Goal: Task Accomplishment & Management: Use online tool/utility

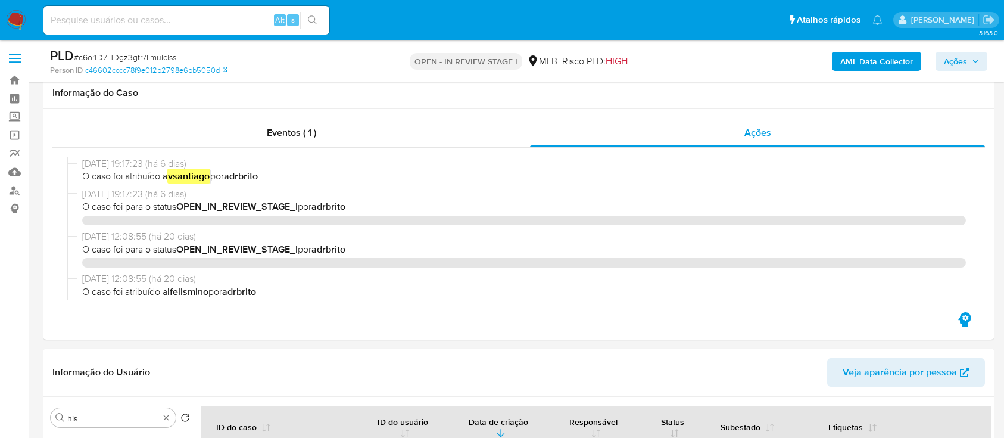
select select "10"
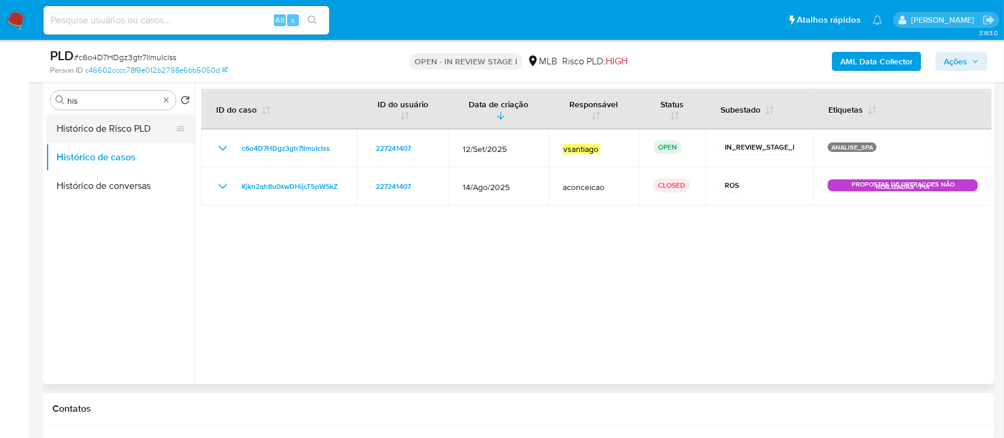
scroll to position [238, 0]
click at [100, 103] on input "his" at bounding box center [113, 100] width 92 height 11
click at [100, 103] on input "x" at bounding box center [113, 100] width 92 height 11
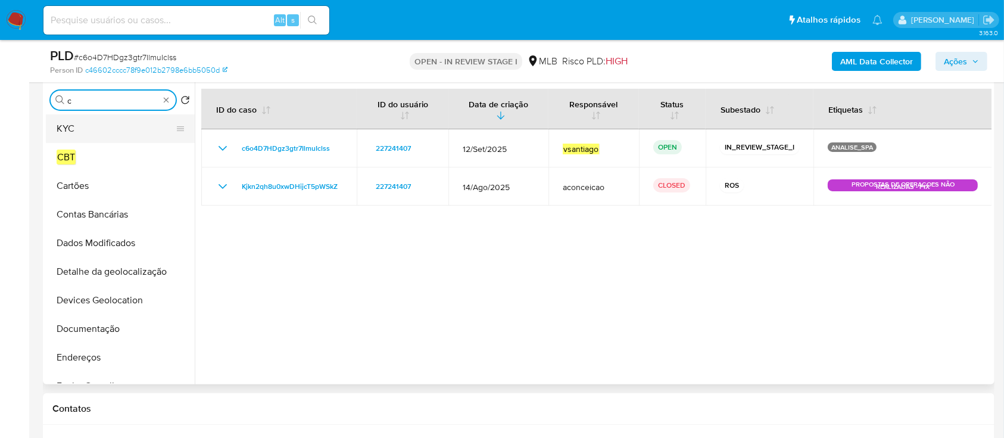
type input "c"
click at [101, 130] on button "KYC" at bounding box center [115, 128] width 139 height 29
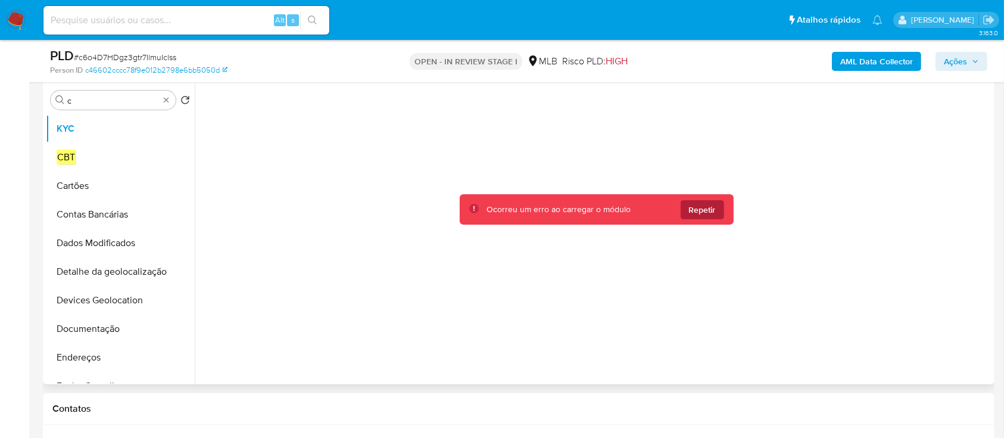
click at [698, 210] on span "Repetir" at bounding box center [702, 209] width 27 height 19
click at [733, 244] on div at bounding box center [596, 228] width 791 height 299
click at [712, 207] on span "Repetir" at bounding box center [702, 209] width 27 height 19
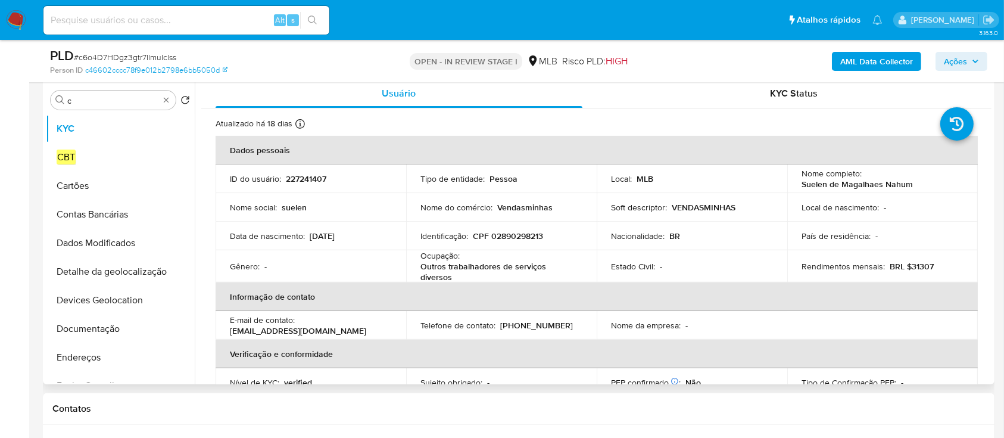
click at [314, 182] on p "227241407" at bounding box center [306, 178] width 41 height 11
copy p "227241407"
click at [307, 175] on p "227241407" at bounding box center [306, 178] width 41 height 11
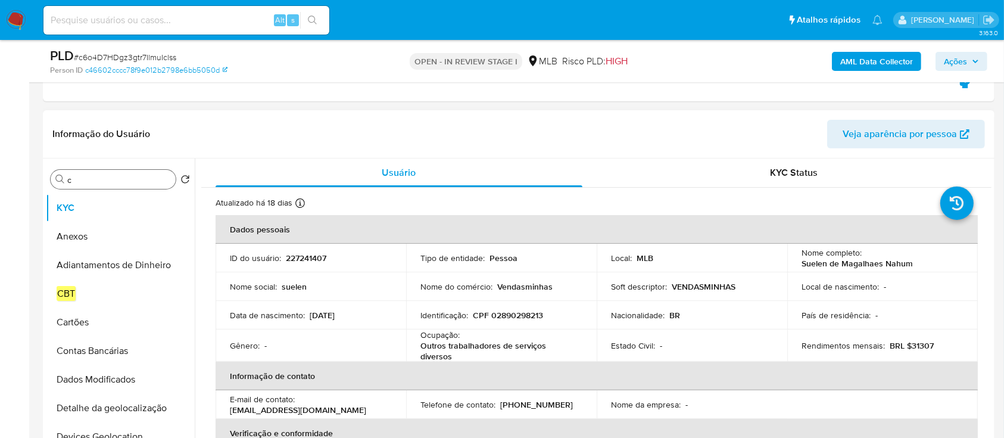
click at [238, 123] on header "Informação do Usuário Veja aparência por pessoa" at bounding box center [518, 134] width 933 height 29
click at [82, 245] on button "Anexos" at bounding box center [115, 236] width 139 height 29
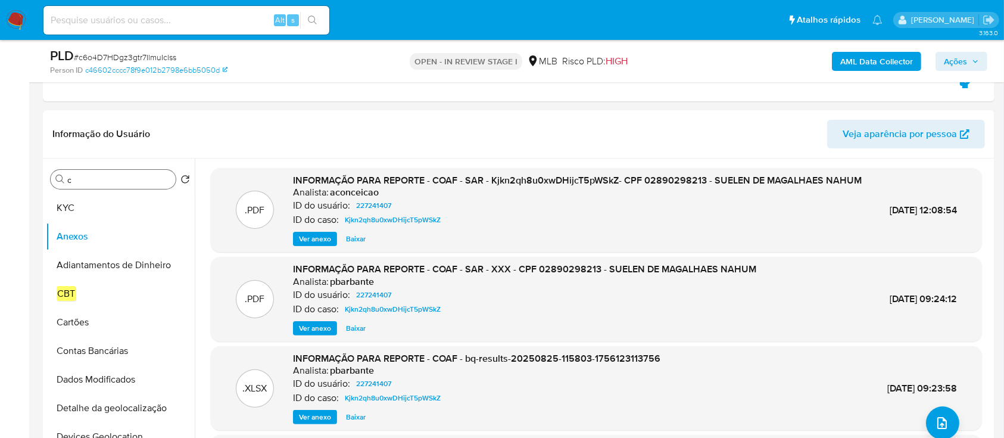
click at [879, 65] on b "AML Data Collector" at bounding box center [877, 61] width 73 height 19
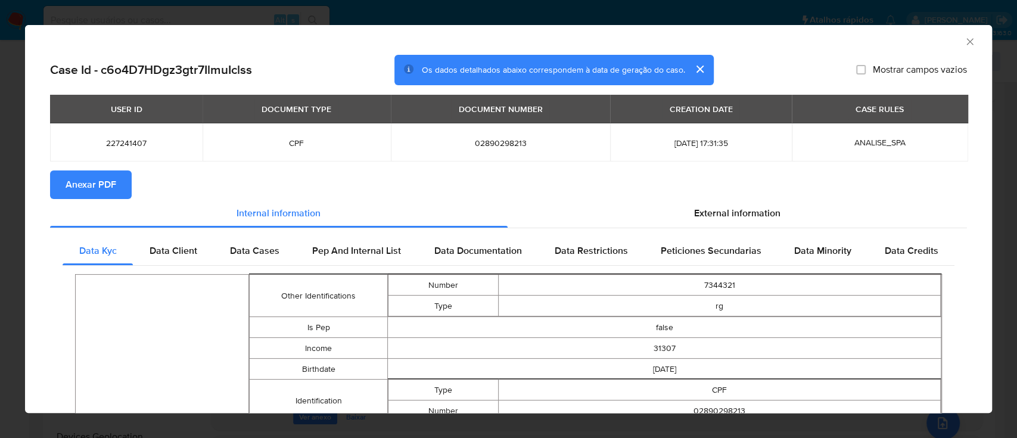
click at [113, 173] on span "Anexar PDF" at bounding box center [91, 185] width 51 height 26
click at [964, 36] on icon "Fechar a janela" at bounding box center [970, 42] width 12 height 12
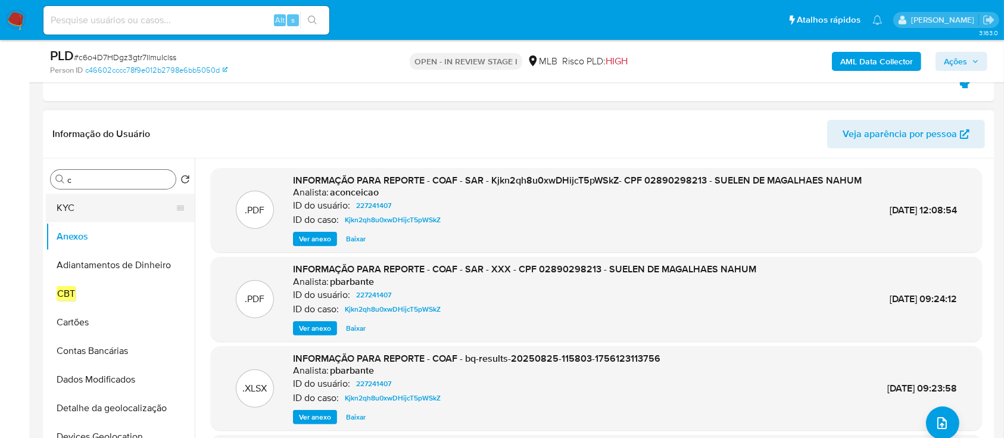
click at [80, 207] on button "KYC" at bounding box center [115, 208] width 139 height 29
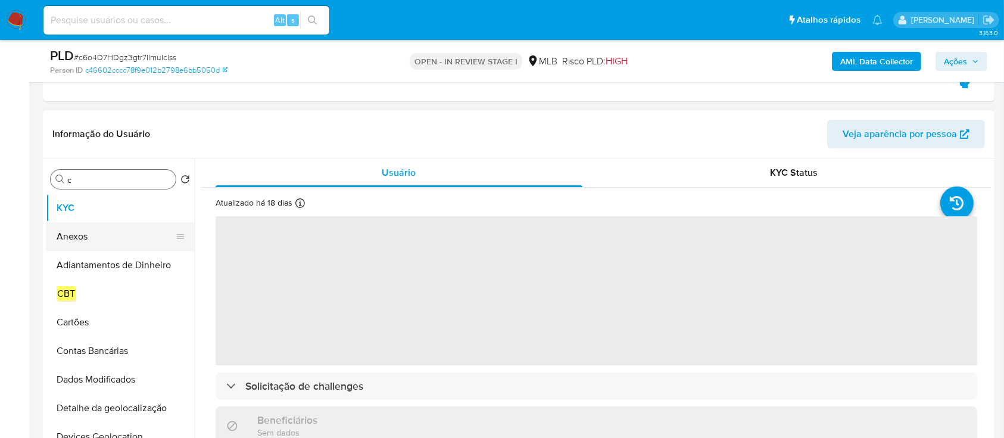
click at [95, 233] on button "Anexos" at bounding box center [115, 236] width 139 height 29
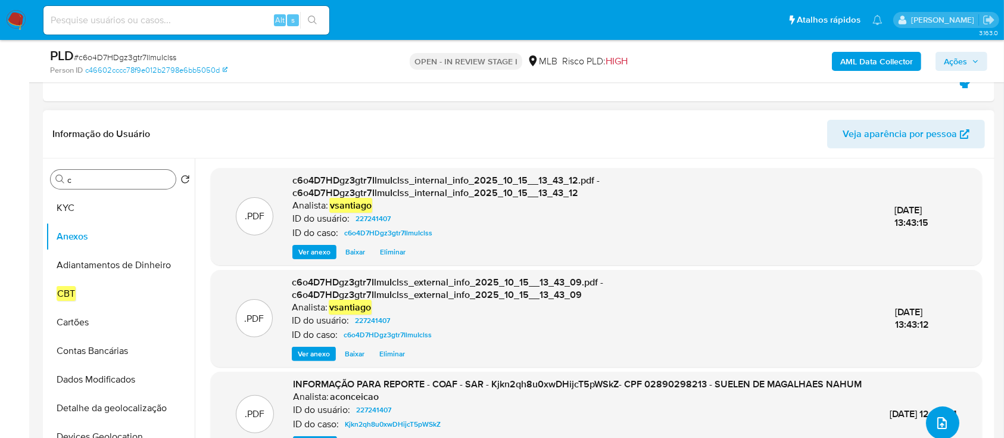
click at [942, 427] on icon "upload-file" at bounding box center [942, 423] width 14 height 14
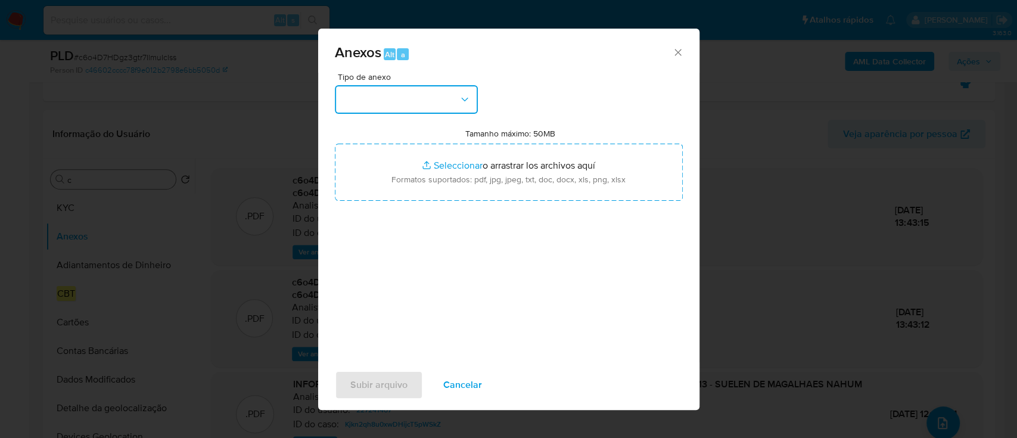
click at [396, 101] on button "button" at bounding box center [406, 99] width 143 height 29
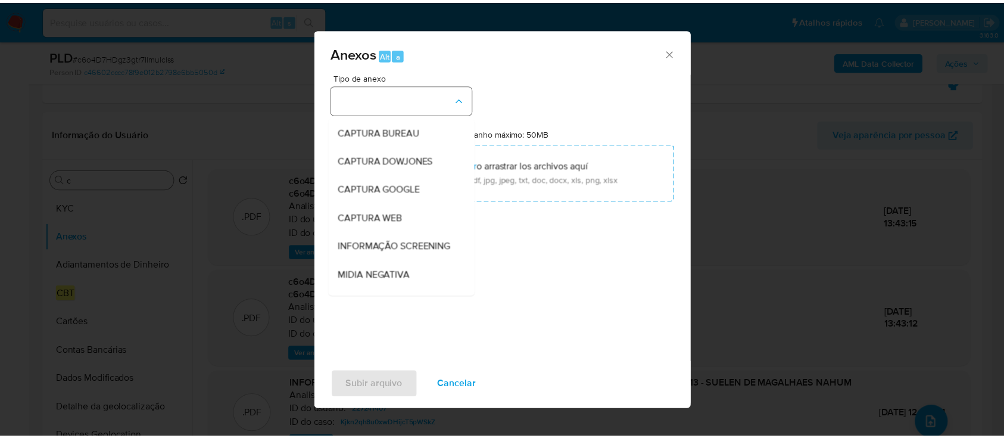
scroll to position [183, 0]
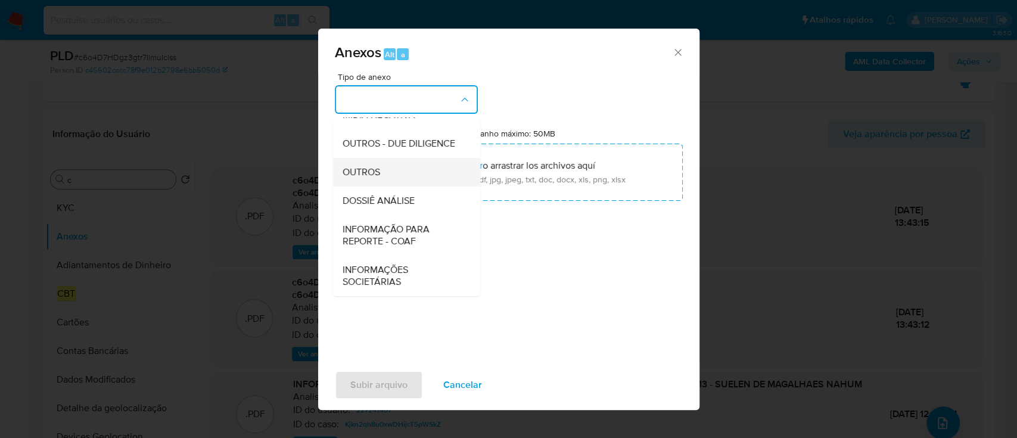
click at [390, 176] on div "OUTROS" at bounding box center [403, 172] width 122 height 29
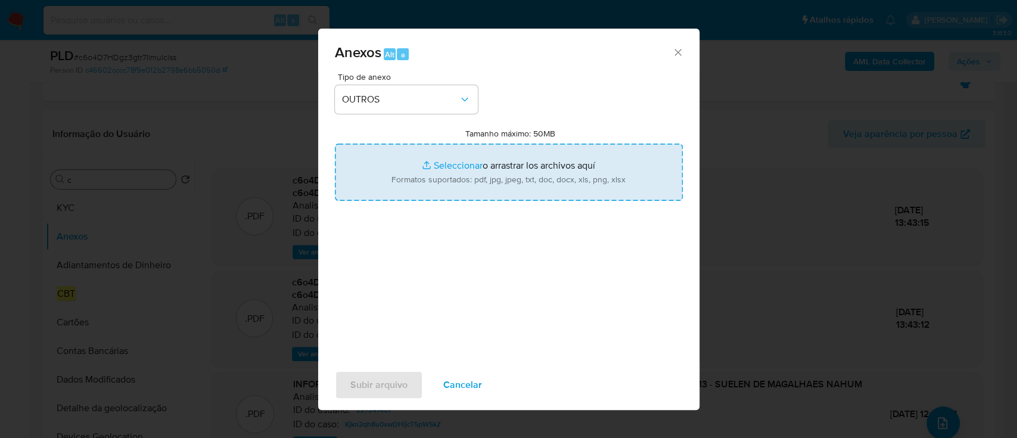
click at [483, 179] on input "Tamanho máximo: 50MB Seleccionar archivos" at bounding box center [509, 172] width 348 height 57
type input "C:\fakepath\Mulan 227241407_2025_10_14_17_31_49.xlsx"
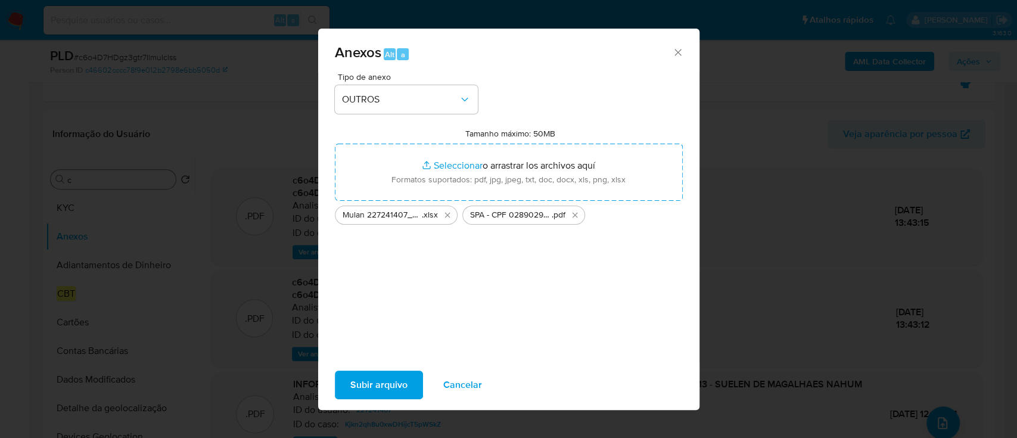
click at [378, 380] on span "Subir arquivo" at bounding box center [378, 385] width 57 height 26
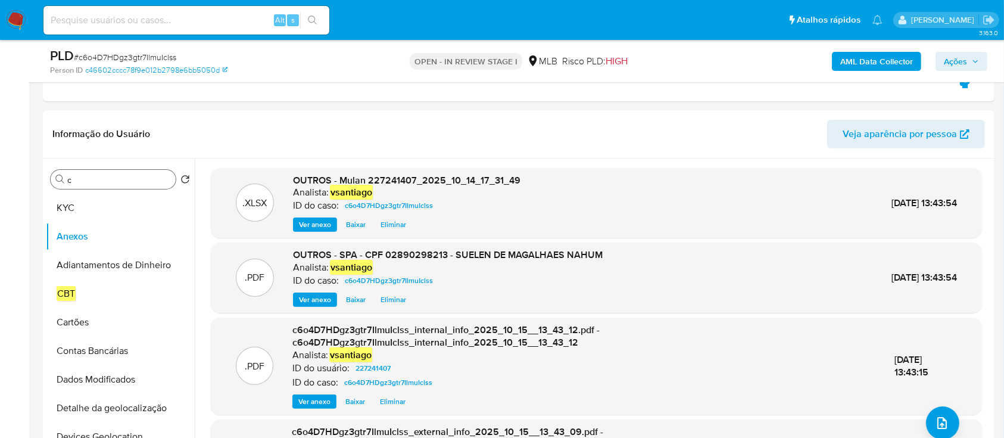
click at [959, 59] on span "Ações" at bounding box center [955, 61] width 23 height 19
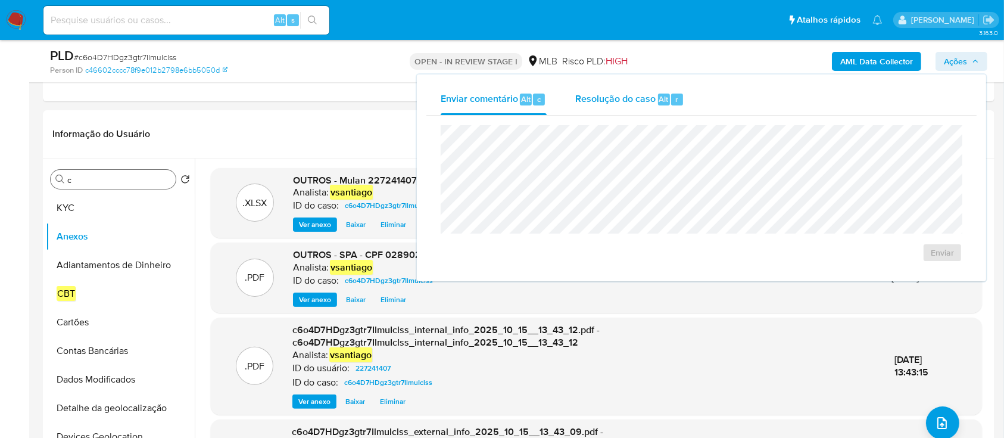
click at [629, 103] on span "Resolução do caso" at bounding box center [615, 99] width 80 height 14
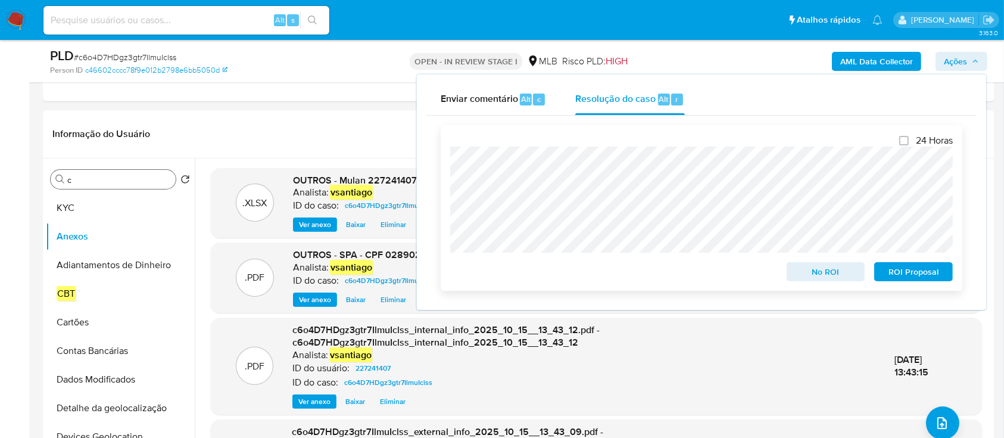
click at [910, 273] on span "ROI Proposal" at bounding box center [914, 271] width 62 height 17
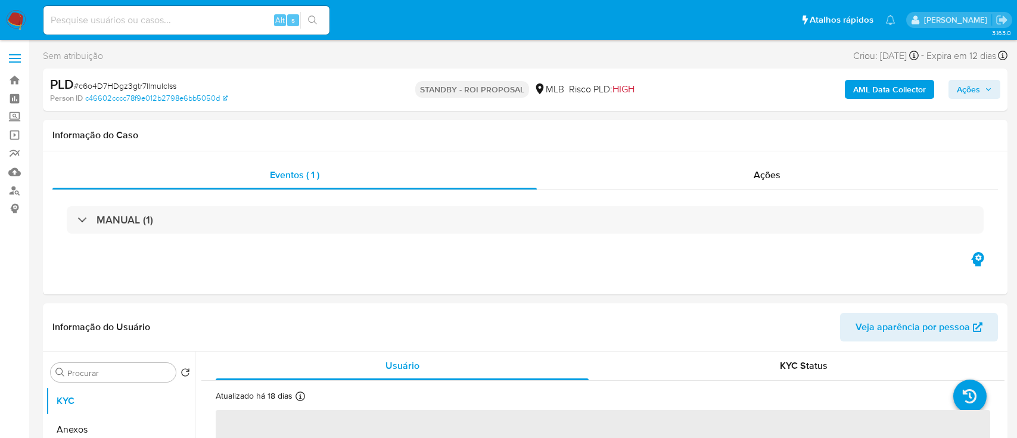
select select "10"
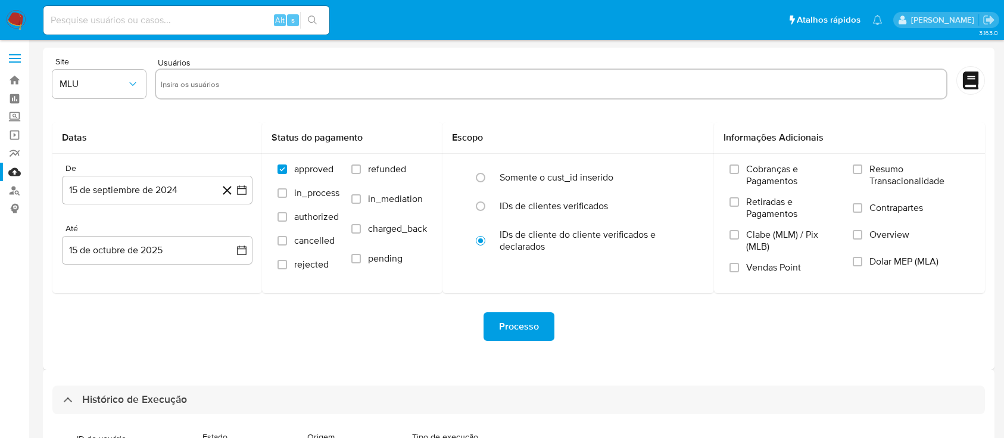
select select "100"
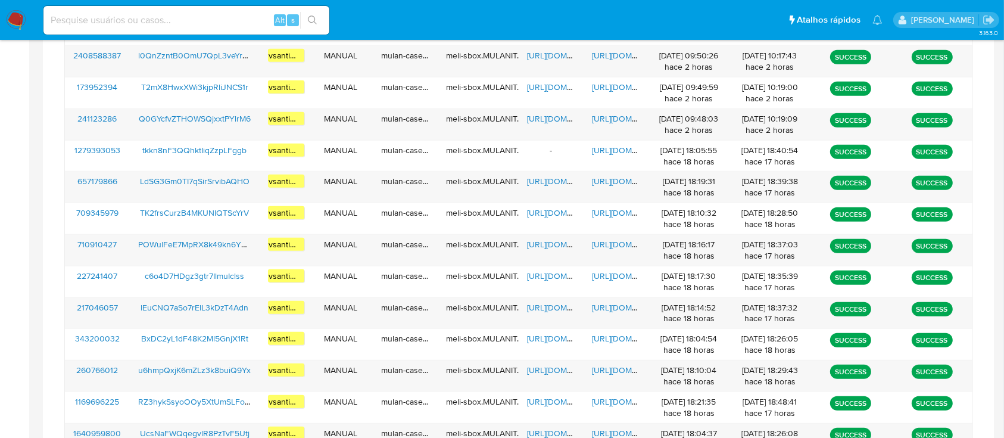
click at [14, 24] on img at bounding box center [16, 20] width 20 height 20
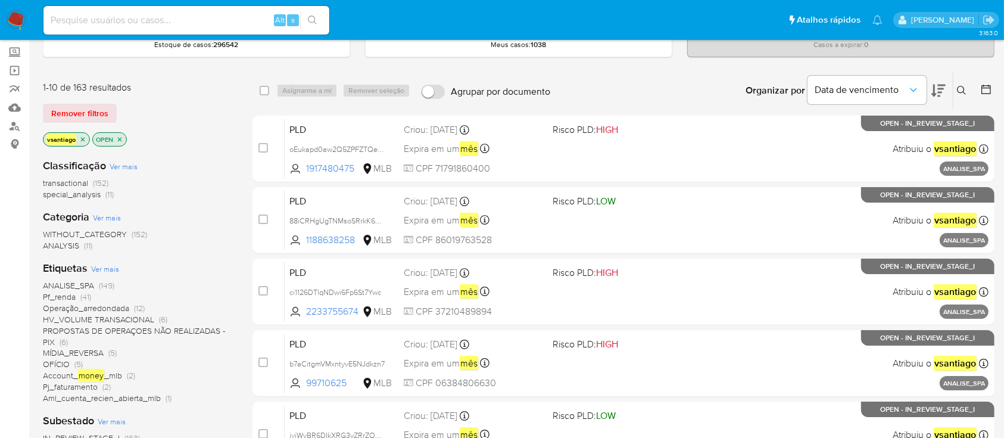
scroll to position [79, 0]
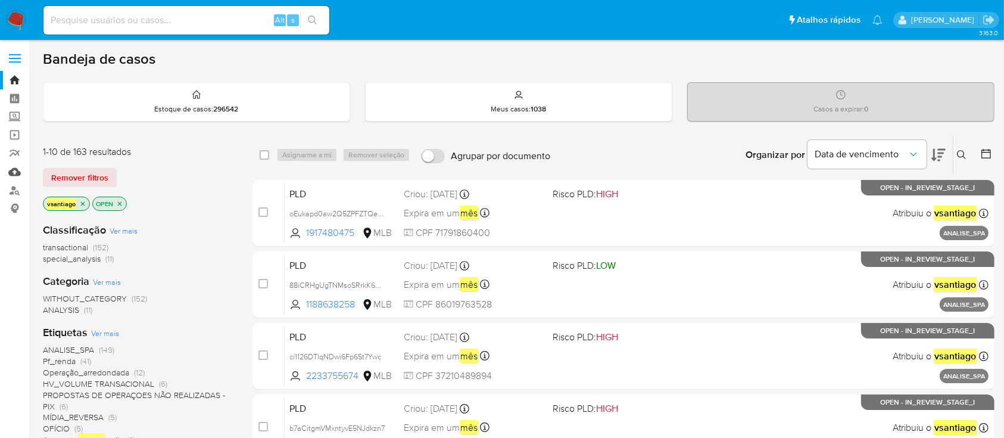
click at [15, 175] on link "Mulan" at bounding box center [71, 172] width 142 height 18
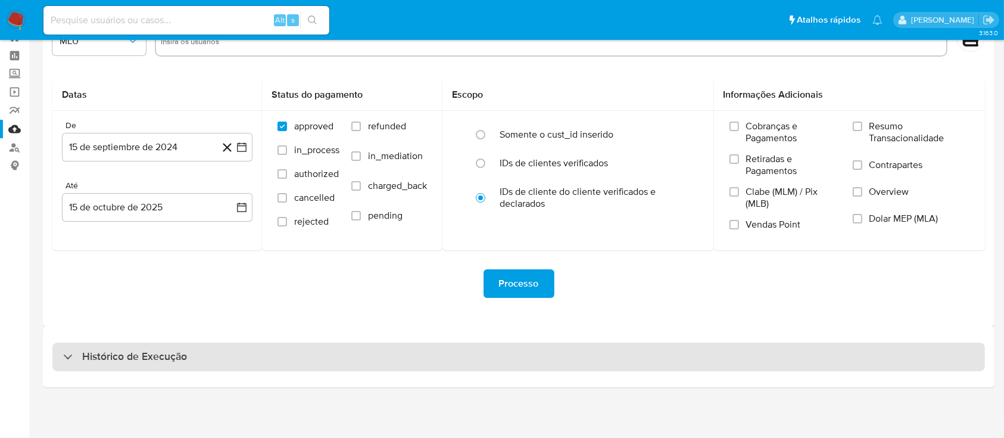
click at [567, 362] on div "Histórico de Execução" at bounding box center [518, 357] width 933 height 29
select select "10"
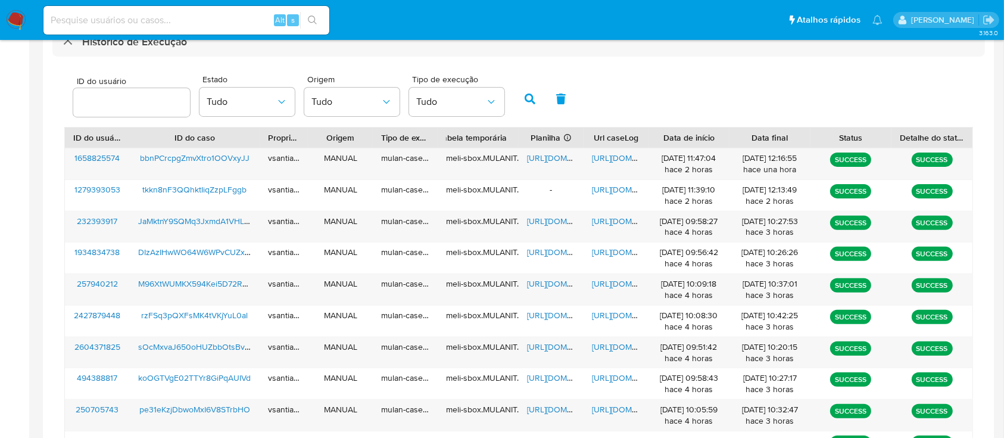
scroll to position [360, 0]
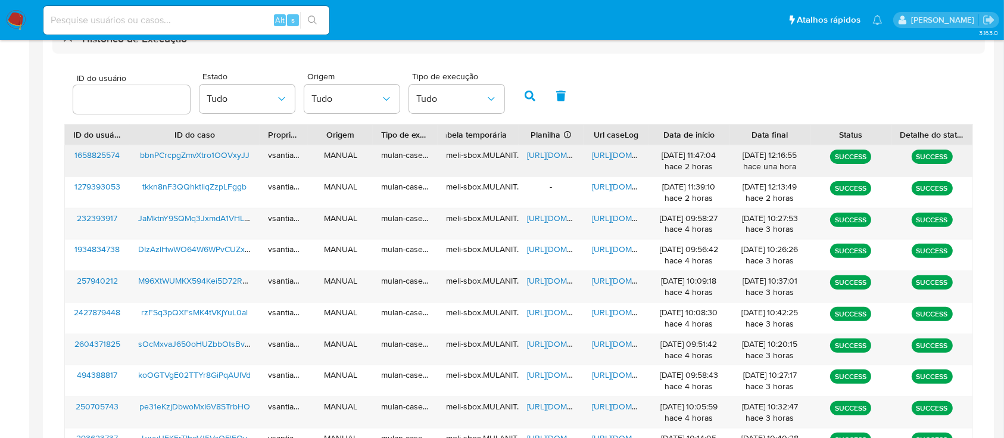
click at [622, 153] on span "https://docs.google.com/document/d/1zMkw56mxBXeNrNeogaET2ZhUsHeSuHyzUo2so_vYmis…" at bounding box center [633, 155] width 82 height 12
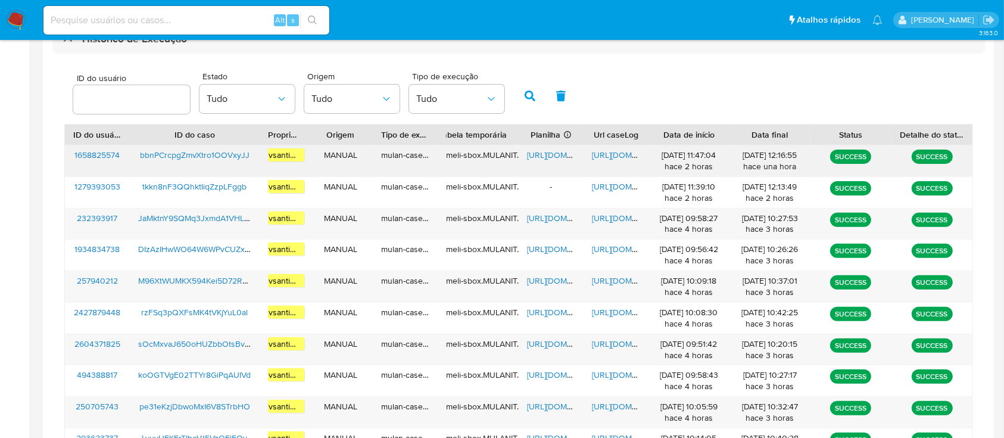
click at [553, 156] on span "https://docs.google.com/spreadsheets/d/1i-yy2_xMBhaBEVLTYQzM1vEMGthi0YRY1RGcY-7…" at bounding box center [568, 155] width 82 height 12
click at [233, 155] on span "bbnPCrcpgZmvXtro1OOVxyJJ" at bounding box center [195, 155] width 110 height 12
click at [624, 158] on span "https://docs.google.com/document/d/1zMkw56mxBXeNrNeogaET2ZhUsHeSuHyzUo2so_vYmis…" at bounding box center [633, 155] width 82 height 12
click at [617, 155] on span "https://docs.google.com/document/d/1zMkw56mxBXeNrNeogaET2ZhUsHeSuHyzUo2so_vYmis…" at bounding box center [633, 155] width 82 height 12
click at [15, 21] on img at bounding box center [16, 20] width 20 height 20
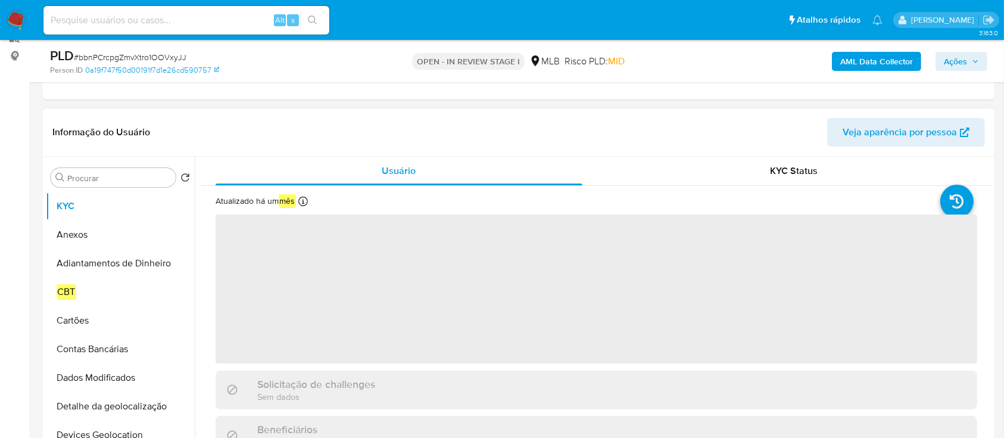
scroll to position [158, 0]
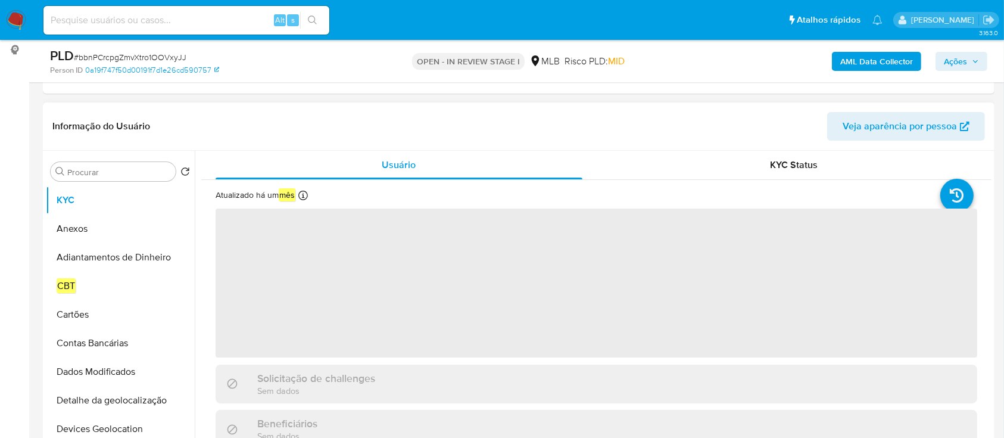
select select "10"
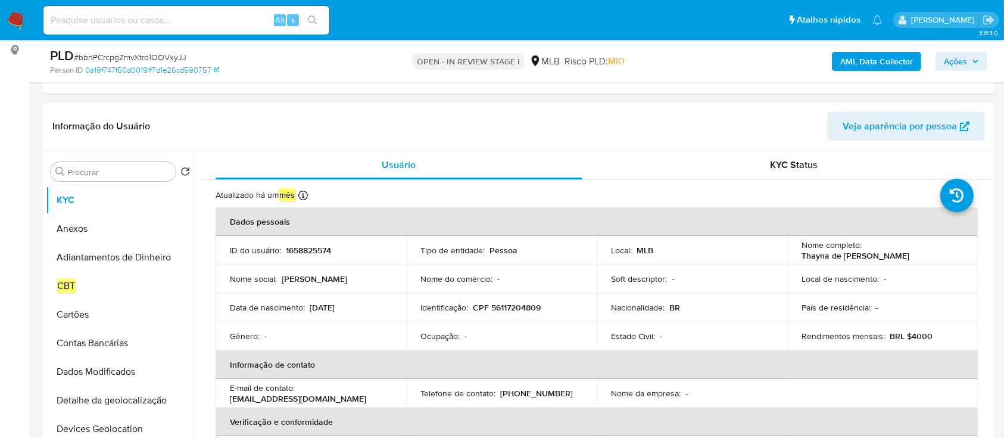
drag, startPoint x: 365, startPoint y: 309, endPoint x: 310, endPoint y: 312, distance: 55.5
click at [310, 312] on div "Data de nascimento : [DEMOGRAPHIC_DATA]" at bounding box center [311, 307] width 162 height 11
copy p "[DATE]"
click at [85, 232] on button "Anexos" at bounding box center [115, 228] width 139 height 29
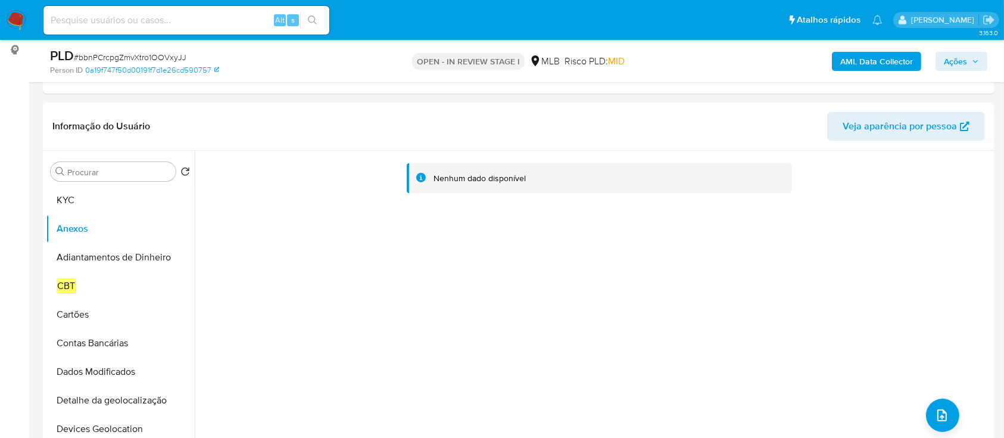
click at [864, 64] on b "AML Data Collector" at bounding box center [877, 61] width 73 height 19
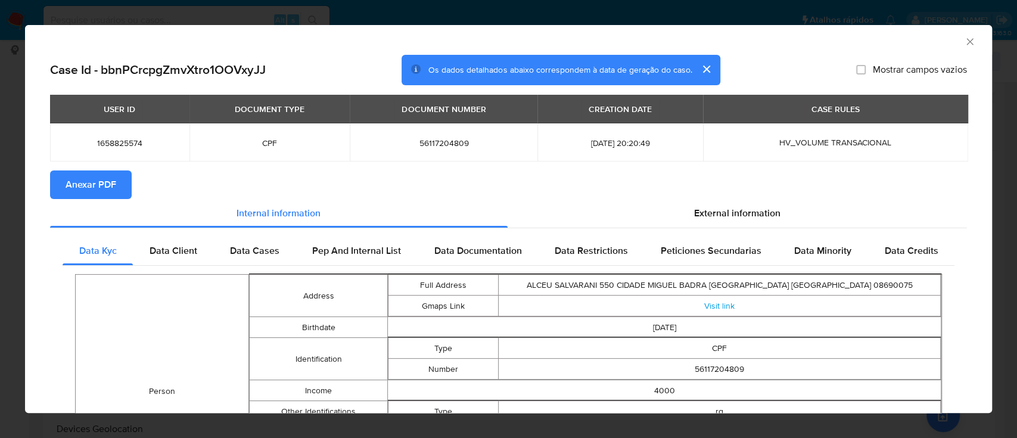
click at [96, 180] on span "Anexar PDF" at bounding box center [91, 185] width 51 height 26
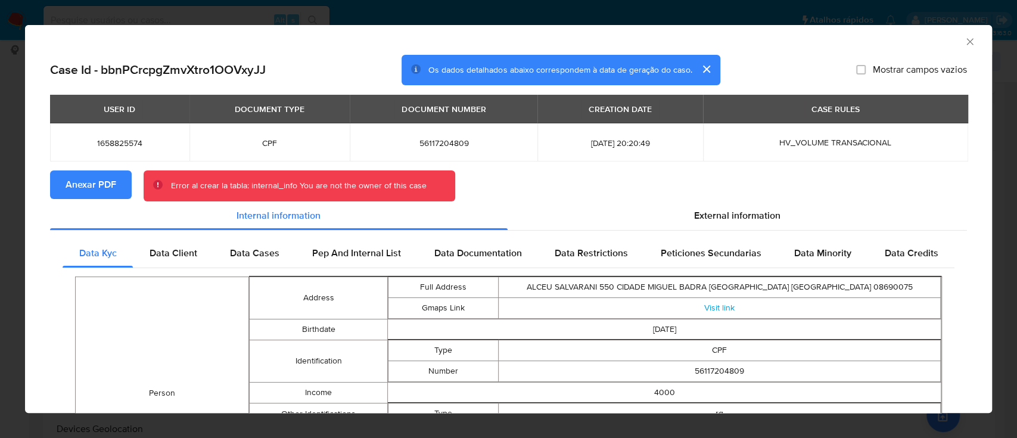
drag, startPoint x: 959, startPoint y: 43, endPoint x: 540, endPoint y: 85, distance: 420.9
click at [966, 42] on icon "Fechar a janela" at bounding box center [969, 41] width 7 height 7
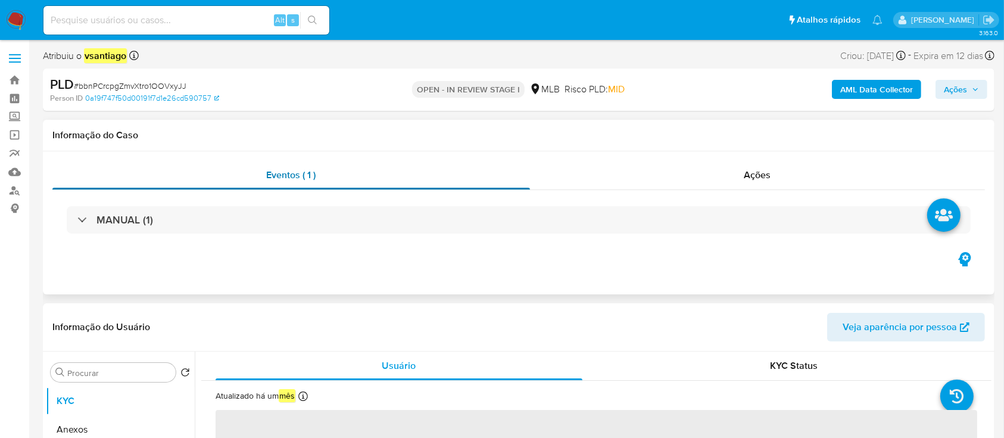
select select "10"
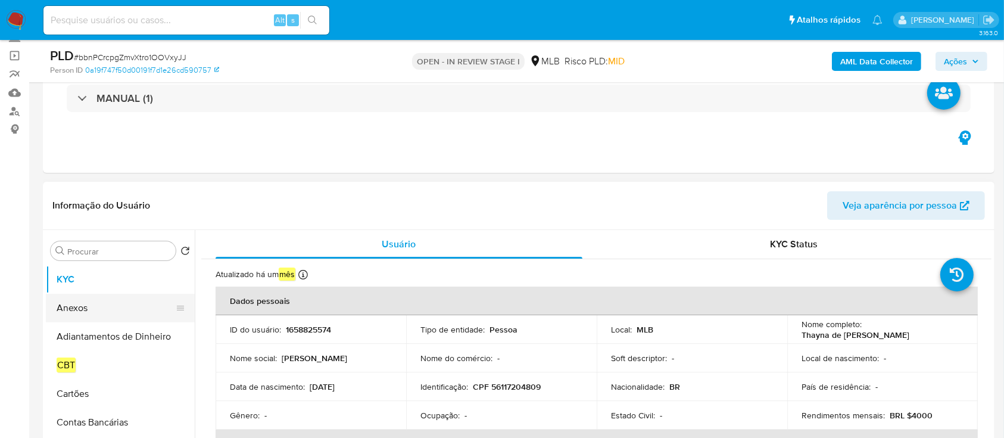
drag, startPoint x: 80, startPoint y: 318, endPoint x: 99, endPoint y: 294, distance: 30.1
click at [80, 317] on button "Anexos" at bounding box center [115, 308] width 139 height 29
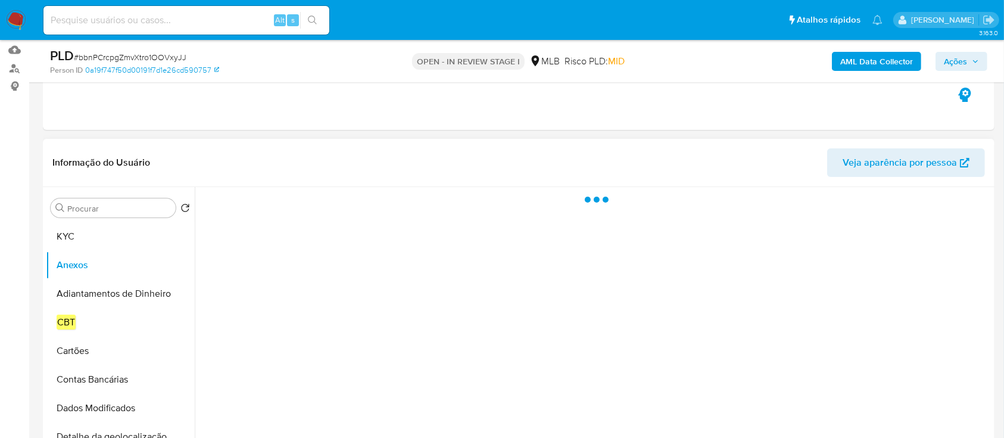
scroll to position [158, 0]
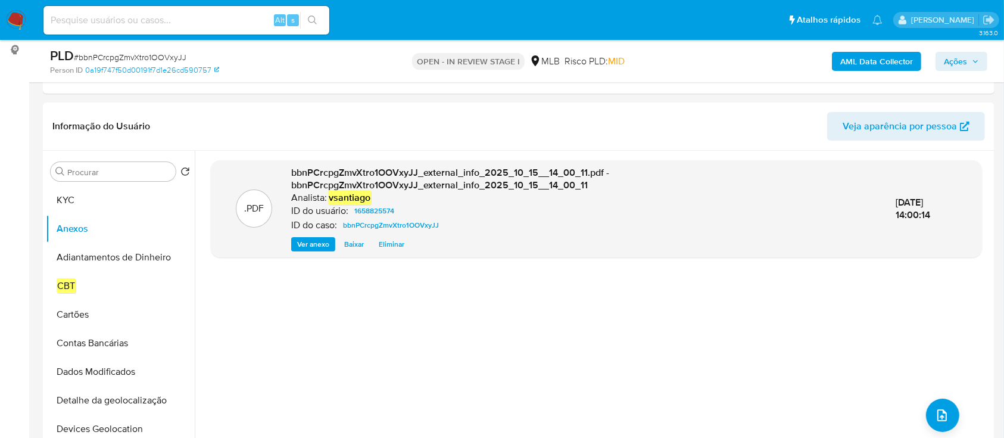
click at [897, 60] on b "AML Data Collector" at bounding box center [877, 61] width 73 height 19
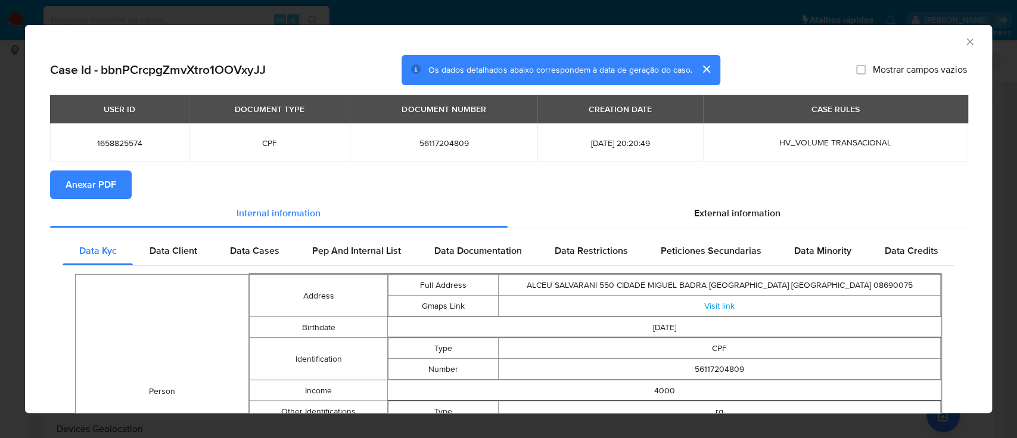
click at [88, 179] on span "Anexar PDF" at bounding box center [91, 185] width 51 height 26
click at [964, 42] on icon "Fechar a janela" at bounding box center [970, 42] width 12 height 12
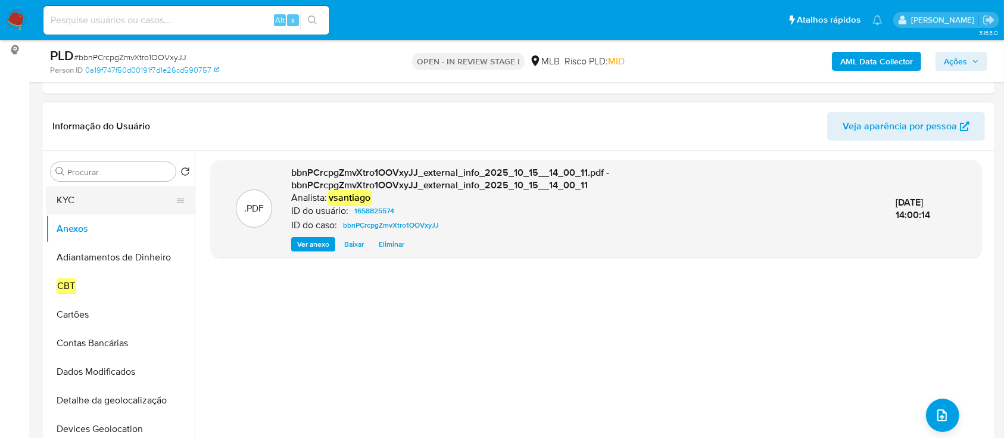
click at [123, 198] on button "KYC" at bounding box center [115, 200] width 139 height 29
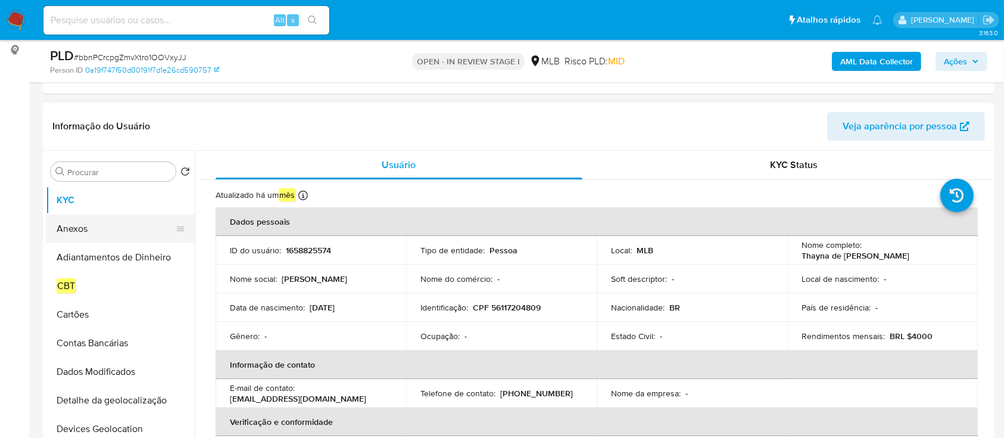
click at [78, 222] on button "Anexos" at bounding box center [115, 228] width 139 height 29
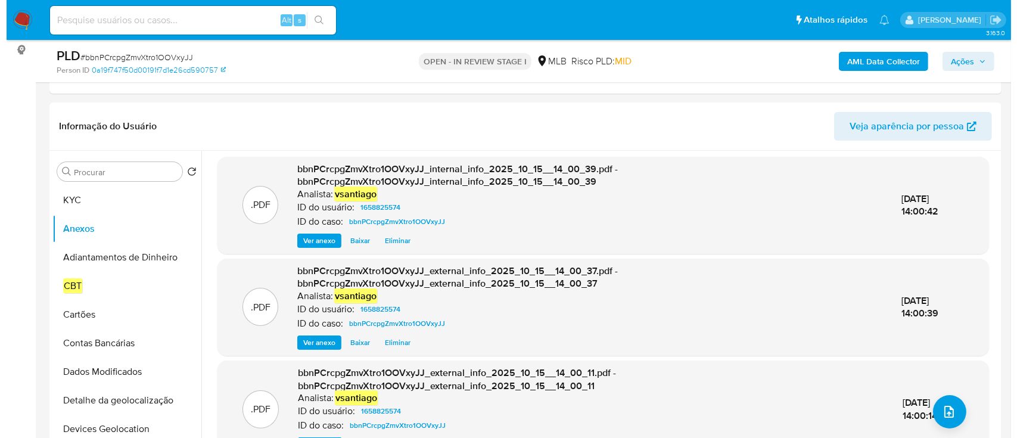
scroll to position [0, 0]
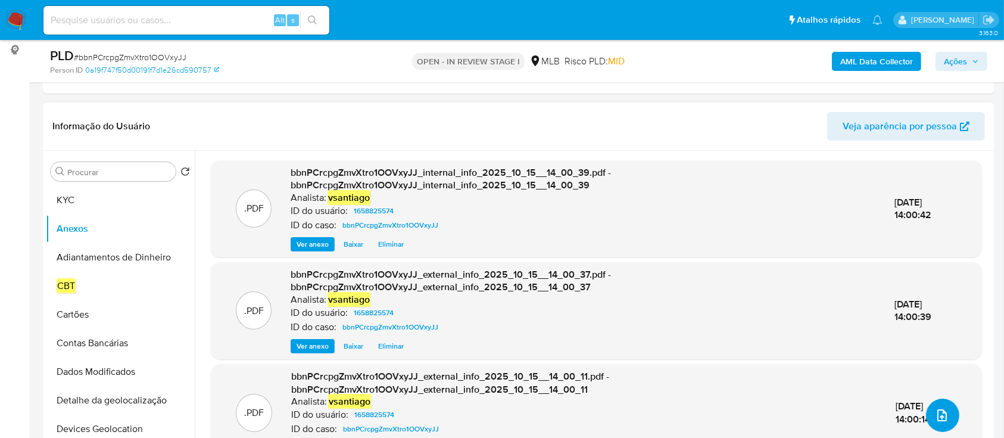
click at [938, 413] on icon "upload-file" at bounding box center [942, 415] width 14 height 14
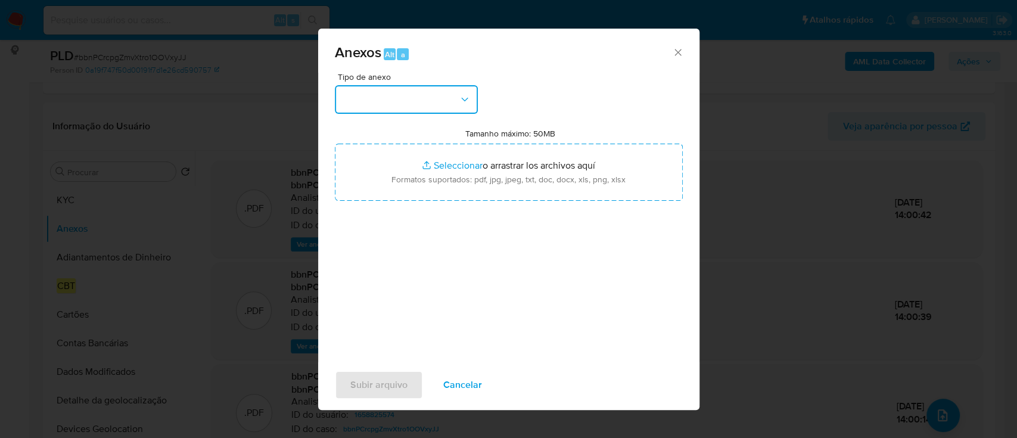
click at [356, 104] on button "button" at bounding box center [406, 99] width 143 height 29
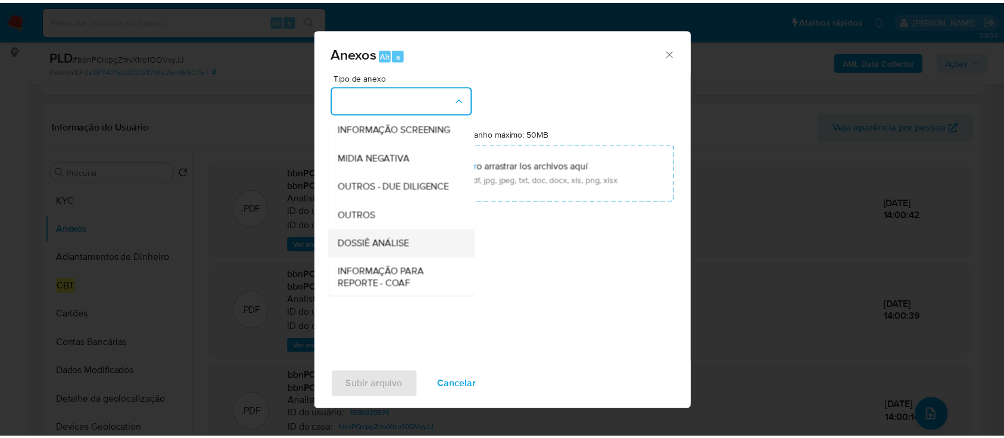
scroll to position [183, 0]
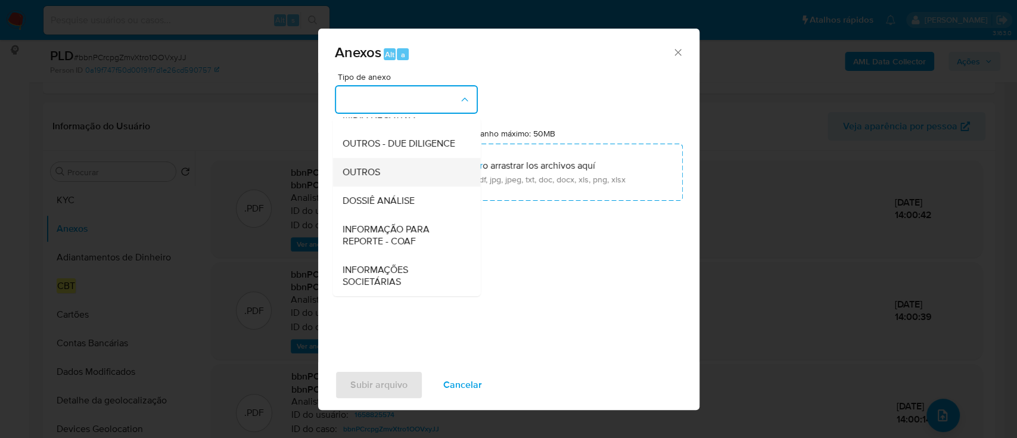
click at [373, 173] on span "OUTROS" at bounding box center [361, 172] width 38 height 12
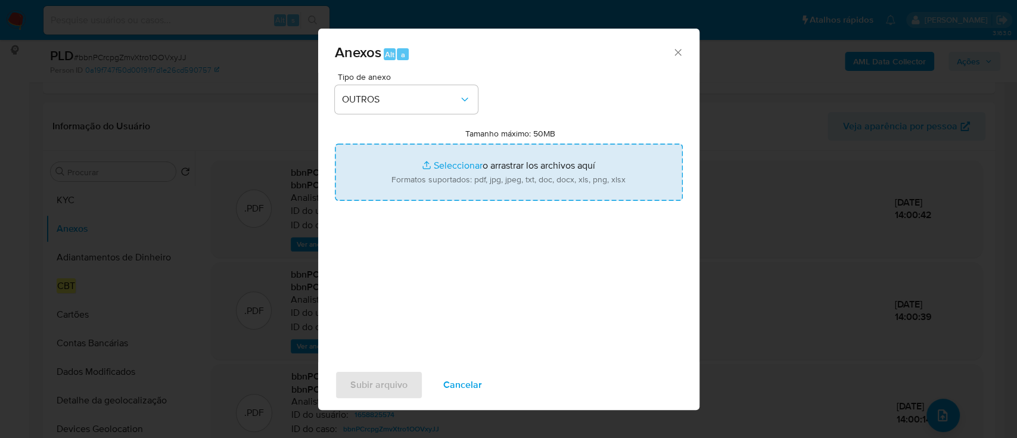
click at [505, 178] on input "Tamanho máximo: 50MB Seleccionar archivos" at bounding box center [509, 172] width 348 height 57
type input "C:\fakepath\Mulan 1658825574_2025_10_15_11_11_44.xlsx"
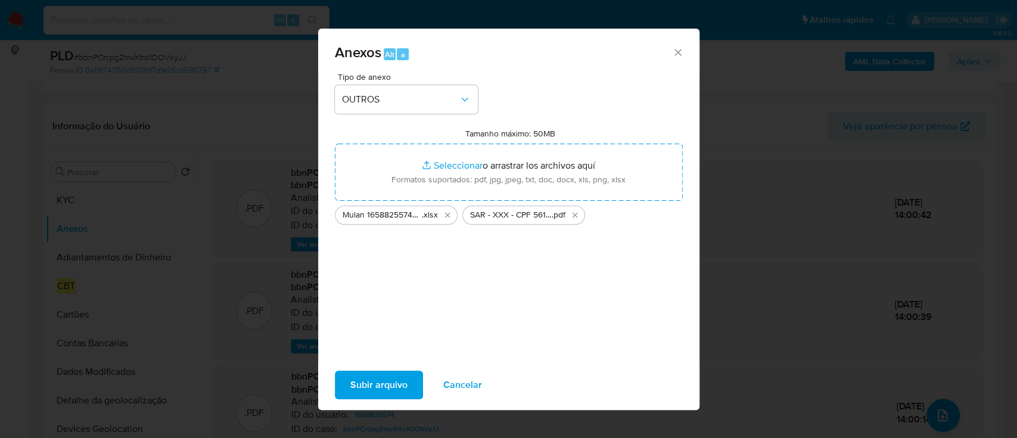
click at [399, 384] on span "Subir arquivo" at bounding box center [378, 385] width 57 height 26
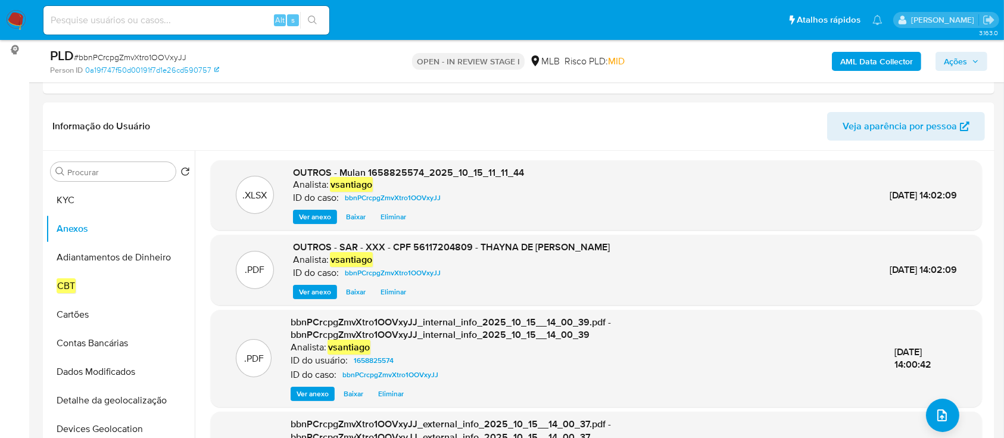
click at [969, 61] on span "Ações" at bounding box center [961, 61] width 35 height 17
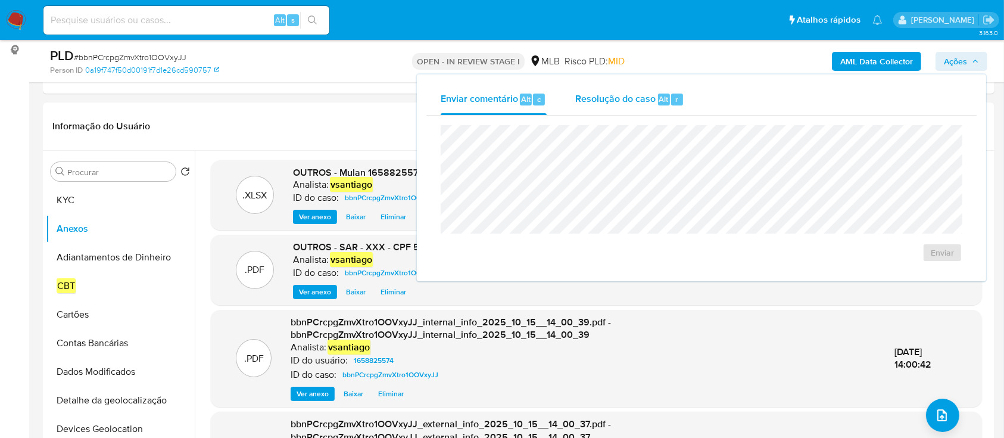
click at [562, 98] on button "Resolução do caso Alt r" at bounding box center [630, 99] width 138 height 31
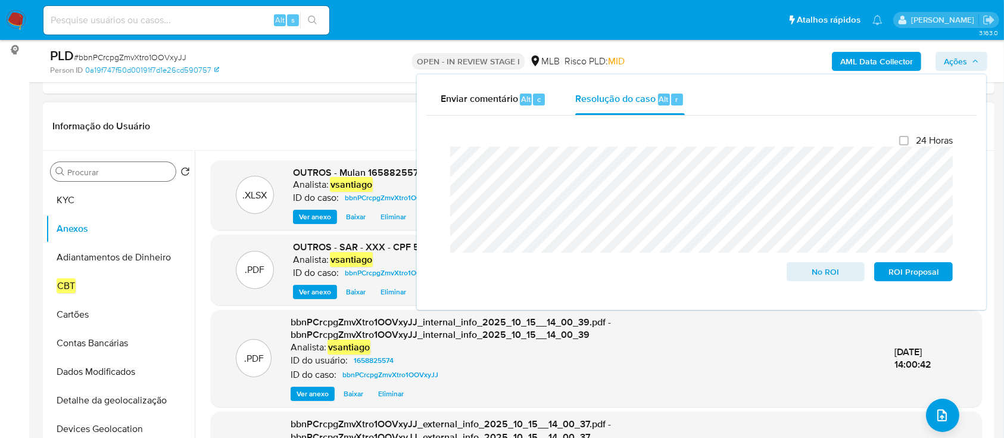
click at [124, 167] on input "Procurar" at bounding box center [119, 172] width 104 height 11
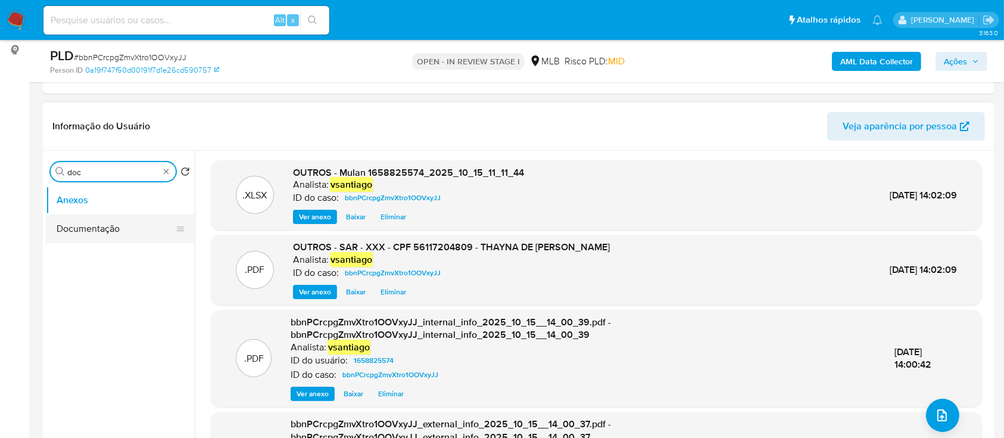
type input "doc"
click at [112, 226] on button "Documentação" at bounding box center [115, 228] width 139 height 29
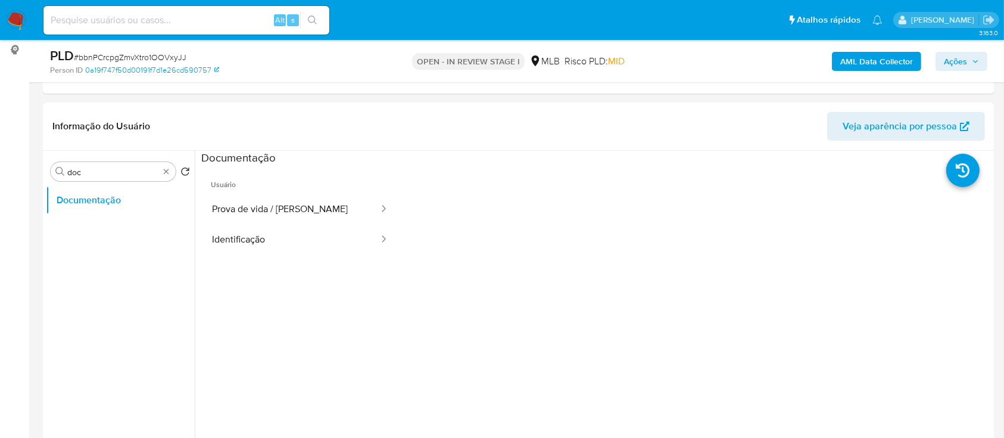
click at [959, 61] on span "Ações" at bounding box center [955, 61] width 23 height 19
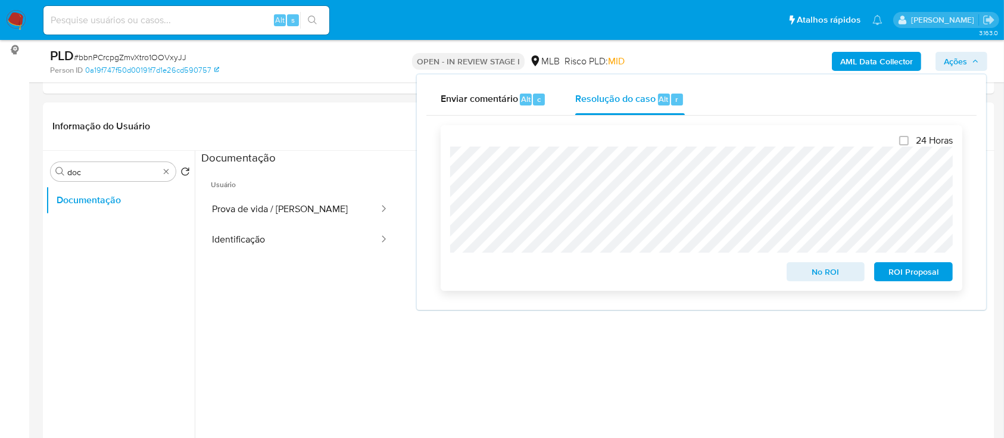
click at [923, 272] on span "ROI Proposal" at bounding box center [914, 271] width 62 height 17
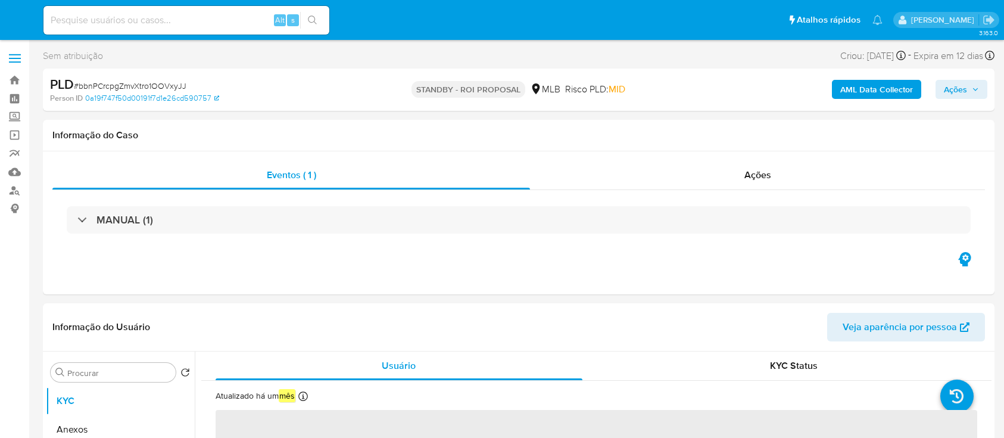
select select "10"
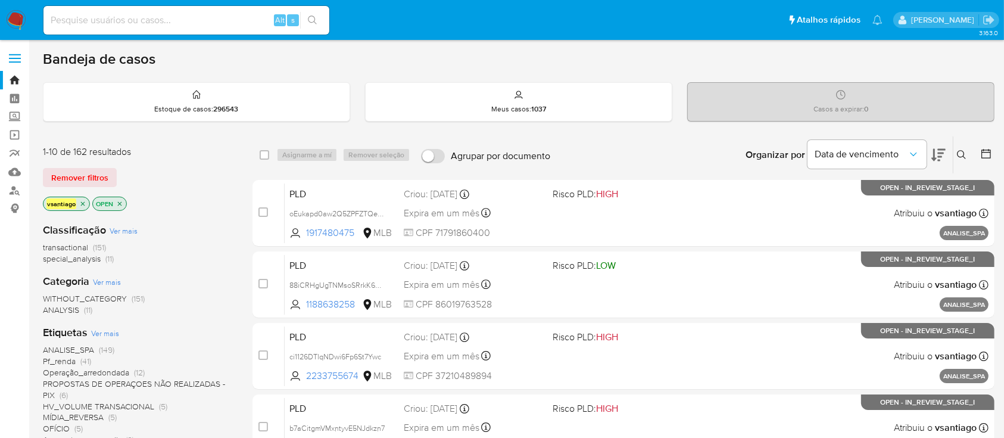
click at [183, 203] on div "vsantiago OPEN" at bounding box center [138, 205] width 191 height 17
click at [200, 191] on div "1-10 de 162 resultados Remover filtros vsantiago OPEN" at bounding box center [138, 179] width 191 height 68
click at [214, 178] on div "Remover filtros" at bounding box center [138, 177] width 191 height 19
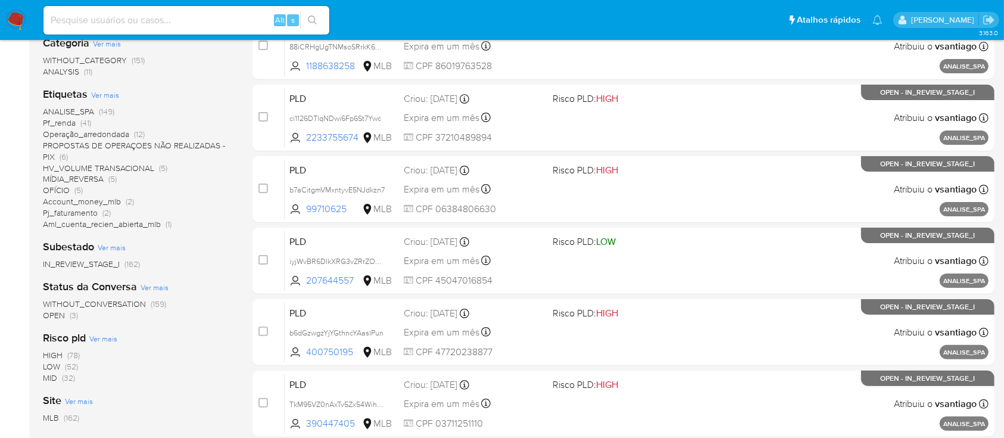
scroll to position [79, 0]
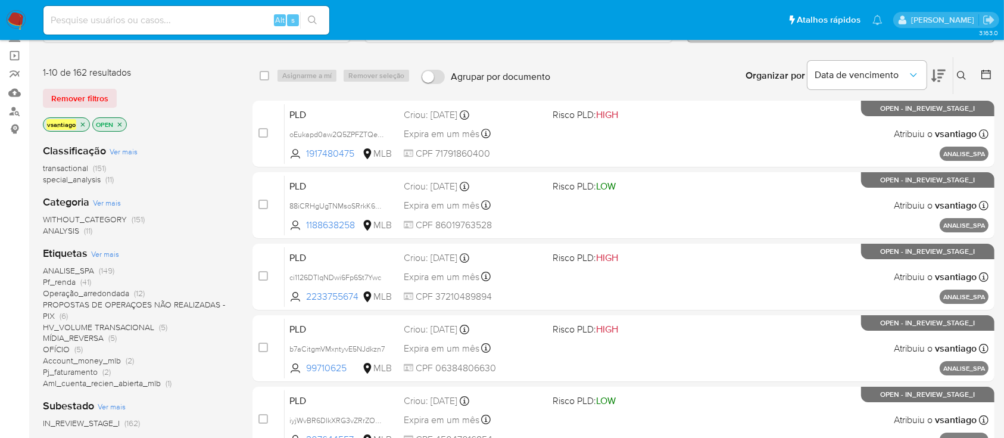
click at [83, 230] on span "ANALYSIS (11)" at bounding box center [67, 230] width 49 height 11
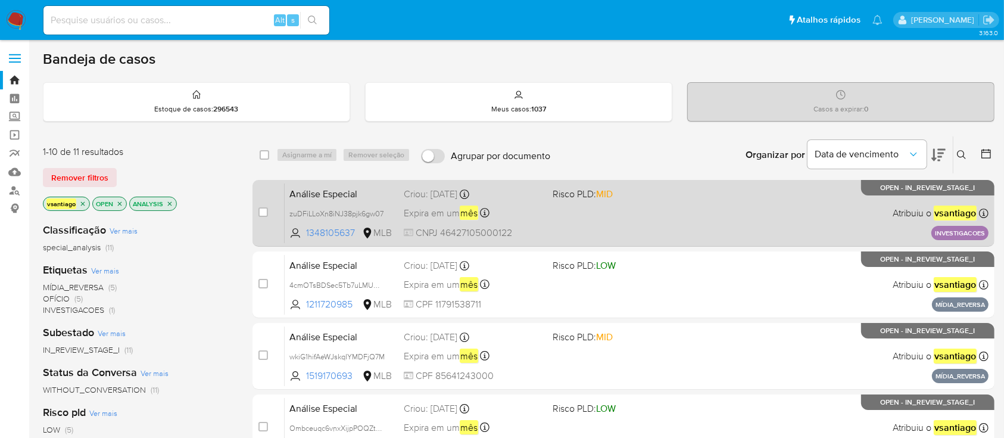
click at [635, 214] on div "Análise Especial zuDFiLLoXn8iNJ38pjk6gw07 1348105637 MLB Risco PLD: MID Criou: …" at bounding box center [637, 213] width 704 height 60
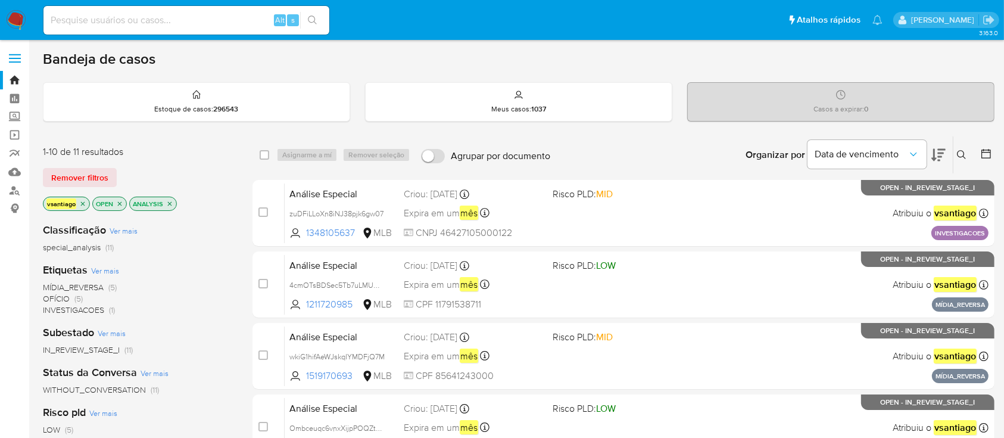
click at [171, 201] on icon "close-filter" at bounding box center [169, 203] width 7 height 7
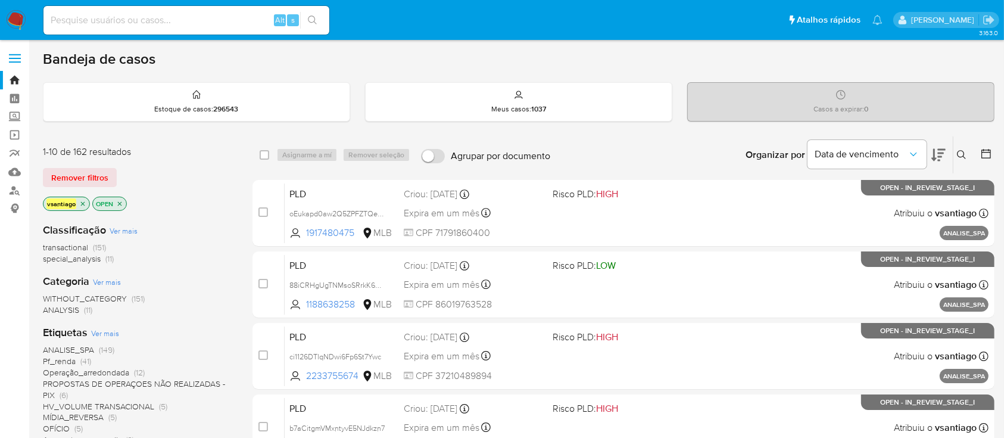
click at [196, 155] on div "1-10 de 162 resultados" at bounding box center [138, 151] width 191 height 13
drag, startPoint x: 10, startPoint y: 174, endPoint x: 17, endPoint y: 170, distance: 8.0
click at [11, 174] on link "Mulan" at bounding box center [71, 172] width 142 height 18
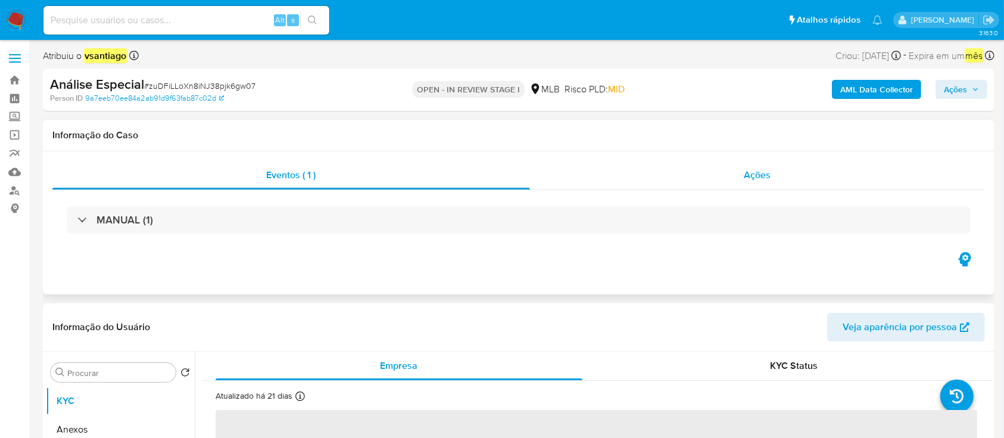
click at [770, 176] on span "Ações" at bounding box center [758, 175] width 27 height 14
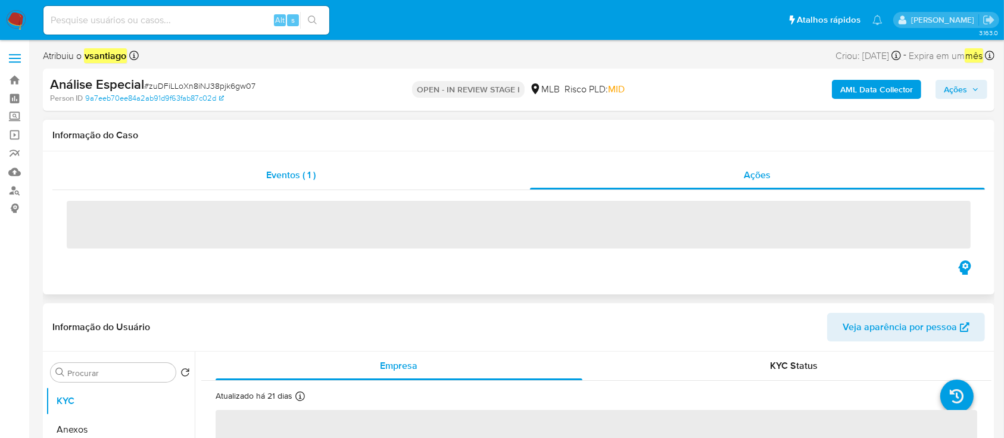
select select "10"
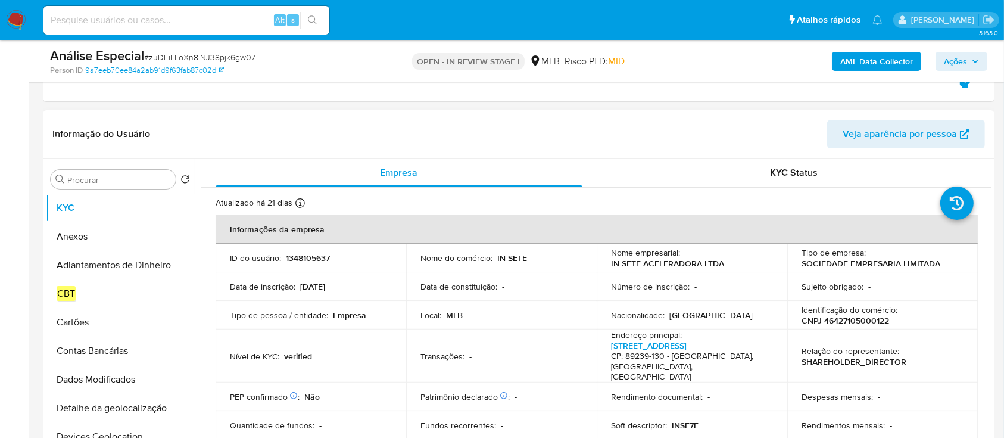
scroll to position [79, 0]
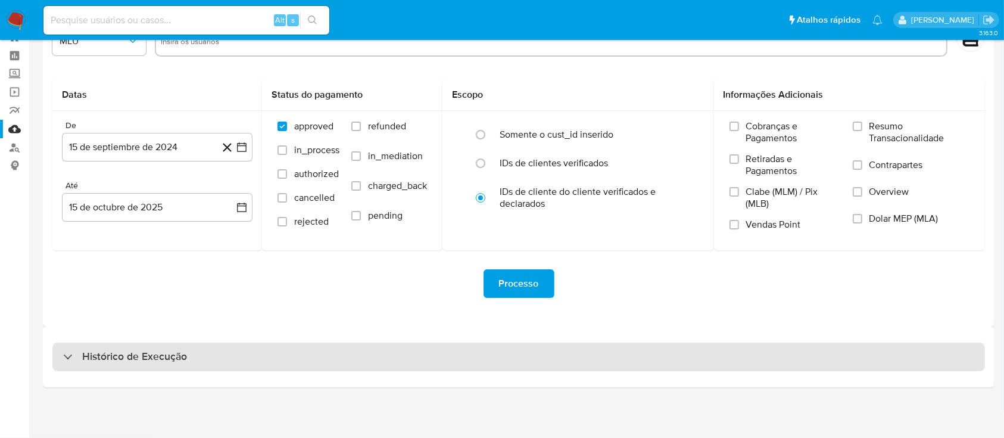
click at [400, 351] on div "Histórico de Execução" at bounding box center [518, 357] width 933 height 29
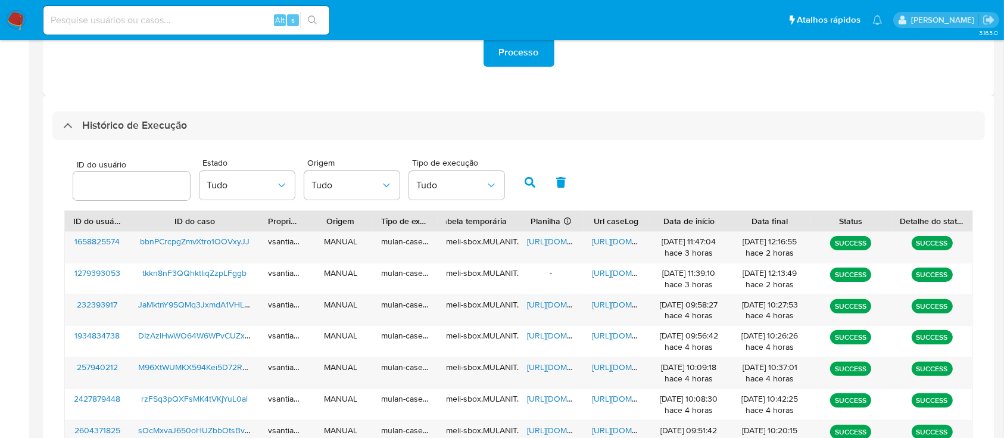
scroll to position [281, 0]
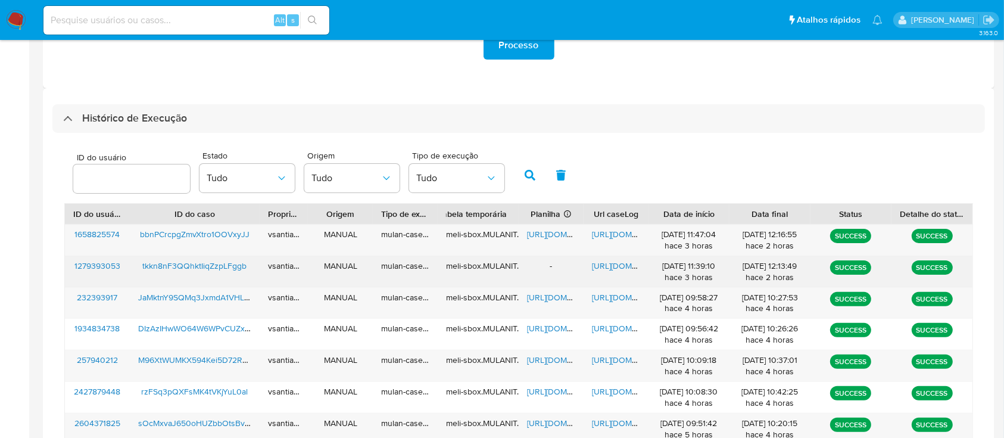
drag, startPoint x: 539, startPoint y: 267, endPoint x: 569, endPoint y: 269, distance: 29.9
click at [569, 269] on div "-" at bounding box center [551, 271] width 65 height 31
click at [552, 267] on div "-" at bounding box center [551, 271] width 65 height 31
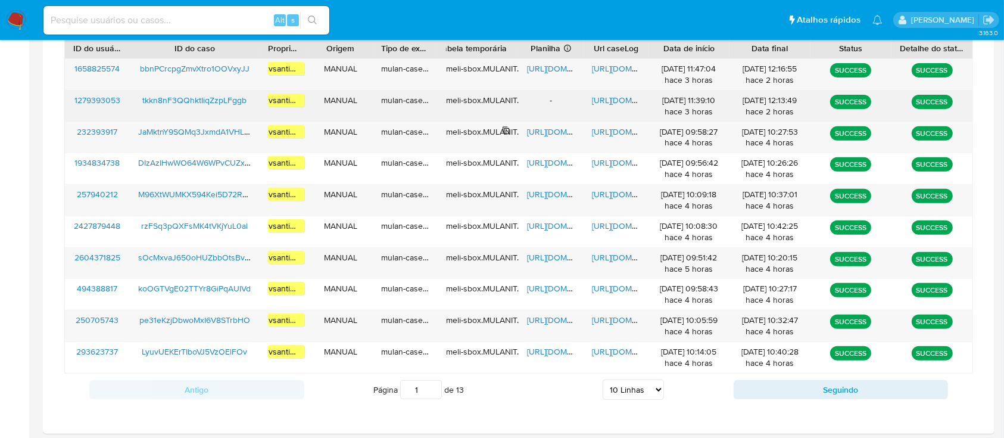
scroll to position [413, 0]
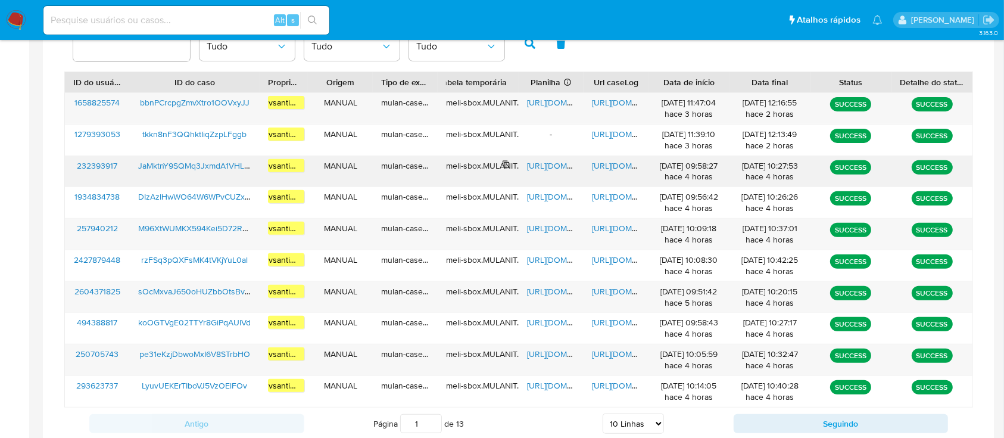
click at [478, 170] on div "meli-sbox.MULANIT.mulan_result_ vsantiago _20251015T085827_9d52_232393917" at bounding box center [478, 165] width 64 height 11
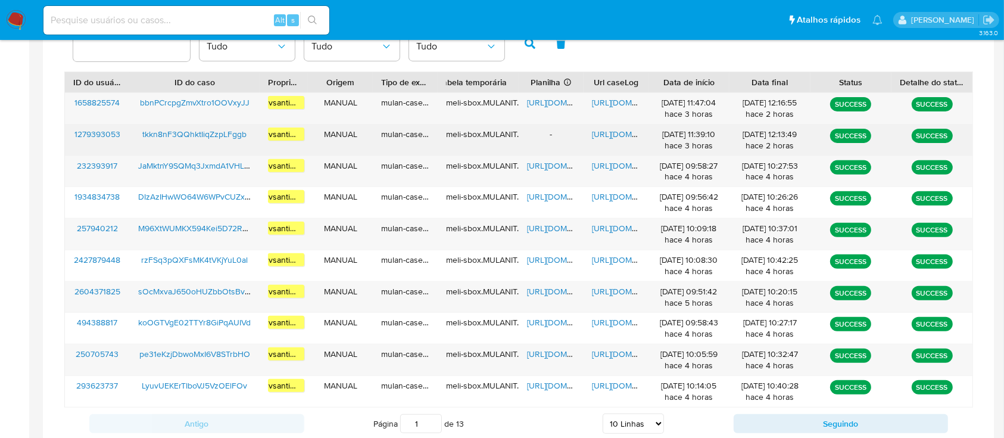
click at [549, 135] on div "-" at bounding box center [551, 140] width 65 height 31
drag, startPoint x: 571, startPoint y: 141, endPoint x: 545, endPoint y: 139, distance: 26.9
click at [545, 139] on div "-" at bounding box center [551, 140] width 65 height 31
click at [544, 135] on div "-" at bounding box center [551, 140] width 65 height 31
click at [617, 132] on span "[URL][DOMAIN_NAME]" at bounding box center [633, 134] width 82 height 12
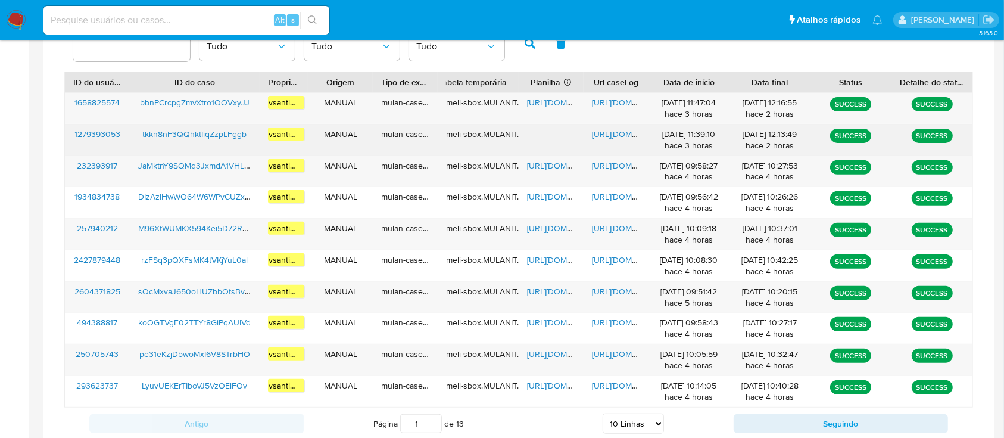
click at [228, 135] on span "tkkn8nF3QQhktIiqZzpLFggb" at bounding box center [194, 134] width 104 height 12
drag, startPoint x: 261, startPoint y: 137, endPoint x: 142, endPoint y: 135, distance: 119.2
click at [142, 135] on div "1279393053 tkkn8nF3QQhktIiqZzpLFggb vsantiago MANUAL mulan-caselog meli-sbox.MU…" at bounding box center [519, 140] width 908 height 31
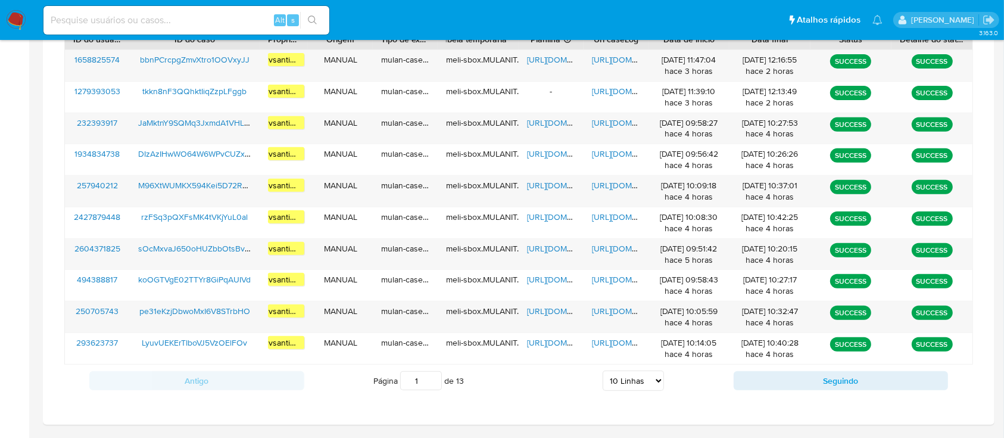
scroll to position [492, 0]
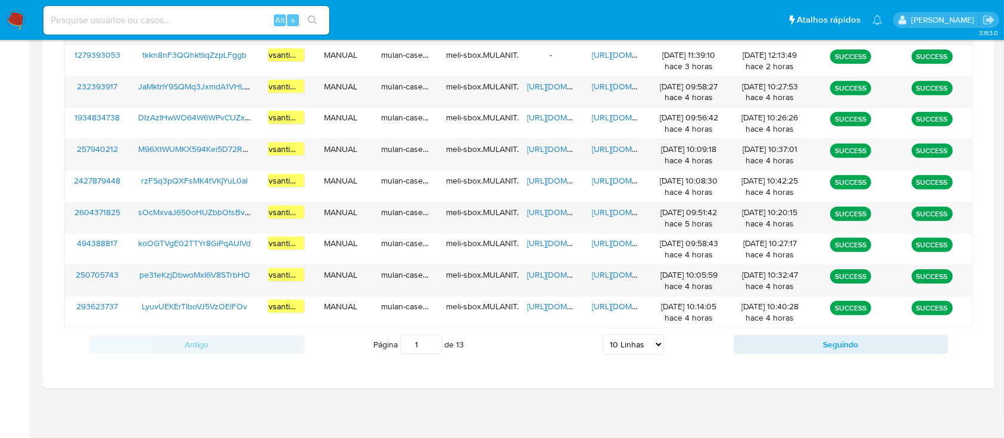
click at [630, 349] on select "5 Linhas 10 Linhas 20 Linhas 25 Linhas 50 Linhas 100 Linhas" at bounding box center [633, 344] width 61 height 20
select select "100"
click at [603, 334] on select "5 Linhas 10 Linhas 20 Linhas 25 Linhas 50 Linhas 100 Linhas" at bounding box center [633, 344] width 61 height 20
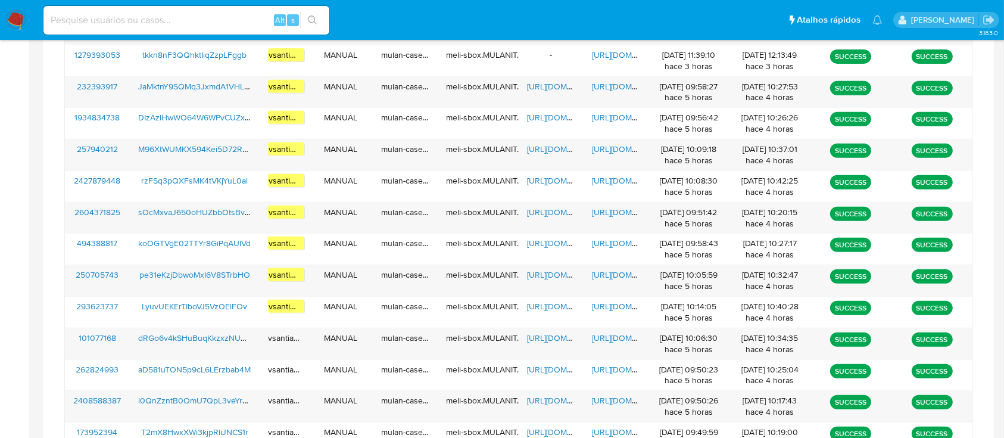
scroll to position [1458, 0]
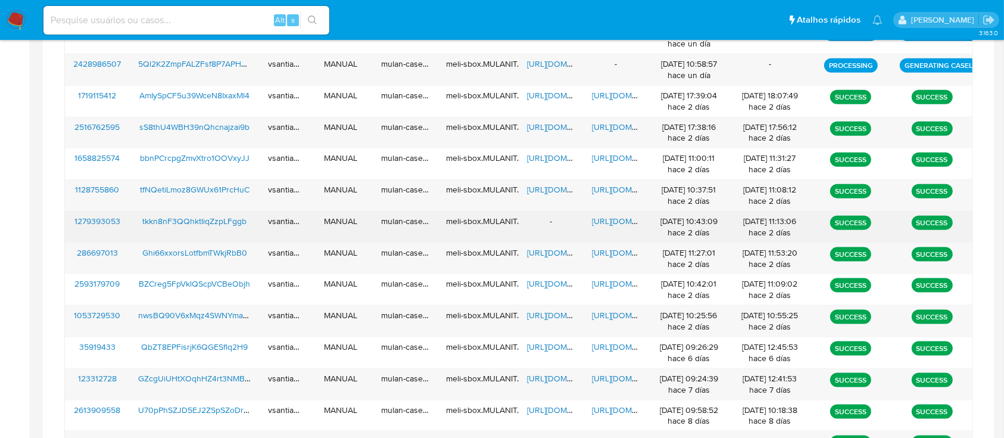
click at [224, 220] on span "tkkn8nF3QQhktIiqZzpLFggb" at bounding box center [194, 221] width 104 height 12
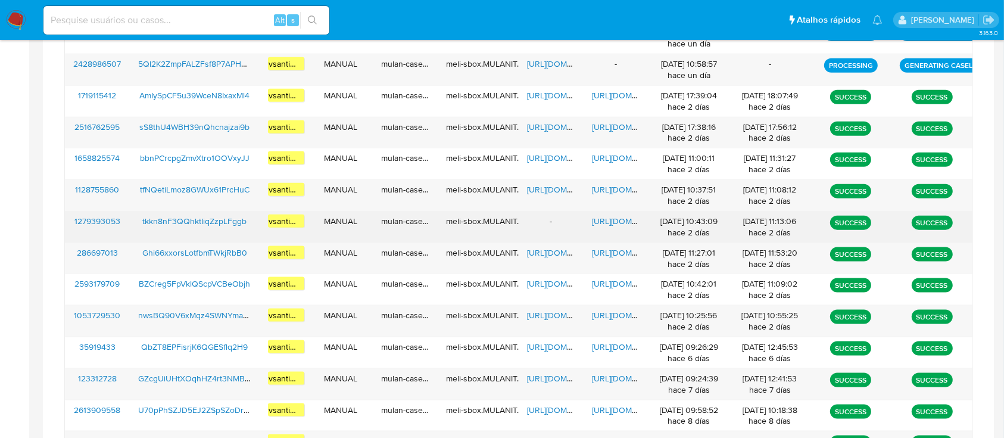
click at [616, 217] on span "[URL][DOMAIN_NAME]" at bounding box center [633, 221] width 82 height 12
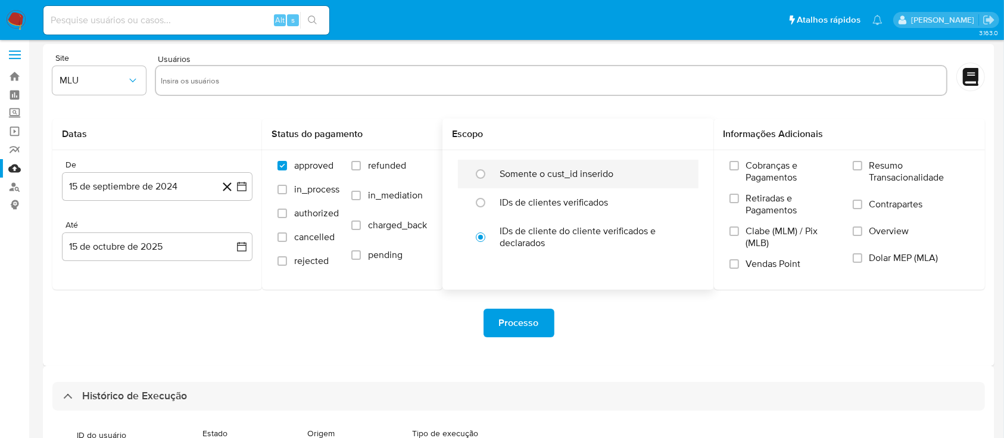
scroll to position [0, 0]
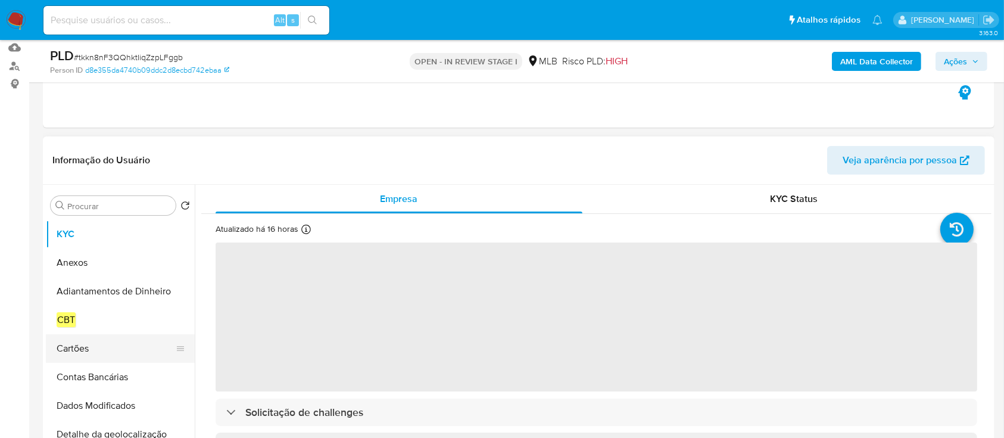
scroll to position [238, 0]
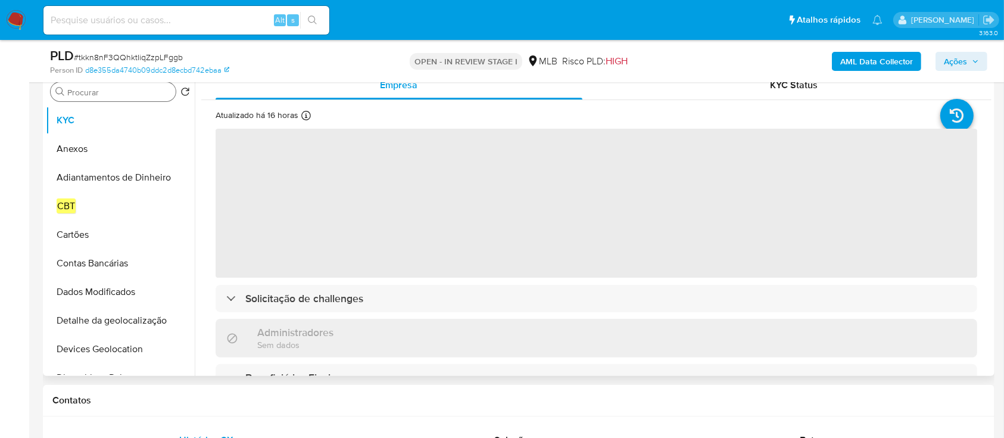
click at [124, 89] on input "Procurar" at bounding box center [119, 92] width 104 height 11
select select "10"
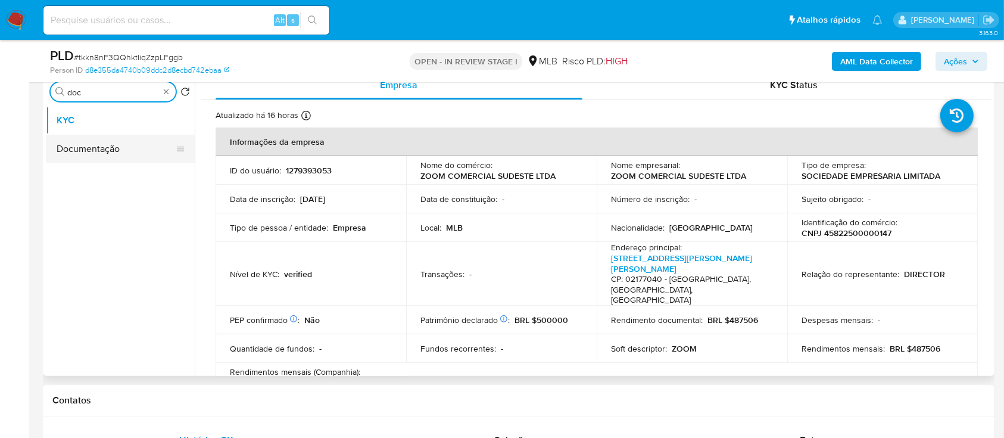
type input "doc"
click at [122, 150] on button "Documentação" at bounding box center [115, 149] width 139 height 29
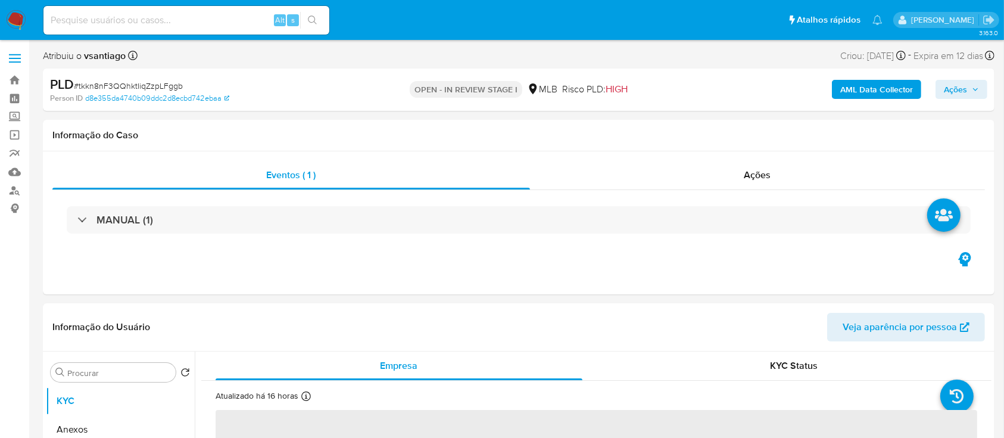
select select "10"
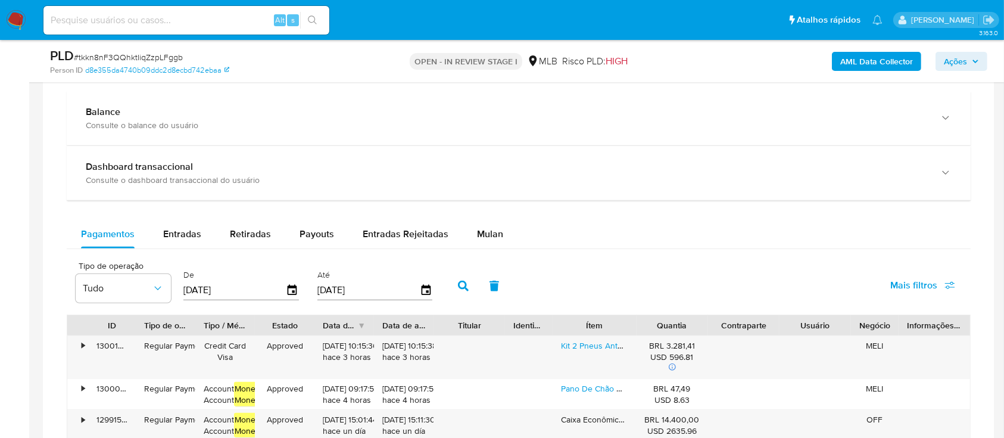
scroll to position [953, 0]
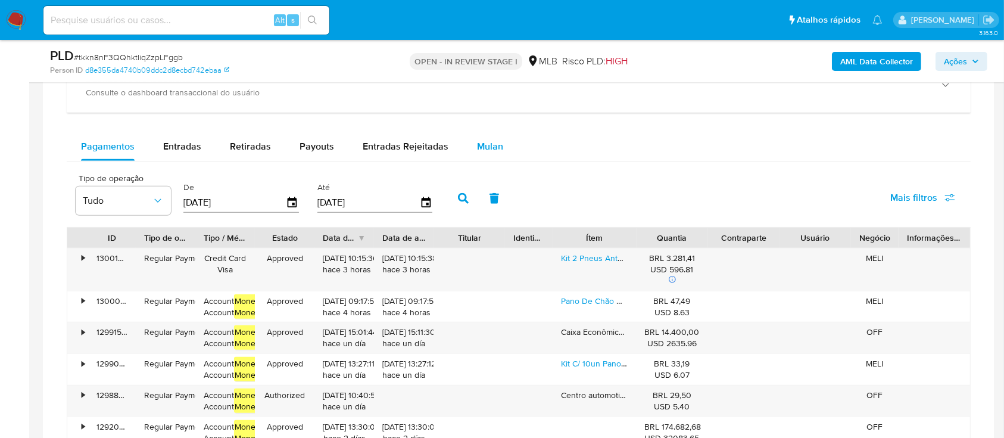
click at [486, 150] on span "Mulan" at bounding box center [490, 146] width 26 height 14
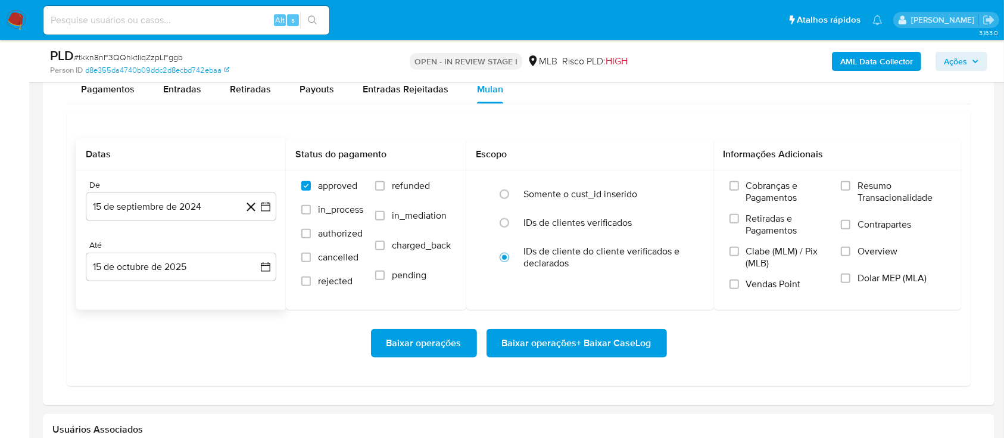
scroll to position [1112, 0]
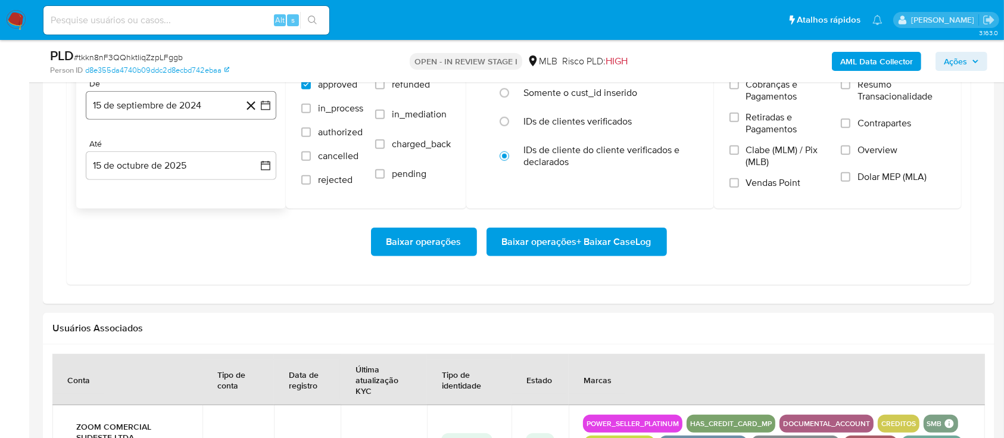
click at [167, 111] on button "15 de septiembre de 2024" at bounding box center [181, 105] width 191 height 29
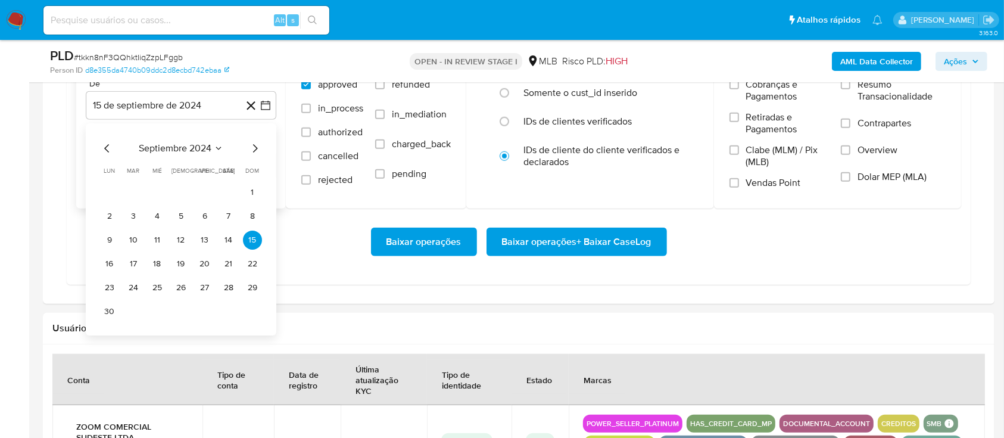
click at [253, 149] on icon "Mes siguiente" at bounding box center [255, 148] width 14 height 14
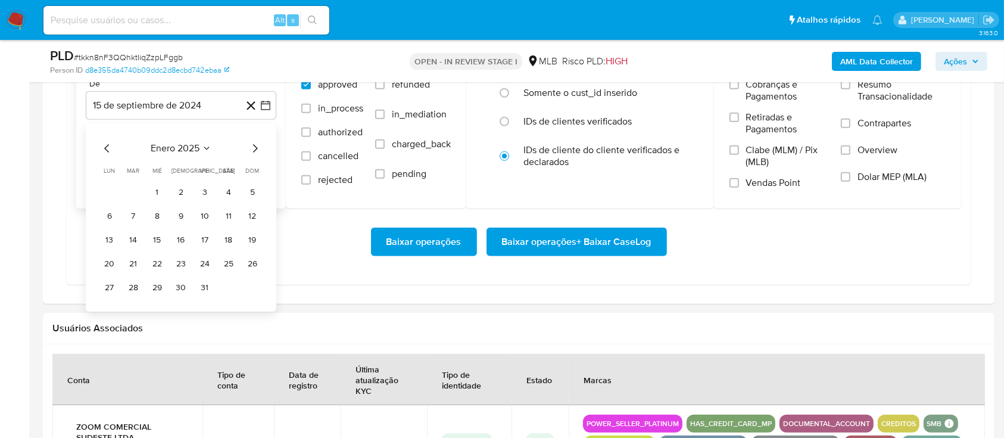
click at [253, 149] on icon "Mes siguiente" at bounding box center [255, 148] width 14 height 14
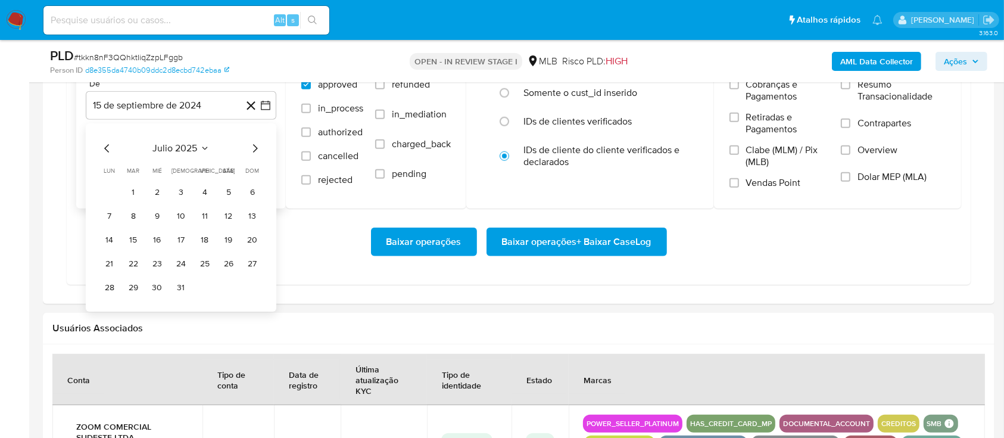
click at [253, 149] on icon "Mes siguiente" at bounding box center [255, 148] width 14 height 14
click at [253, 150] on icon "Mes siguiente" at bounding box center [255, 148] width 14 height 14
click at [112, 193] on button "1" at bounding box center [109, 192] width 19 height 19
click at [318, 281] on div "Datas De 1 de septiembre de 2025 1-09-2025 Até 15 de octubre de 2025 15-10-2025…" at bounding box center [519, 147] width 904 height 276
click at [580, 247] on span "Baixar operações + Baixar CaseLog" at bounding box center [577, 242] width 150 height 26
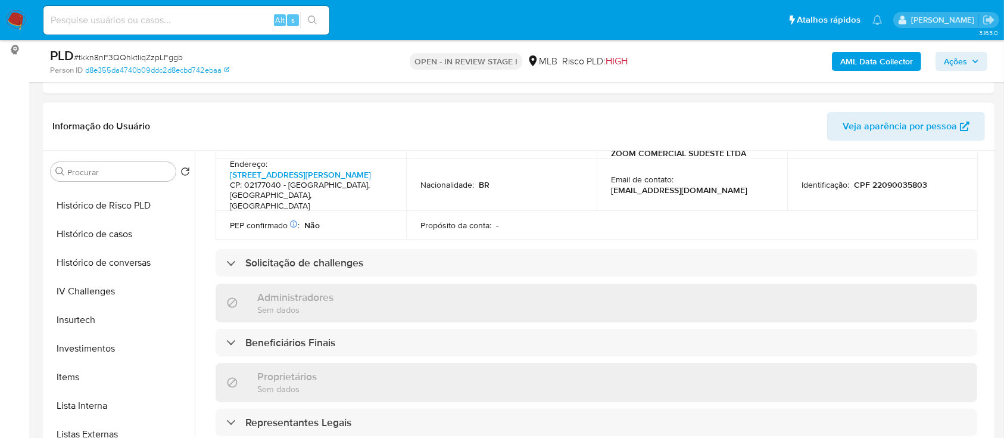
scroll to position [477, 0]
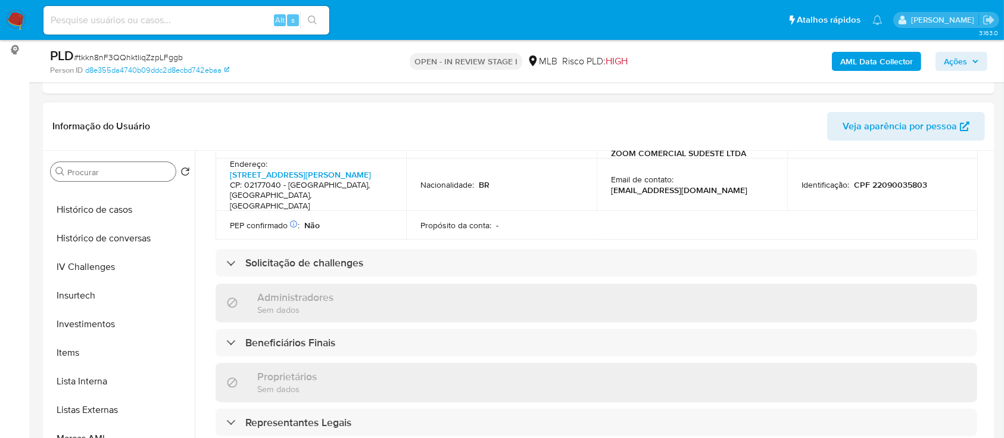
drag, startPoint x: 127, startPoint y: 157, endPoint x: 126, endPoint y: 163, distance: 6.1
click at [127, 157] on div "Procurar Retornar ao pedido padrão KYC Anexos Adiantamentos de Dinheiro CBT Car…" at bounding box center [120, 304] width 149 height 303
click at [124, 178] on div "Procurar" at bounding box center [113, 171] width 125 height 19
click at [129, 171] on input "Procurar" at bounding box center [119, 172] width 104 height 11
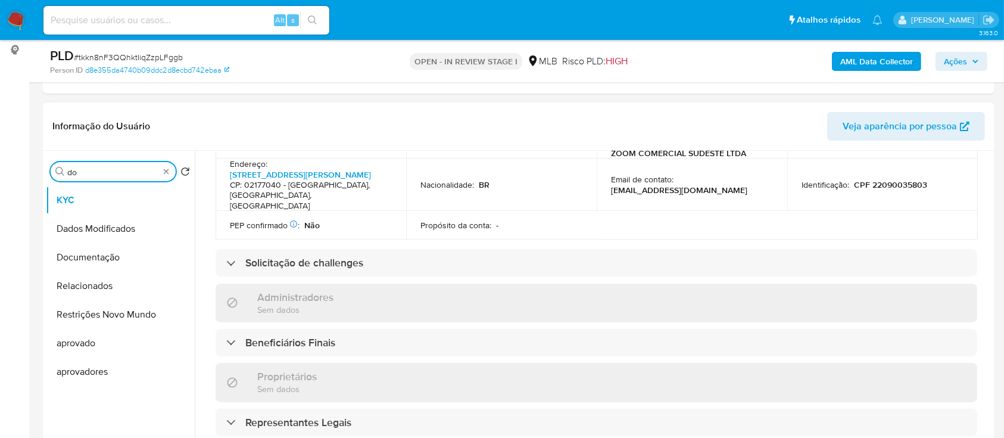
scroll to position [0, 0]
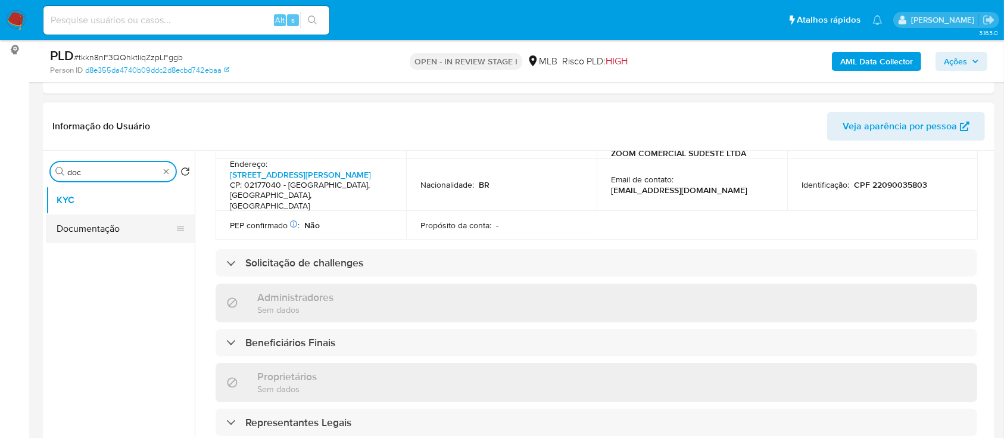
click at [95, 237] on button "Documentação" at bounding box center [115, 228] width 139 height 29
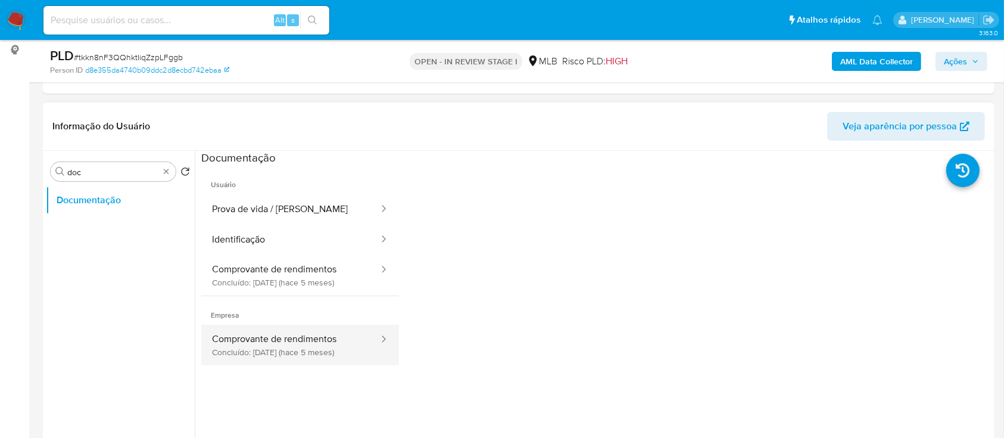
click at [286, 338] on button "Comprovante de rendimentos Concluído: 28/05/2025 (hace 5 meses)" at bounding box center [290, 345] width 179 height 41
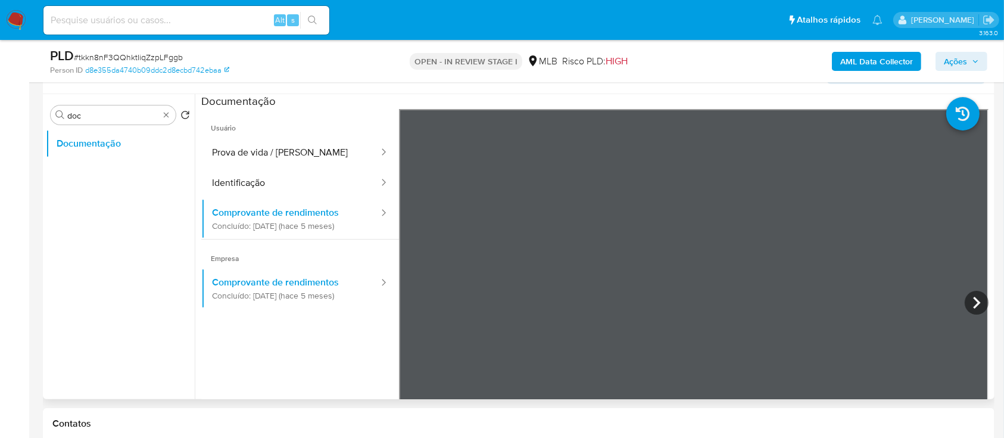
scroll to position [238, 0]
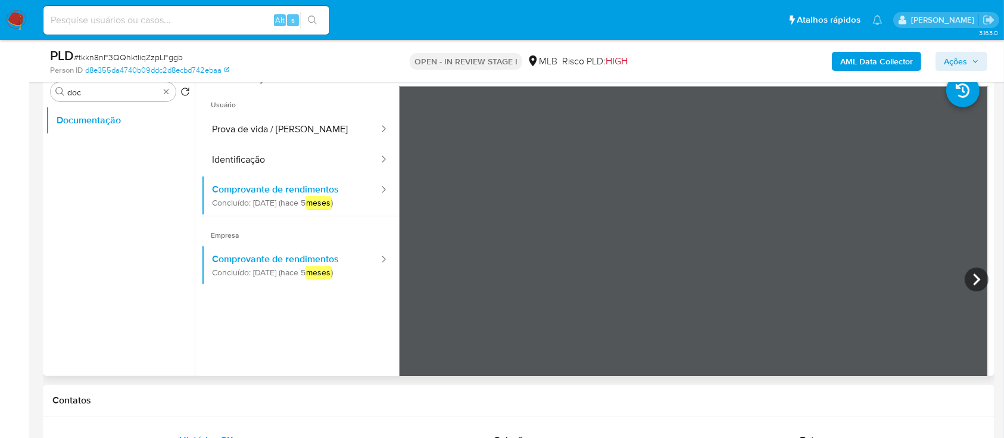
click at [947, 108] on li at bounding box center [975, 85] width 57 height 52
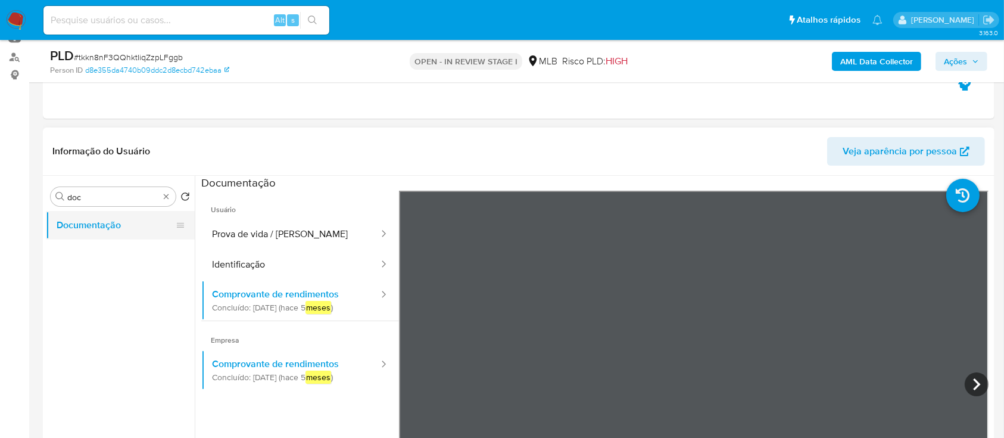
scroll to position [158, 0]
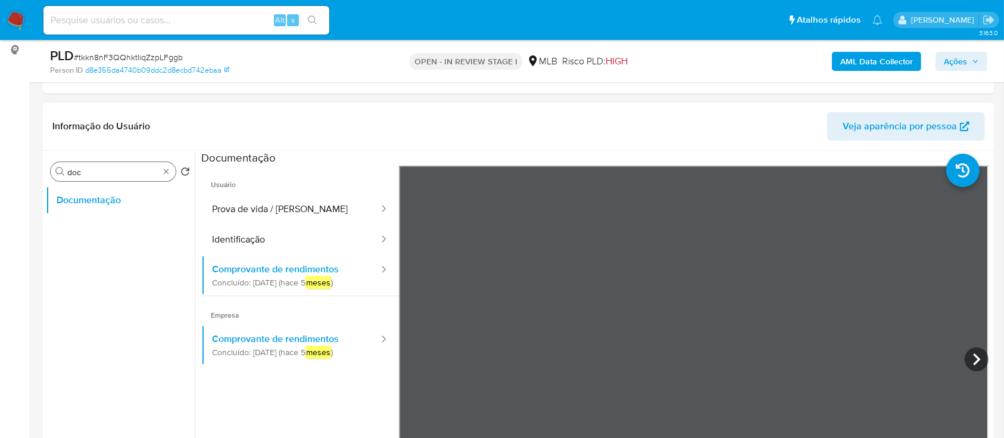
click at [112, 174] on input "doc" at bounding box center [113, 172] width 92 height 11
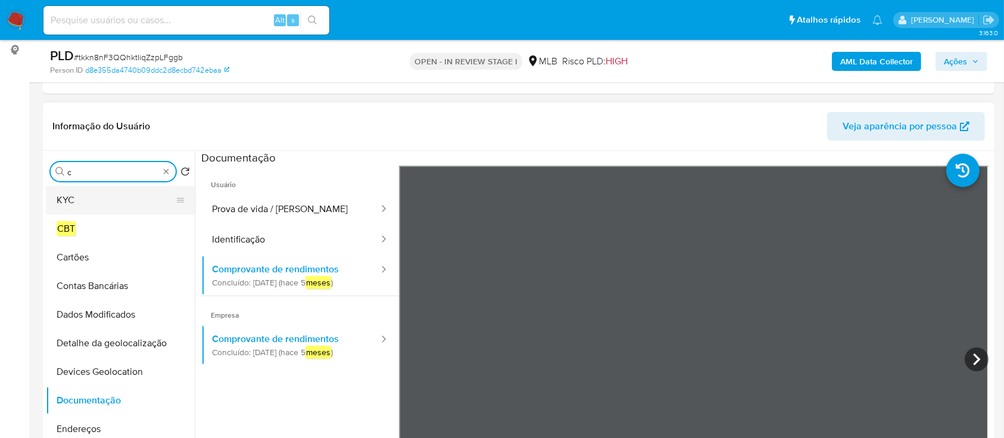
click at [94, 207] on button "KYC" at bounding box center [115, 200] width 139 height 29
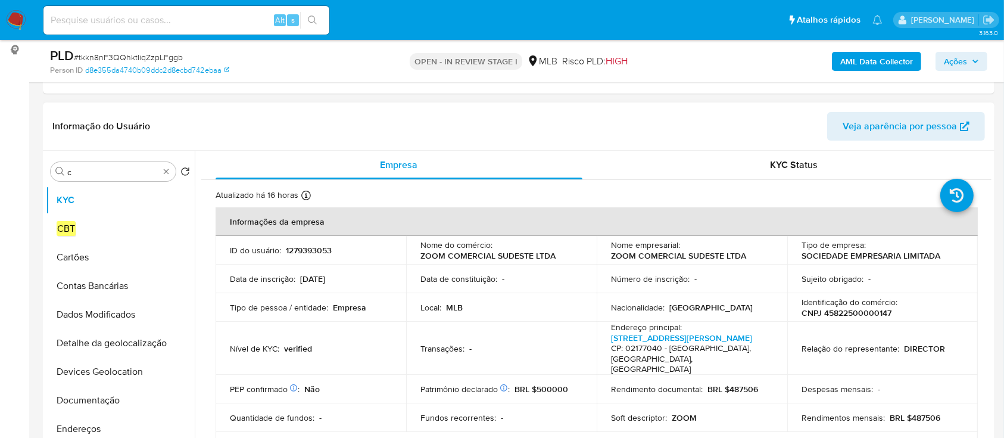
click at [872, 308] on p "CNPJ 45822500000147" at bounding box center [847, 312] width 90 height 11
copy p "45822500000147"
click at [303, 191] on icon at bounding box center [306, 196] width 10 height 10
copy p "14/10/2025"
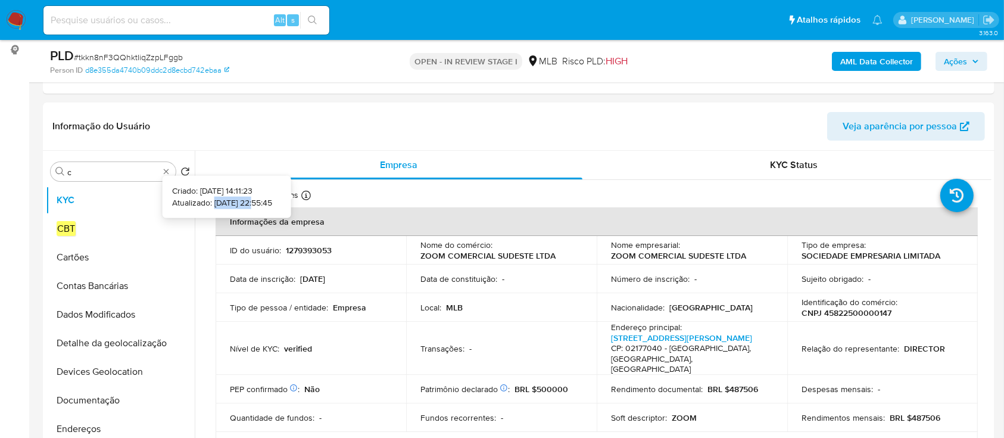
drag, startPoint x: 196, startPoint y: 201, endPoint x: 236, endPoint y: 203, distance: 40.0
click at [236, 203] on p "Atualizado: 14/10/2025 22:55:45" at bounding box center [222, 203] width 100 height 12
click at [129, 172] on input "c" at bounding box center [113, 172] width 92 height 11
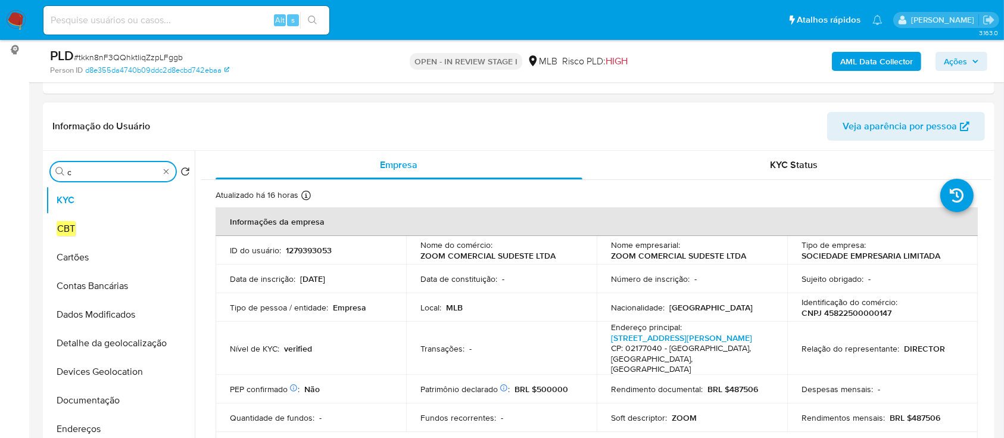
click at [129, 172] on input "c" at bounding box center [113, 172] width 92 height 11
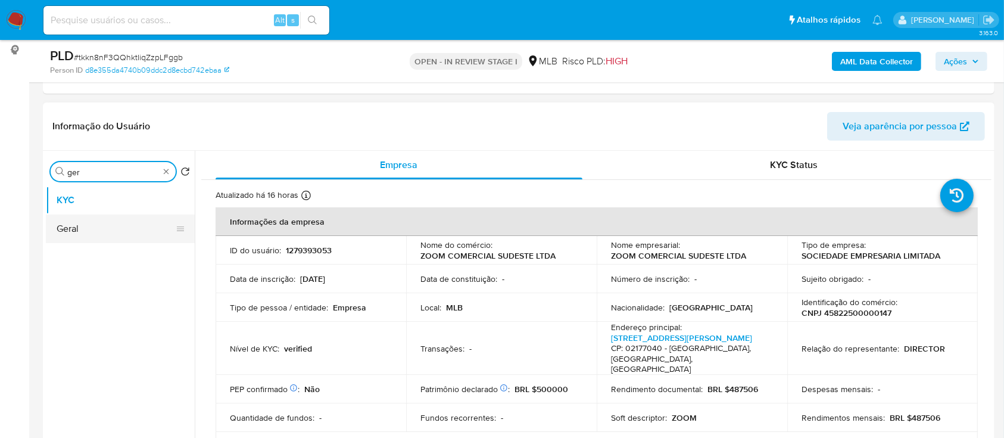
type input "ger"
click at [97, 225] on button "Geral" at bounding box center [115, 228] width 139 height 29
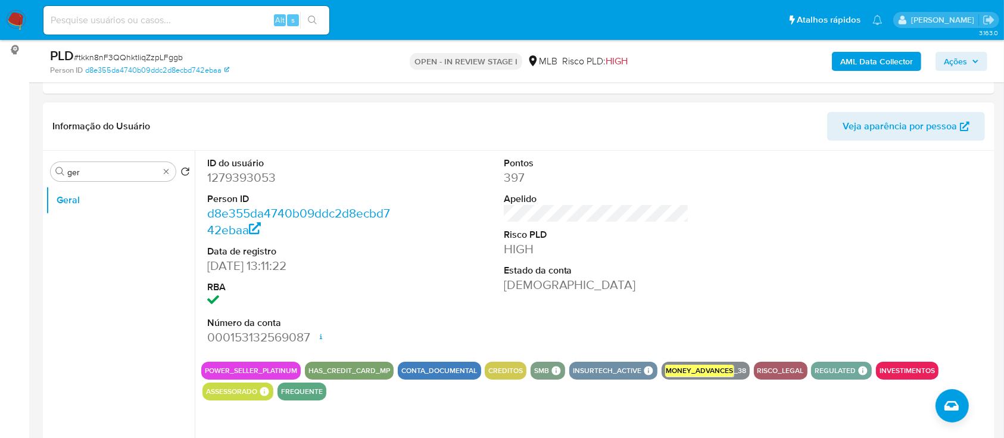
click at [368, 303] on dd at bounding box center [300, 301] width 186 height 17
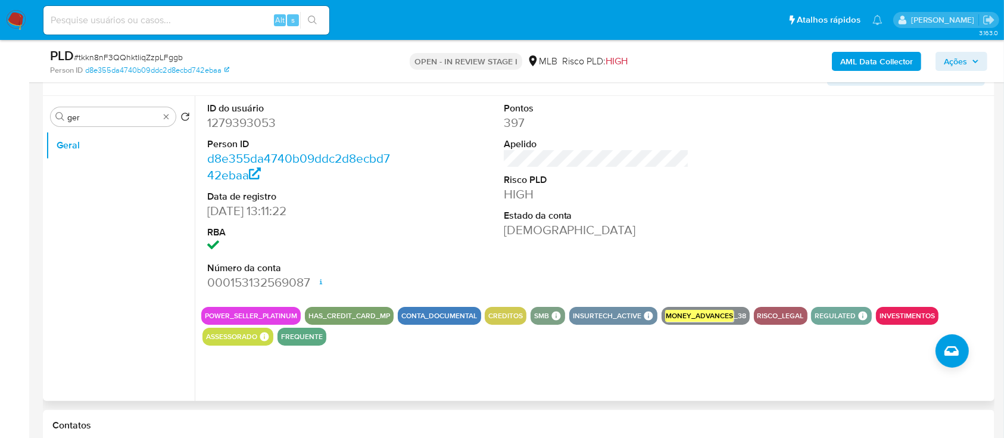
scroll to position [238, 0]
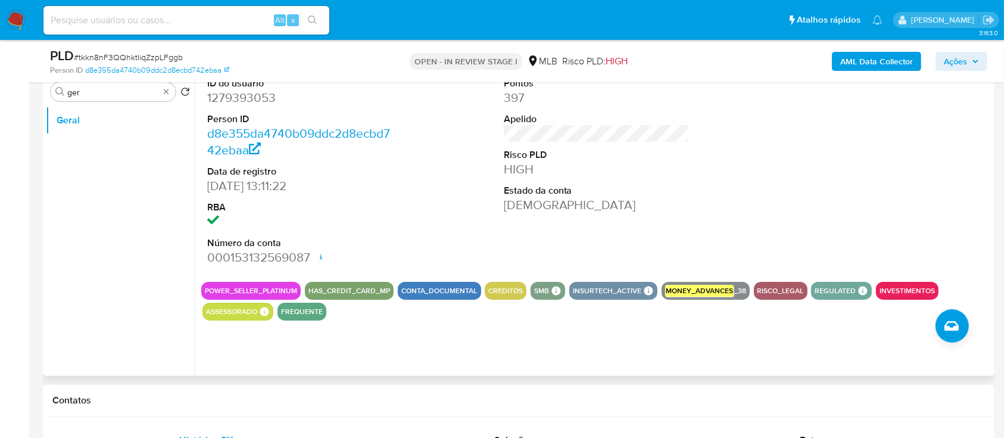
drag, startPoint x: 381, startPoint y: 338, endPoint x: 366, endPoint y: 317, distance: 26.1
click at [381, 338] on div "ID do usuário 1279393053 Person ID d8e355da4740b09ddc2d8ecbd742ebaa Data de reg…" at bounding box center [593, 223] width 797 height 305
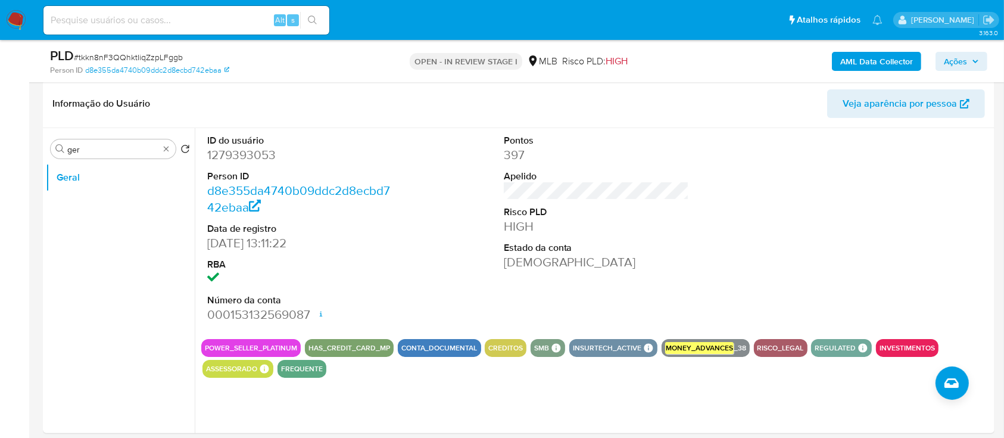
scroll to position [79, 0]
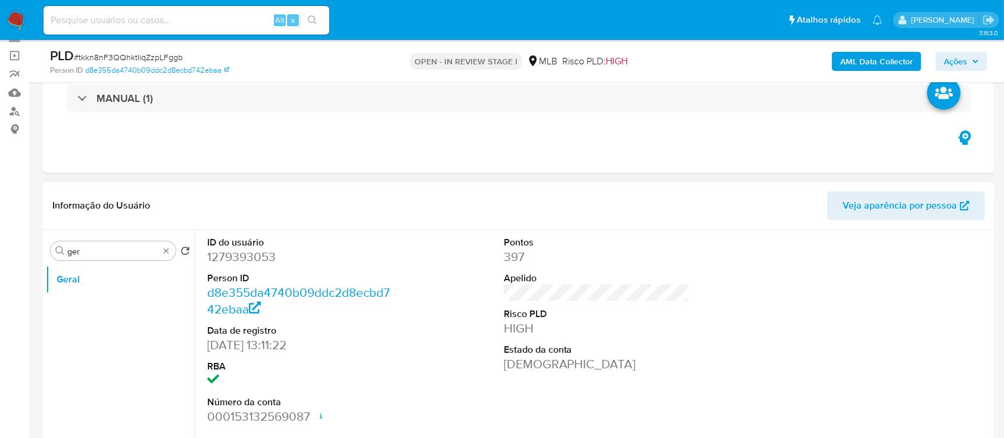
click at [243, 260] on dd "1279393053" at bounding box center [300, 256] width 186 height 17
drag, startPoint x: 243, startPoint y: 260, endPoint x: 486, endPoint y: 160, distance: 262.9
click at [245, 260] on dd "1279393053" at bounding box center [300, 256] width 186 height 17
copy dd "1279393053"
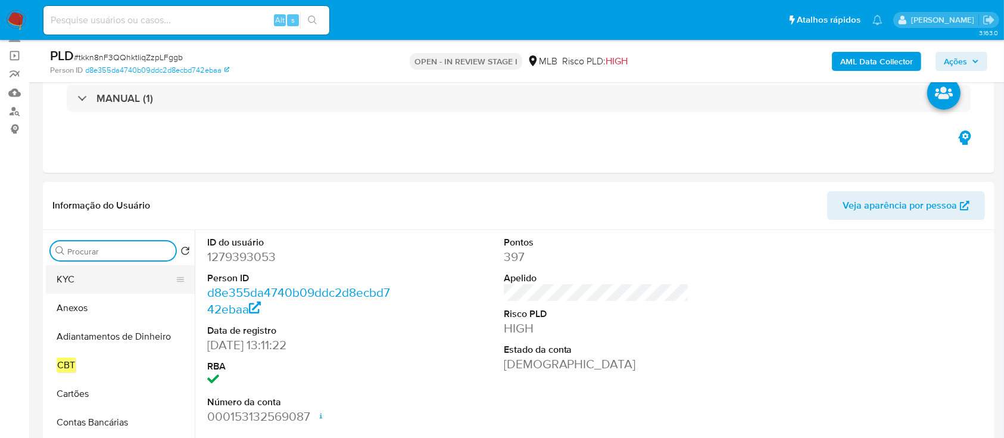
click at [95, 285] on button "KYC" at bounding box center [115, 279] width 139 height 29
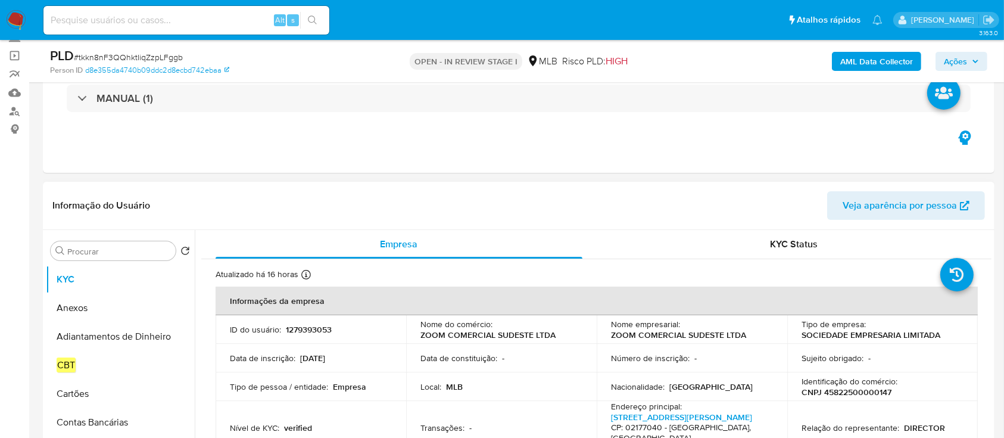
click at [306, 328] on p "1279393053" at bounding box center [309, 329] width 46 height 11
copy p "1279393053"
click at [312, 326] on p "1279393053" at bounding box center [309, 329] width 46 height 11
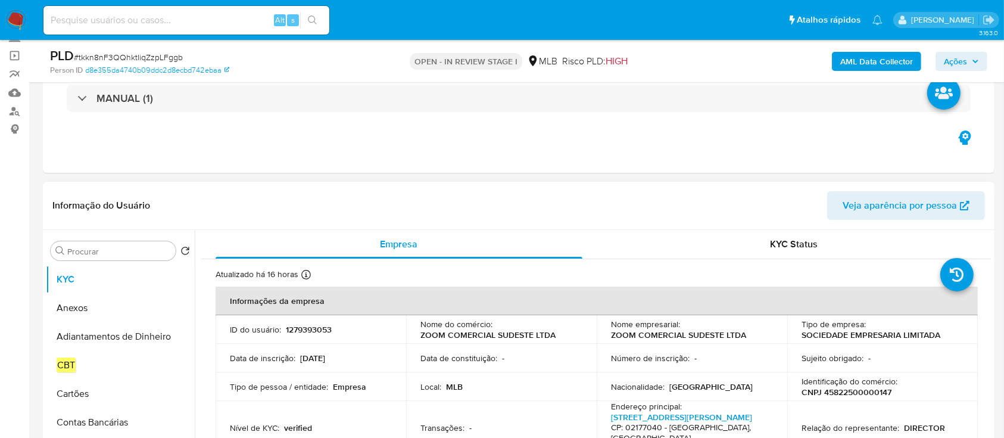
click at [869, 397] on p "CNPJ 45822500000147" at bounding box center [847, 392] width 90 height 11
copy p "45822500000147"
click at [120, 247] on input "Procurar" at bounding box center [119, 251] width 104 height 11
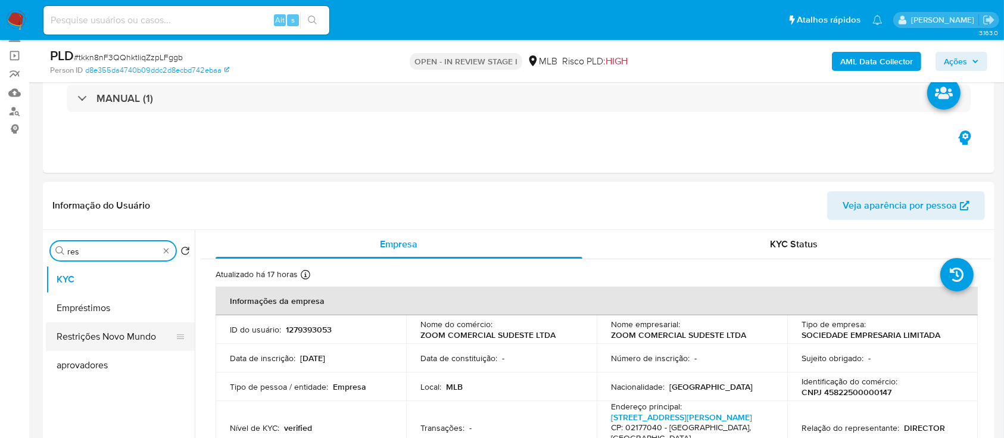
click at [109, 338] on button "Restrições Novo Mundo" at bounding box center [115, 336] width 139 height 29
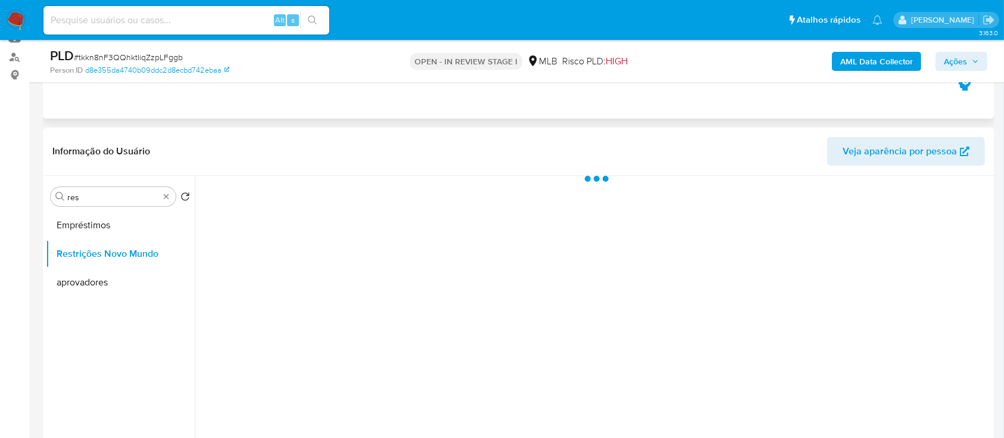
scroll to position [158, 0]
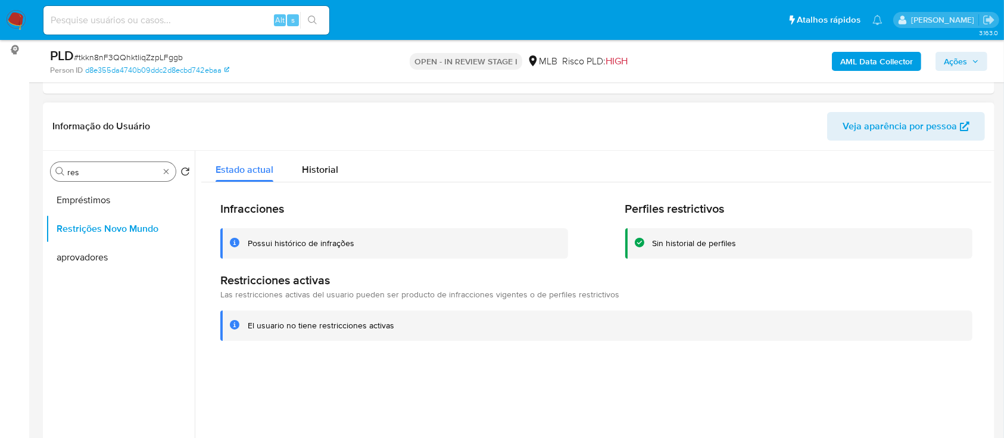
click at [123, 169] on input "res" at bounding box center [113, 172] width 92 height 11
click at [110, 172] on input "res" at bounding box center [113, 172] width 92 height 11
type input "ger"
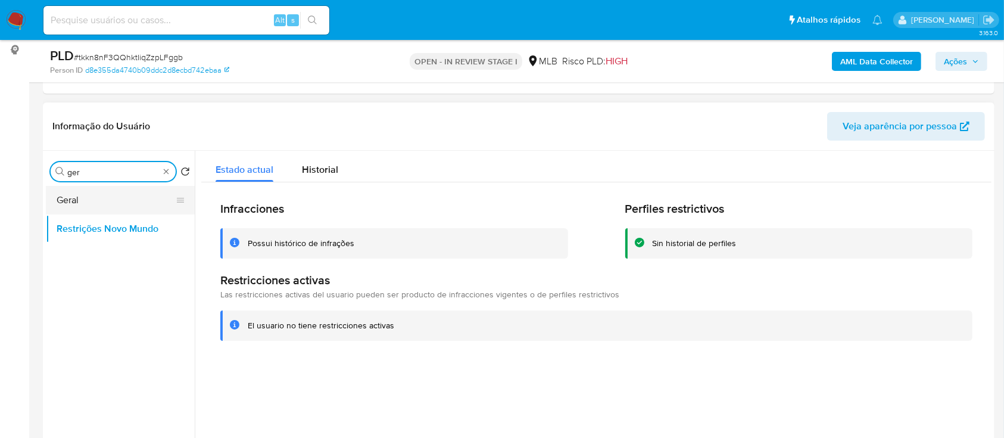
click at [105, 195] on button "Geral" at bounding box center [115, 200] width 139 height 29
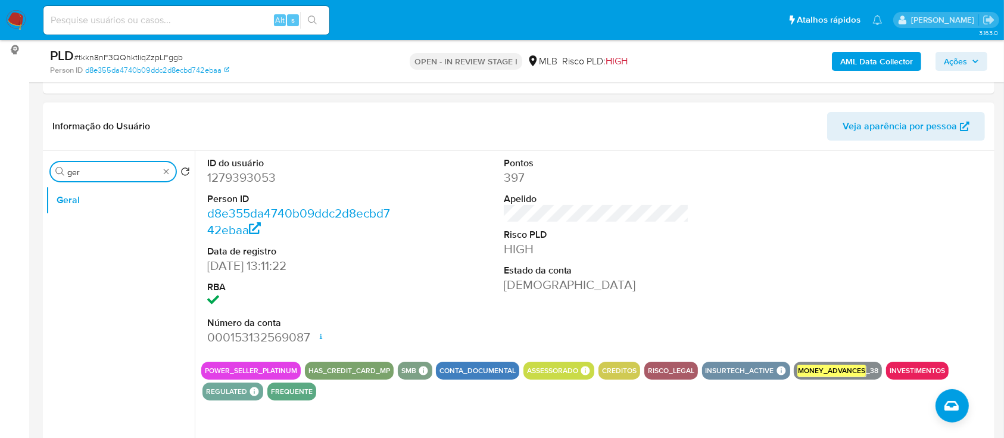
click at [95, 173] on input "ger" at bounding box center [113, 172] width 92 height 11
click at [95, 173] on input "gerc" at bounding box center [113, 172] width 92 height 11
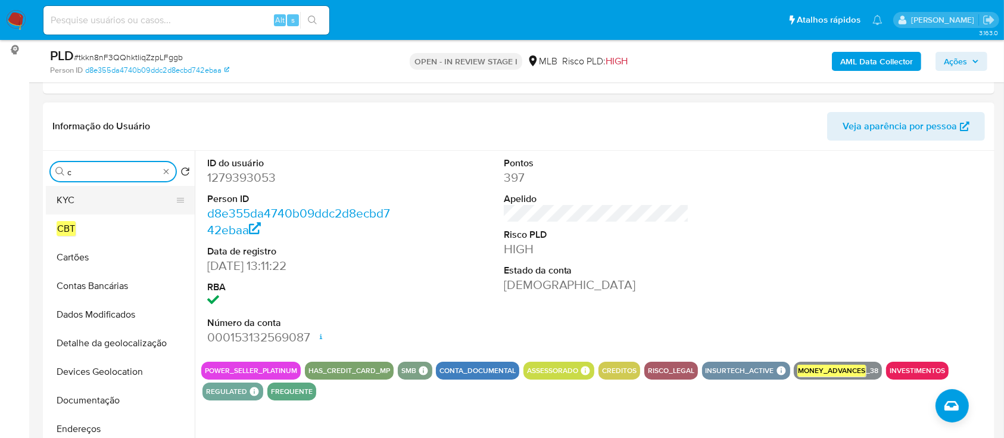
type input "c"
click at [87, 200] on button "KYC" at bounding box center [115, 200] width 139 height 29
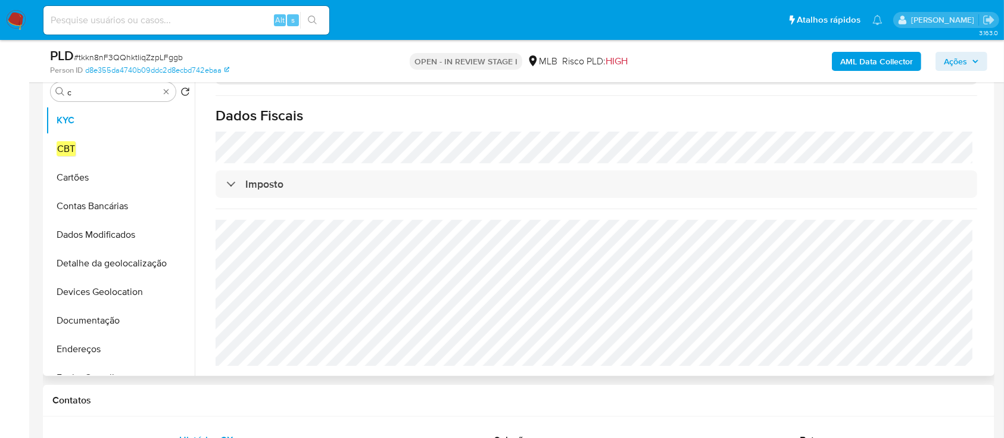
scroll to position [738, 0]
click at [104, 97] on input "c" at bounding box center [113, 92] width 92 height 11
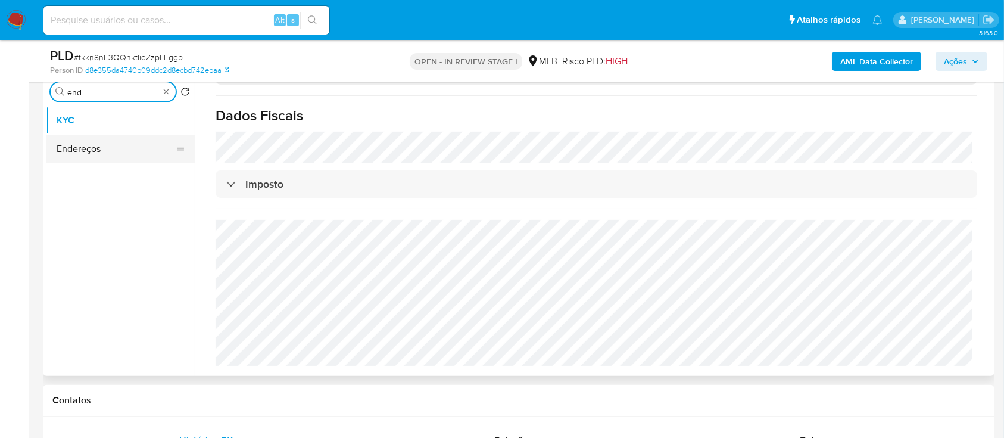
type input "end"
click at [111, 152] on button "Endereços" at bounding box center [115, 149] width 139 height 29
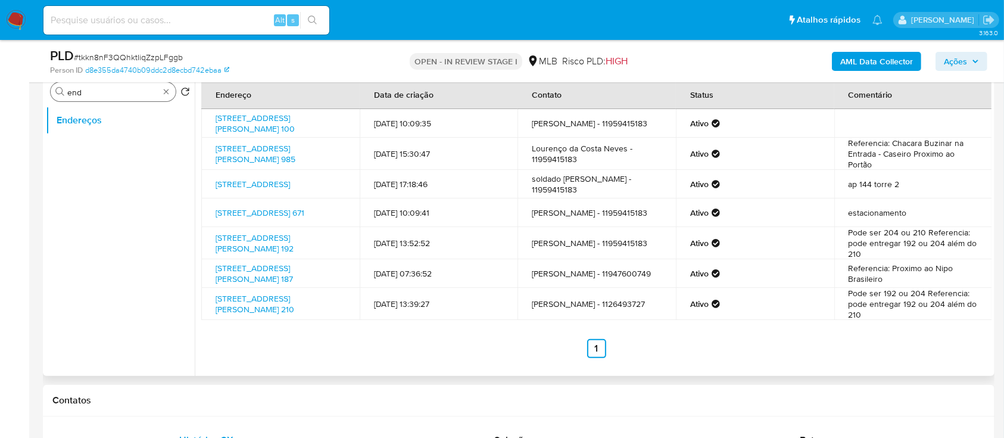
click at [95, 91] on input "end" at bounding box center [113, 92] width 92 height 11
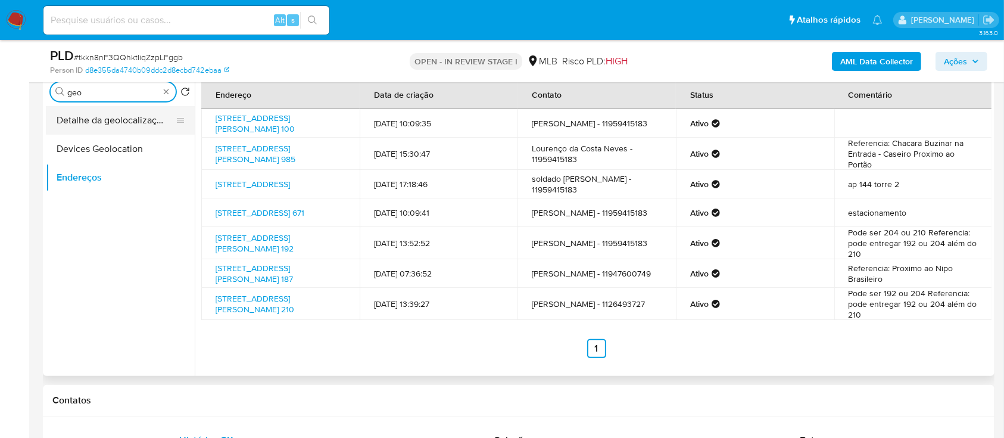
type input "geo"
click at [115, 122] on button "Detalhe da geolocalização" at bounding box center [115, 120] width 139 height 29
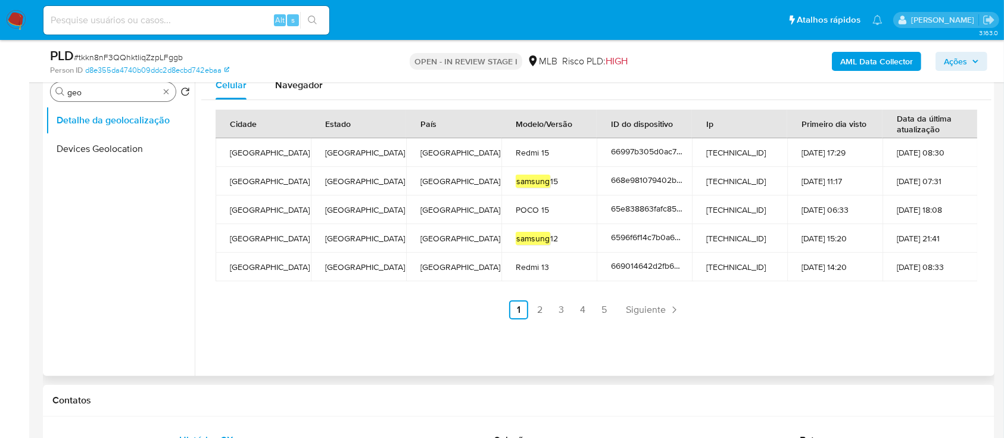
click at [116, 94] on input "geo" at bounding box center [113, 92] width 92 height 11
type input "point"
click at [89, 151] on button "Dispositivos Point" at bounding box center [115, 149] width 139 height 29
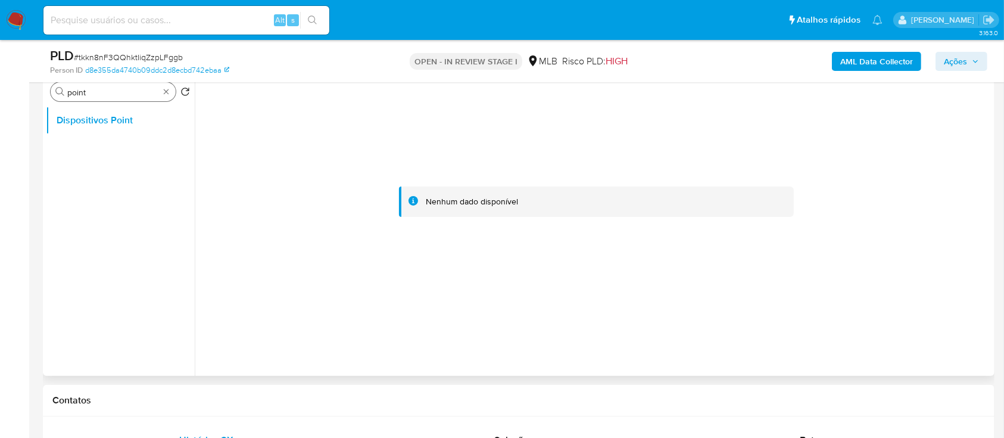
click at [101, 91] on input "point" at bounding box center [113, 92] width 92 height 11
click at [102, 91] on input "point" at bounding box center [113, 92] width 92 height 11
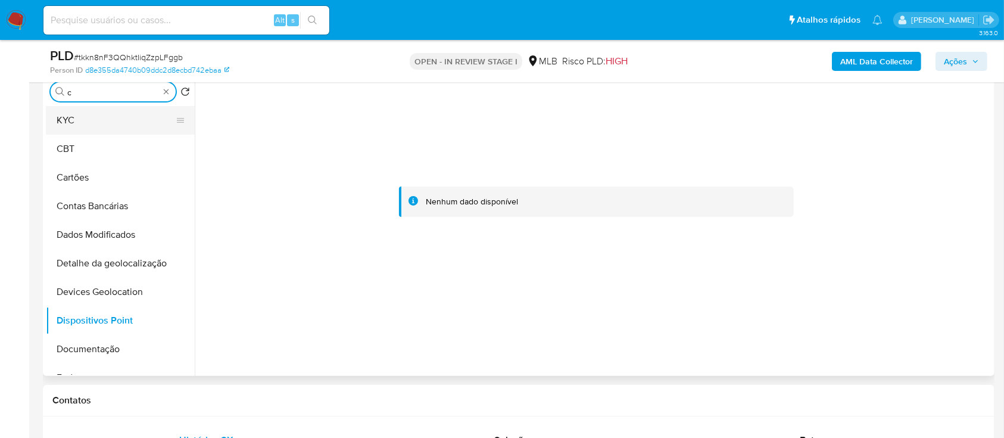
type input "c"
click at [95, 118] on button "KYC" at bounding box center [115, 120] width 139 height 29
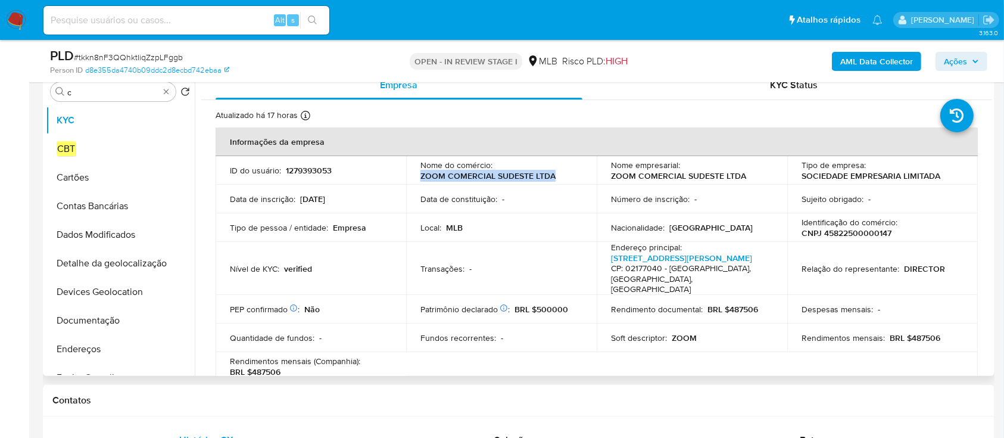
drag, startPoint x: 569, startPoint y: 178, endPoint x: 419, endPoint y: 176, distance: 149.6
click at [421, 176] on div "Nome do comércio : ZOOM COMERCIAL SUDESTE LTDA" at bounding box center [502, 170] width 162 height 21
copy p "ZOOM COMERCIAL SUDESTE LTDA"
click at [321, 172] on p "1279393053" at bounding box center [309, 170] width 46 height 11
drag, startPoint x: 321, startPoint y: 172, endPoint x: 571, endPoint y: 93, distance: 261.7
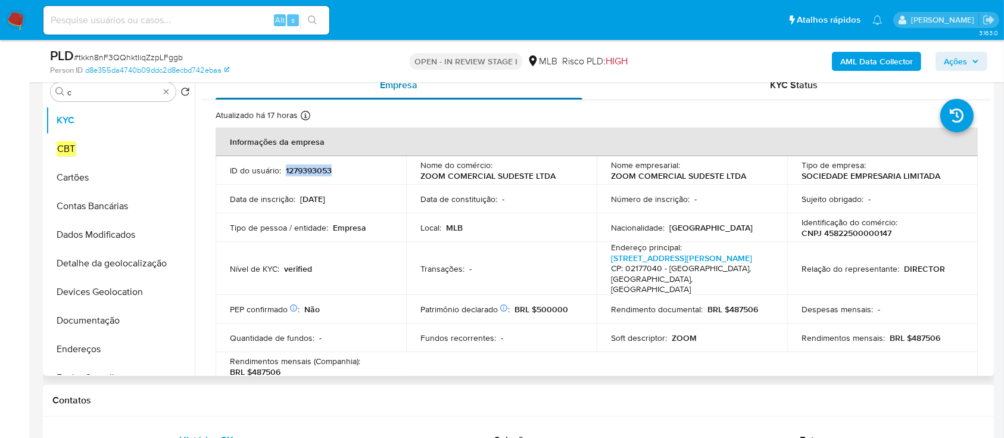
click at [321, 171] on p "1279393053" at bounding box center [309, 170] width 46 height 11
copy p "1279393053"
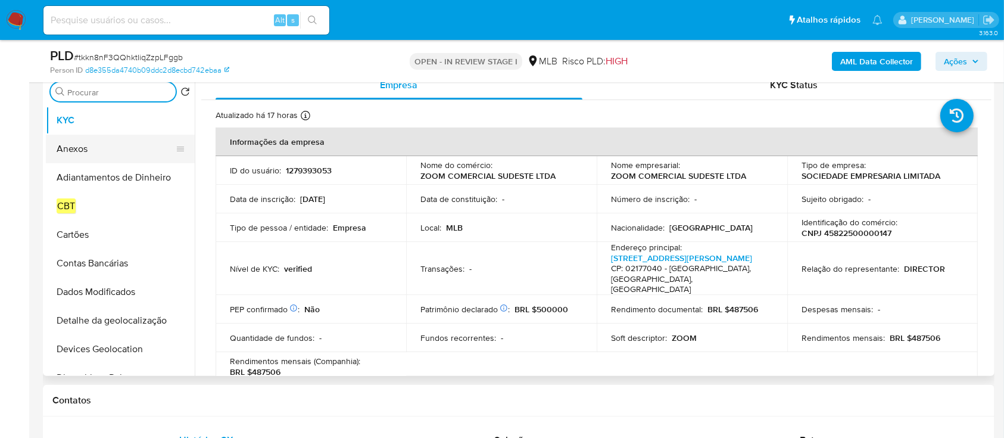
click at [86, 142] on button "Anexos" at bounding box center [115, 149] width 139 height 29
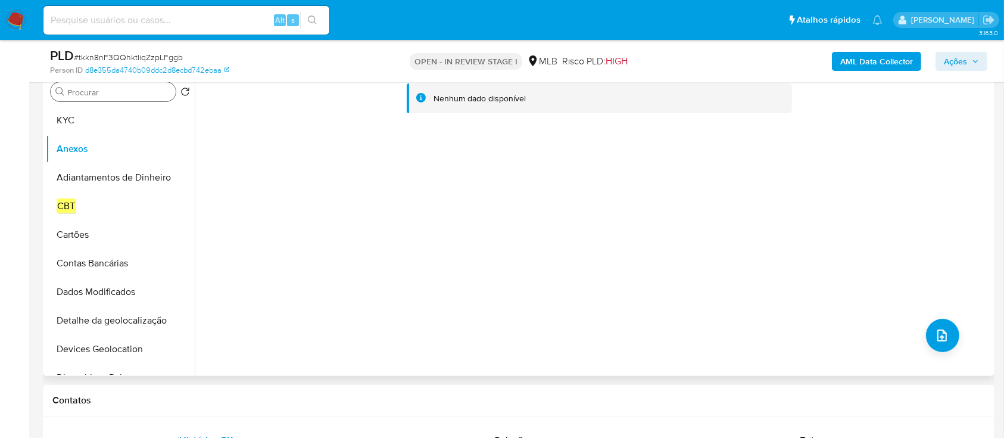
click at [578, 204] on div "Nenhum dado disponível" at bounding box center [593, 223] width 797 height 305
click at [888, 63] on b "AML Data Collector" at bounding box center [877, 61] width 73 height 19
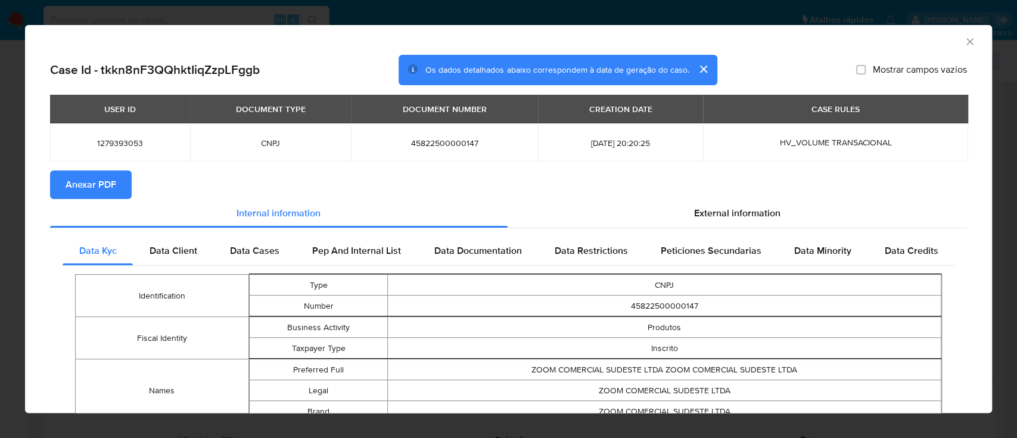
click at [130, 186] on button "Anexar PDF" at bounding box center [91, 184] width 82 height 29
click at [966, 39] on icon "Fechar a janela" at bounding box center [969, 41] width 7 height 7
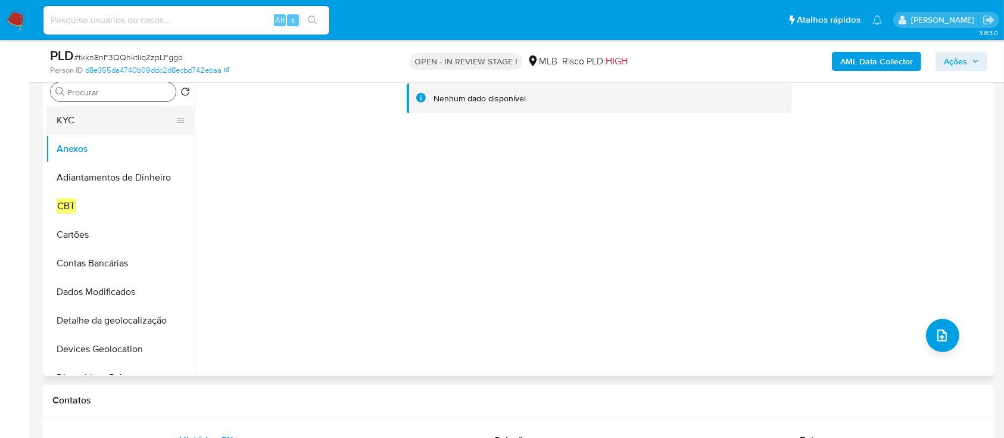
click at [99, 122] on button "KYC" at bounding box center [115, 120] width 139 height 29
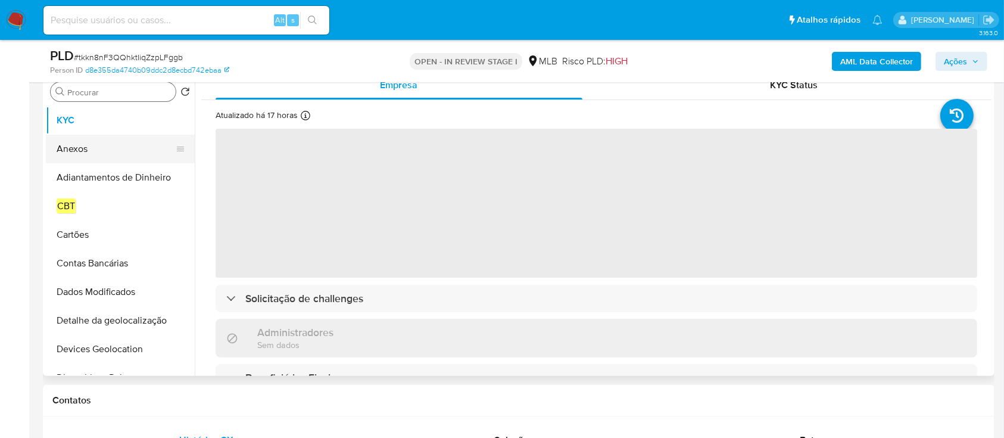
click at [85, 148] on button "Anexos" at bounding box center [115, 149] width 139 height 29
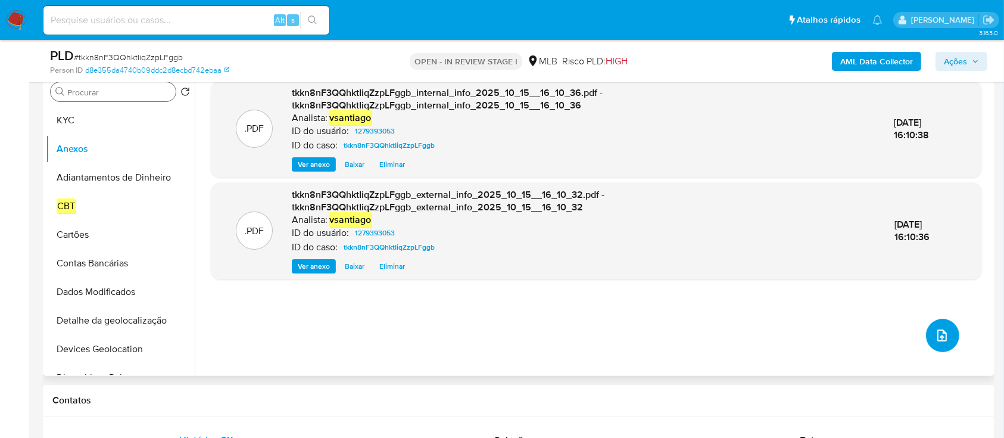
click at [939, 335] on icon "upload-file" at bounding box center [943, 335] width 10 height 12
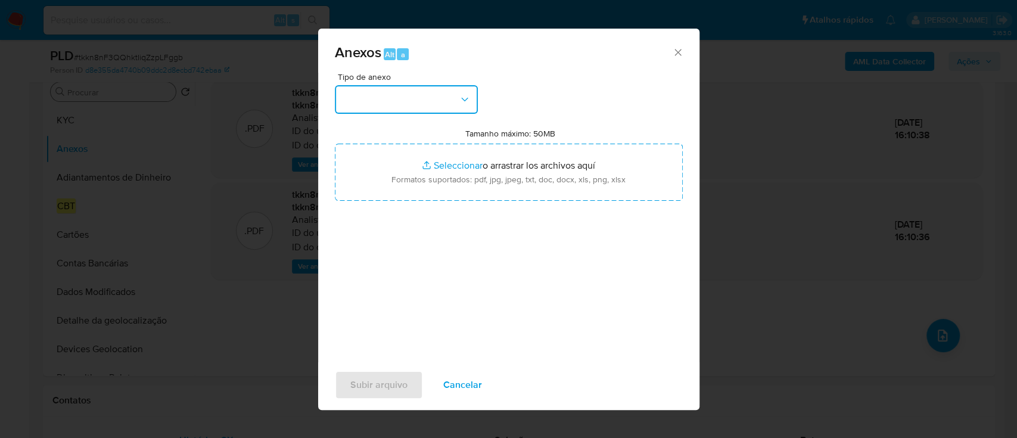
click at [445, 107] on button "button" at bounding box center [406, 99] width 143 height 29
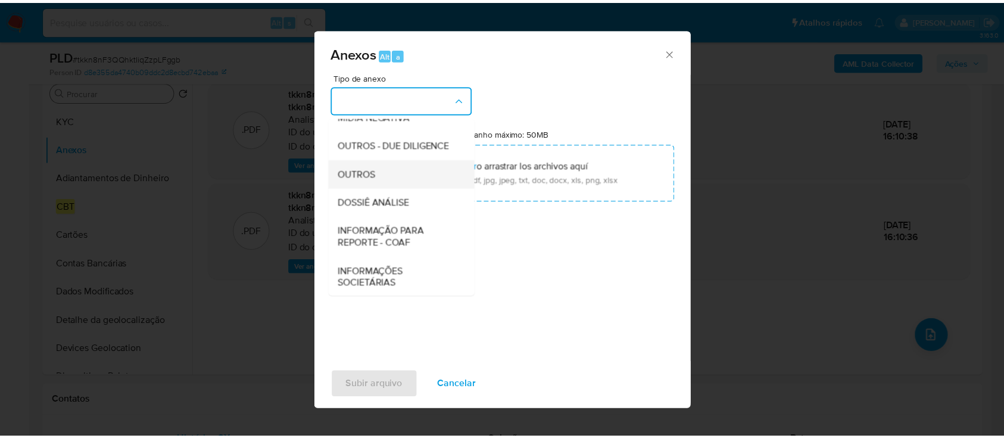
scroll to position [183, 0]
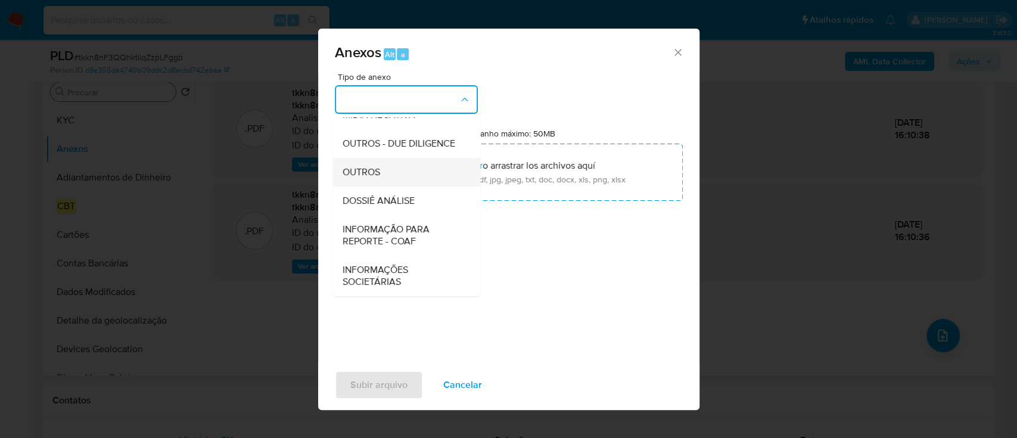
click at [401, 170] on div "OUTROS" at bounding box center [403, 172] width 122 height 29
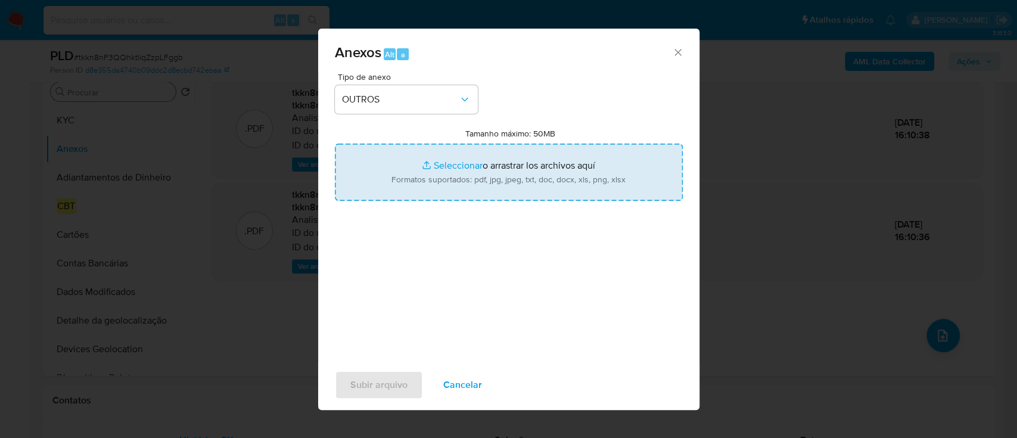
click at [515, 163] on input "Tamanho máximo: 50MB Seleccionar archivos" at bounding box center [509, 172] width 348 height 57
type input "C:\fakepath\SAR - XXX - CNPJ 45822500000147 - ZOOM COMERCIAL SUDESTE LTDA.pdf"
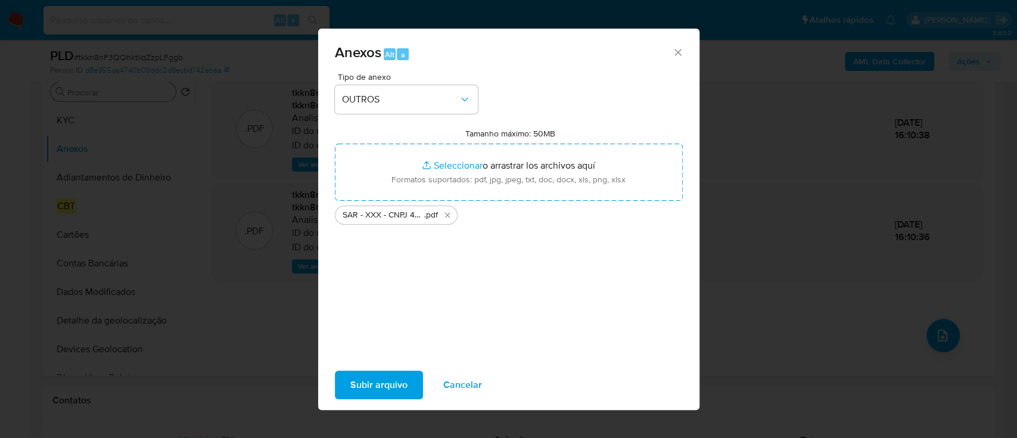
click at [389, 382] on span "Subir arquivo" at bounding box center [378, 385] width 57 height 26
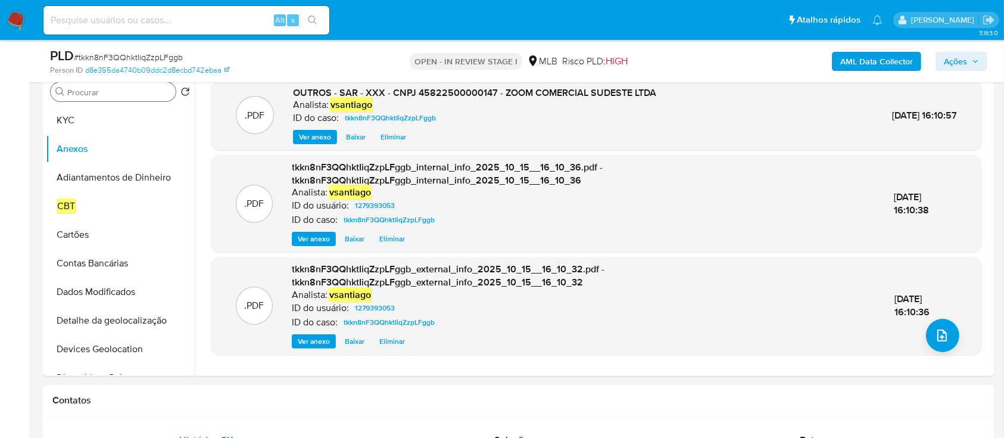
drag, startPoint x: 965, startPoint y: 64, endPoint x: 958, endPoint y: 60, distance: 8.6
click at [965, 62] on span "Ações" at bounding box center [955, 61] width 23 height 19
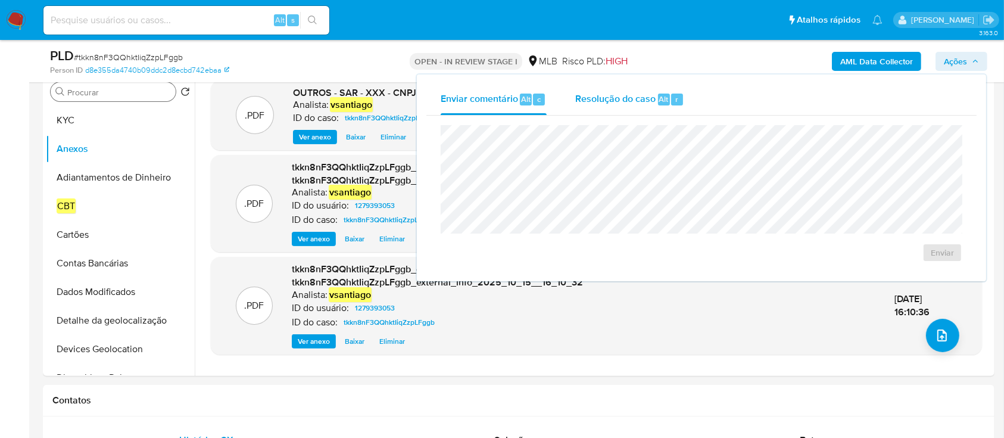
click at [638, 89] on div "Resolução do caso Alt r" at bounding box center [629, 99] width 109 height 31
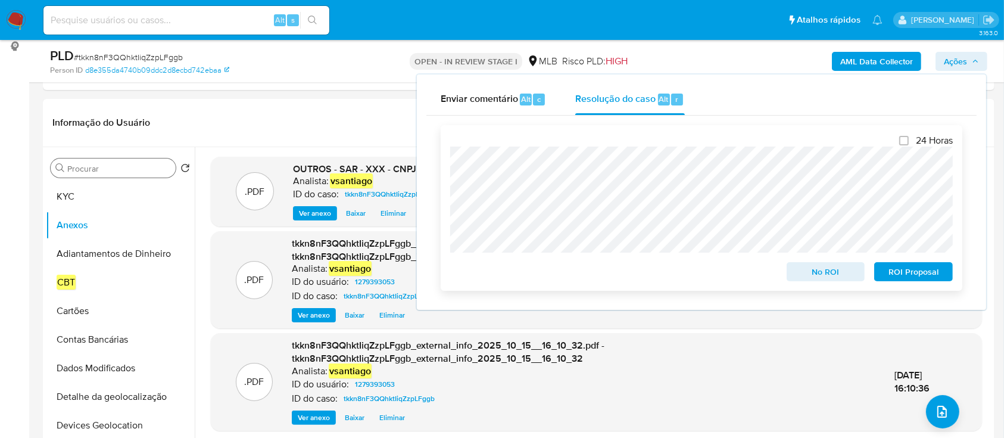
scroll to position [238, 0]
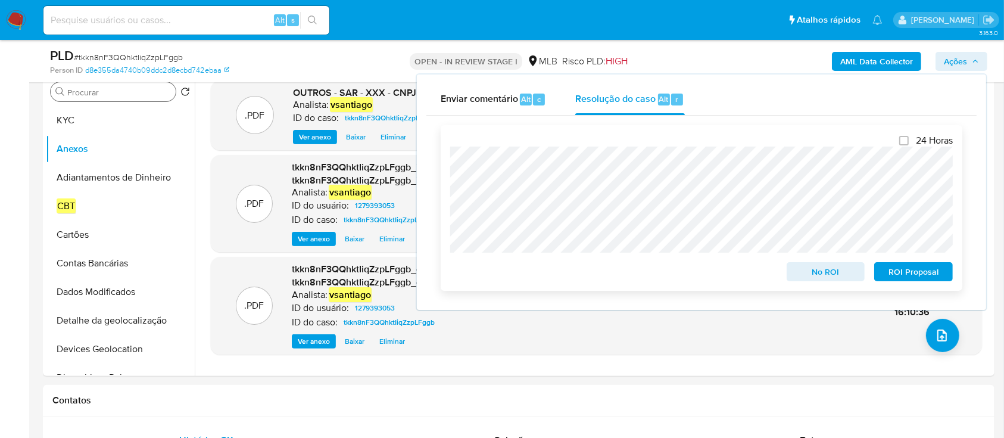
click at [907, 272] on span "ROI Proposal" at bounding box center [914, 271] width 62 height 17
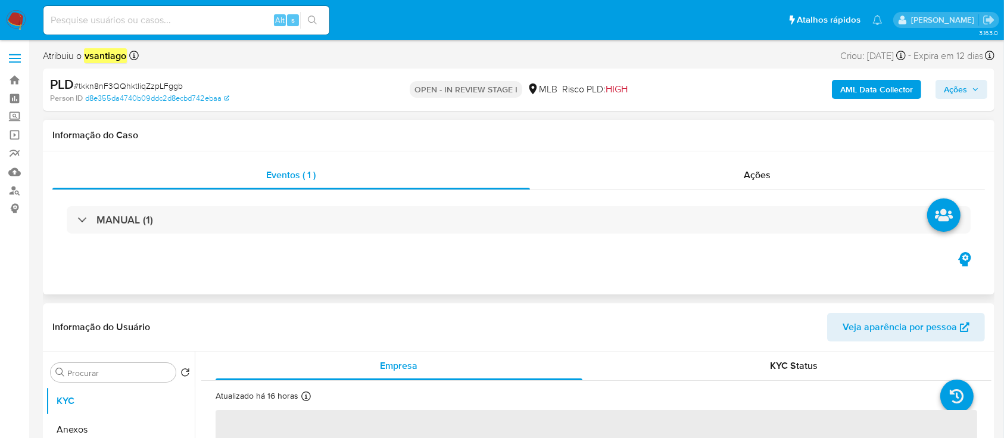
select select "10"
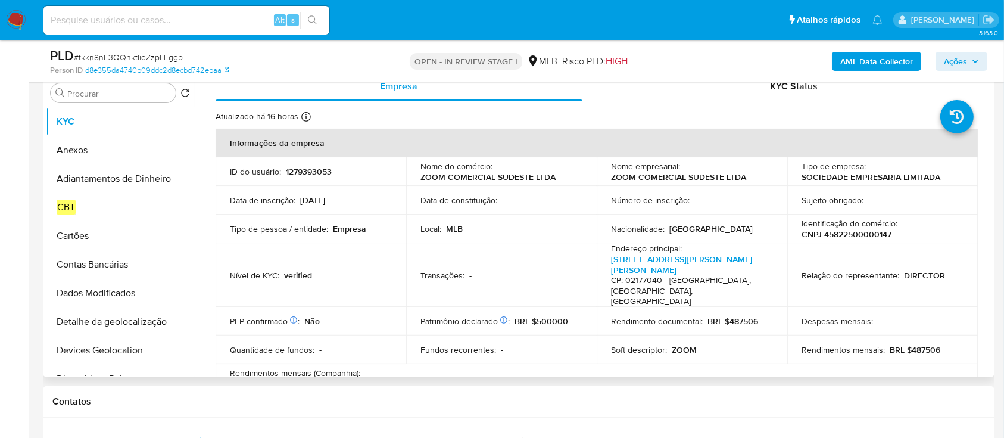
scroll to position [238, 0]
click at [873, 229] on p "CNPJ 45822500000147" at bounding box center [847, 233] width 90 height 11
copy p "45822500000147"
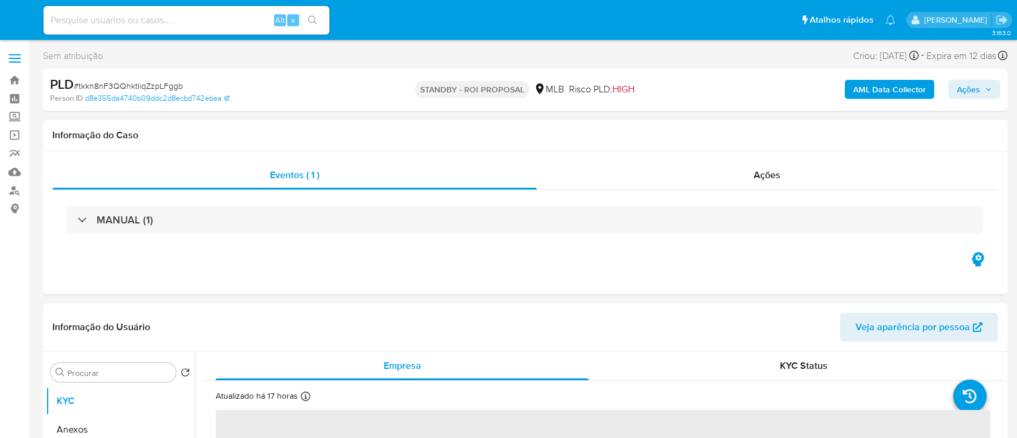
select select "10"
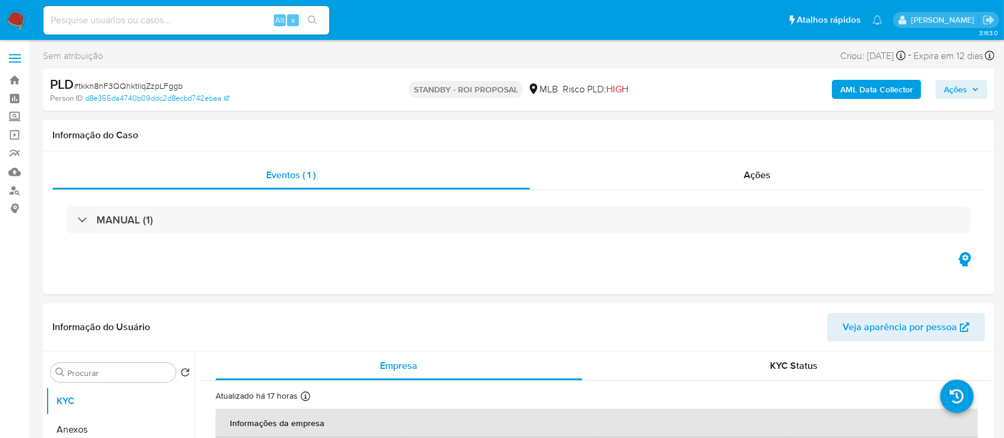
drag, startPoint x: 18, startPoint y: 18, endPoint x: 76, endPoint y: 2, distance: 59.4
click at [18, 18] on img at bounding box center [16, 20] width 20 height 20
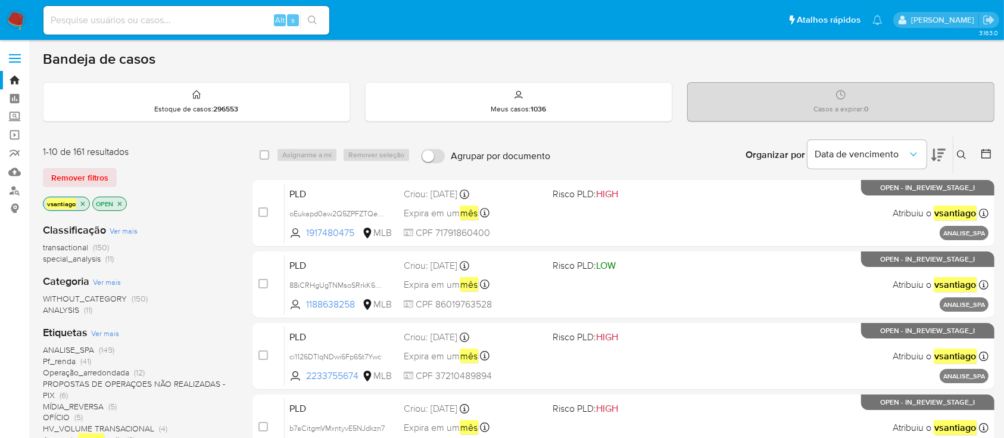
click at [222, 181] on div "Remover filtros" at bounding box center [138, 177] width 191 height 19
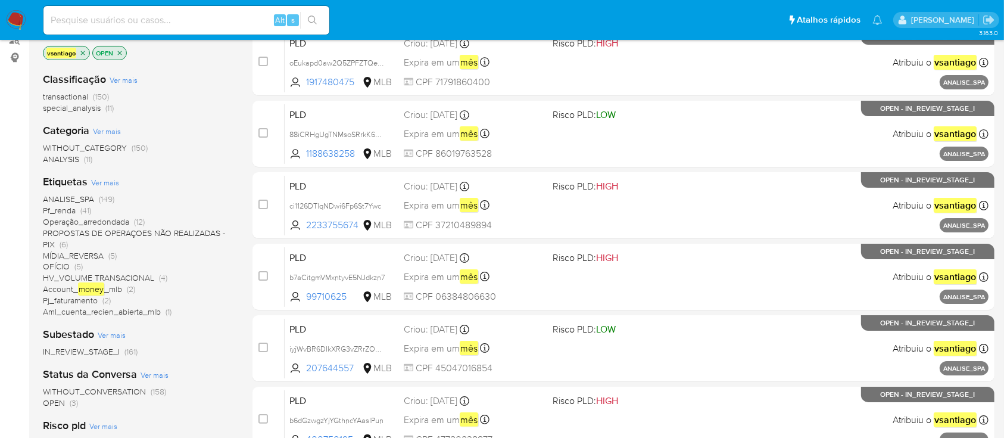
scroll to position [79, 0]
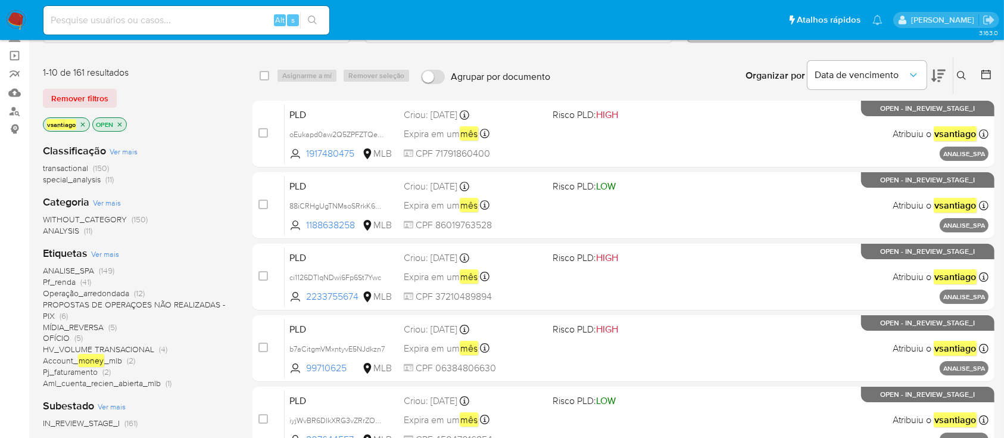
click at [200, 109] on div "1-10 de 161 resultados Remover filtros vsantiago OPEN" at bounding box center [138, 100] width 191 height 68
click at [181, 169] on div "transactional (150) special_analysis (11)" at bounding box center [138, 174] width 191 height 23
click at [215, 154] on div "Classificação Ver mais transactional (150) special_analysis (11)" at bounding box center [138, 165] width 191 height 42
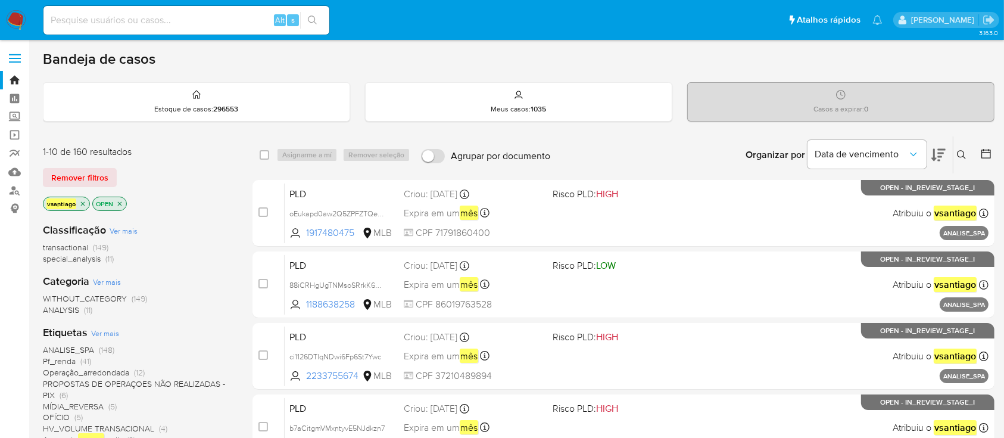
click at [214, 228] on div "Classificação Ver mais transactional (149) special_analysis (11)" at bounding box center [138, 244] width 191 height 42
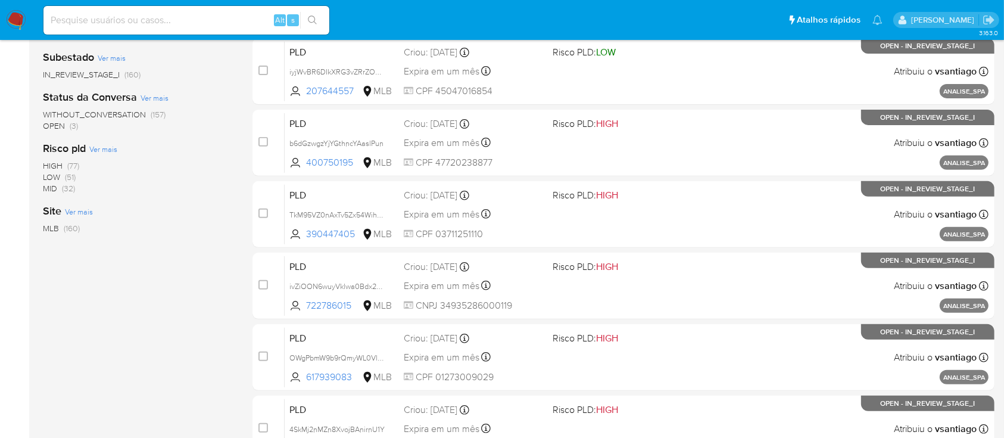
scroll to position [545, 0]
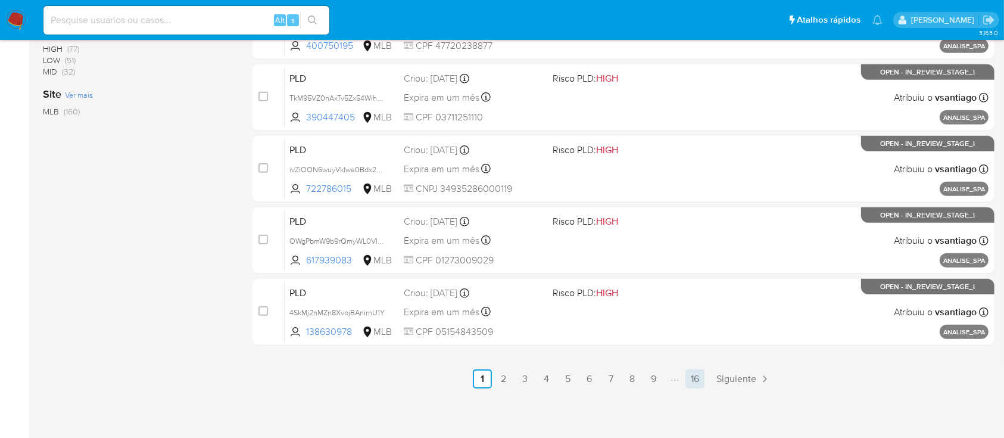
click at [696, 377] on link "16" at bounding box center [695, 378] width 19 height 19
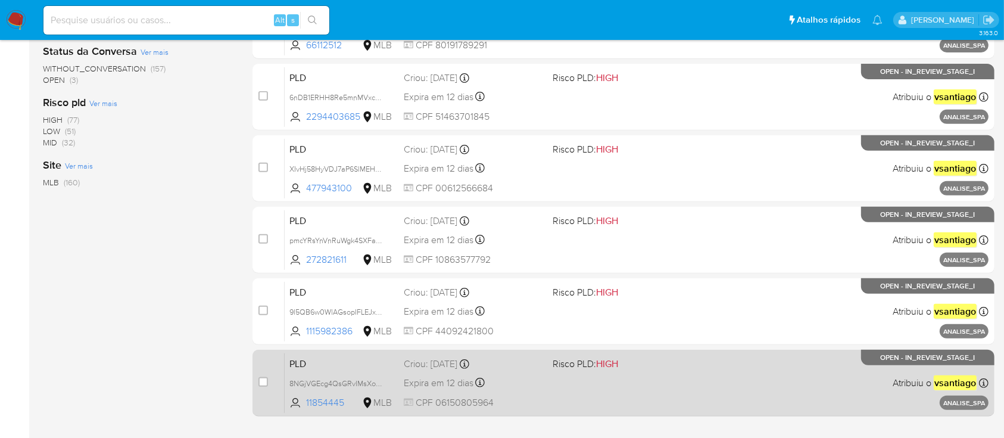
scroll to position [545, 0]
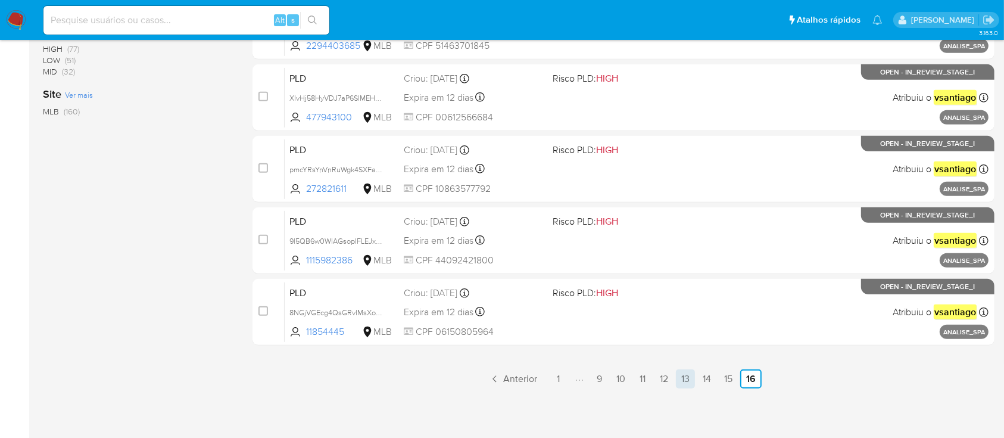
click at [690, 378] on link "13" at bounding box center [685, 378] width 19 height 19
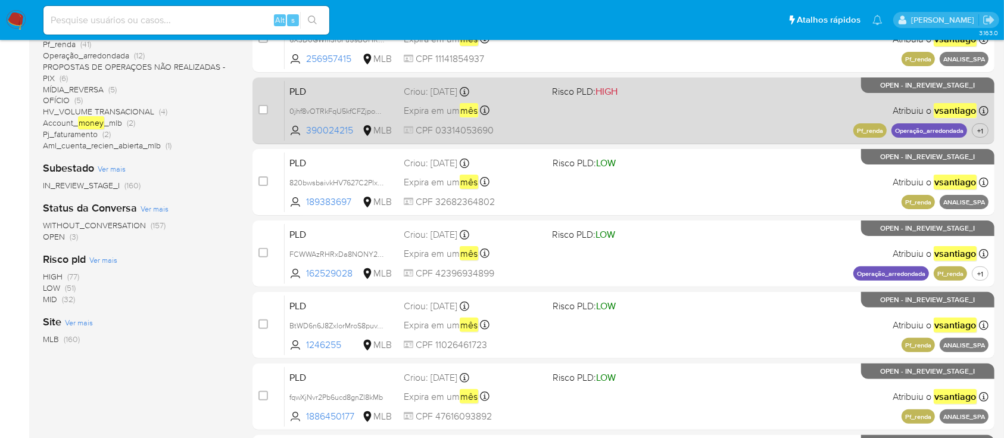
scroll to position [545, 0]
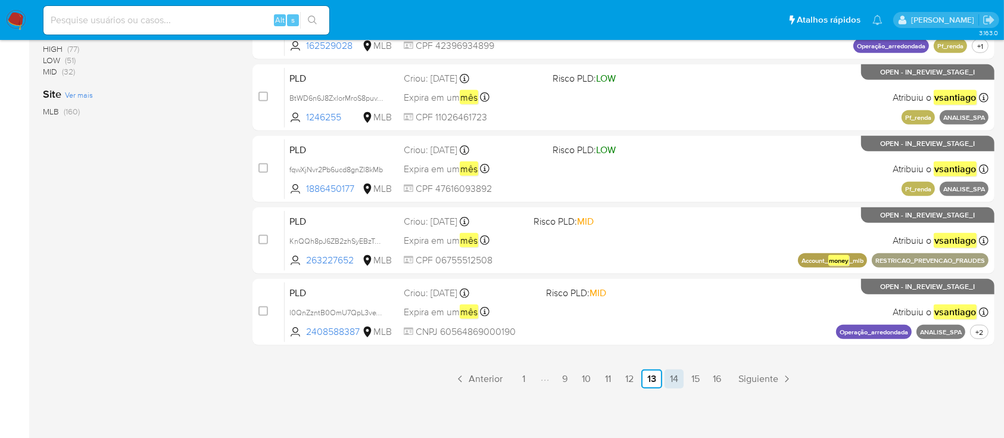
click at [671, 376] on link "14" at bounding box center [674, 378] width 19 height 19
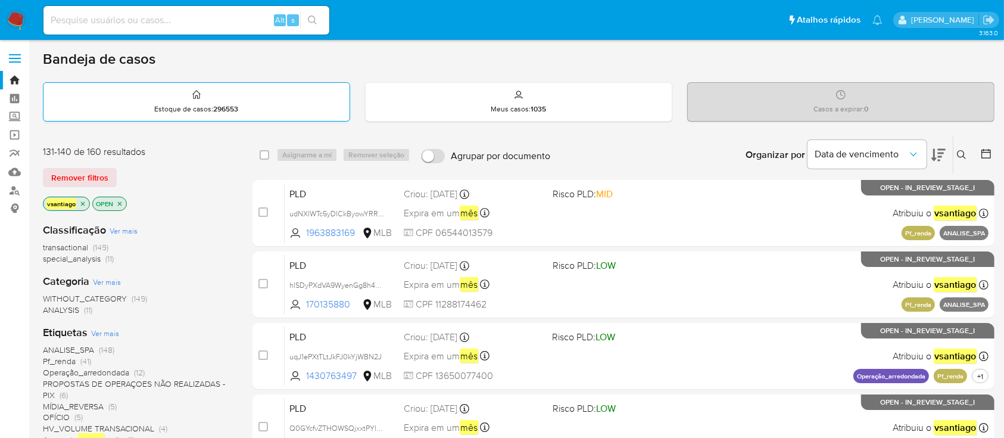
drag, startPoint x: 191, startPoint y: 166, endPoint x: 160, endPoint y: 107, distance: 67.1
click at [191, 168] on div "Remover filtros" at bounding box center [138, 177] width 191 height 19
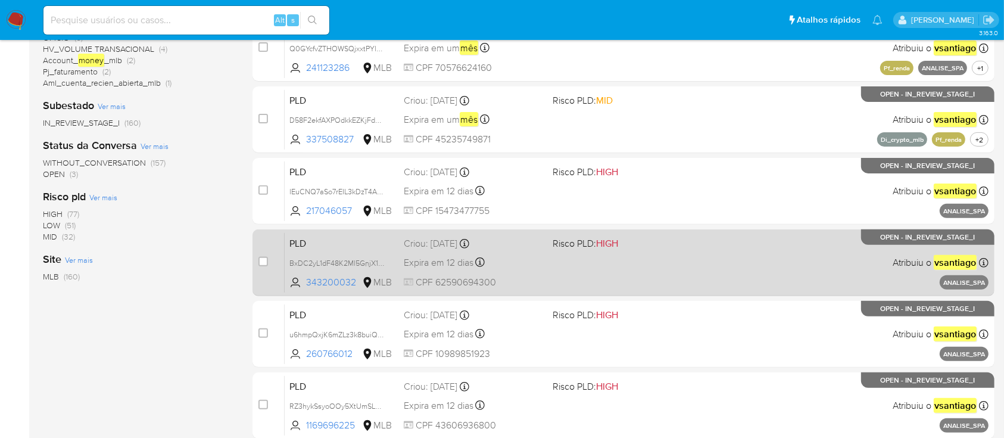
scroll to position [386, 0]
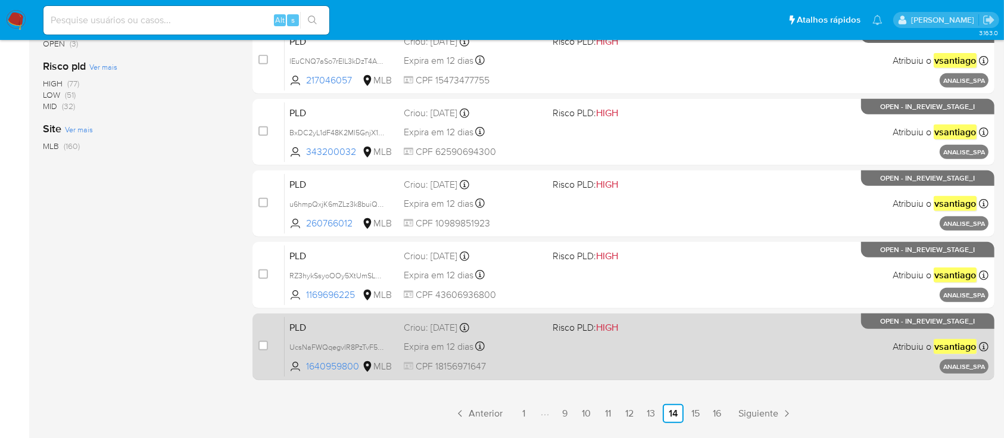
scroll to position [545, 0]
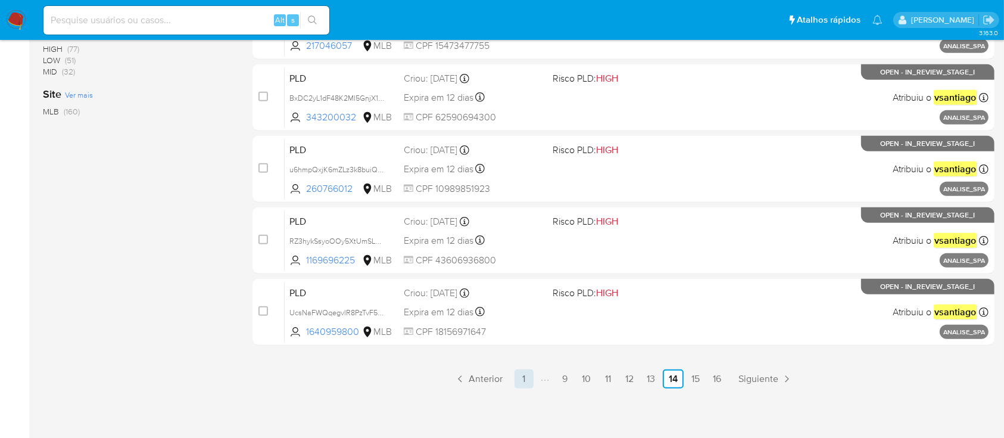
click at [523, 379] on link "1" at bounding box center [524, 378] width 19 height 19
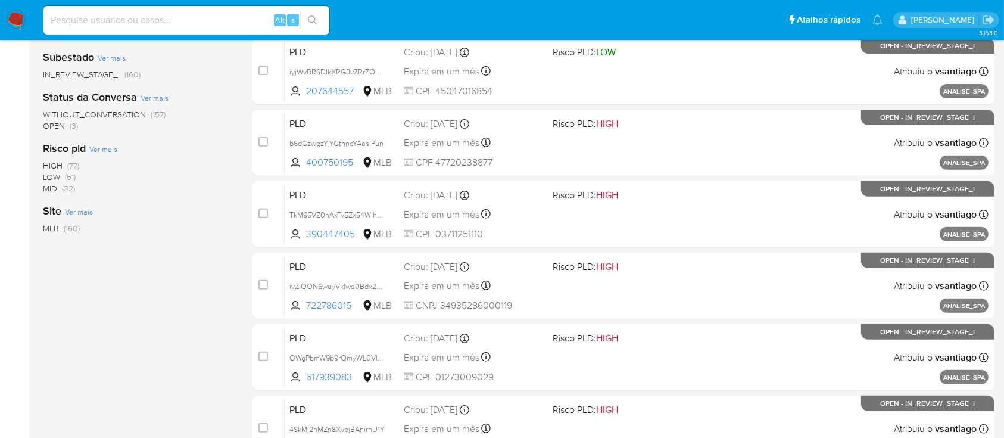
scroll to position [545, 0]
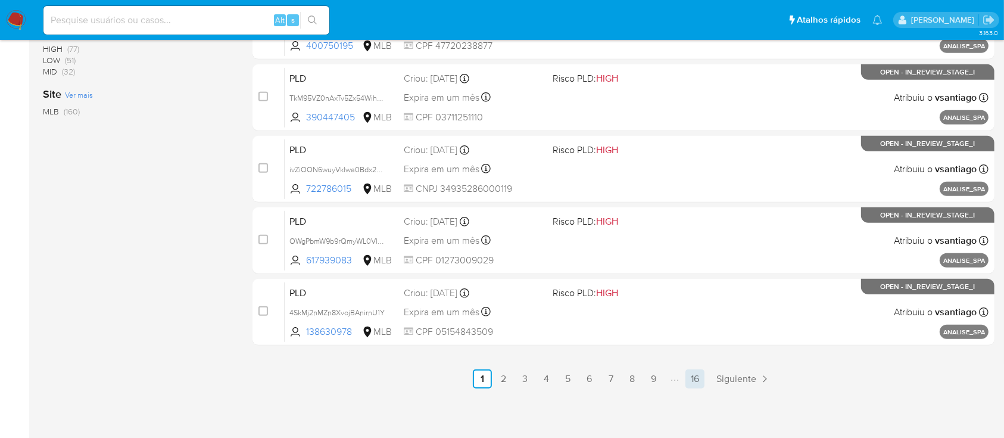
click at [697, 378] on link "16" at bounding box center [695, 378] width 19 height 19
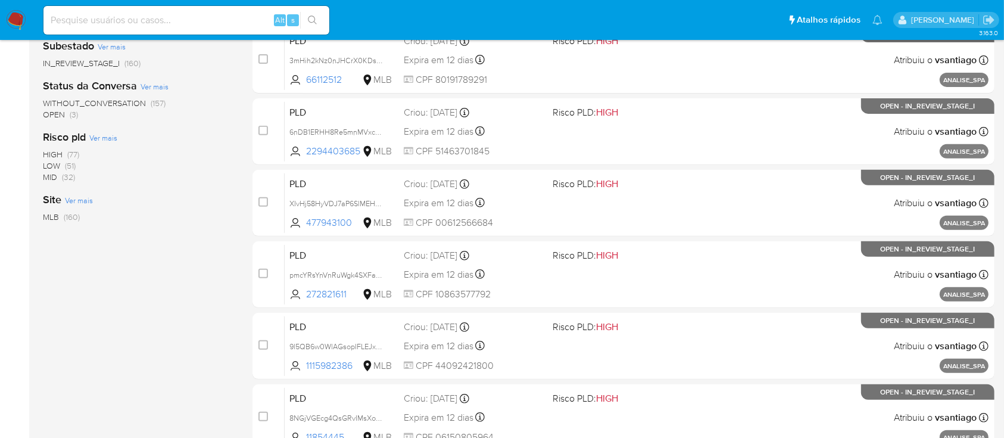
scroll to position [545, 0]
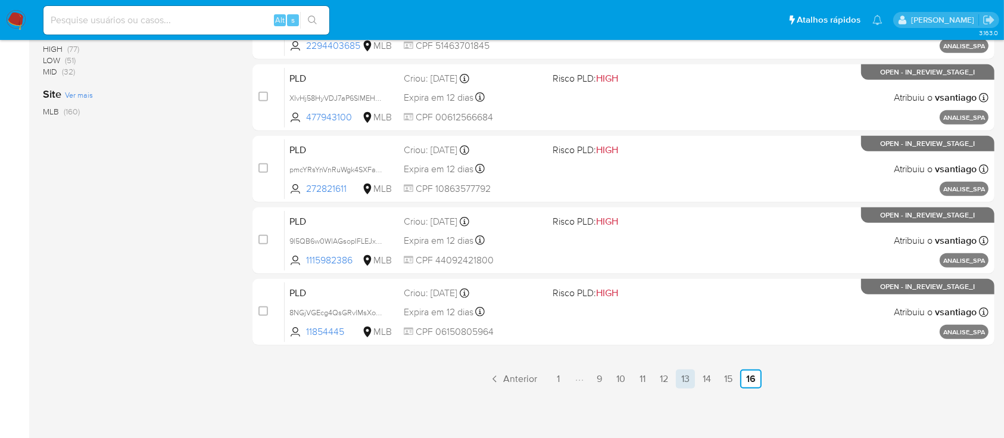
click at [693, 379] on link "13" at bounding box center [685, 378] width 19 height 19
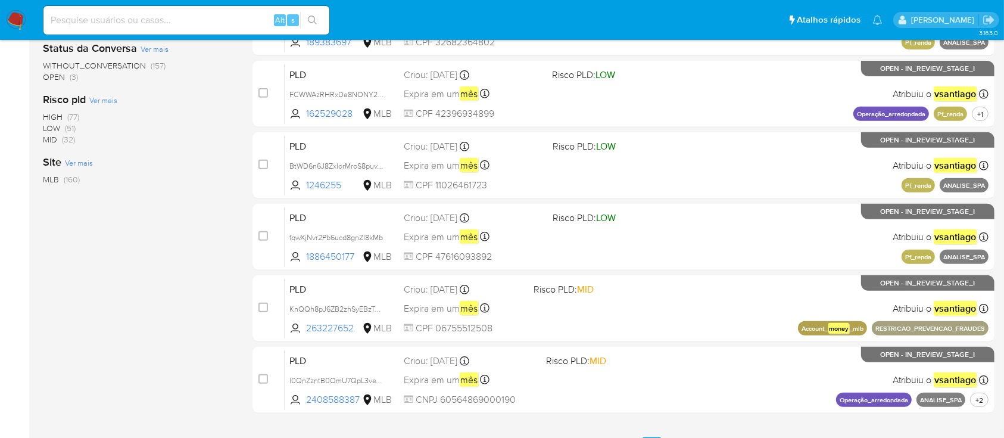
scroll to position [545, 0]
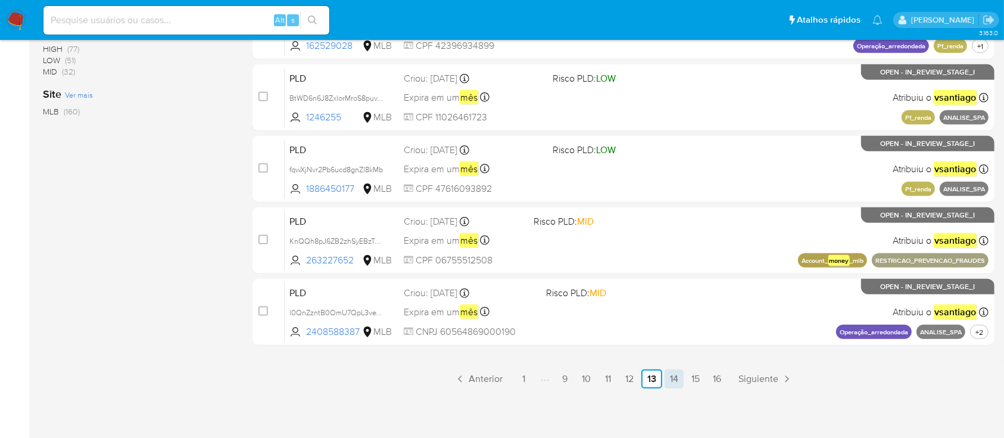
click at [677, 380] on link "14" at bounding box center [674, 378] width 19 height 19
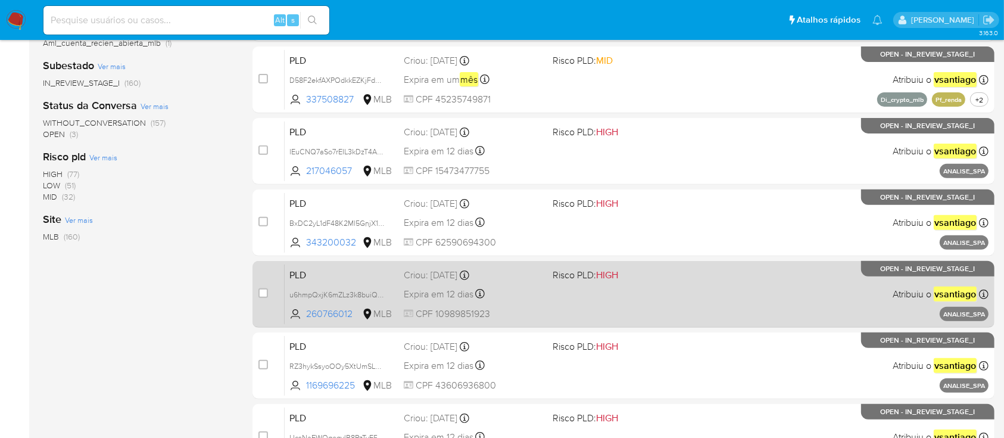
scroll to position [386, 0]
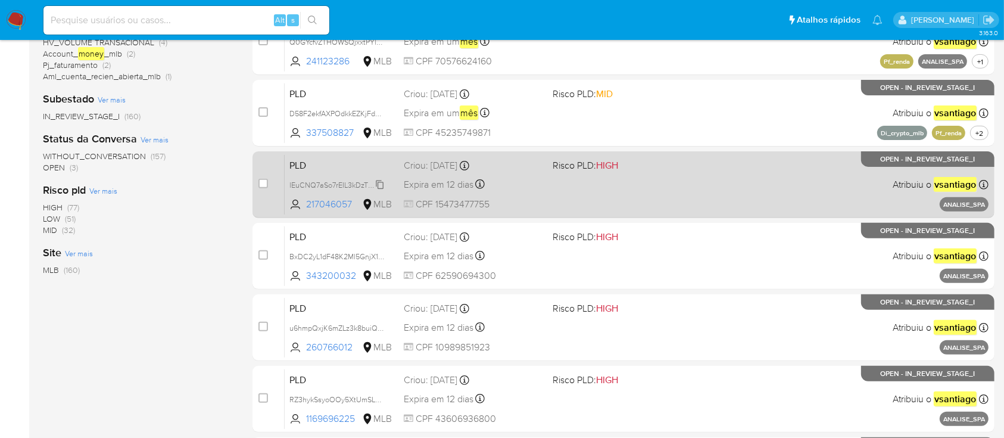
click at [357, 179] on span "lEuCNQ7aSo7rEIL3kDzT4Adn" at bounding box center [338, 184] width 96 height 13
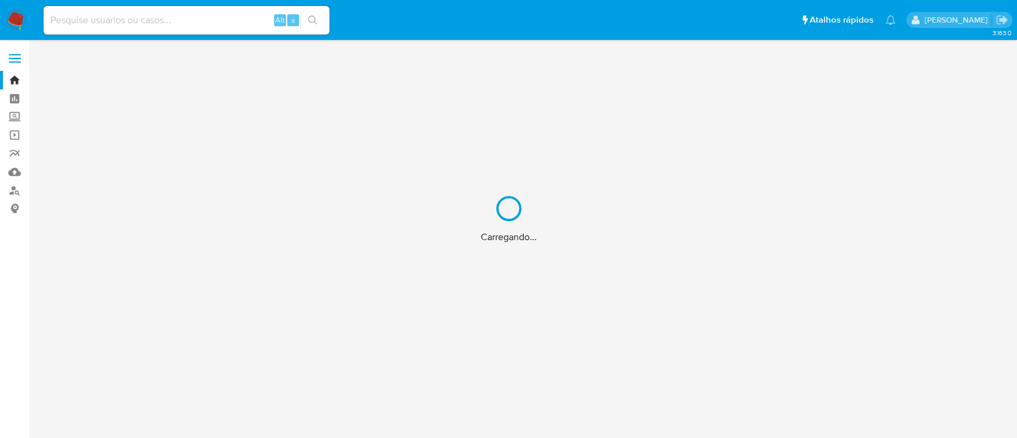
click at [11, 171] on div "Carregando..." at bounding box center [508, 219] width 1017 height 438
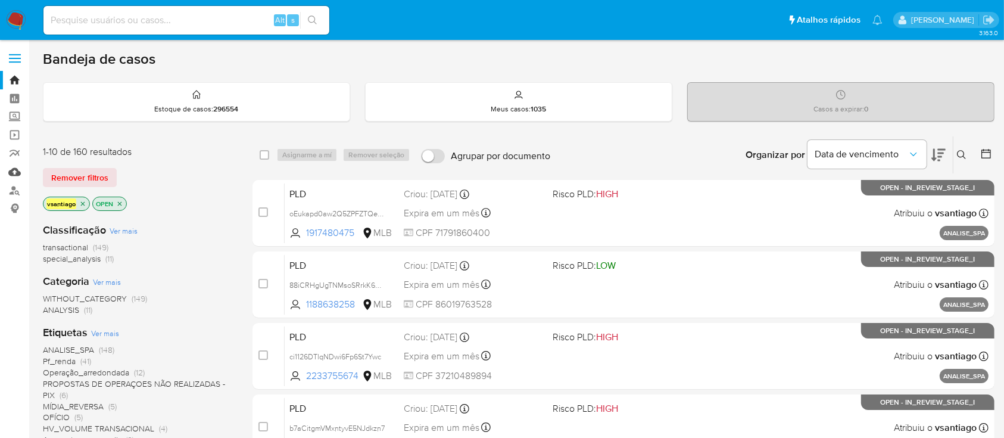
click at [13, 173] on link "Mulan" at bounding box center [71, 172] width 142 height 18
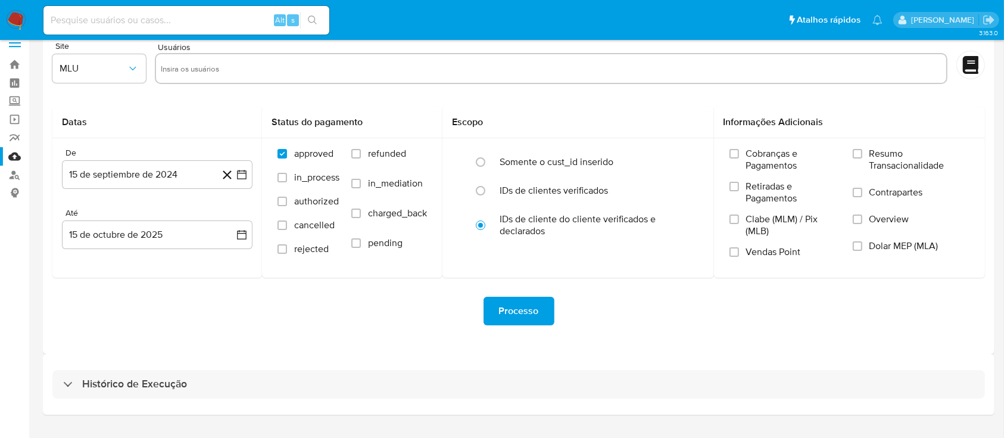
scroll to position [43, 0]
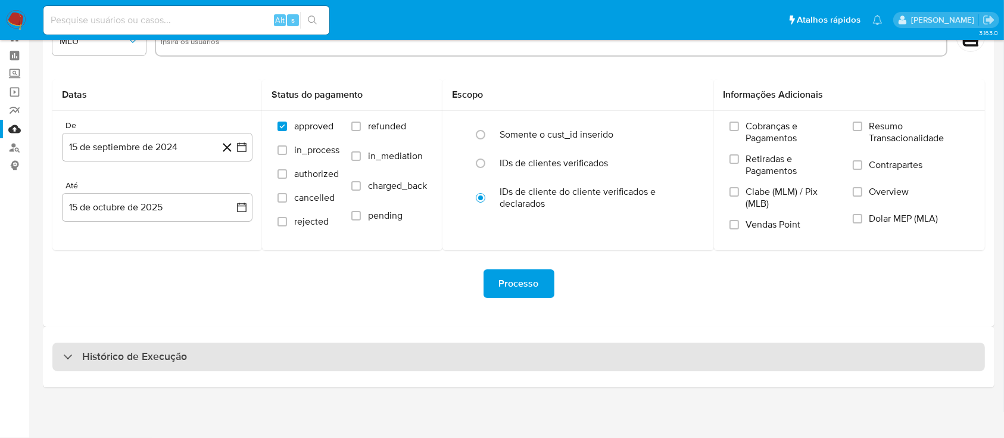
click at [570, 360] on div "Histórico de Execução" at bounding box center [518, 357] width 933 height 29
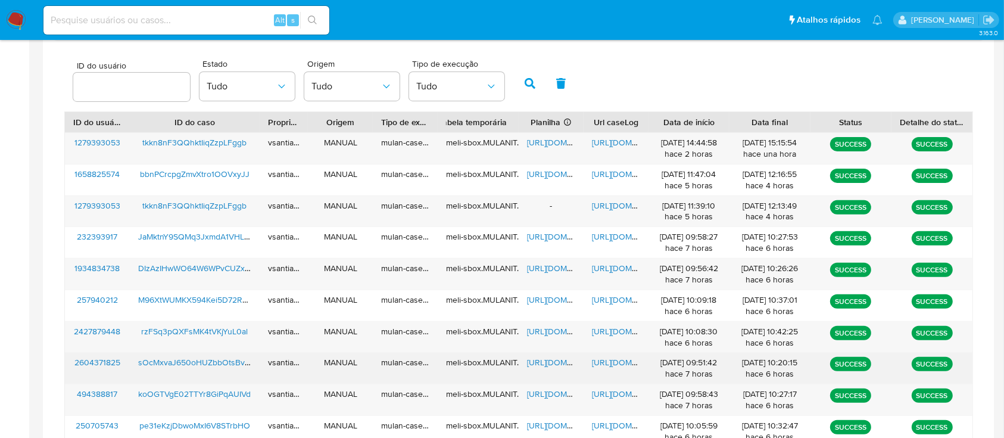
scroll to position [492, 0]
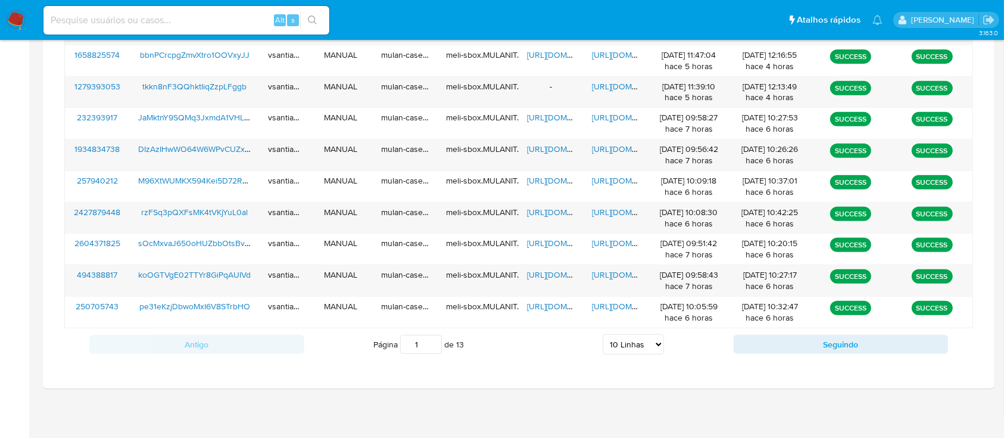
click at [640, 346] on select "5 Linhas 10 Linhas 20 Linhas 25 Linhas 50 Linhas 100 Linhas" at bounding box center [633, 344] width 61 height 20
select select "100"
click at [603, 334] on select "5 Linhas 10 Linhas 20 Linhas 25 Linhas 50 Linhas 100 Linhas" at bounding box center [633, 344] width 61 height 20
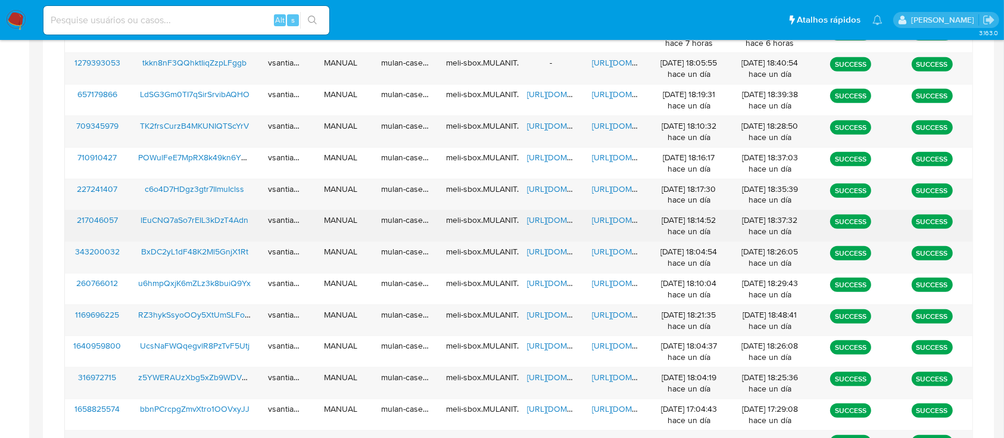
click at [210, 219] on span "lEuCNQ7aSo7rEIL3kDzT4Adn" at bounding box center [195, 220] width 108 height 12
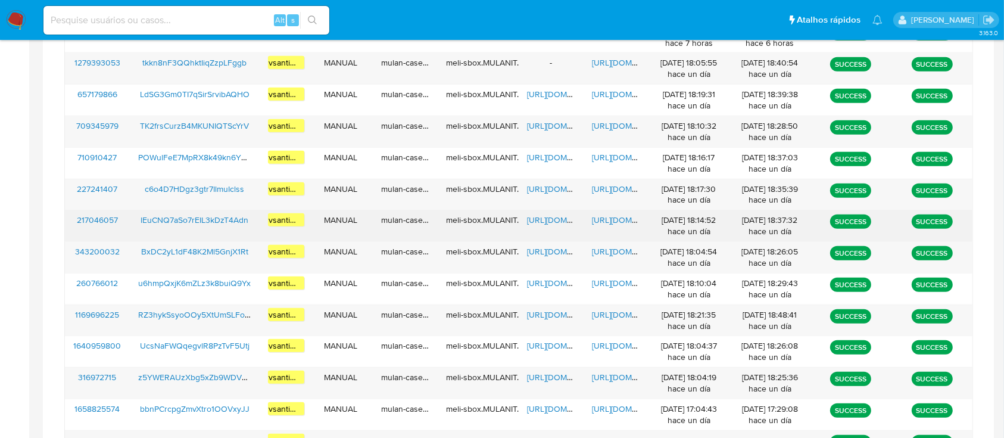
click at [553, 219] on span "[URL][DOMAIN_NAME]" at bounding box center [568, 220] width 82 height 12
click at [603, 220] on span "[URL][DOMAIN_NAME]" at bounding box center [633, 220] width 82 height 12
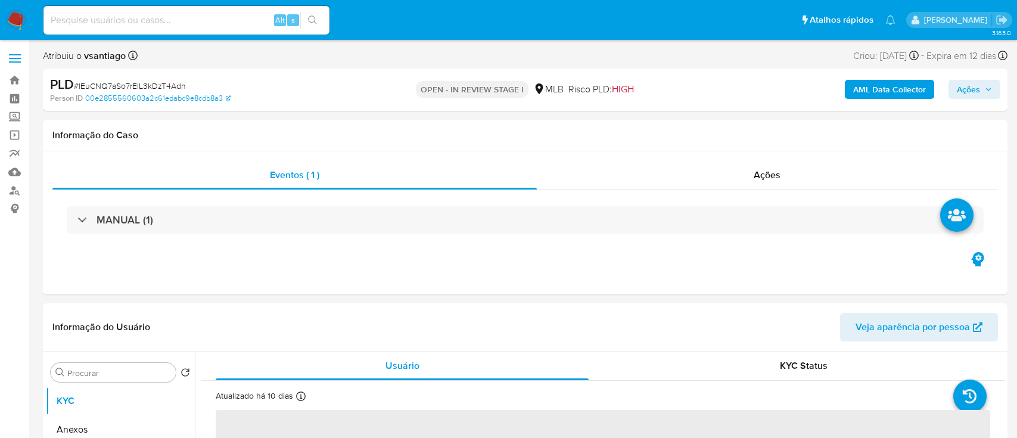
select select "10"
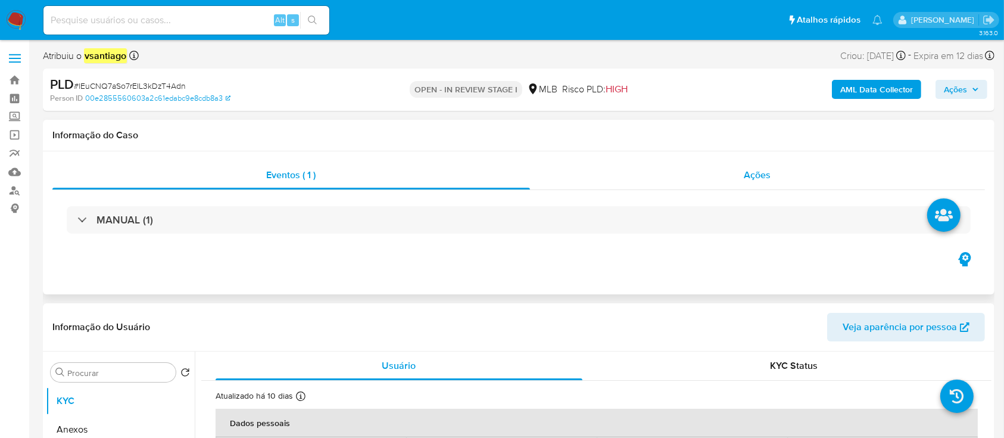
click at [713, 166] on div "Ações" at bounding box center [757, 175] width 455 height 29
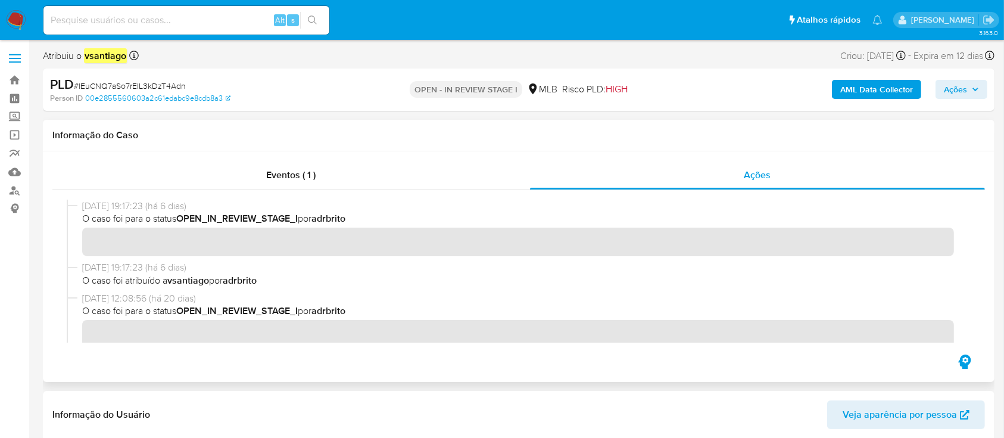
scroll to position [238, 0]
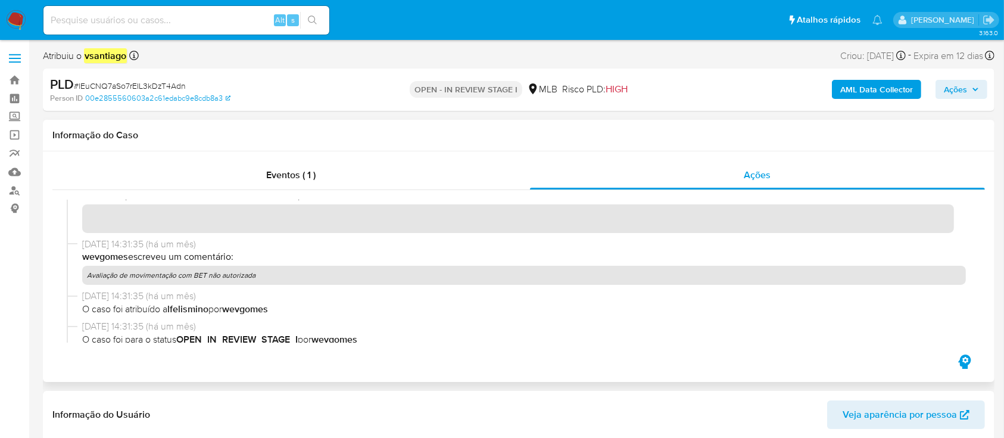
drag, startPoint x: 269, startPoint y: 277, endPoint x: 92, endPoint y: 279, distance: 176.9
click at [92, 279] on p "Avaliação de movimentação com BET não autorizada" at bounding box center [524, 275] width 884 height 19
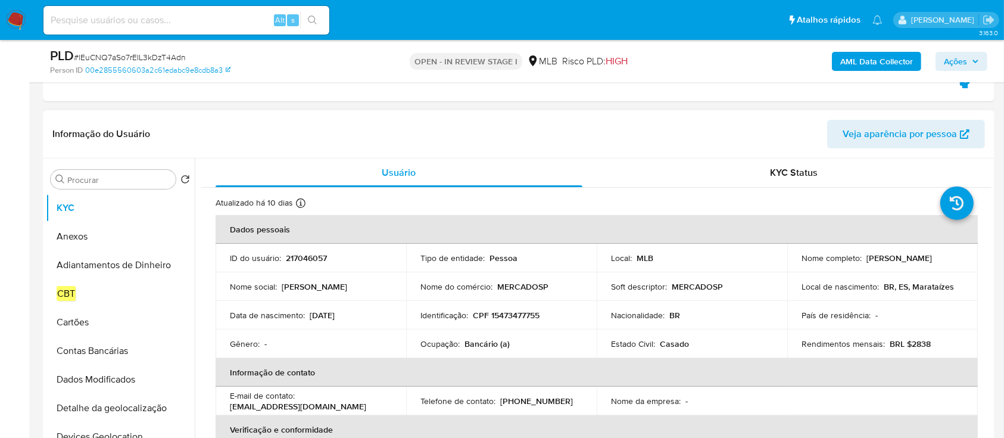
click at [520, 317] on p "CPF 15473477755" at bounding box center [506, 315] width 67 height 11
copy p "15473477755"
click at [110, 181] on input "Procurar" at bounding box center [119, 180] width 104 height 11
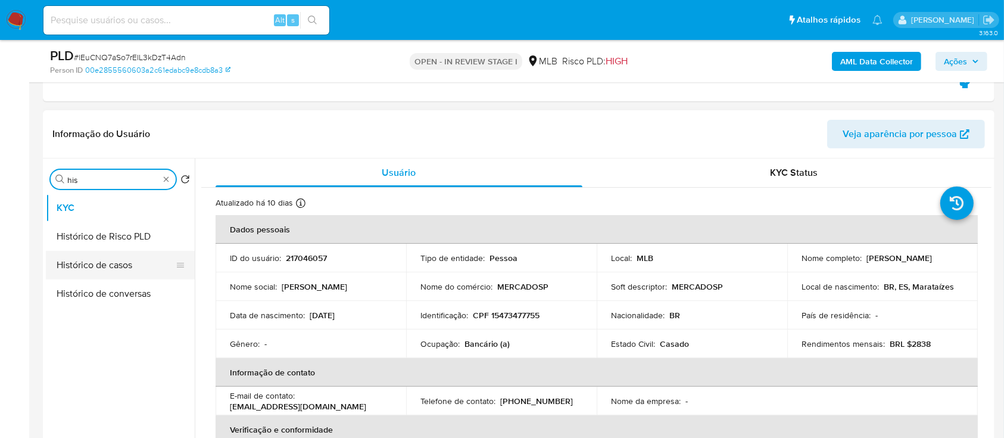
type input "his"
drag, startPoint x: 88, startPoint y: 264, endPoint x: 167, endPoint y: 223, distance: 89.0
click at [88, 264] on button "Histórico de casos" at bounding box center [115, 265] width 139 height 29
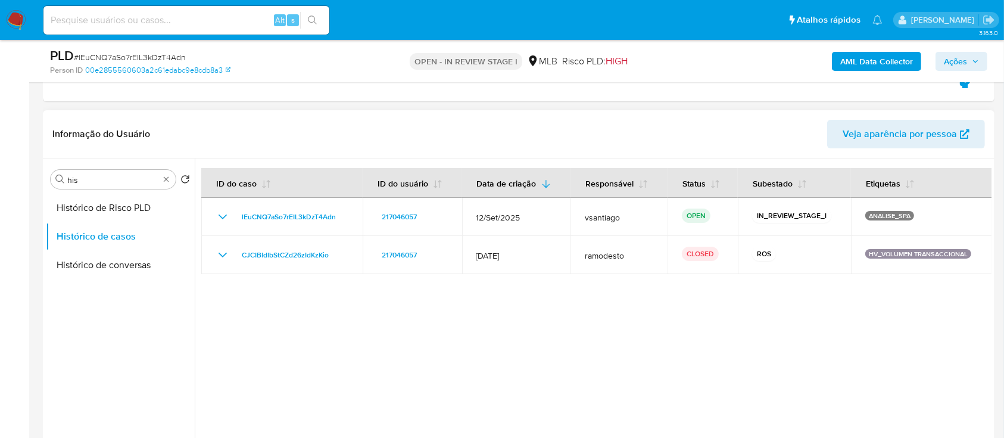
click at [443, 341] on div at bounding box center [593, 310] width 797 height 305
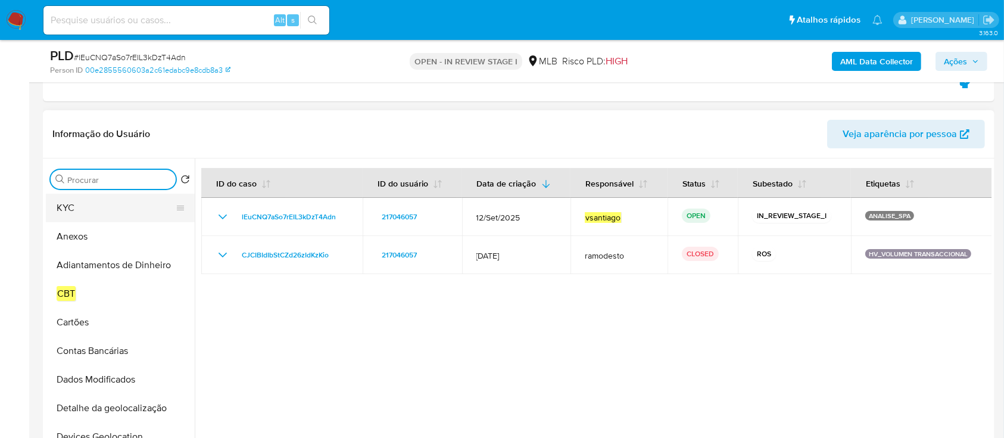
click at [130, 209] on button "KYC" at bounding box center [115, 208] width 139 height 29
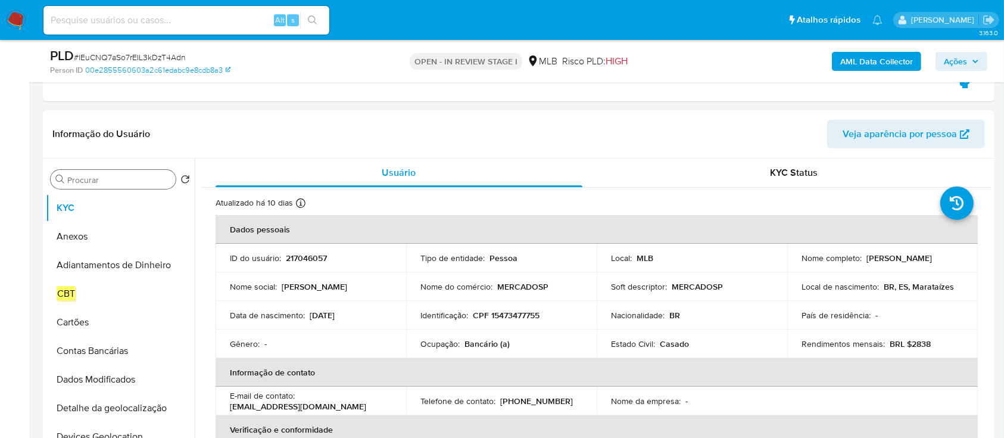
click at [311, 260] on p "217046057" at bounding box center [306, 258] width 41 height 11
copy p "217046057"
click at [339, 260] on div "ID do usuário : 217046057" at bounding box center [311, 258] width 162 height 11
click at [300, 255] on p "217046057" at bounding box center [306, 258] width 41 height 11
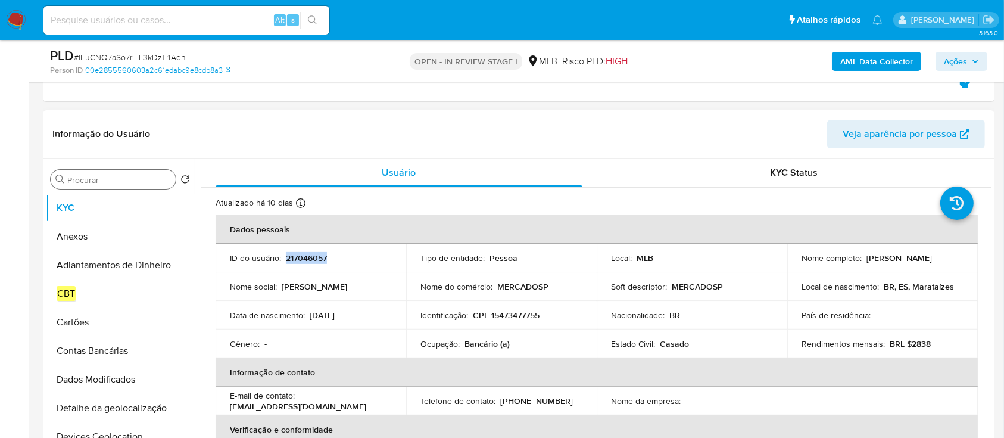
click at [300, 255] on p "217046057" at bounding box center [306, 258] width 41 height 11
copy p "217046057"
click at [308, 256] on p "217046057" at bounding box center [306, 258] width 41 height 11
click at [309, 256] on p "217046057" at bounding box center [306, 258] width 41 height 11
click at [334, 274] on td "Nome social : Thayna" at bounding box center [311, 286] width 191 height 29
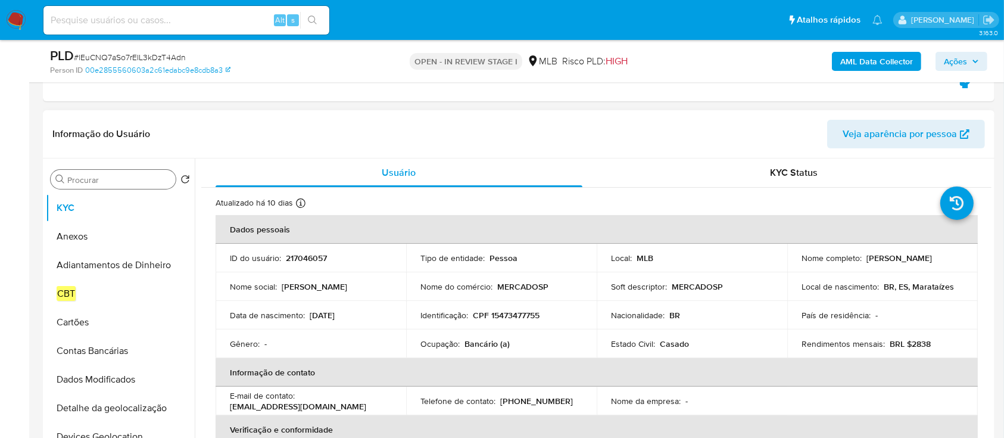
click at [310, 257] on p "217046057" at bounding box center [306, 258] width 41 height 11
copy p "217046057"
click at [98, 231] on button "Anexos" at bounding box center [115, 236] width 139 height 29
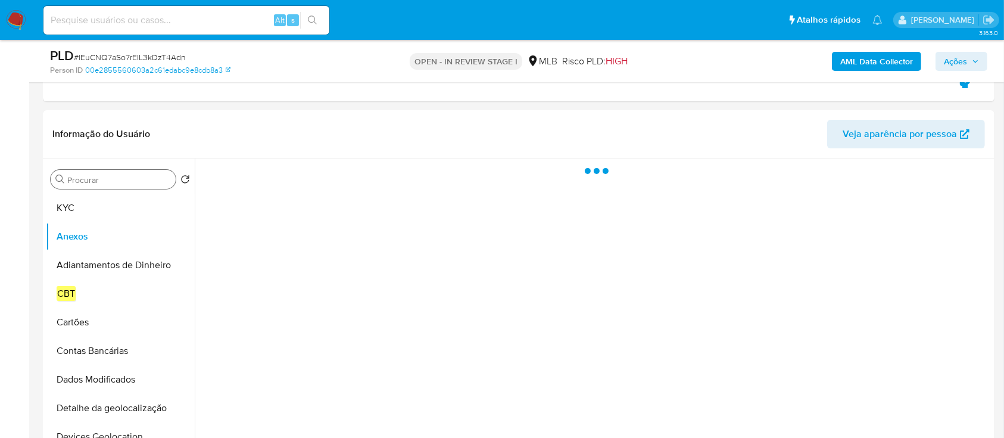
click at [859, 69] on b "AML Data Collector" at bounding box center [877, 61] width 73 height 19
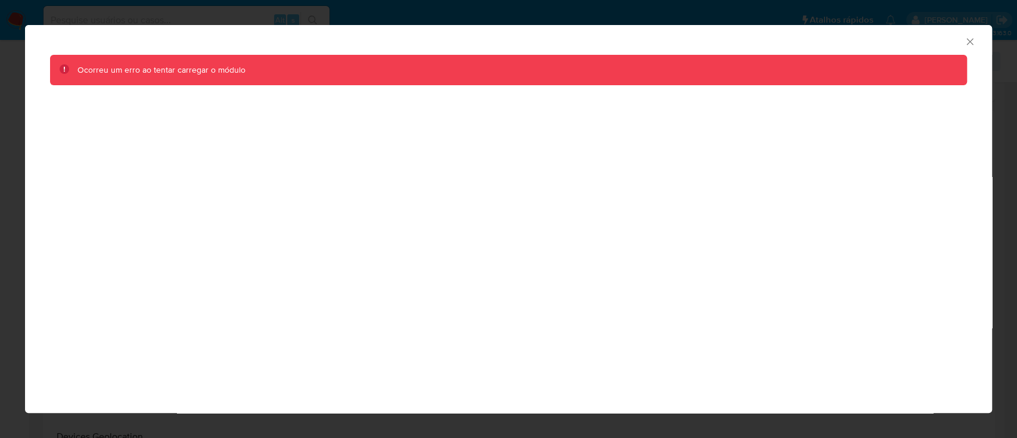
click at [965, 41] on icon "Fechar a janela" at bounding box center [970, 42] width 12 height 12
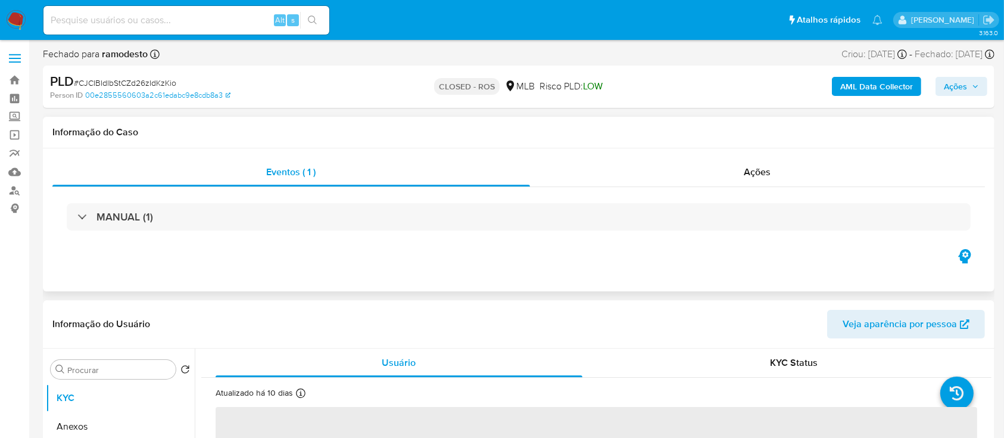
select select "10"
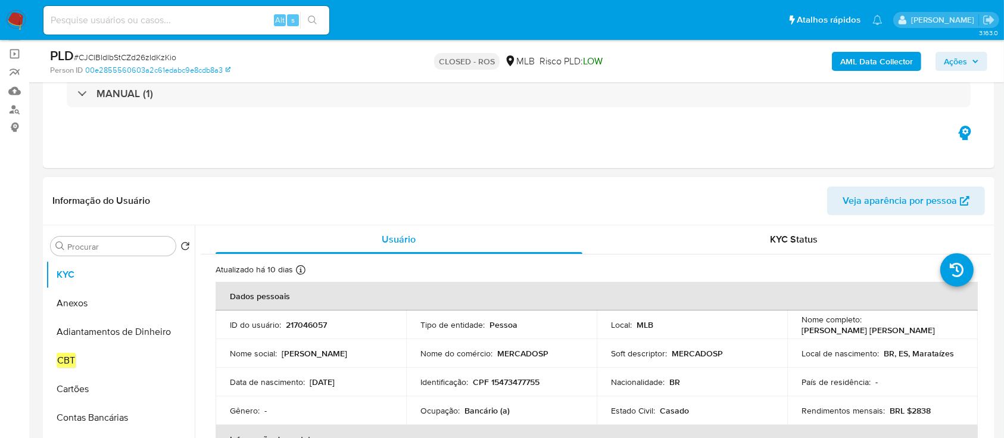
scroll to position [158, 0]
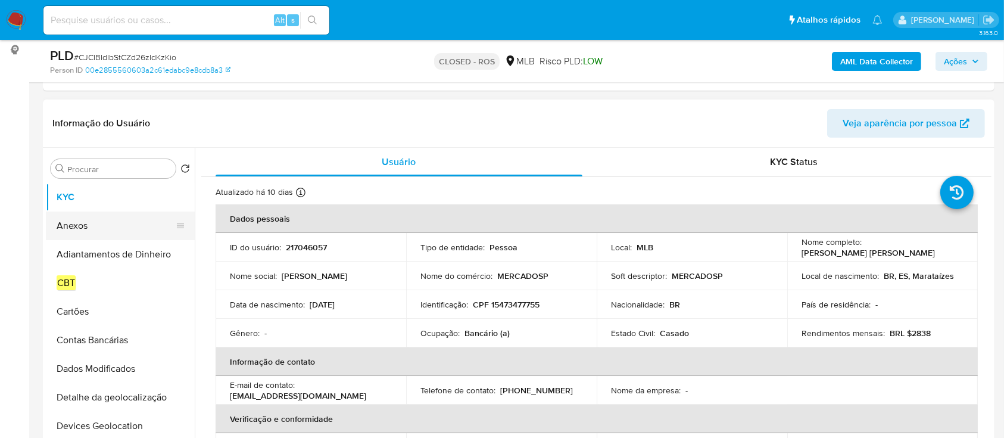
click at [93, 223] on button "Anexos" at bounding box center [115, 225] width 139 height 29
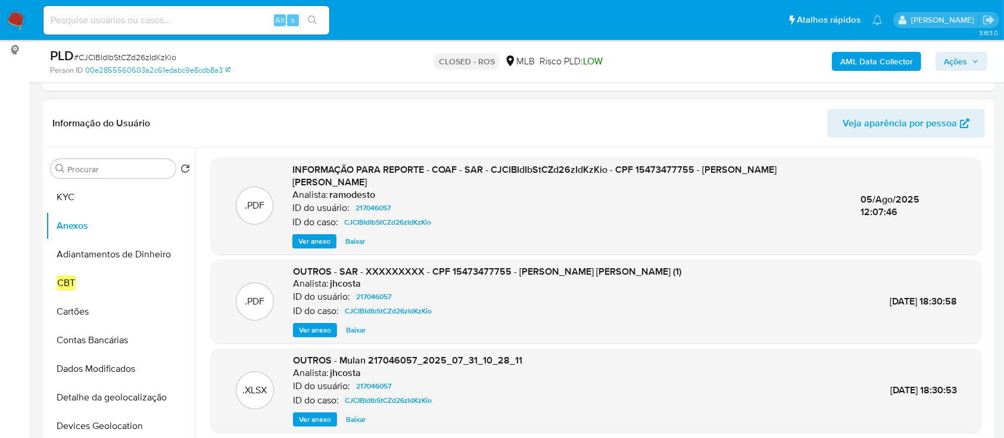
click at [310, 239] on span "Ver anexo" at bounding box center [314, 241] width 32 height 12
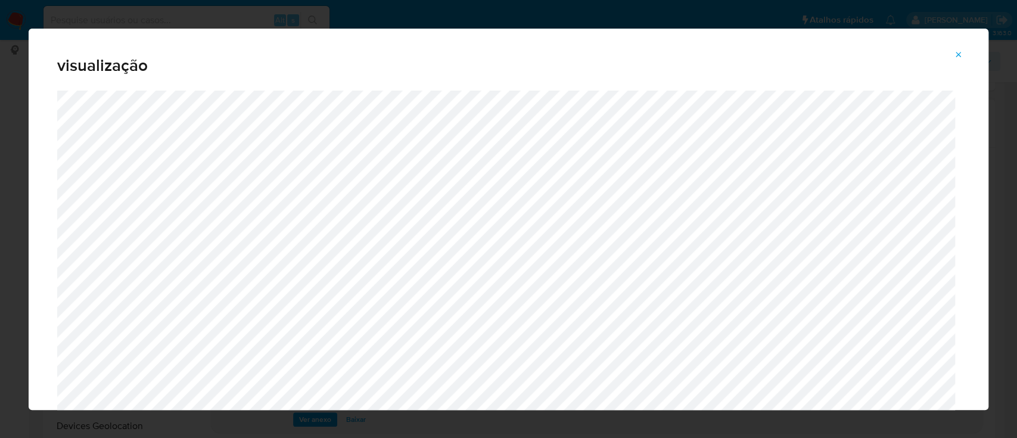
click at [958, 55] on icon "Attachment preview" at bounding box center [958, 54] width 5 height 5
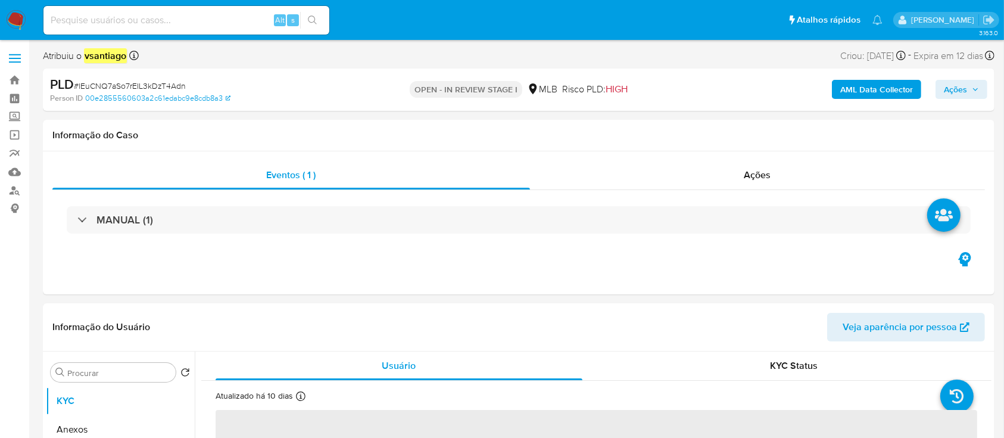
select select "10"
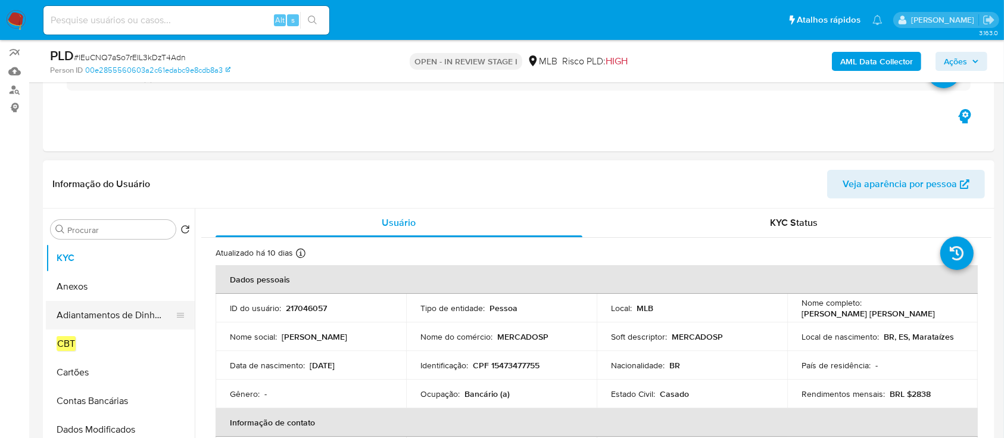
scroll to position [158, 0]
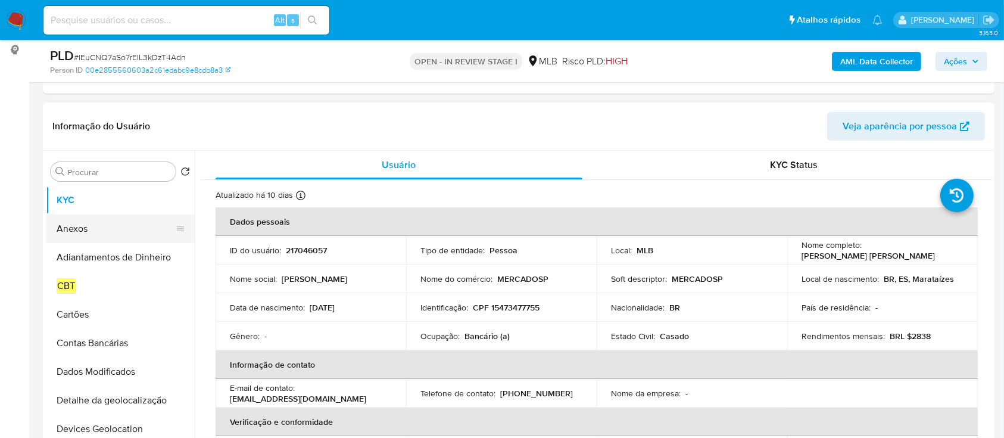
click at [71, 232] on button "Anexos" at bounding box center [115, 228] width 139 height 29
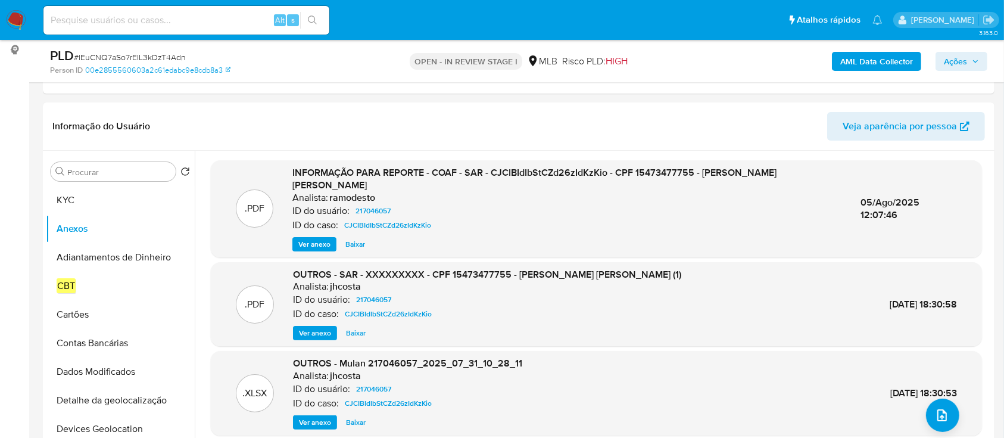
click at [854, 60] on b "AML Data Collector" at bounding box center [877, 61] width 73 height 19
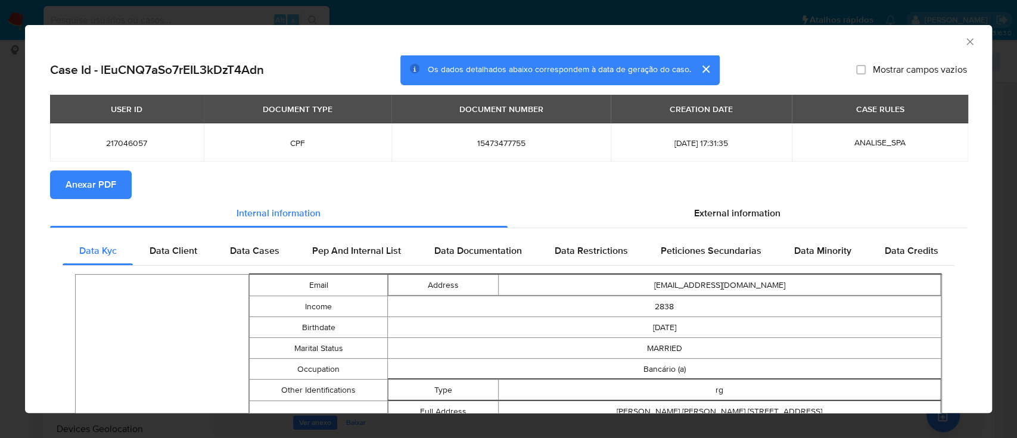
click at [109, 183] on span "Anexar PDF" at bounding box center [91, 185] width 51 height 26
click at [951, 43] on div "AML Data Collector" at bounding box center [508, 40] width 967 height 30
click at [964, 36] on icon "Fechar a janela" at bounding box center [970, 42] width 12 height 12
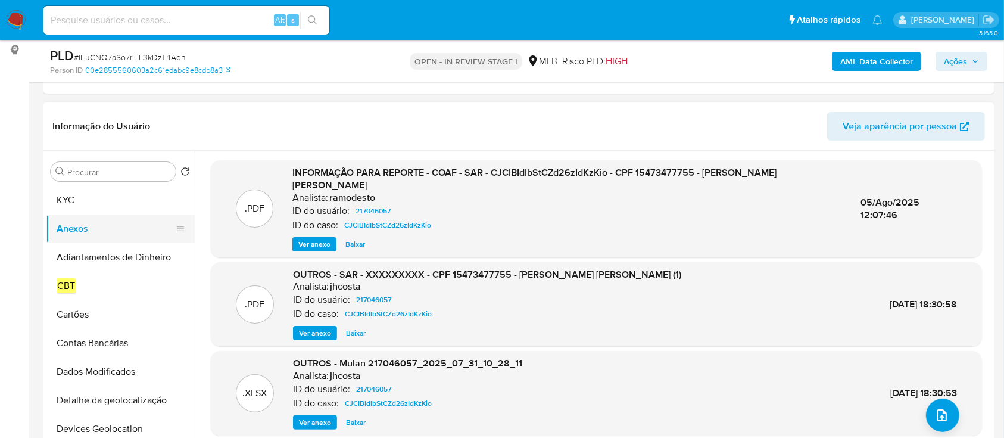
click at [97, 226] on button "Anexos" at bounding box center [115, 228] width 139 height 29
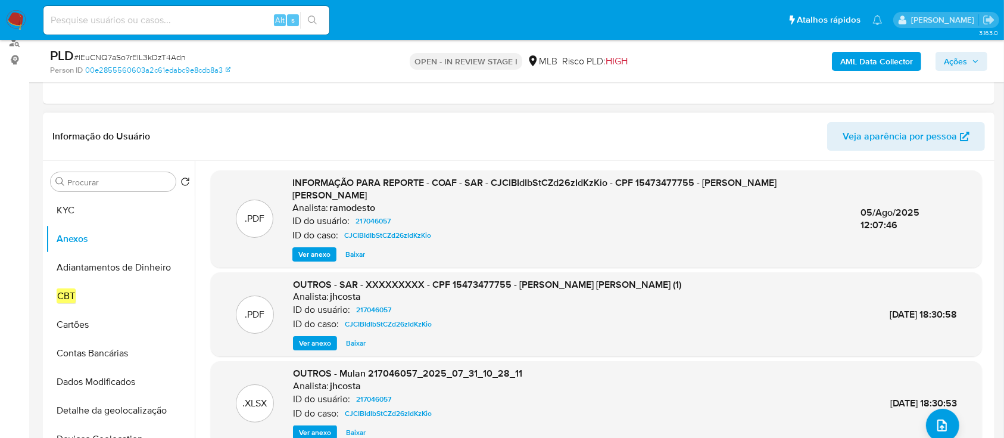
scroll to position [79, 0]
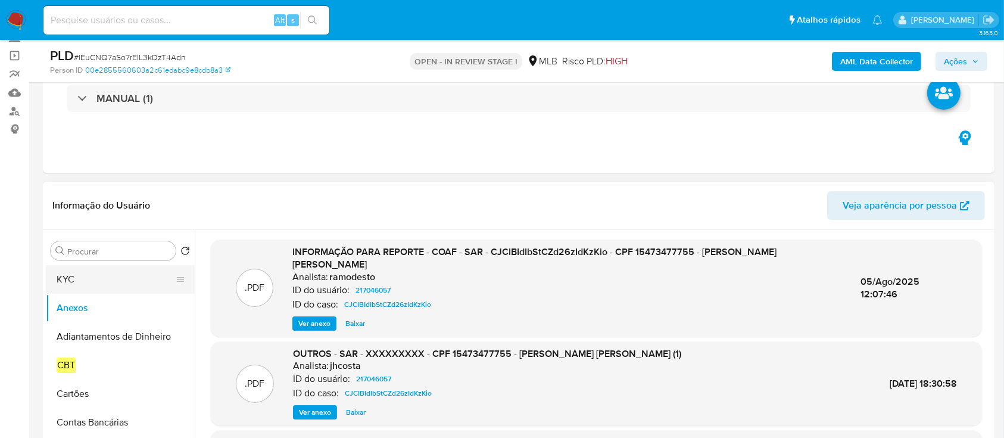
click at [82, 275] on button "KYC" at bounding box center [115, 279] width 139 height 29
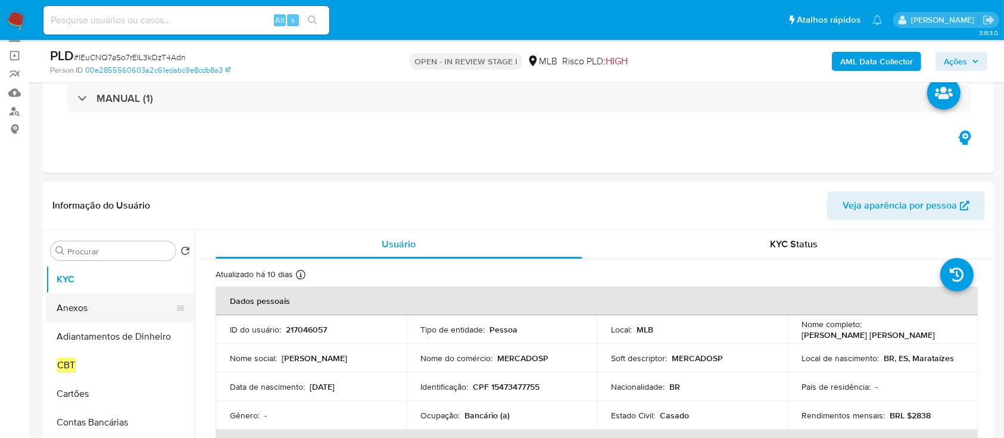
click at [72, 306] on button "Anexos" at bounding box center [115, 308] width 139 height 29
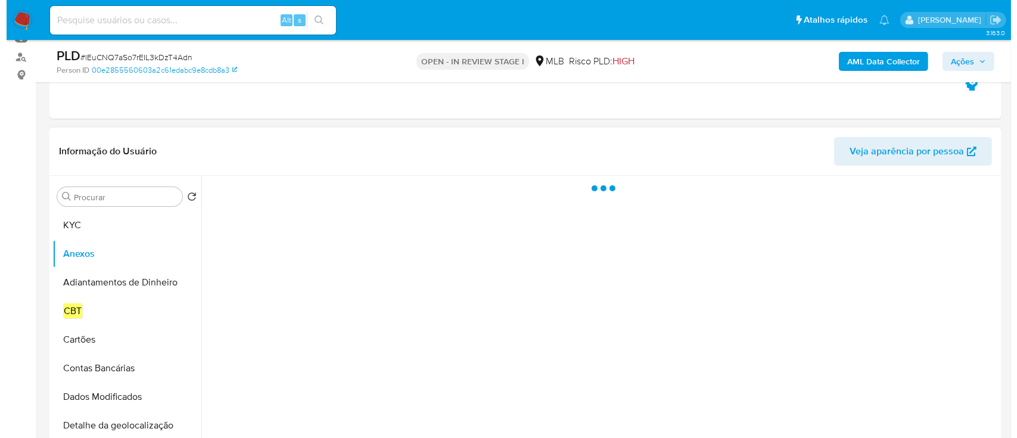
scroll to position [158, 0]
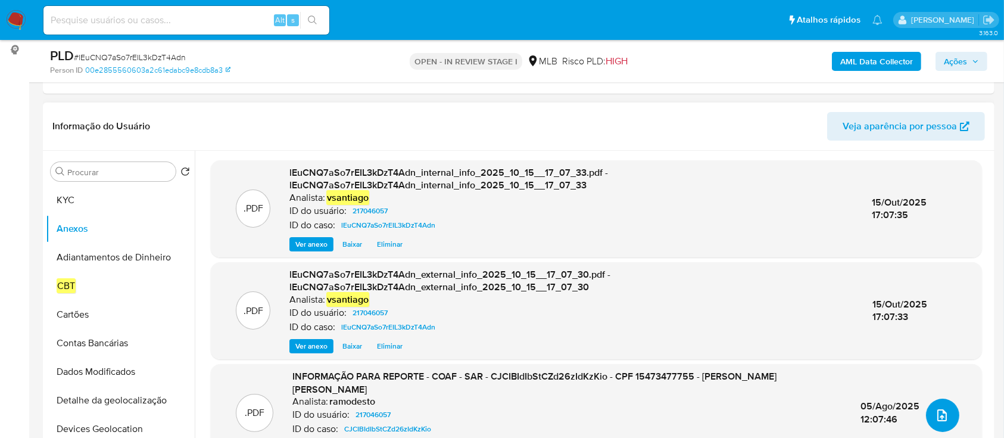
click at [938, 418] on icon "upload-file" at bounding box center [942, 415] width 14 height 14
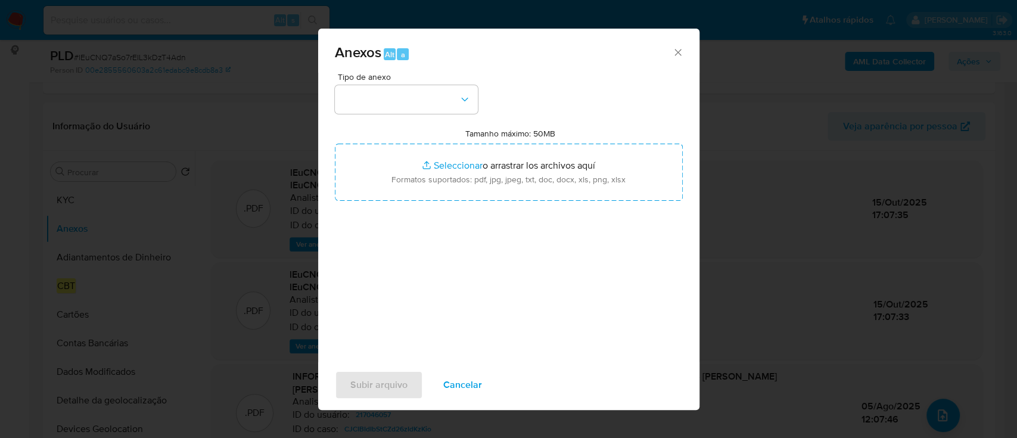
click at [447, 114] on div "Tipo de anexo Tamanho máximo: 50MB Seleccionar archivos Seleccionar o arrastrar…" at bounding box center [509, 213] width 348 height 281
click at [448, 111] on button "button" at bounding box center [406, 99] width 143 height 29
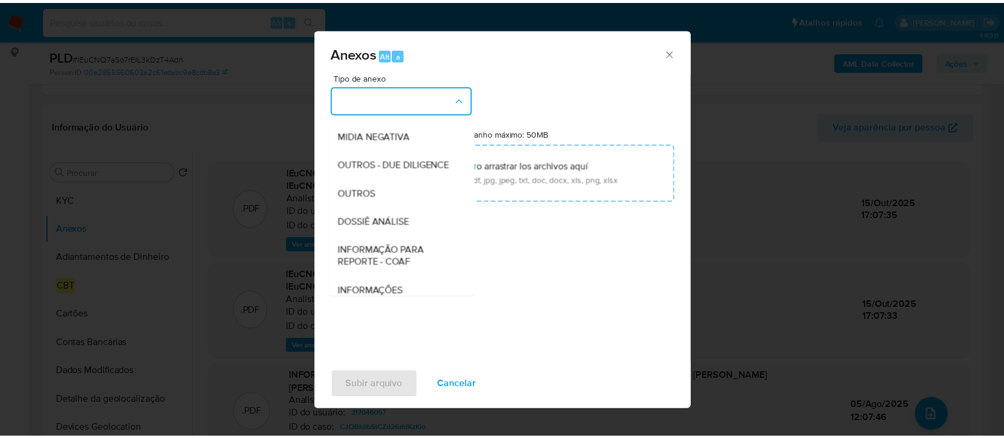
scroll to position [183, 0]
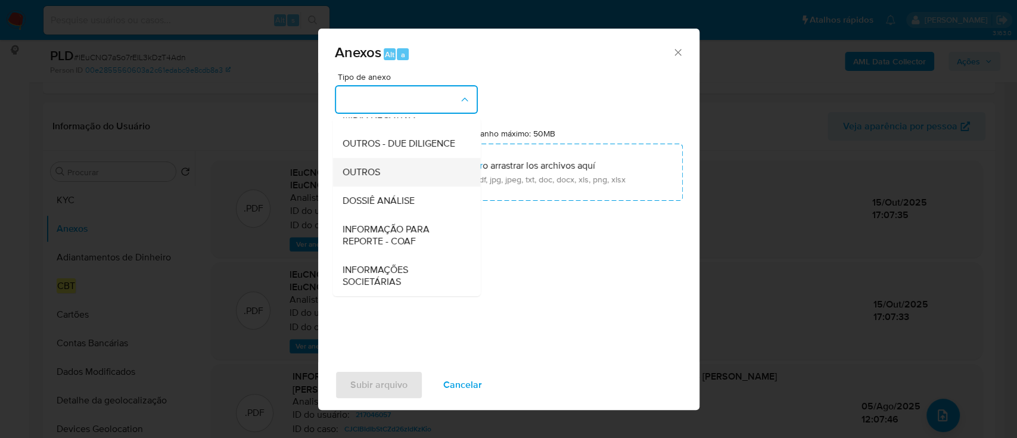
click at [387, 177] on div "OUTROS" at bounding box center [403, 172] width 122 height 29
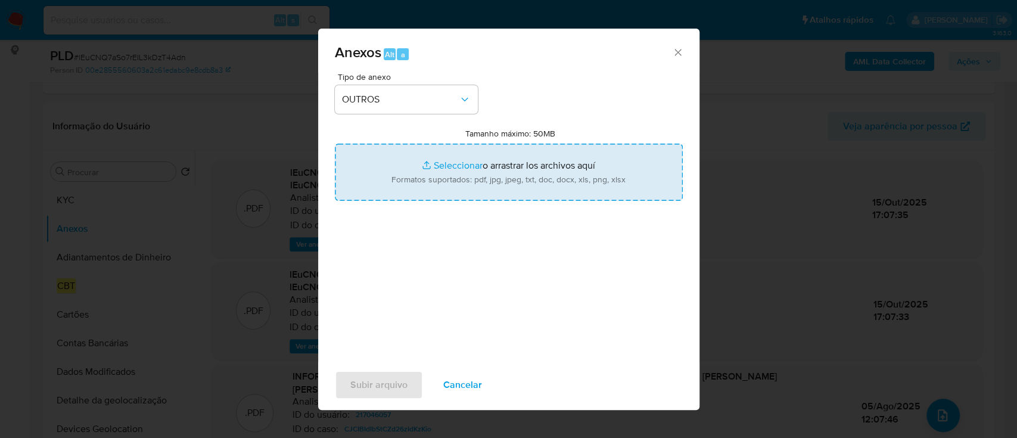
click at [474, 175] on input "Tamanho máximo: 50MB Seleccionar archivos" at bounding box center [509, 172] width 348 height 57
type input "C:\fakepath\SPA - CPF 15473477755 - THAYNA DOMINGOS MARVILA DELATORRE.pdf"
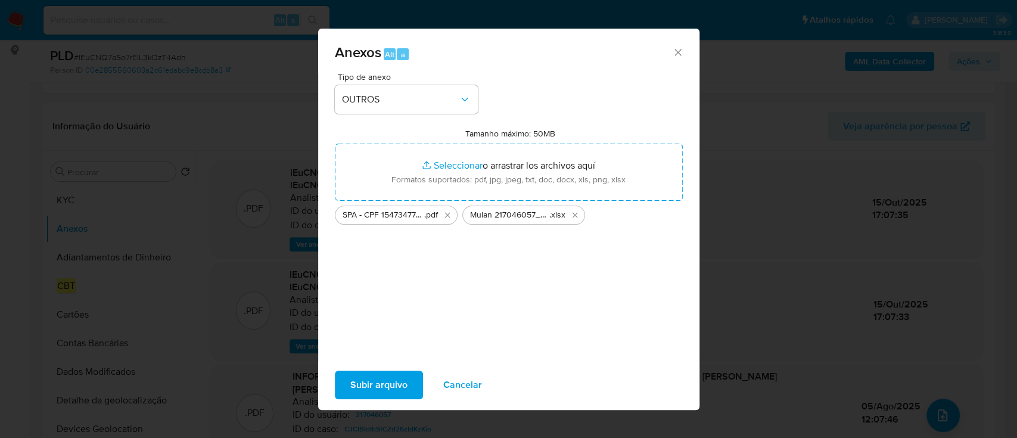
click at [369, 387] on span "Subir arquivo" at bounding box center [378, 385] width 57 height 26
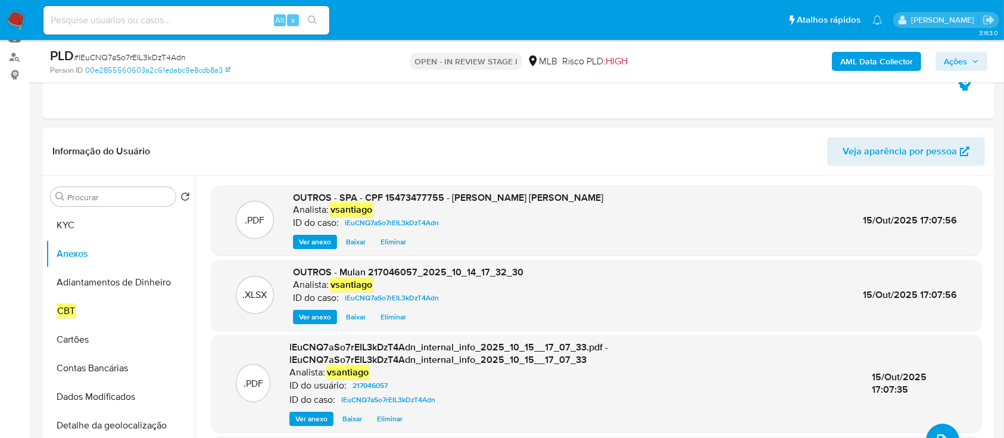
scroll to position [158, 0]
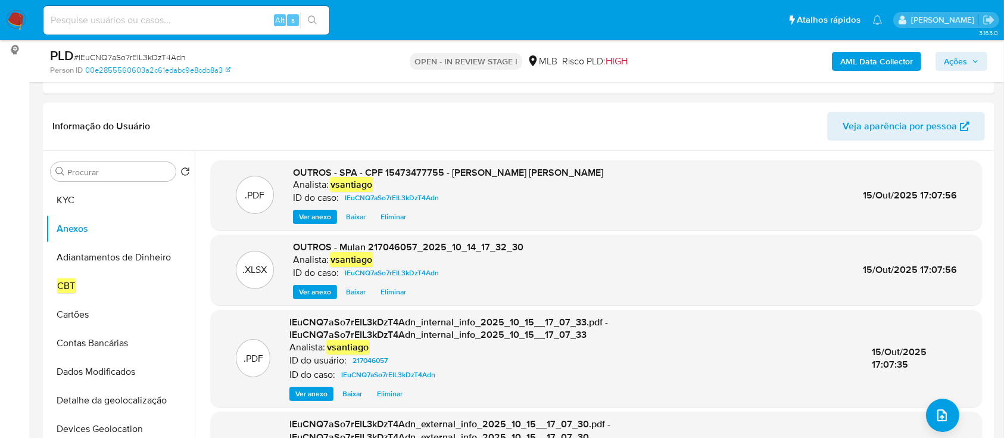
click at [963, 56] on span "Ações" at bounding box center [955, 61] width 23 height 19
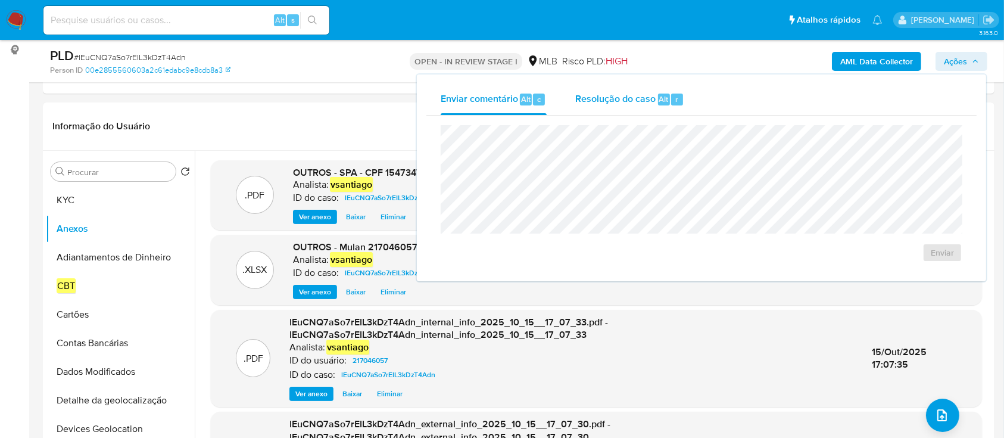
click at [643, 98] on span "Resolução do caso" at bounding box center [615, 99] width 80 height 14
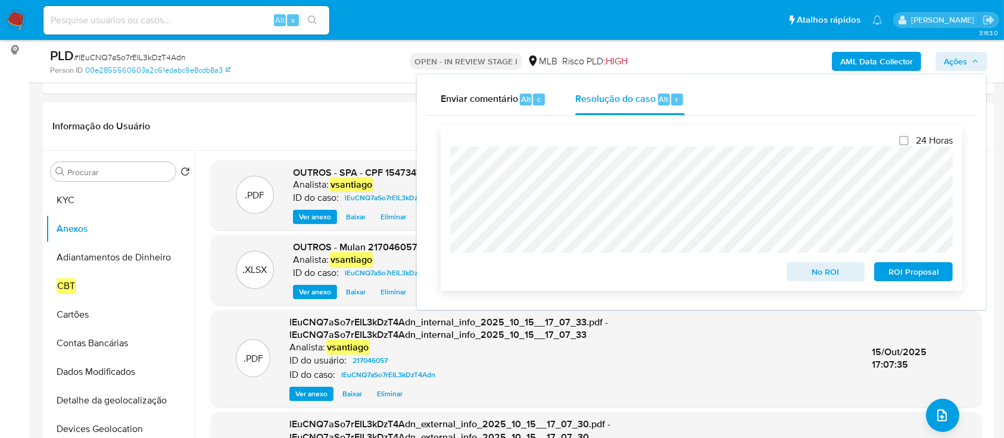
click at [919, 269] on span "ROI Proposal" at bounding box center [914, 271] width 62 height 17
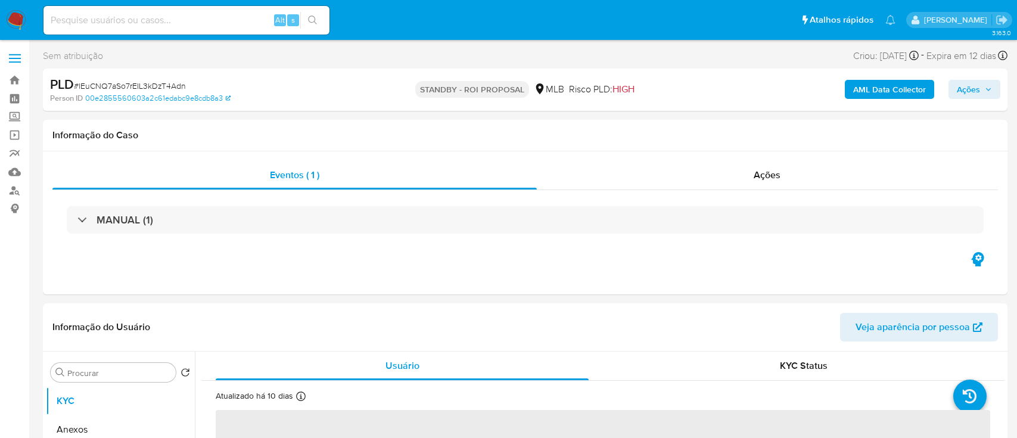
select select "10"
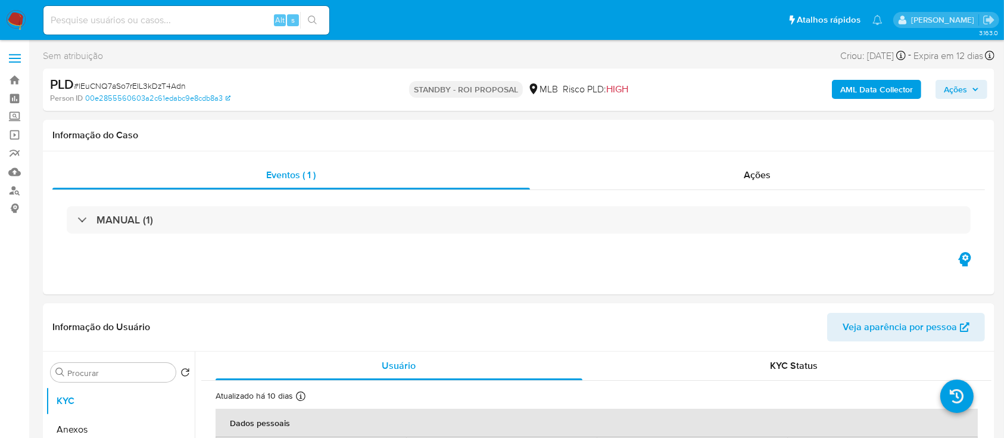
click at [16, 18] on img at bounding box center [16, 20] width 20 height 20
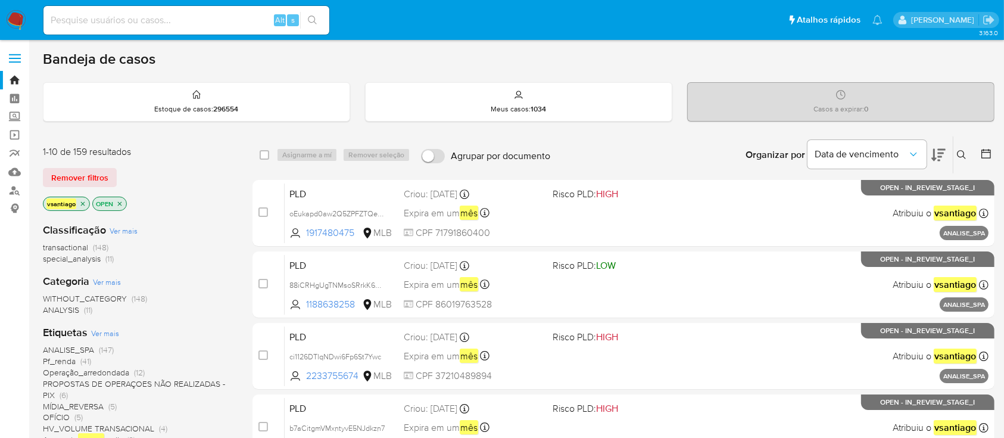
click at [203, 209] on div "vsantiago OPEN" at bounding box center [138, 205] width 191 height 17
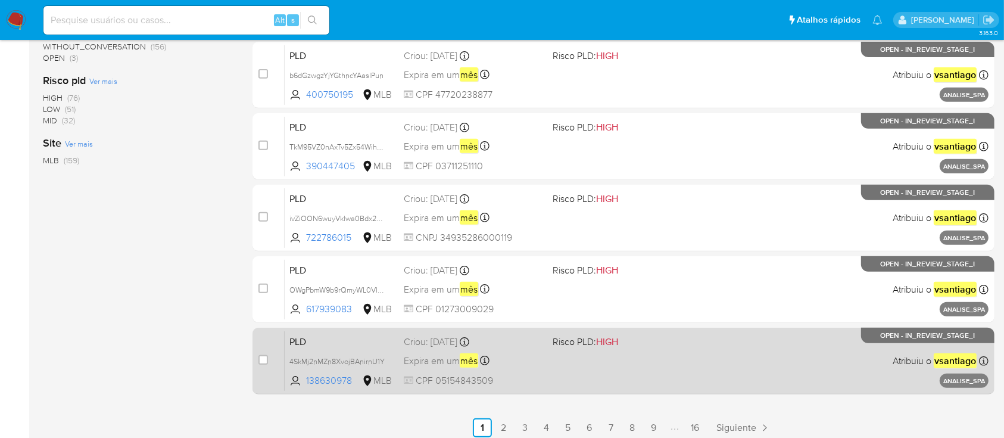
scroll to position [545, 0]
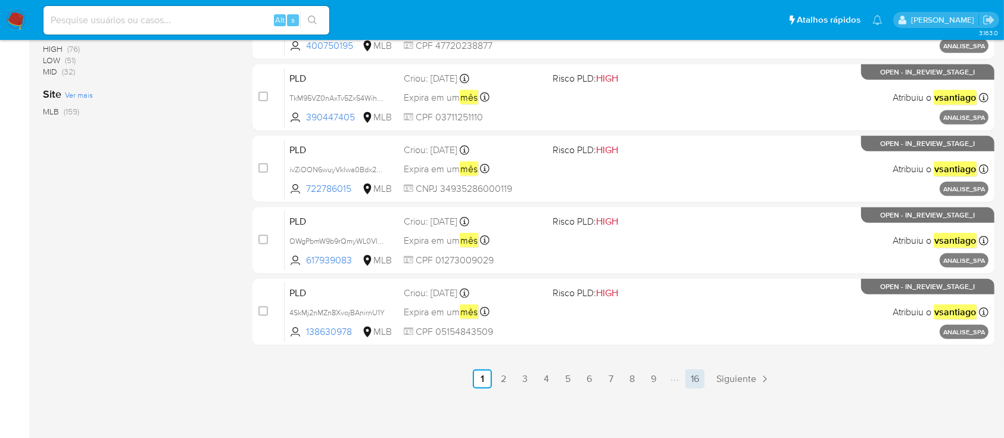
click at [691, 384] on link "16" at bounding box center [695, 378] width 19 height 19
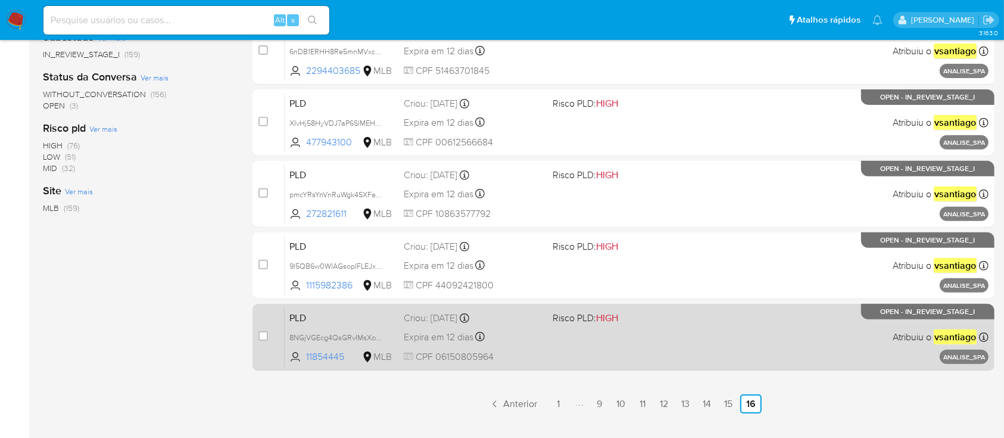
scroll to position [473, 0]
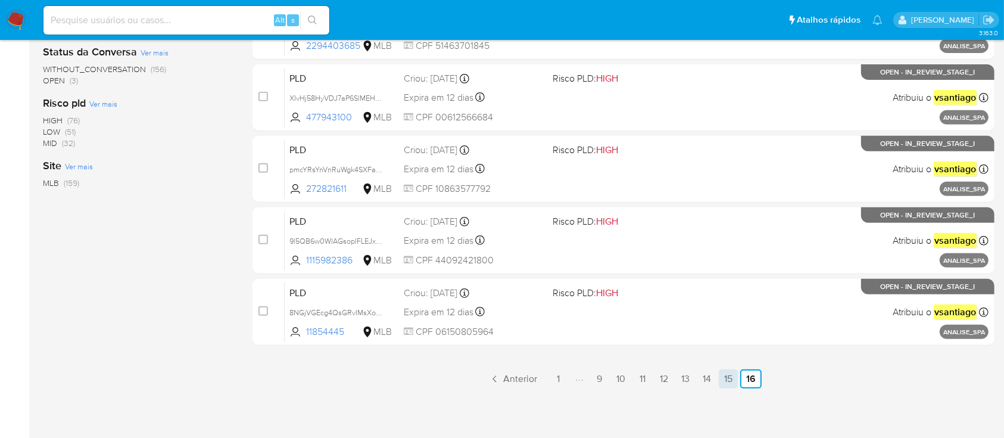
click at [725, 379] on link "15" at bounding box center [728, 378] width 19 height 19
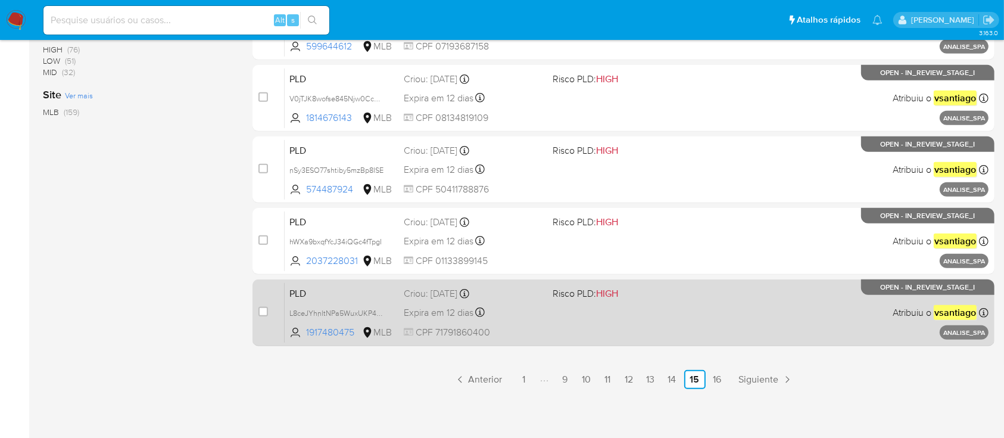
scroll to position [545, 0]
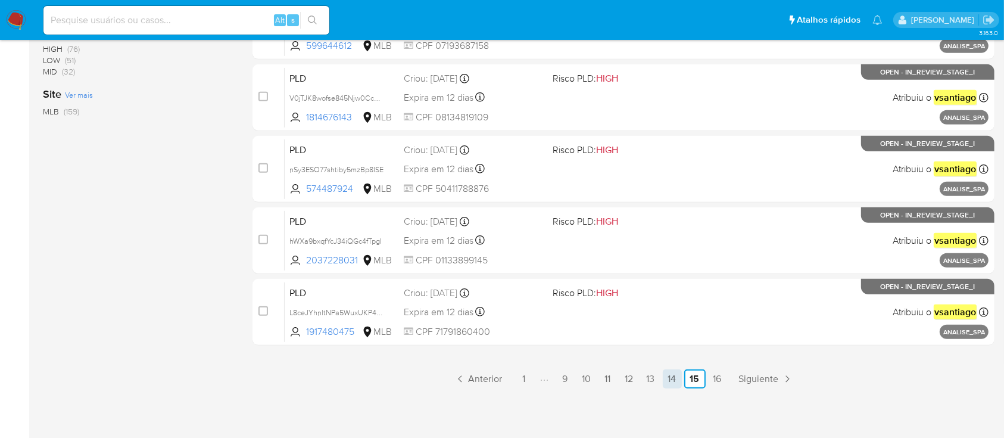
click at [675, 375] on link "14" at bounding box center [672, 378] width 19 height 19
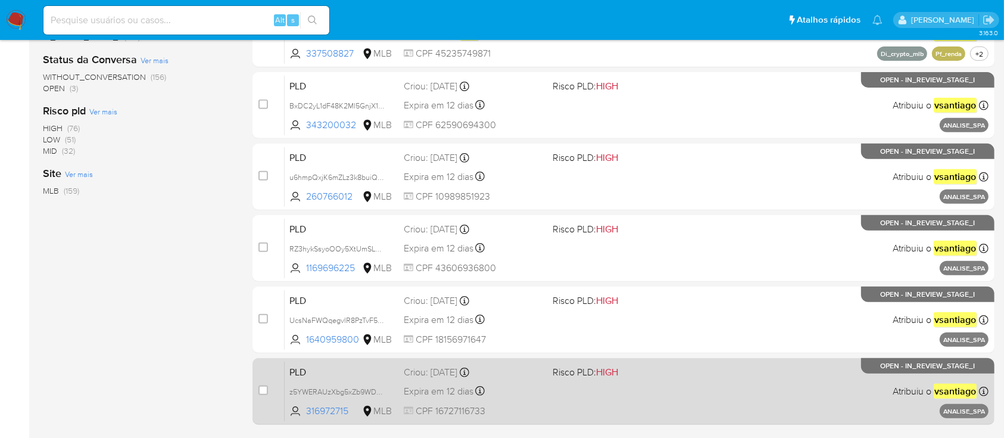
scroll to position [386, 0]
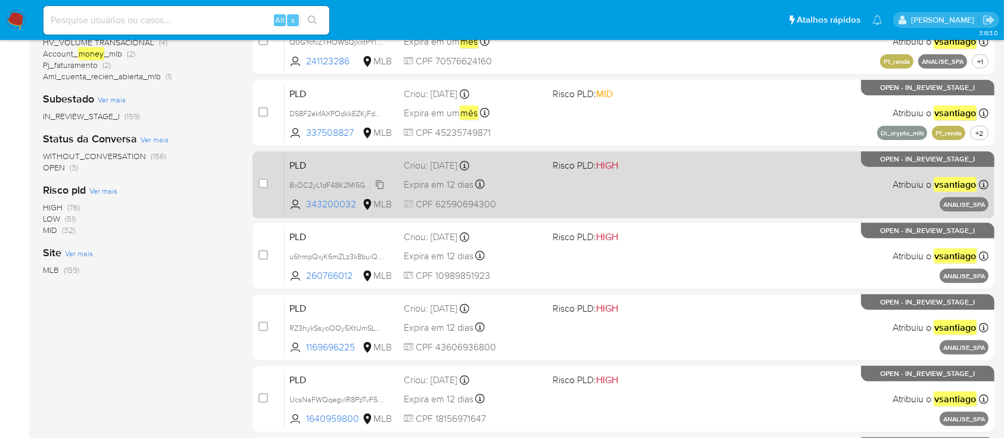
click at [350, 184] on span "BxDC2yL1dF48K2Ml5GnjX1Rt" at bounding box center [338, 184] width 96 height 13
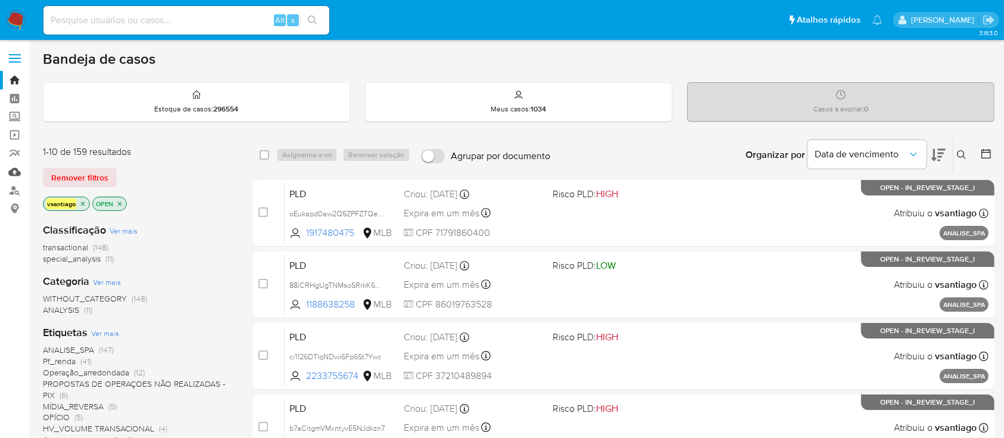
click at [10, 174] on link "Mulan" at bounding box center [71, 172] width 142 height 18
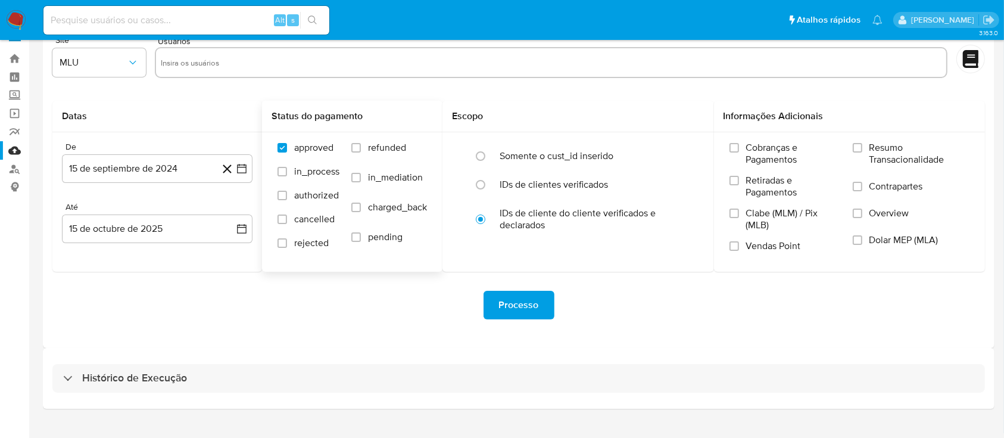
scroll to position [43, 0]
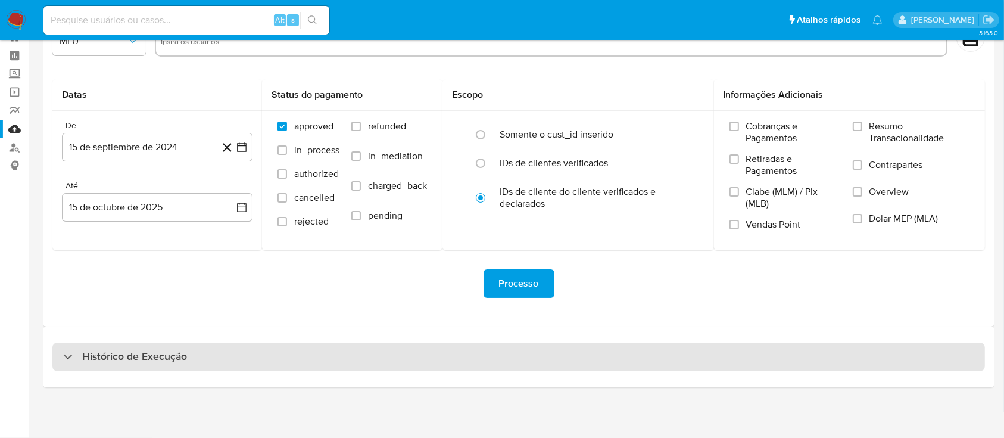
click at [519, 351] on div "Histórico de Execução" at bounding box center [518, 357] width 933 height 29
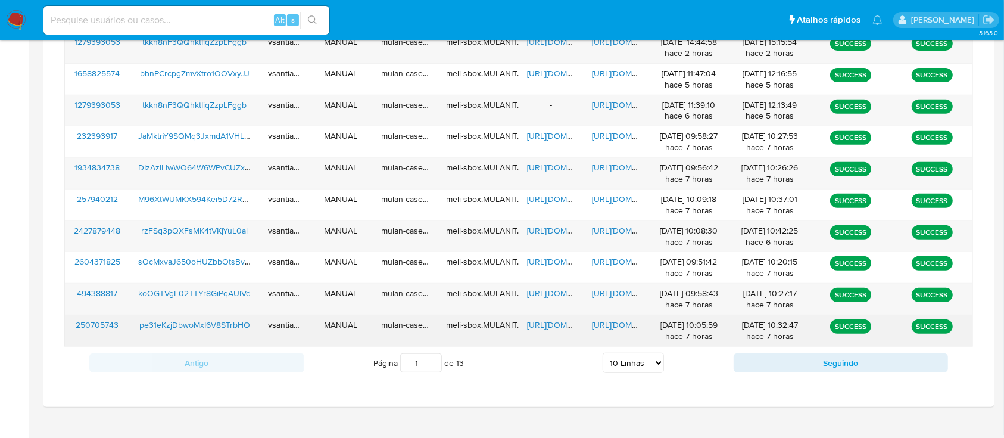
scroll to position [492, 0]
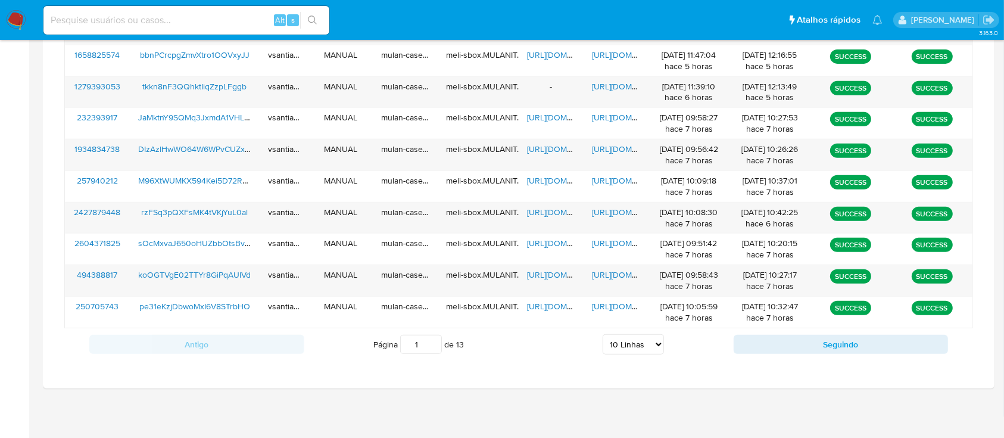
click at [652, 343] on select "5 Linhas 10 Linhas 20 Linhas 25 Linhas 50 Linhas 100 Linhas" at bounding box center [633, 344] width 61 height 20
select select "100"
click at [603, 334] on select "5 Linhas 10 Linhas 20 Linhas 25 Linhas 50 Linhas 100 Linhas" at bounding box center [633, 344] width 61 height 20
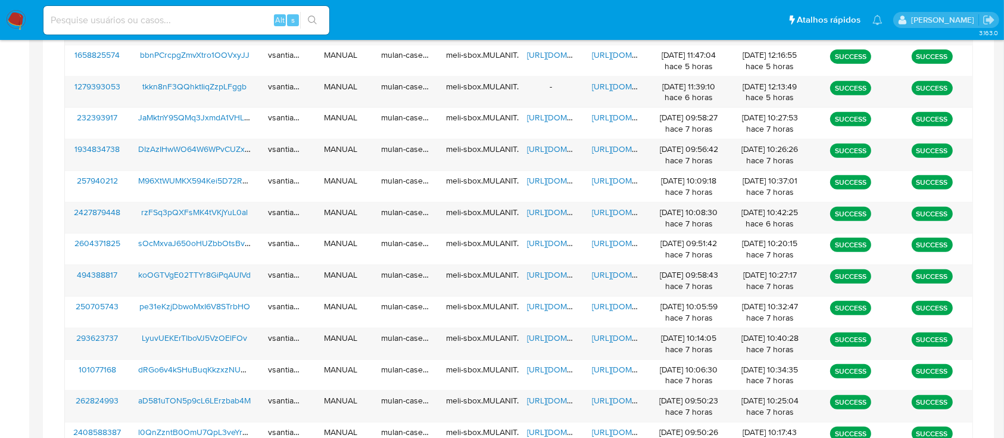
scroll to position [987, 0]
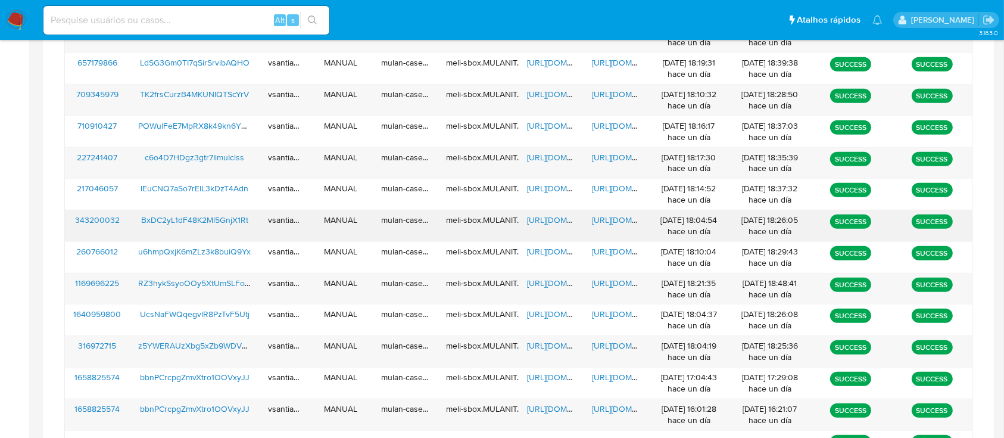
click at [182, 214] on span "BxDC2yL1dF48K2Ml5GnjX1Rt" at bounding box center [194, 220] width 107 height 12
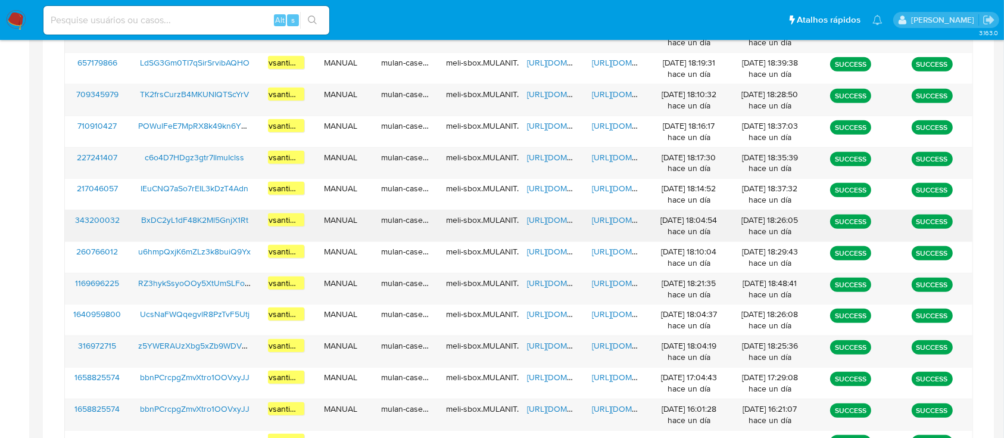
click at [553, 215] on span "https://docs.google.com/spreadsheets/d/1JdpPJjKfP8_lkrz1YAsJNTzpyiTU_6SJ3aC9Iab…" at bounding box center [568, 220] width 82 height 12
click at [608, 217] on span "https://docs.google.com/document/d/1LdiV7ptU33ctLbvOd0i8skZccsu0xVrO94KqnoDyy_s…" at bounding box center [633, 220] width 82 height 12
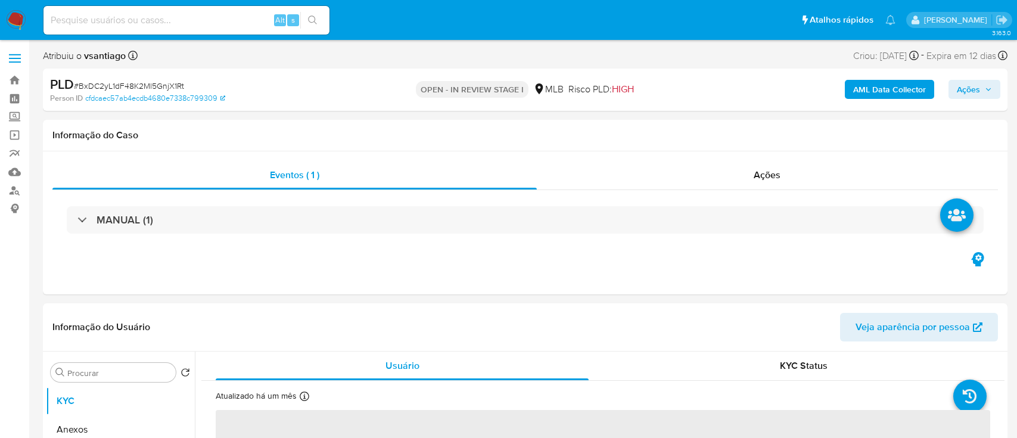
select select "10"
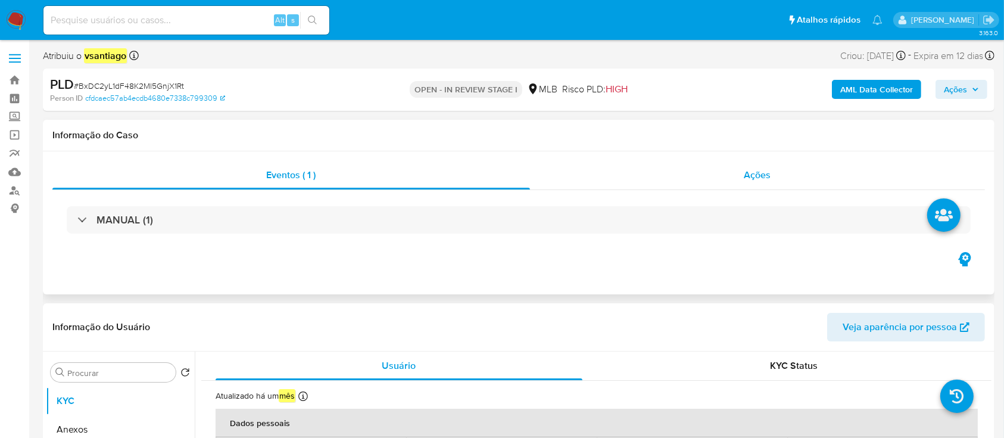
click at [766, 174] on span "Ações" at bounding box center [758, 175] width 27 height 14
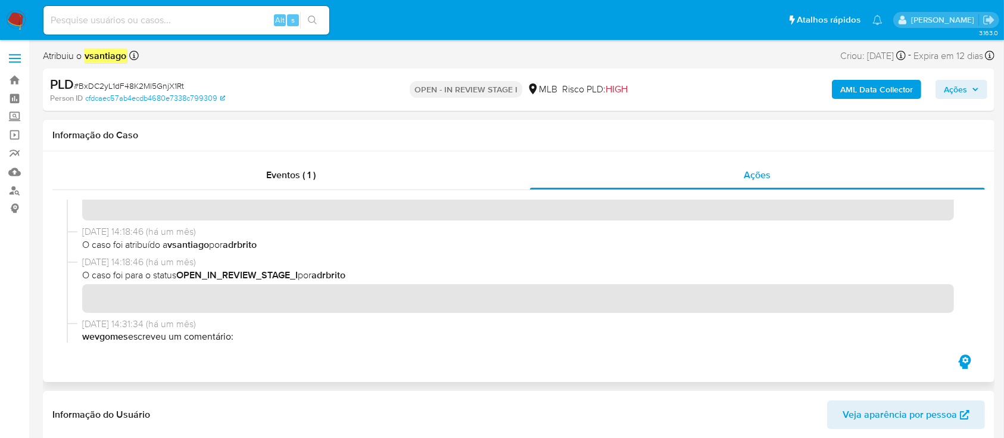
scroll to position [238, 0]
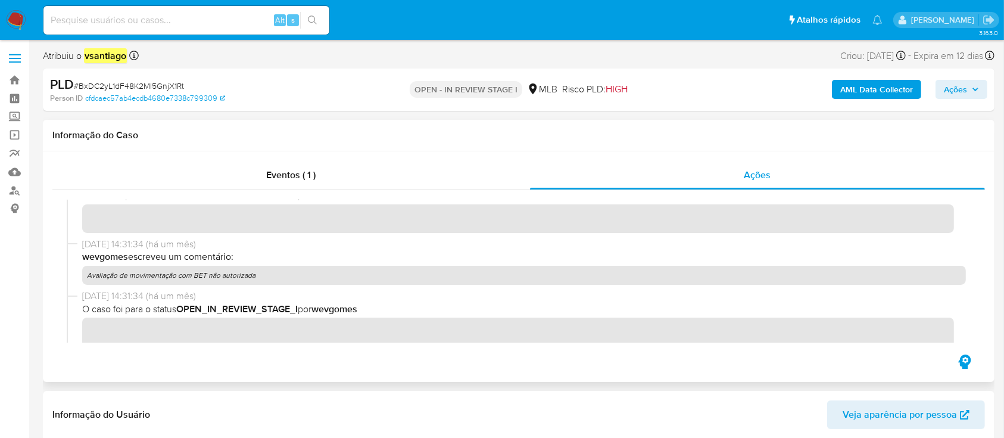
drag, startPoint x: 262, startPoint y: 275, endPoint x: 89, endPoint y: 277, distance: 172.8
click at [89, 277] on p "Avaliação de movimentação com BET não autorizada" at bounding box center [524, 275] width 884 height 19
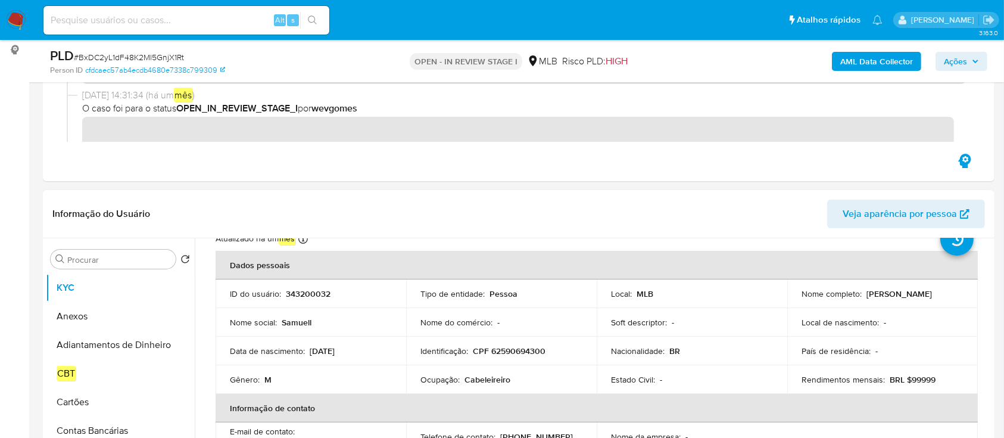
scroll to position [79, 0]
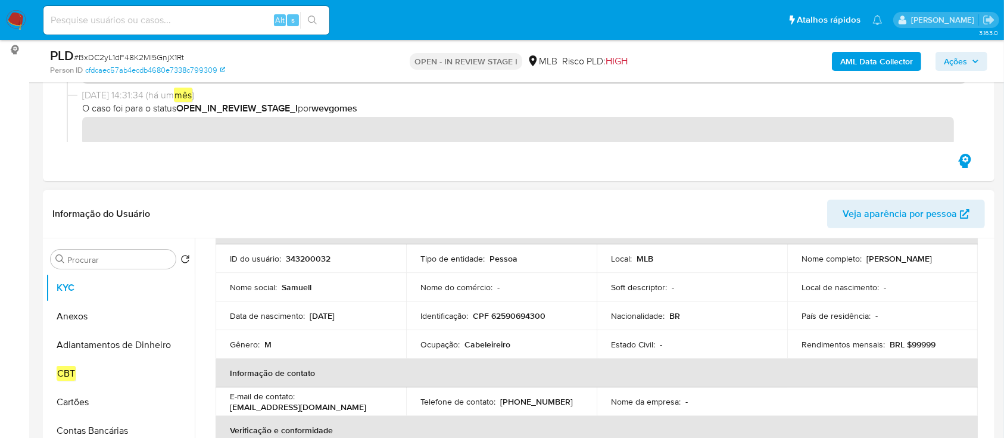
click at [530, 317] on p "CPF 62590694300" at bounding box center [509, 315] width 73 height 11
copy p "62590694300"
click at [124, 256] on input "Procurar" at bounding box center [119, 259] width 104 height 11
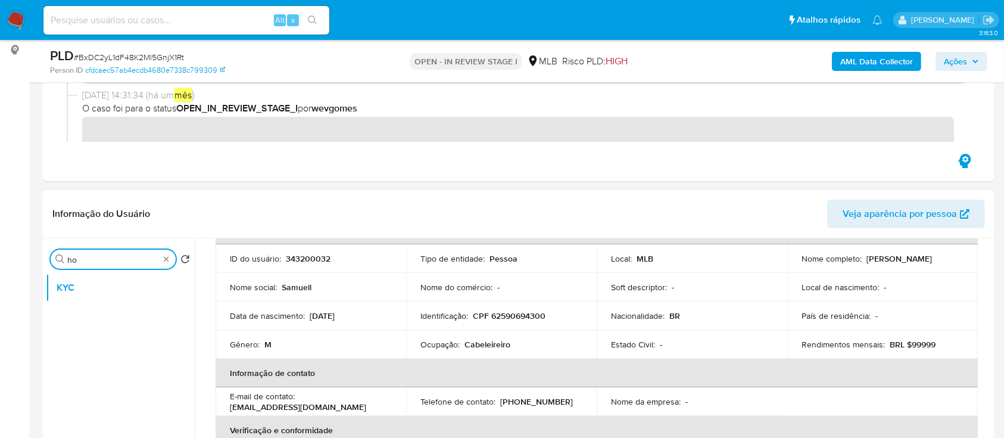
click at [125, 264] on input "ho" at bounding box center [113, 259] width 92 height 11
type input "hi"
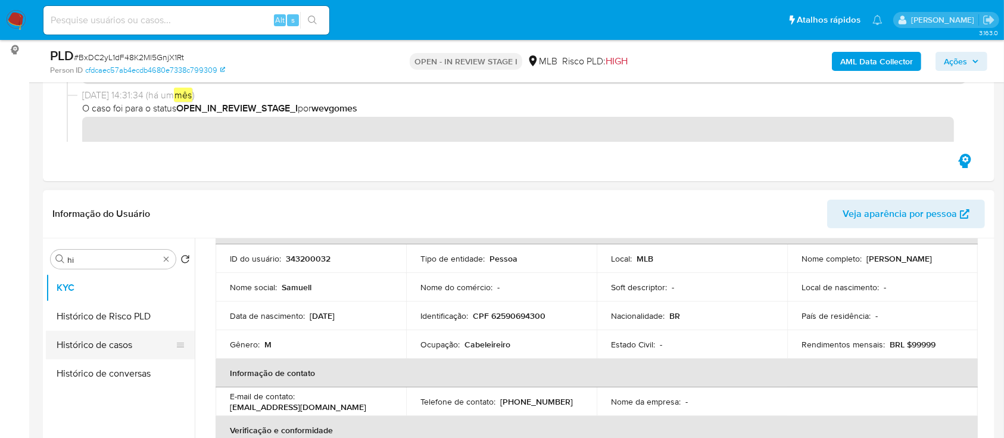
click at [123, 348] on button "Histórico de casos" at bounding box center [115, 345] width 139 height 29
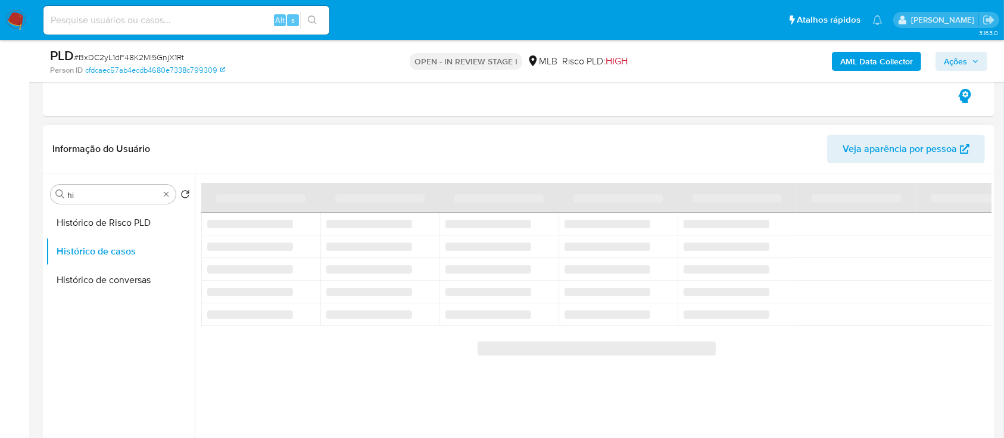
scroll to position [238, 0]
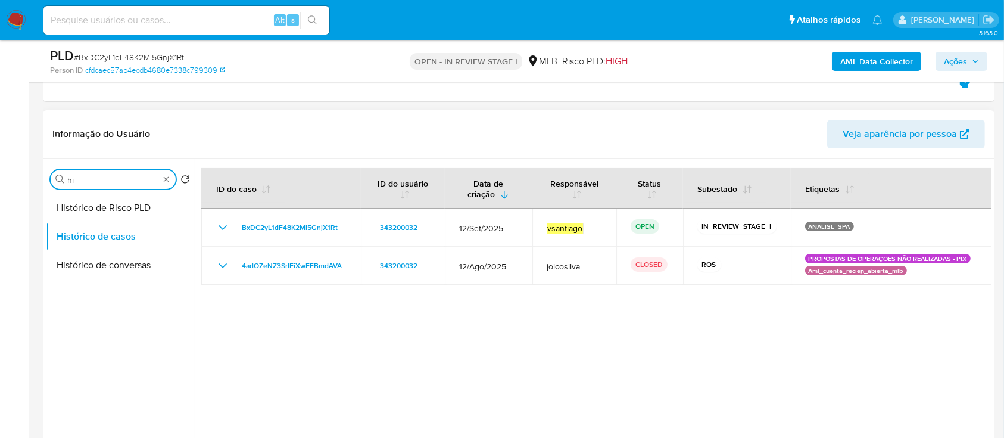
click at [124, 179] on input "hi" at bounding box center [113, 180] width 92 height 11
click at [124, 179] on input "r" at bounding box center [113, 180] width 92 height 11
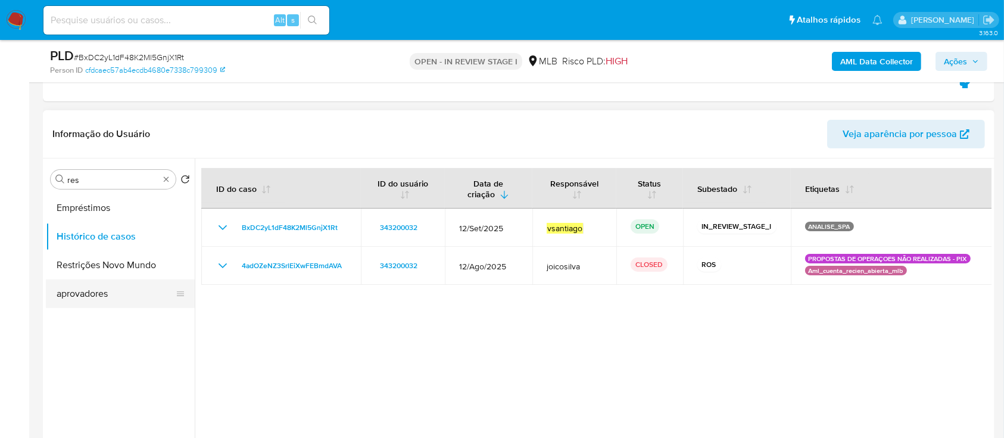
click at [118, 266] on button "Restrições Novo Mundo" at bounding box center [120, 265] width 149 height 29
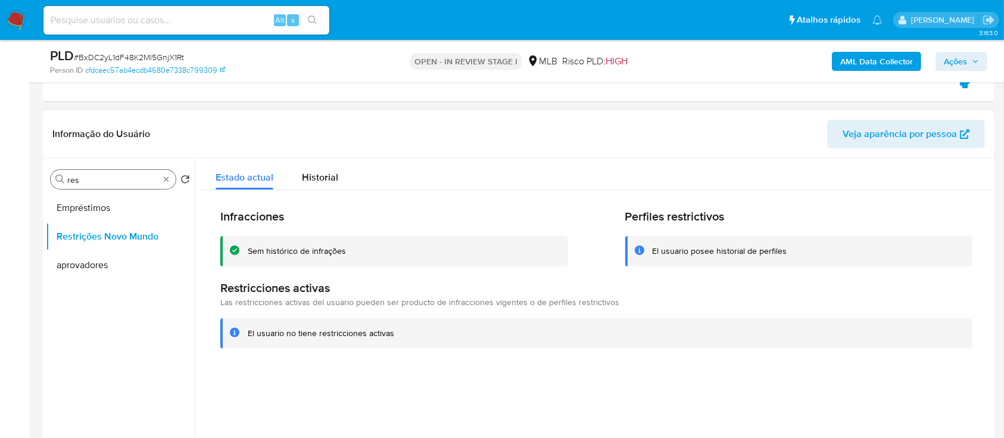
click at [129, 185] on div "Procurar res" at bounding box center [113, 179] width 125 height 19
click at [126, 177] on input "res" at bounding box center [113, 180] width 92 height 11
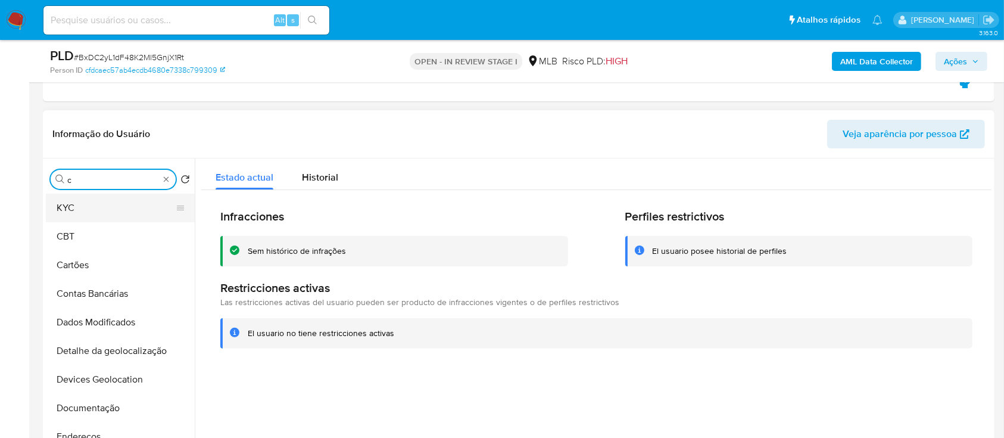
type input "c"
click at [104, 211] on button "KYC" at bounding box center [115, 208] width 139 height 29
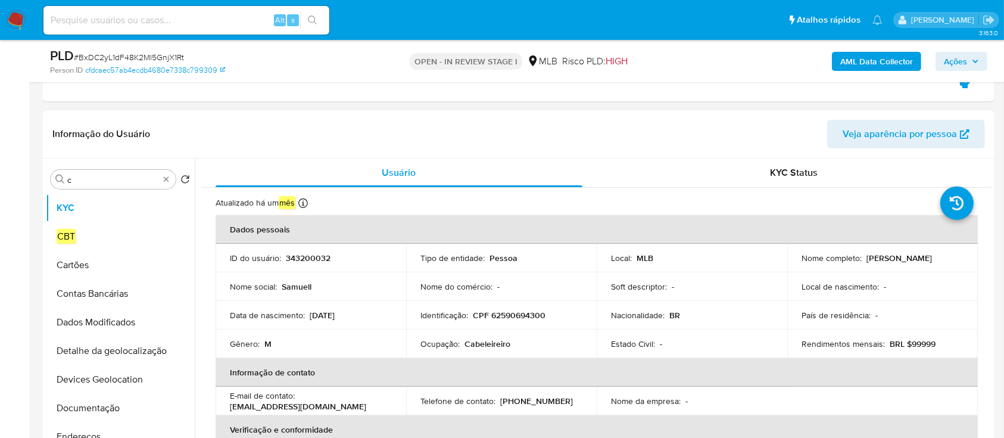
click at [292, 258] on p "343200032" at bounding box center [308, 258] width 45 height 11
copy p "343200032"
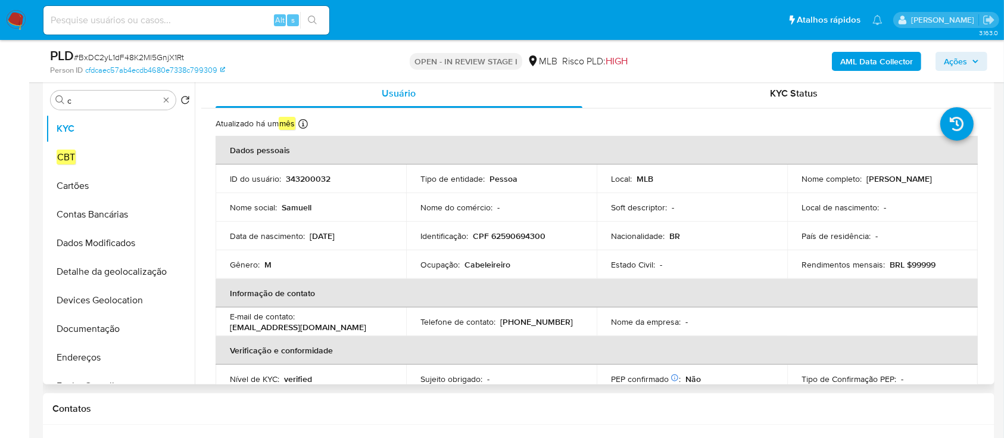
click at [542, 188] on td "Tipo de entidade : Pessoa" at bounding box center [501, 178] width 191 height 29
click at [316, 179] on p "343200032" at bounding box center [308, 178] width 45 height 11
copy p "343200032"
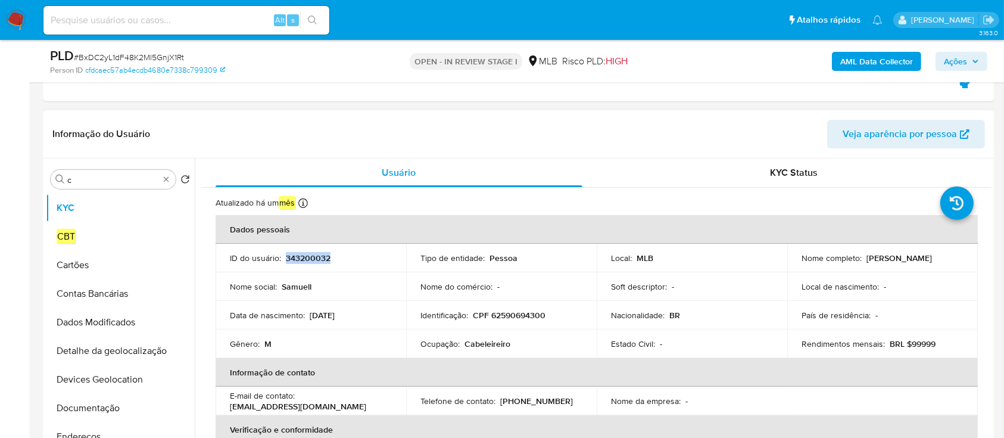
scroll to position [158, 0]
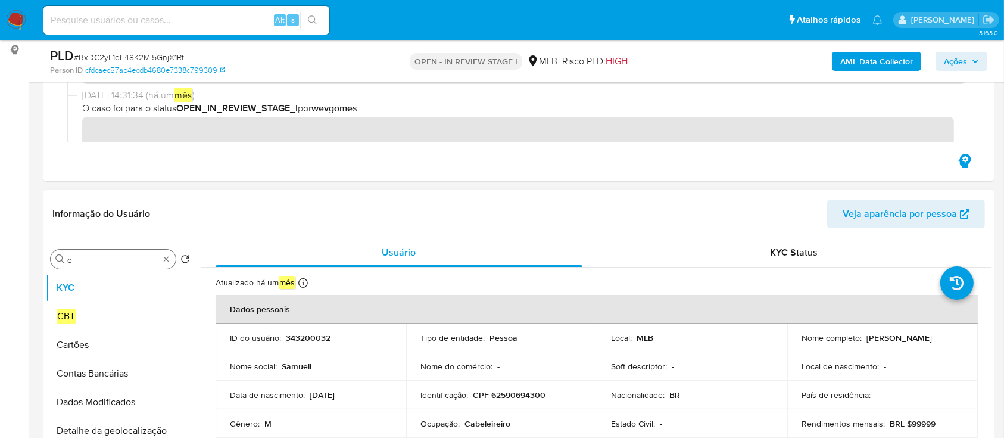
click at [167, 263] on div "Procurar c" at bounding box center [113, 259] width 125 height 19
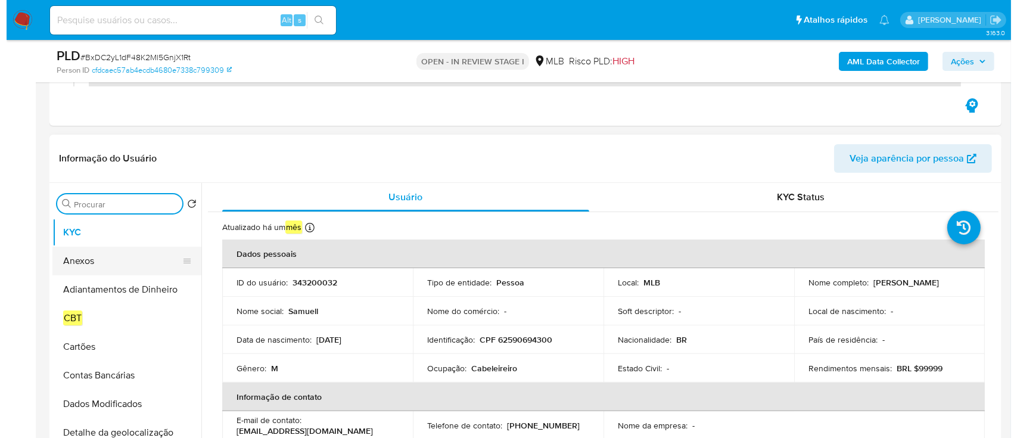
scroll to position [238, 0]
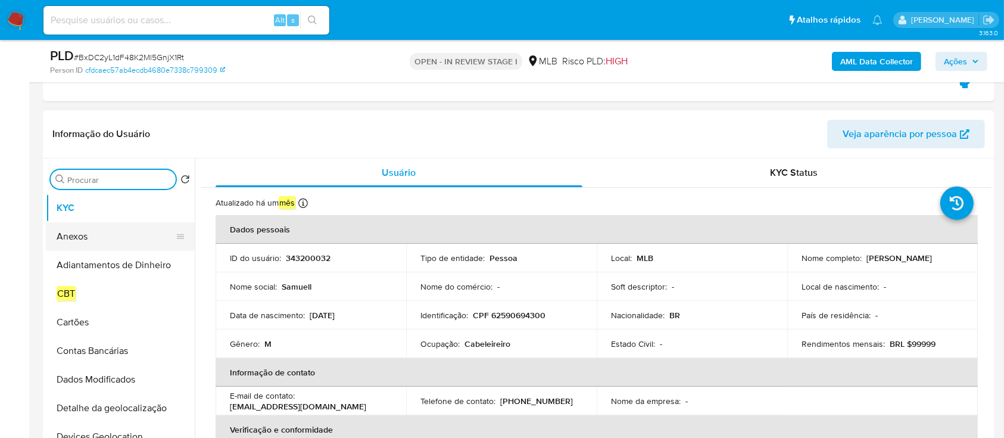
click at [100, 238] on button "Anexos" at bounding box center [115, 236] width 139 height 29
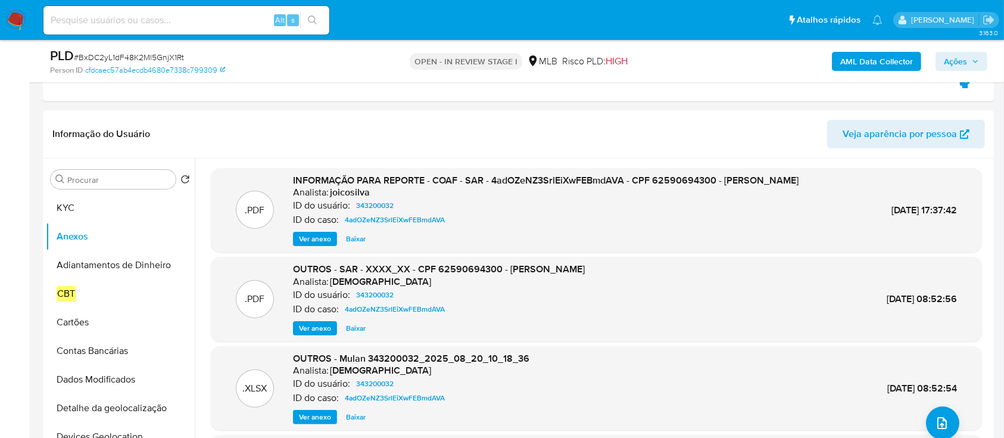
click at [890, 64] on b "AML Data Collector" at bounding box center [877, 61] width 73 height 19
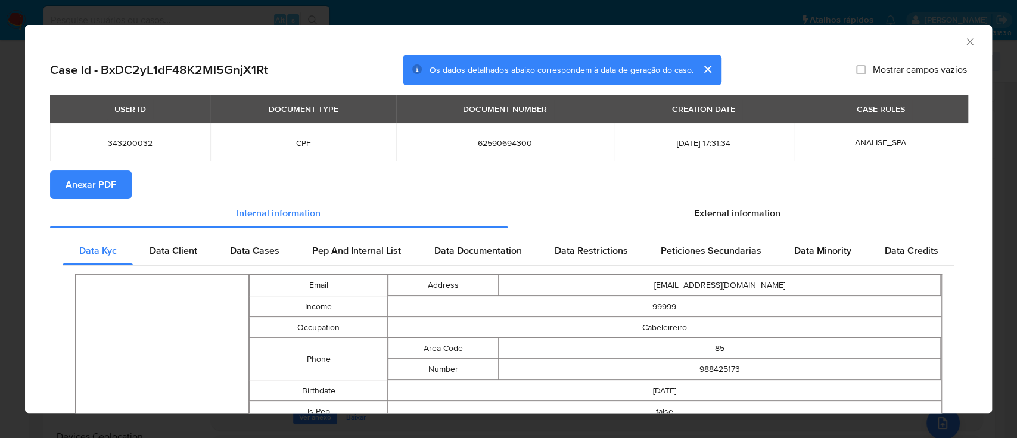
click at [90, 188] on span "Anexar PDF" at bounding box center [91, 185] width 51 height 26
click at [950, 32] on div "AML Data Collector" at bounding box center [508, 40] width 967 height 30
click at [964, 42] on icon "Fechar a janela" at bounding box center [970, 42] width 12 height 12
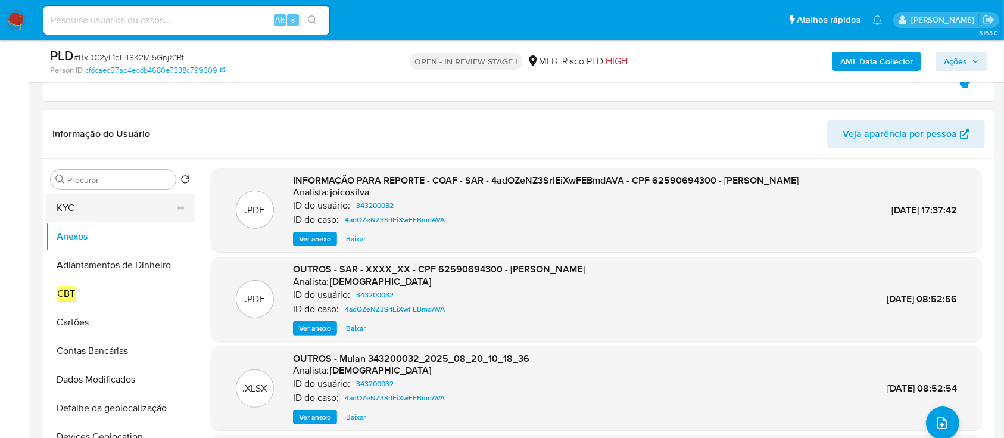
click at [95, 201] on button "KYC" at bounding box center [115, 208] width 139 height 29
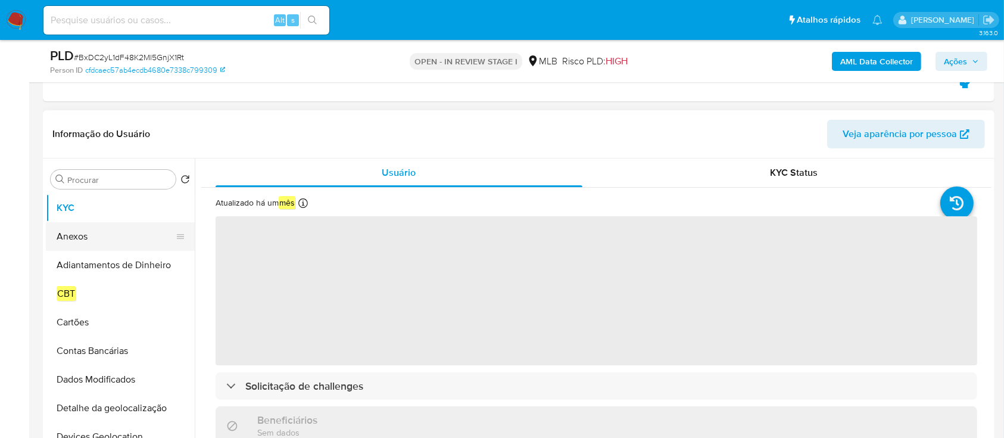
click at [75, 231] on button "Anexos" at bounding box center [115, 236] width 139 height 29
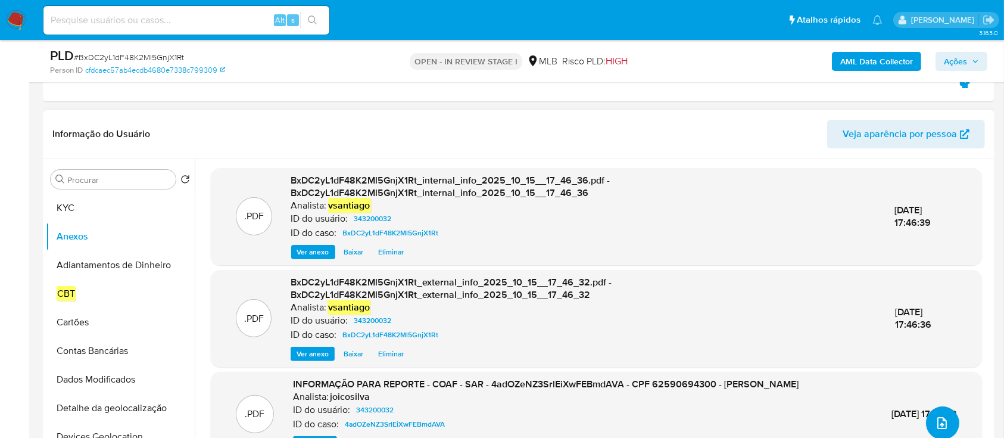
click at [942, 421] on icon "upload-file" at bounding box center [942, 423] width 14 height 14
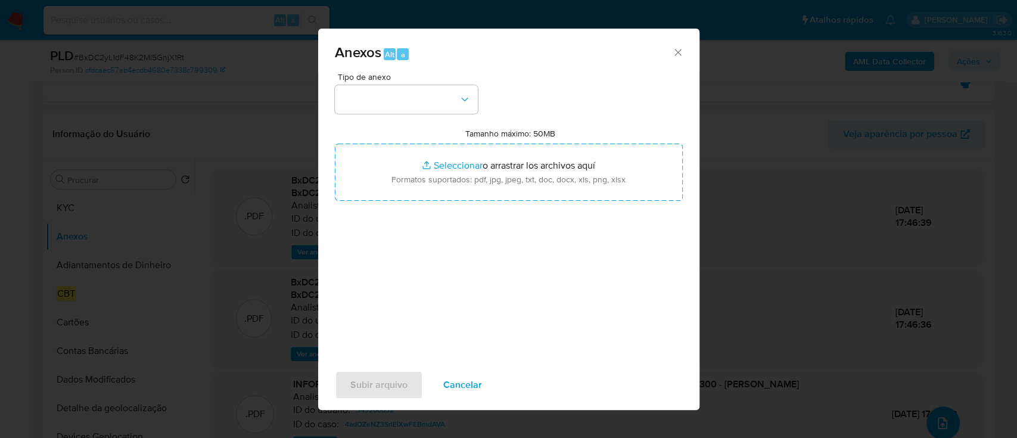
click at [382, 84] on div "Tipo de anexo" at bounding box center [406, 93] width 143 height 41
click at [400, 98] on button "button" at bounding box center [406, 99] width 143 height 29
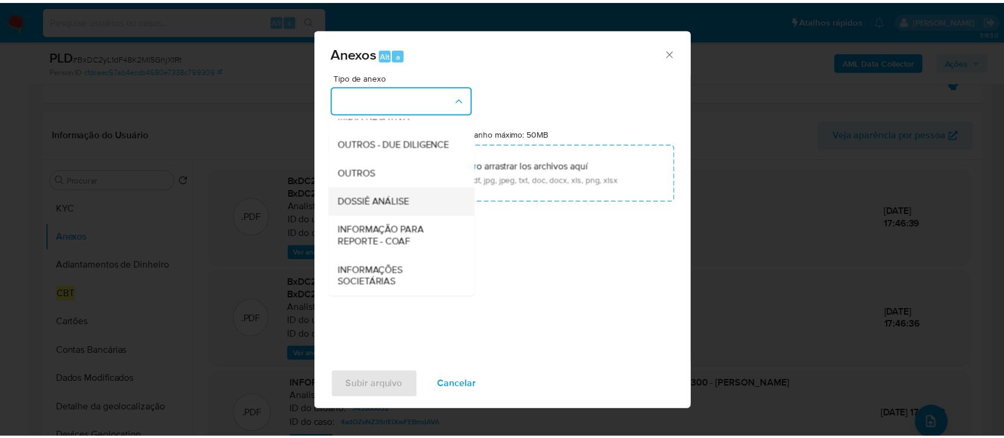
scroll to position [183, 0]
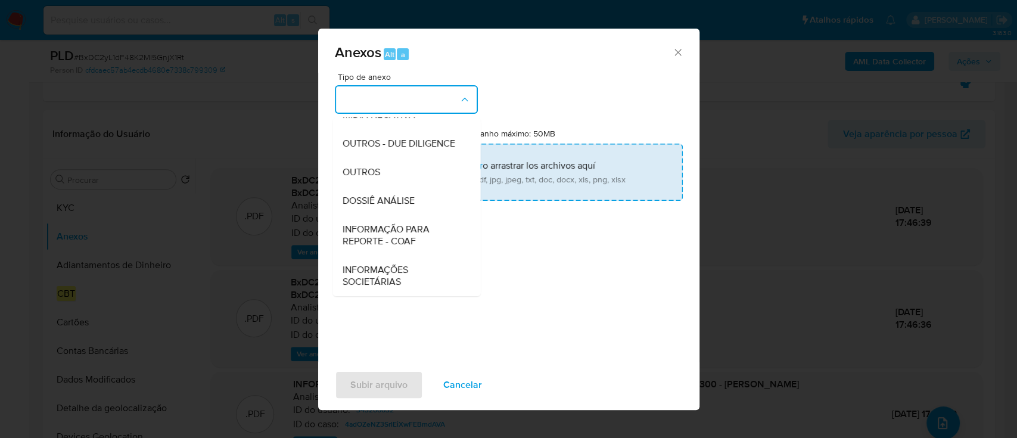
click at [387, 177] on div "OUTROS" at bounding box center [403, 172] width 122 height 29
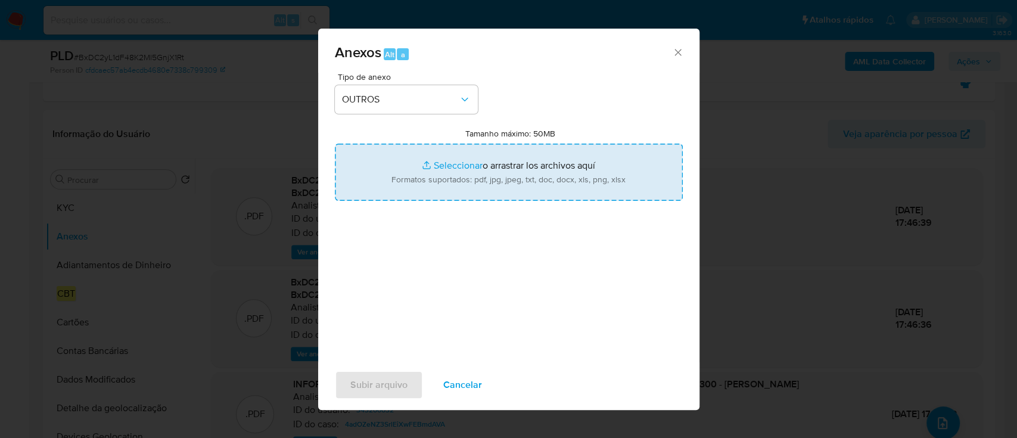
click at [483, 169] on input "Tamanho máximo: 50MB Seleccionar archivos" at bounding box center [509, 172] width 348 height 57
type input "C:\fakepath\SPA - CPF 62590694300 - JOSE SAMUEL SANTOS TEIXEIRA.pdf"
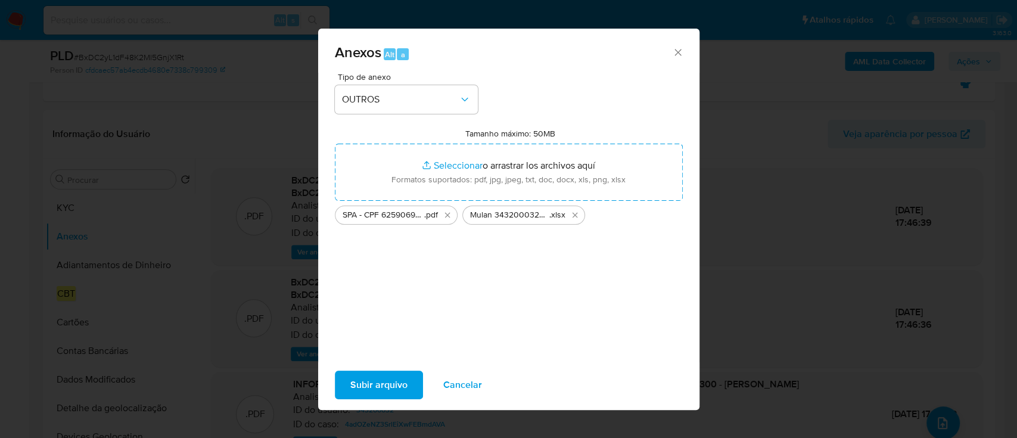
click at [393, 381] on span "Subir arquivo" at bounding box center [378, 385] width 57 height 26
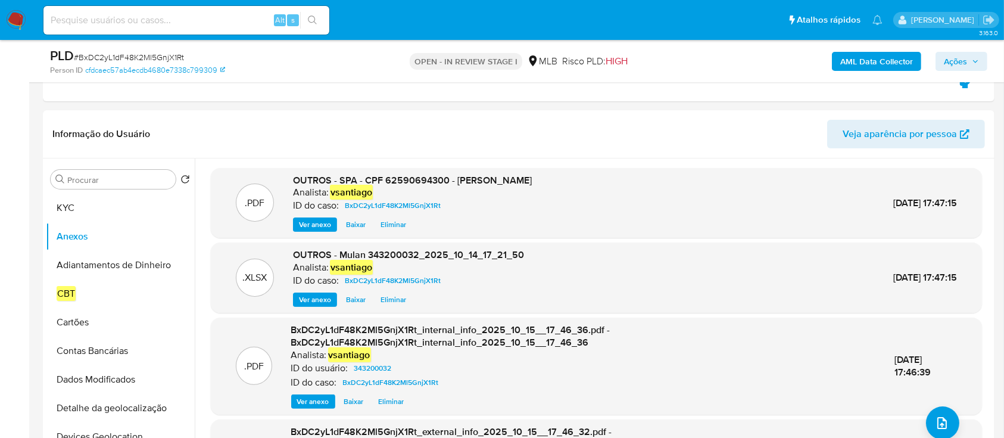
click at [956, 57] on span "Ações" at bounding box center [955, 61] width 23 height 19
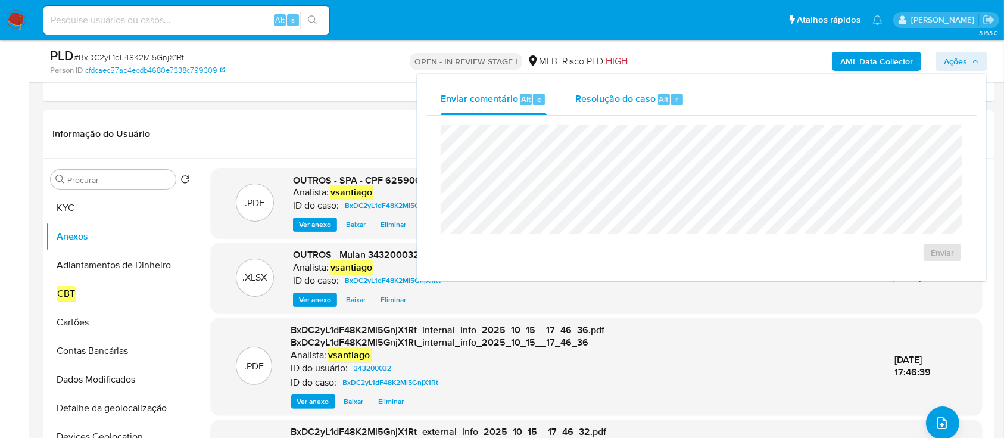
click at [612, 98] on span "Resolução do caso" at bounding box center [615, 99] width 80 height 14
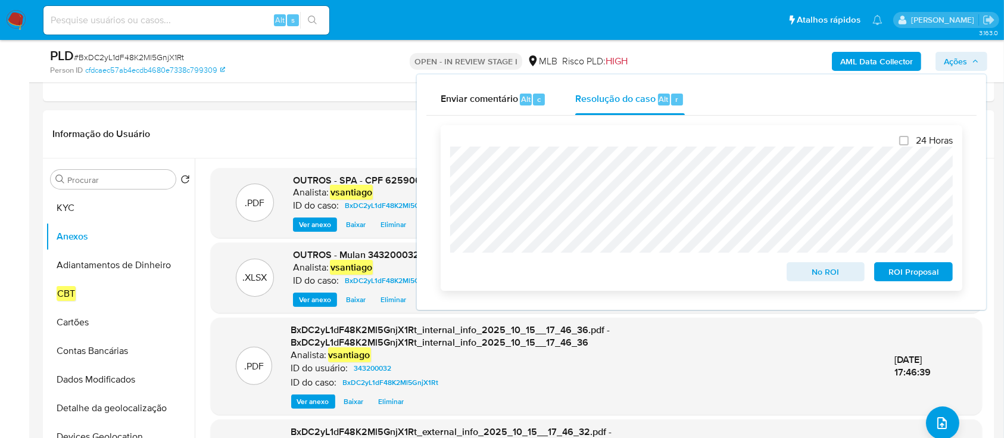
click at [925, 278] on span "ROI Proposal" at bounding box center [914, 271] width 62 height 17
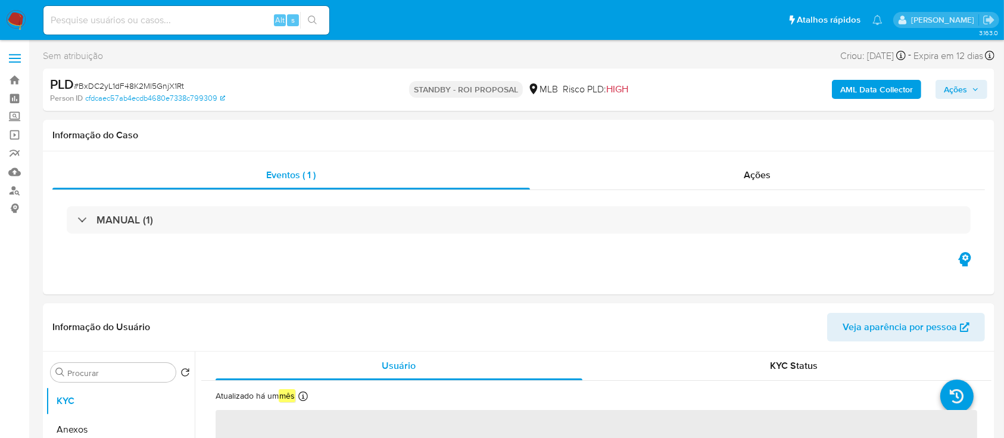
select select "10"
click at [14, 17] on img at bounding box center [16, 20] width 20 height 20
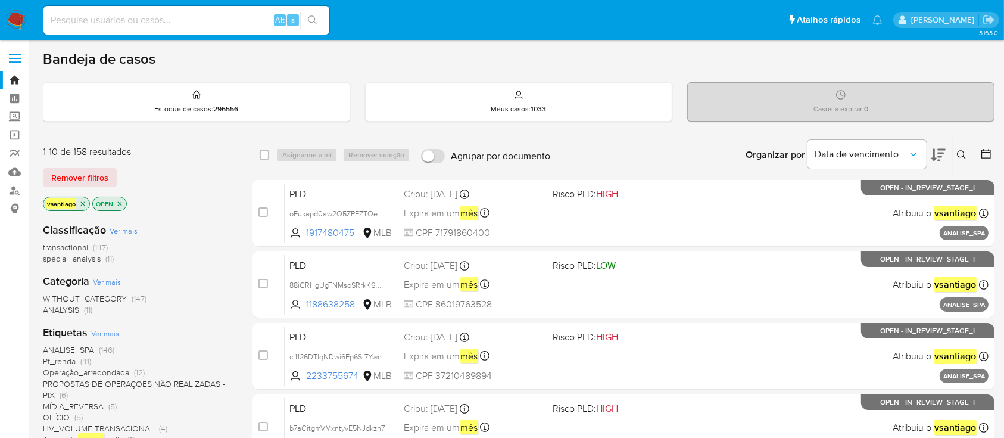
click at [206, 219] on div "Classificação Ver mais transactional (147) special_analysis (11) Categoria Ver …" at bounding box center [138, 437] width 191 height 449
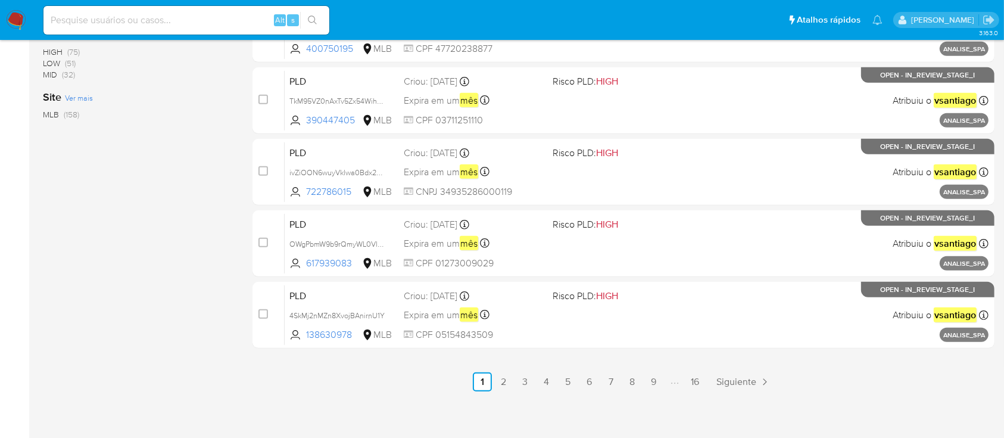
scroll to position [545, 0]
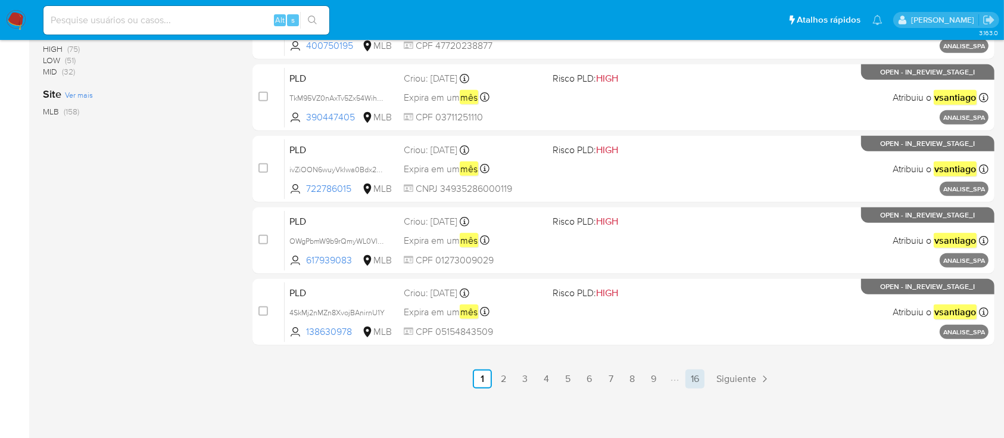
click at [696, 379] on link "16" at bounding box center [695, 378] width 19 height 19
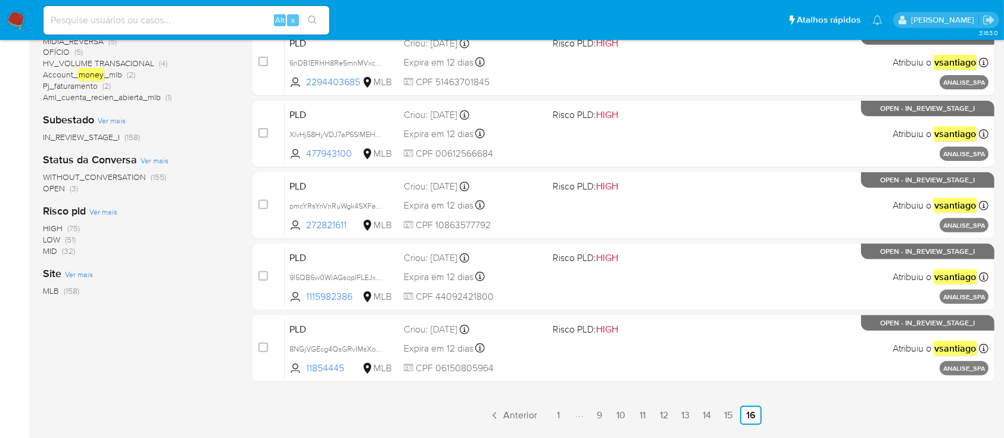
scroll to position [402, 0]
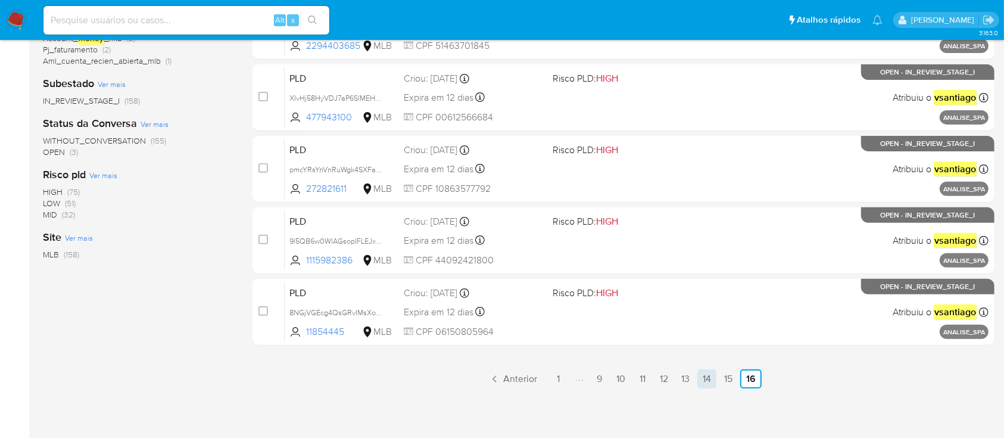
click at [699, 379] on link "14" at bounding box center [707, 378] width 19 height 19
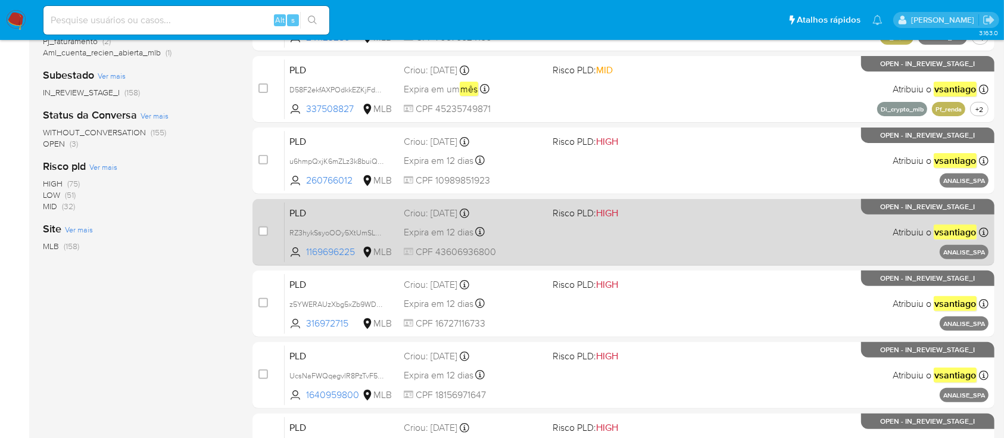
scroll to position [386, 0]
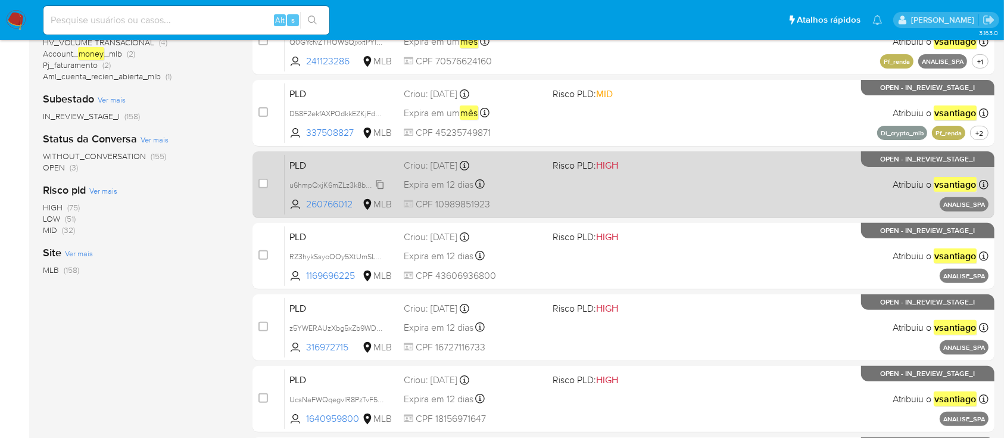
click at [320, 179] on span "u6hmpQxjK6mZLz3k8buiQ9Yx" at bounding box center [340, 184] width 100 height 13
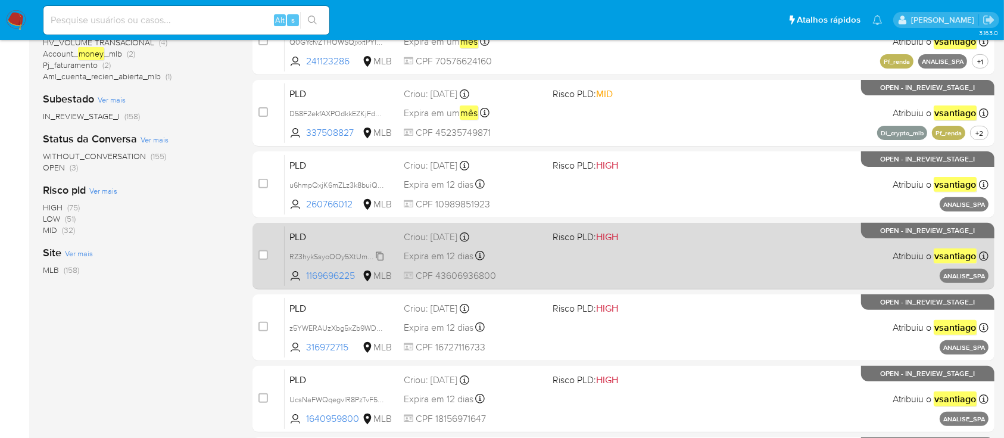
click at [344, 256] on span "RZ3hykSsyoOOy5XtUmSLFoKE" at bounding box center [341, 255] width 103 height 13
click at [568, 254] on span at bounding box center [622, 255] width 139 height 2
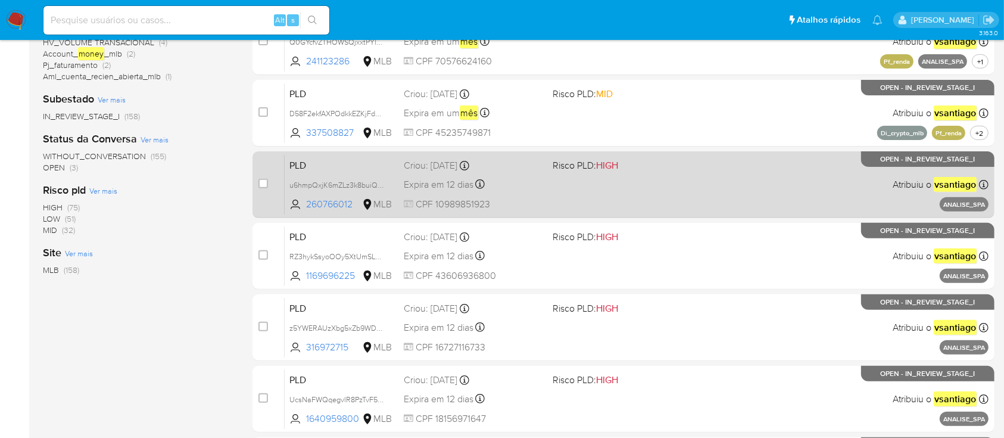
click at [319, 178] on span "u6hmpQxjK6mZLz3k8buiQ9Yx" at bounding box center [340, 184] width 100 height 13
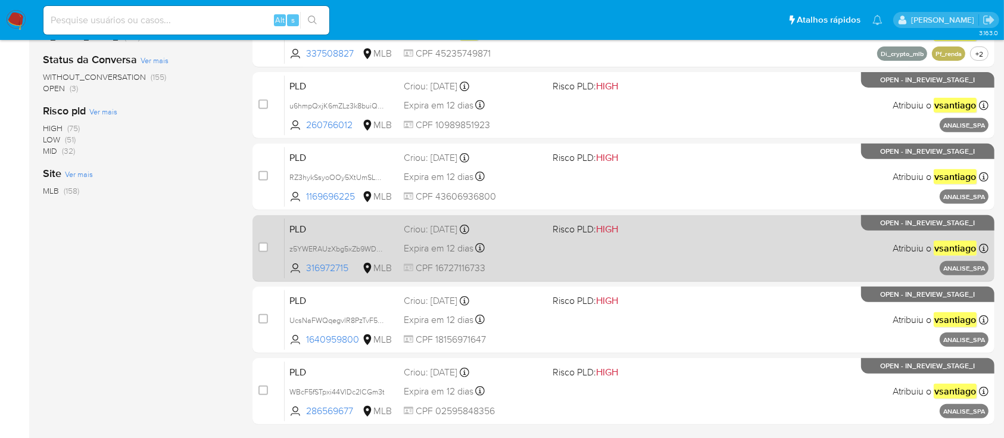
click at [581, 260] on div "PLD z5YWERAUzXbg5xZb9WDVvJwG 316972715 MLB Risco PLD: HIGH Criou: [DATE] Criou:…" at bounding box center [637, 248] width 704 height 60
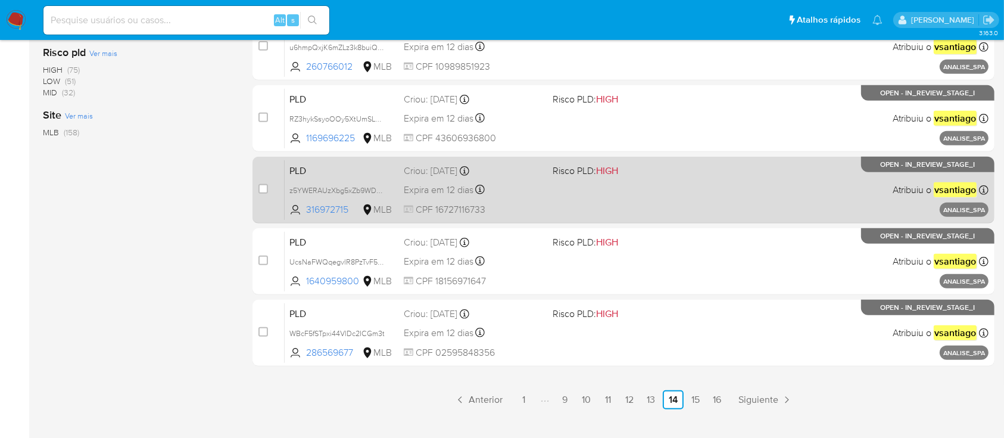
scroll to position [545, 0]
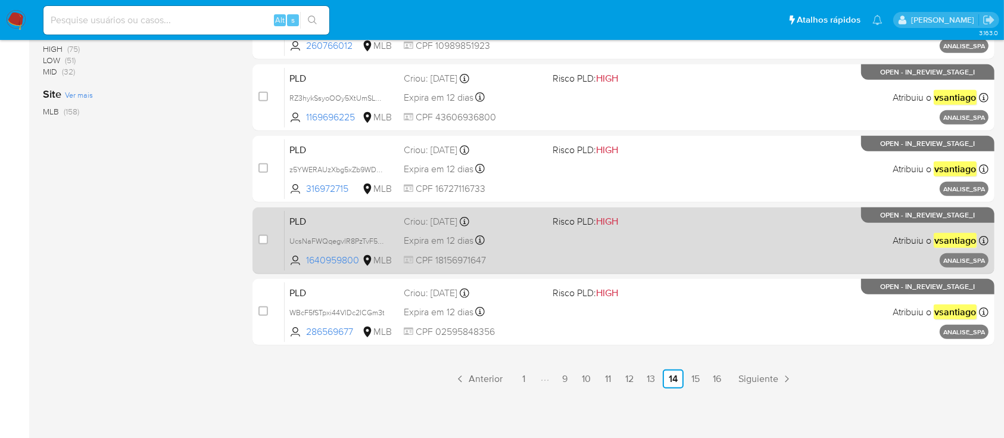
click at [543, 228] on div "PLD UcsNaFWQqegvlR8PzTvF5Utj 1640959800 MLB Risco PLD: HIGH Criou: [DATE] Criou…" at bounding box center [637, 240] width 704 height 60
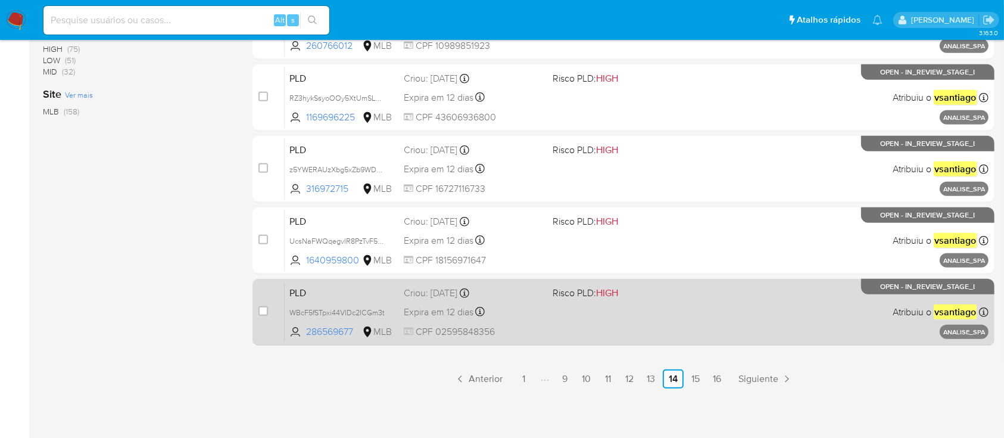
click at [661, 310] on span at bounding box center [622, 311] width 139 height 2
click at [363, 313] on span "WBcF5fSTpxi44VlDc2ICGm3t" at bounding box center [337, 311] width 95 height 13
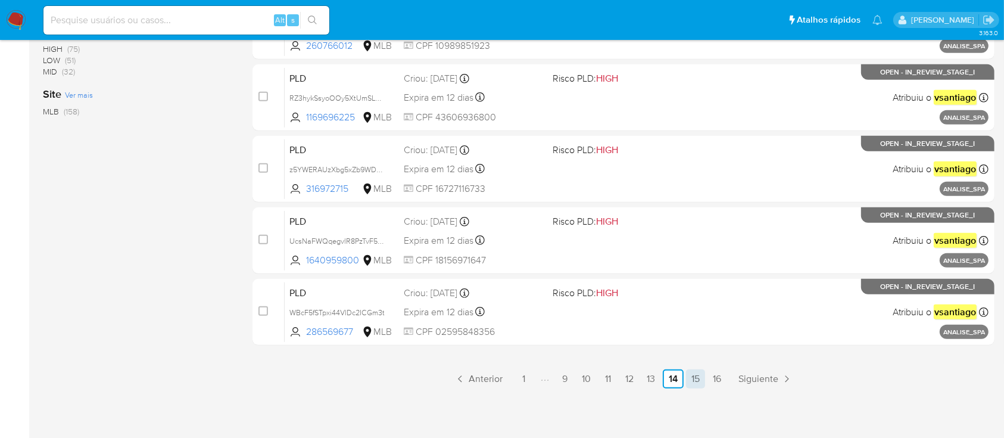
click at [695, 374] on link "15" at bounding box center [695, 378] width 19 height 19
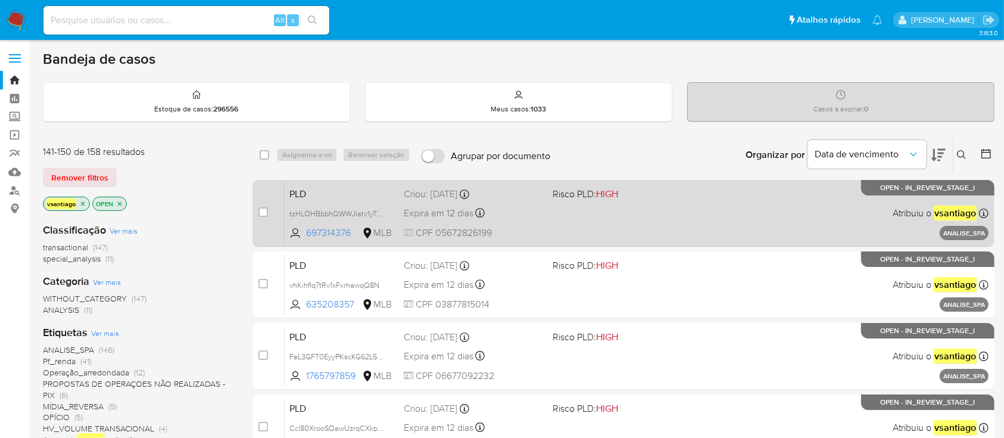
click at [590, 217] on div "PLD tzHLOHBbbhQWWJIatv1yTyeV 697314376 MLB Risco PLD: HIGH Criou: [DATE] Criou:…" at bounding box center [637, 213] width 704 height 60
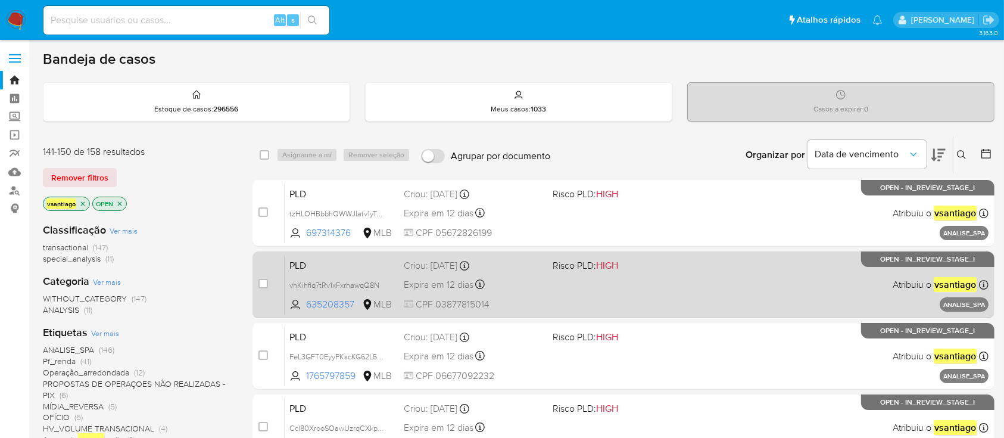
click at [634, 283] on span at bounding box center [622, 284] width 139 height 2
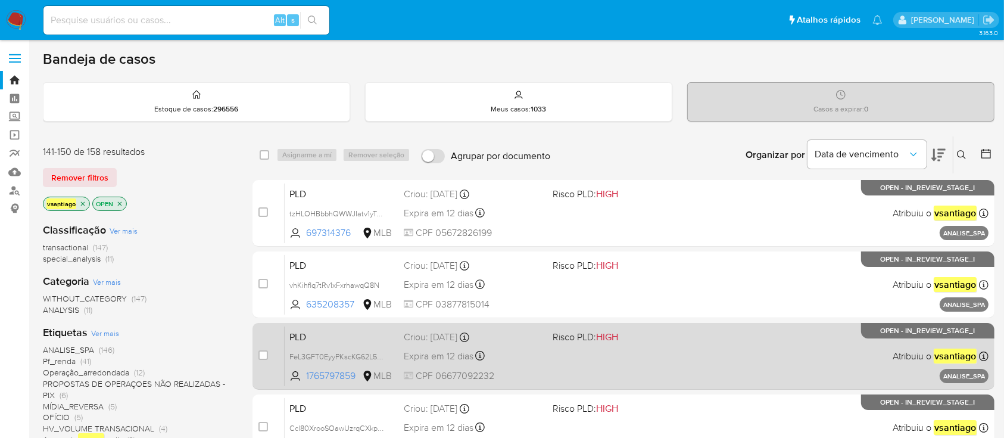
click at [619, 372] on div "PLD FeL3GFT0EyyPKscKG62L56tv 1765797859 MLB Risco PLD: HIGH Criou: [DATE] Criou…" at bounding box center [637, 356] width 704 height 60
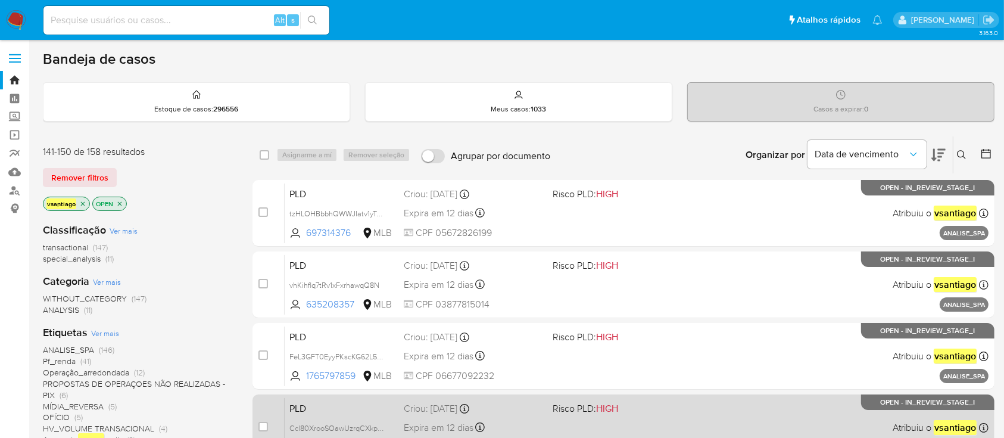
click at [648, 421] on div "PLD Ccl80XrooSOawUzrqCXkp5Zq 328271886 MLB Risco PLD: HIGH Criou: [DATE] Criou:…" at bounding box center [637, 427] width 704 height 60
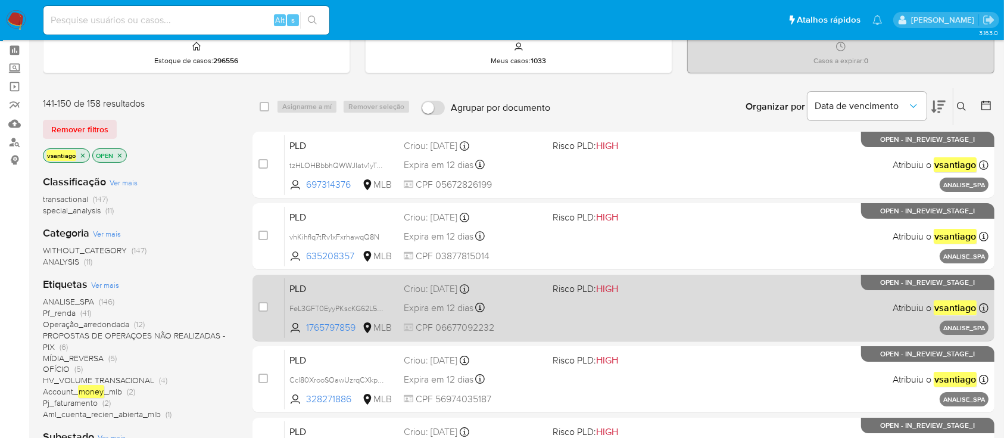
scroll to position [79, 0]
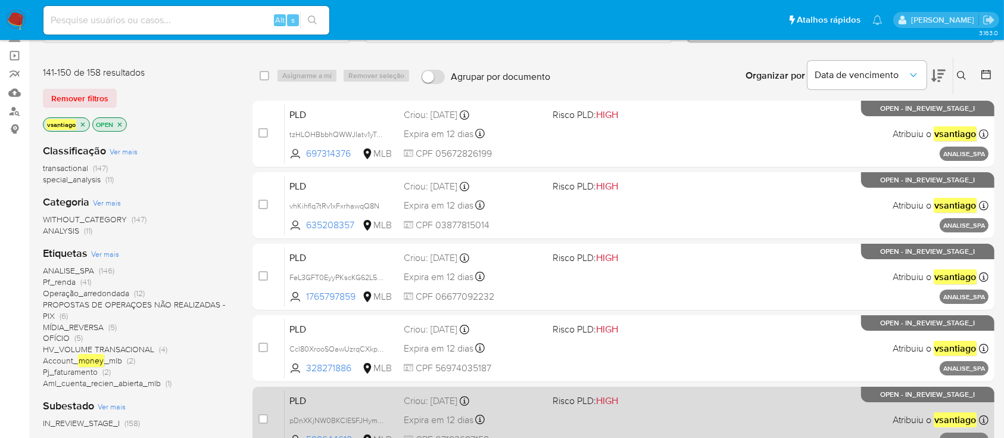
click at [678, 405] on span "Risco PLD: HIGH" at bounding box center [622, 399] width 139 height 15
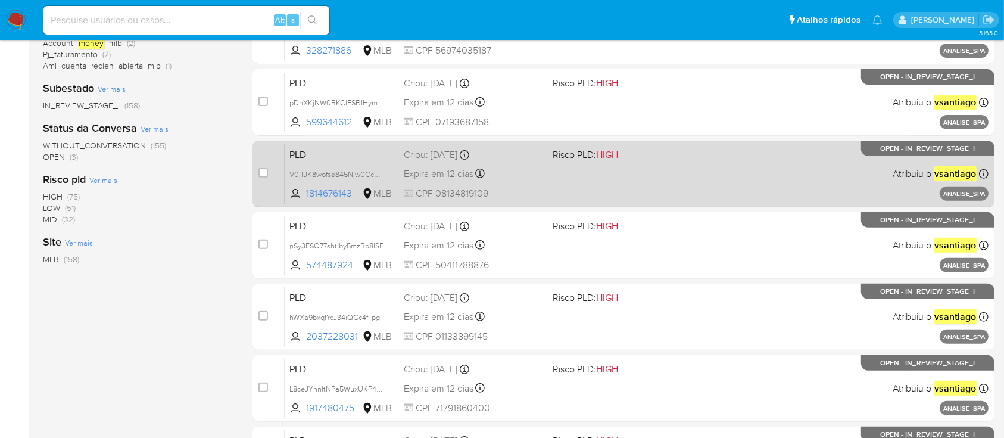
scroll to position [477, 0]
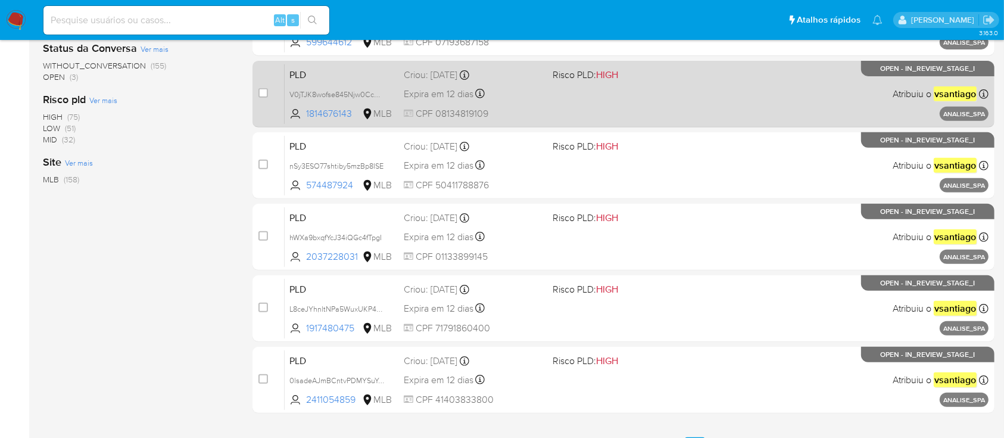
click at [610, 107] on div "PLD V0jTJK8wofse845Njw0CcHqB 1814676143 MLB Risco PLD: HIGH Criou: [DATE] Criou…" at bounding box center [637, 94] width 704 height 60
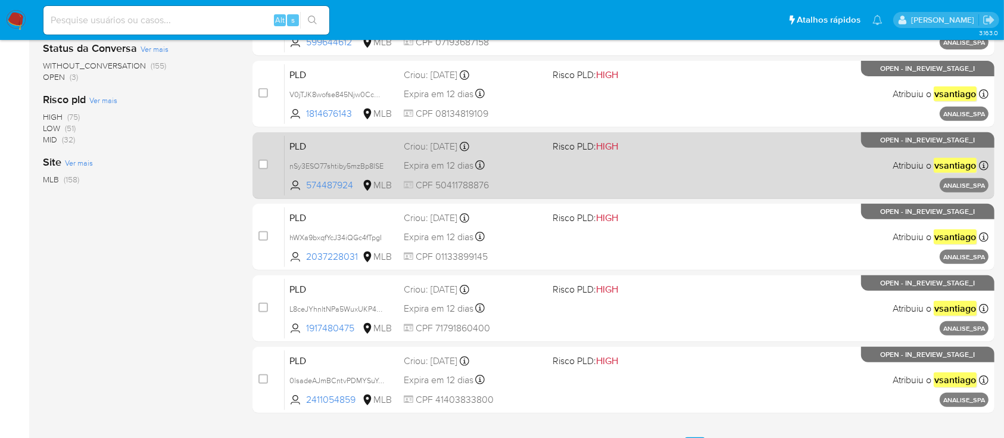
click at [627, 167] on div "PLD nSy3ESO77shtiby5mzBp8ISE 574487924 MLB Risco PLD: HIGH Criou: [DATE] Criou:…" at bounding box center [637, 165] width 704 height 60
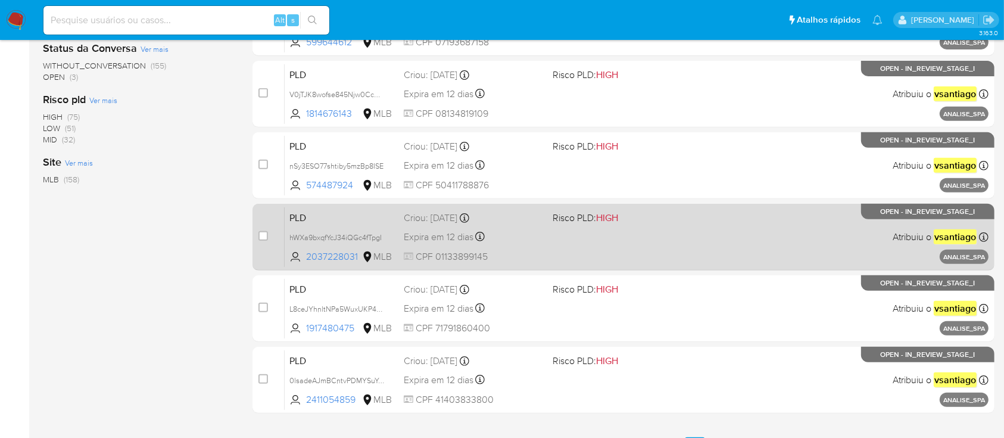
click at [620, 258] on div "PLD hWXa9bxqfYcJ34iQGc4fTpgI 2037228031 MLB Risco PLD: HIGH Criou: [DATE] Criou…" at bounding box center [637, 237] width 704 height 60
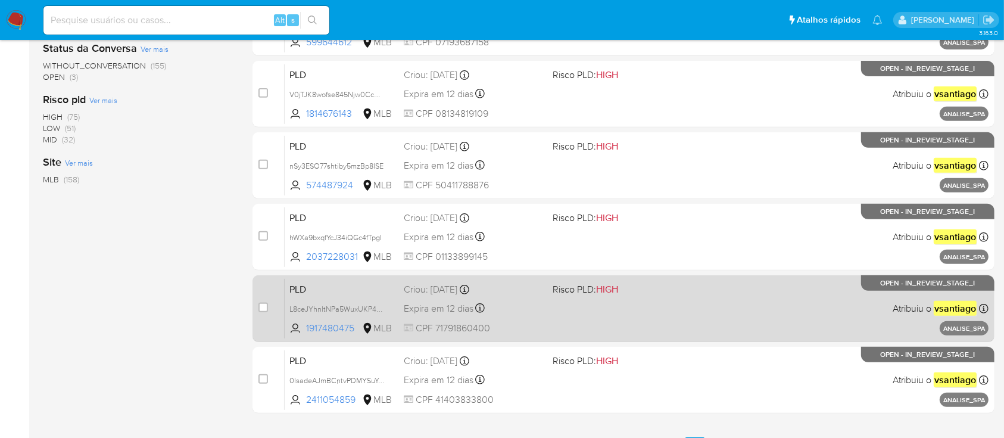
click at [623, 309] on div "PLD L8ceJYhnltNPa5WuxUKP4oqj 1917480475 MLB Risco PLD: HIGH Criou: [DATE] Criou…" at bounding box center [637, 308] width 704 height 60
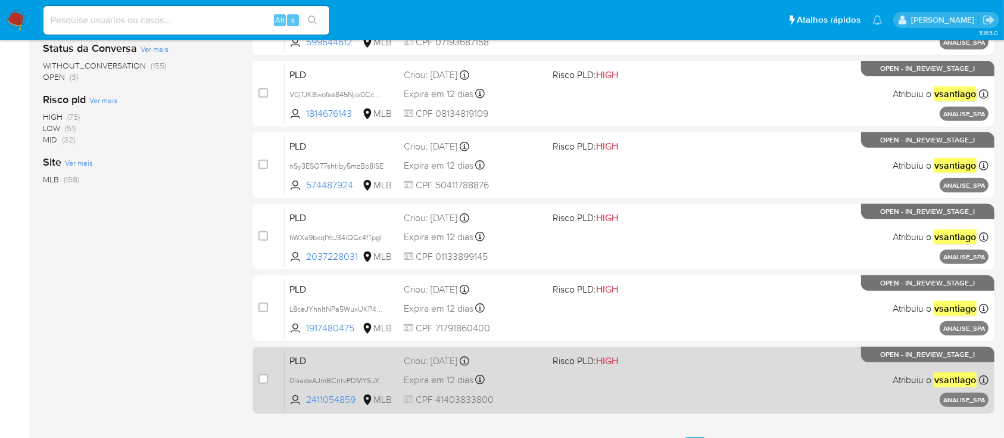
click at [647, 362] on span "Risco PLD: HIGH" at bounding box center [622, 359] width 139 height 15
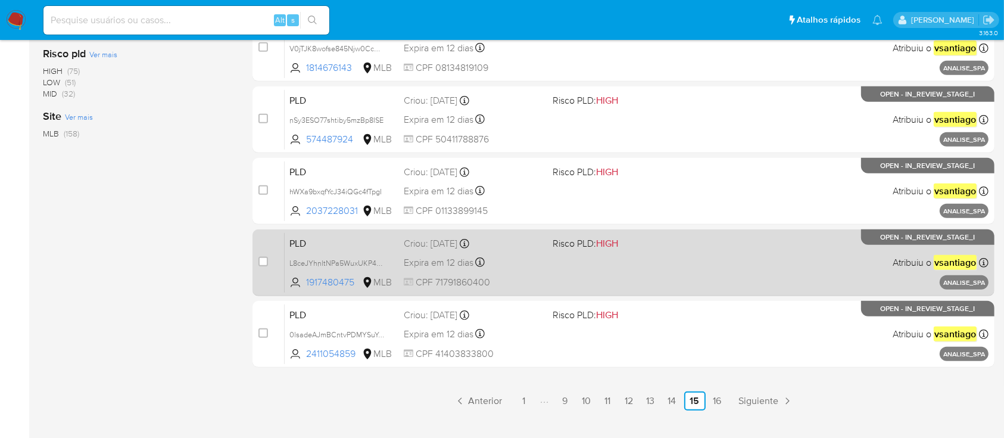
scroll to position [545, 0]
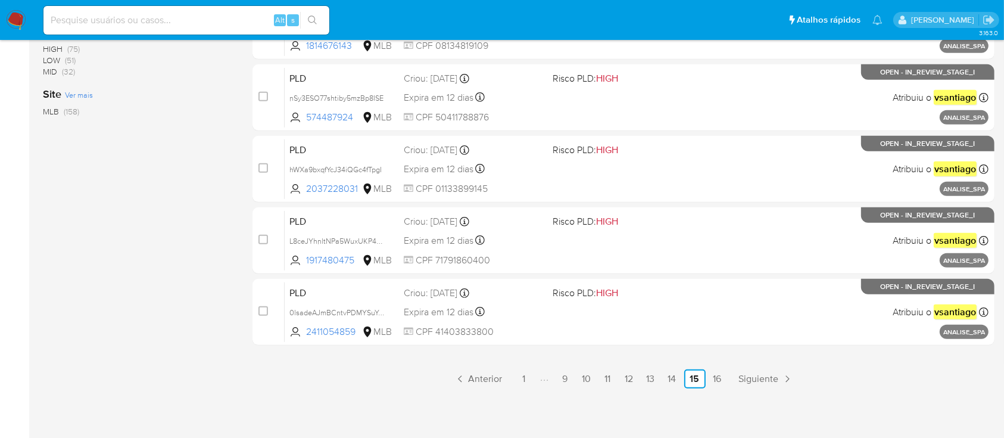
click at [833, 377] on ul "Anterior 1 9 10 11 12 13 14 15 16 Siguiente" at bounding box center [624, 378] width 742 height 19
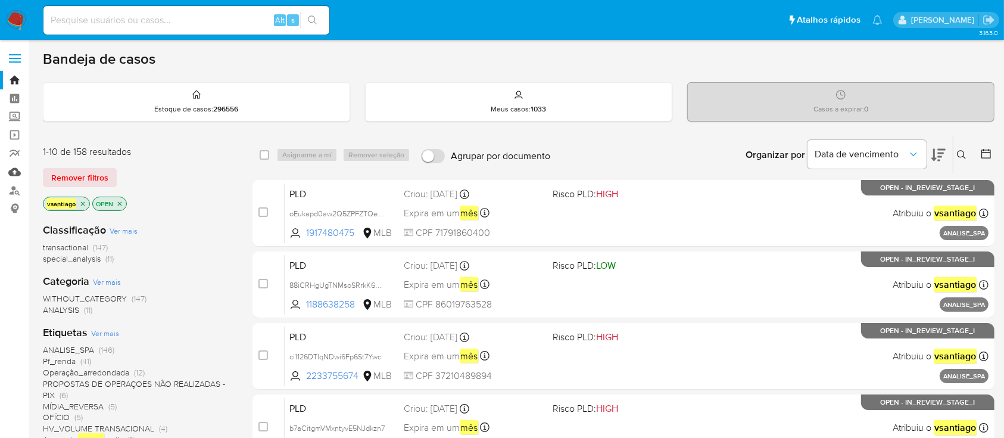
click at [14, 172] on link "Mulan" at bounding box center [71, 172] width 142 height 18
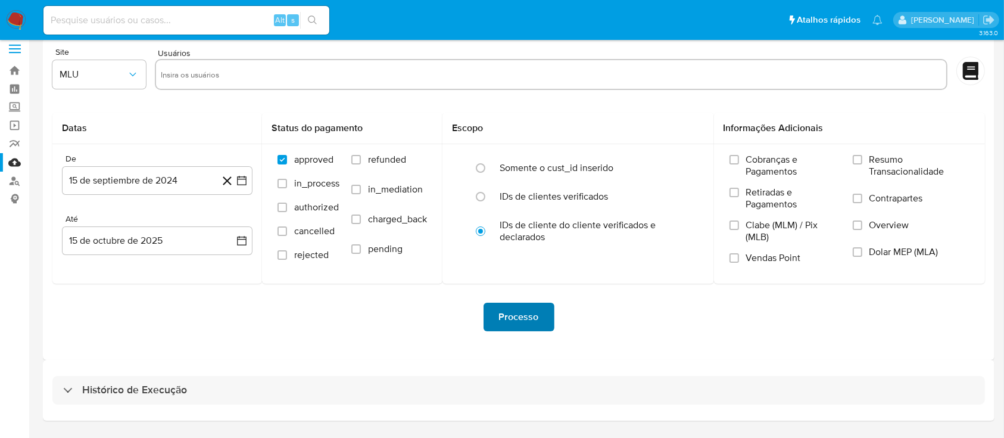
scroll to position [43, 0]
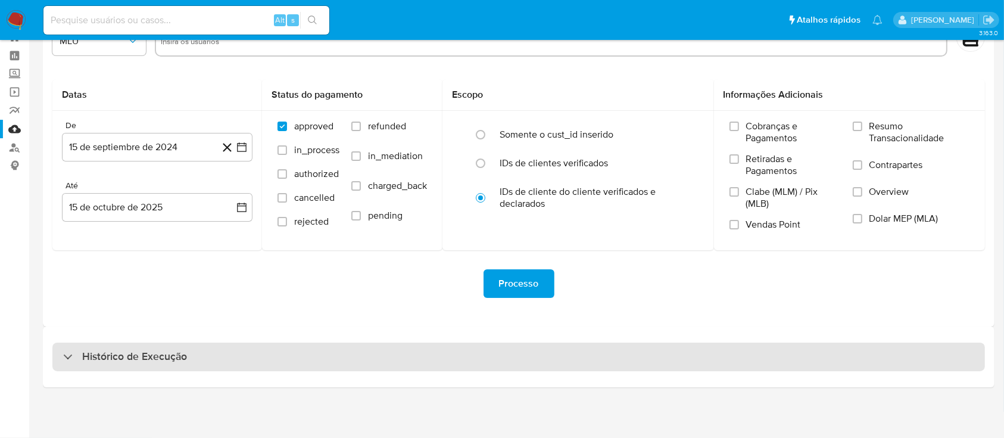
click at [590, 352] on div "Histórico de Execução" at bounding box center [518, 357] width 933 height 29
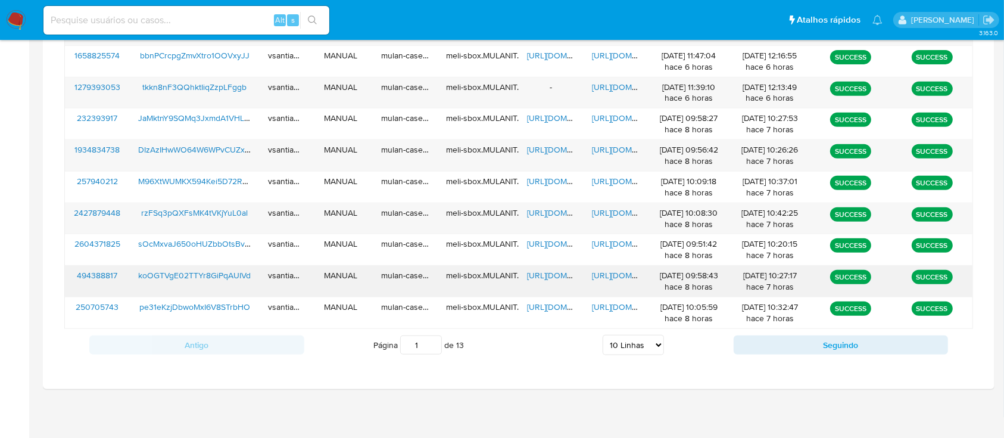
scroll to position [492, 0]
click at [643, 346] on select "5 Linhas 10 Linhas 20 Linhas 25 Linhas 50 Linhas 100 Linhas" at bounding box center [633, 344] width 61 height 20
select select "100"
click at [603, 334] on select "5 Linhas 10 Linhas 20 Linhas 25 Linhas 50 Linhas 100 Linhas" at bounding box center [633, 344] width 61 height 20
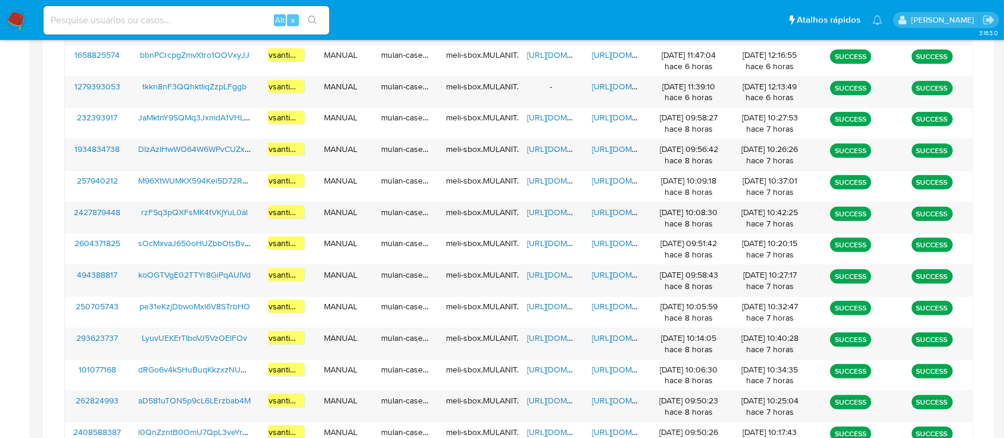
scroll to position [1019, 0]
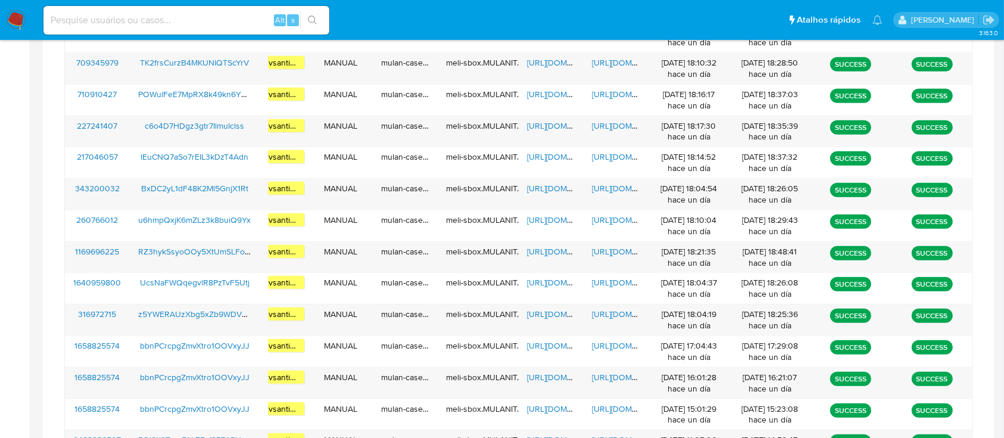
click at [14, 21] on img at bounding box center [16, 20] width 20 height 20
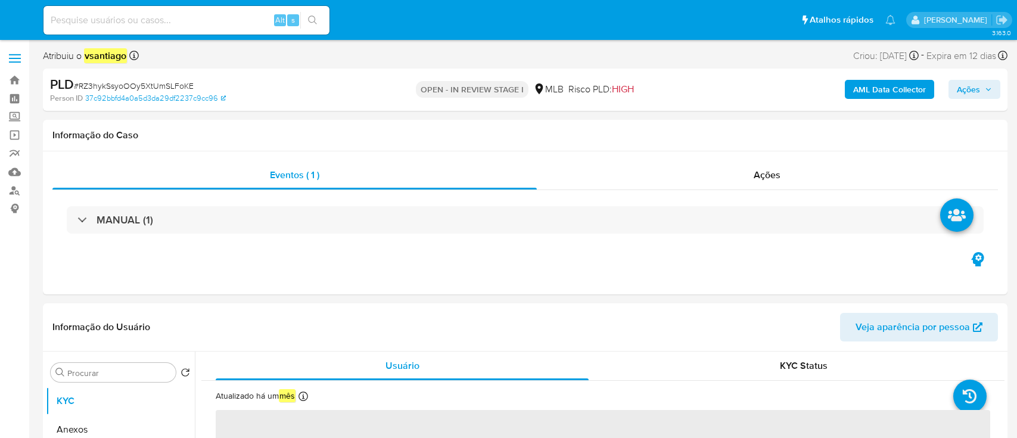
select select "10"
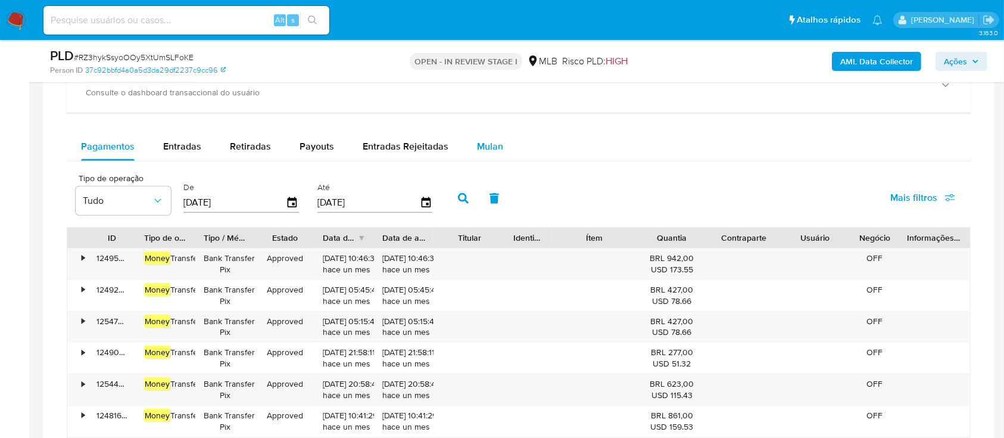
click at [481, 144] on span "Mulan" at bounding box center [490, 146] width 26 height 14
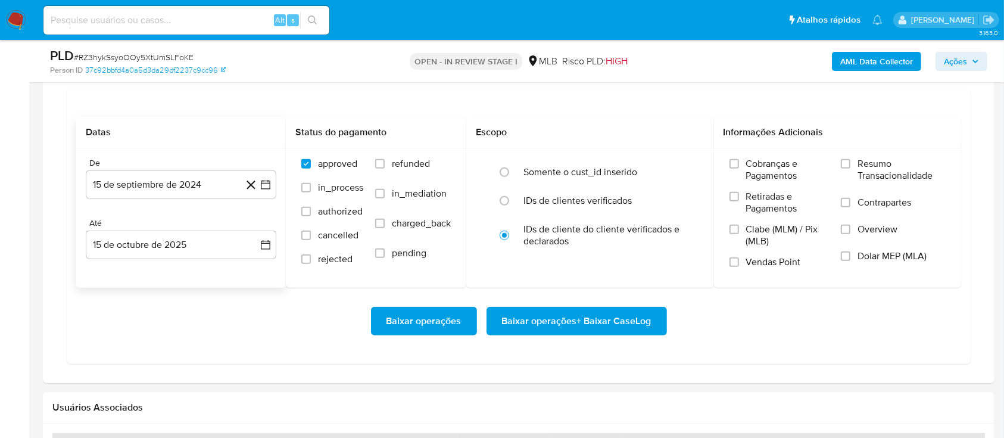
scroll to position [1112, 0]
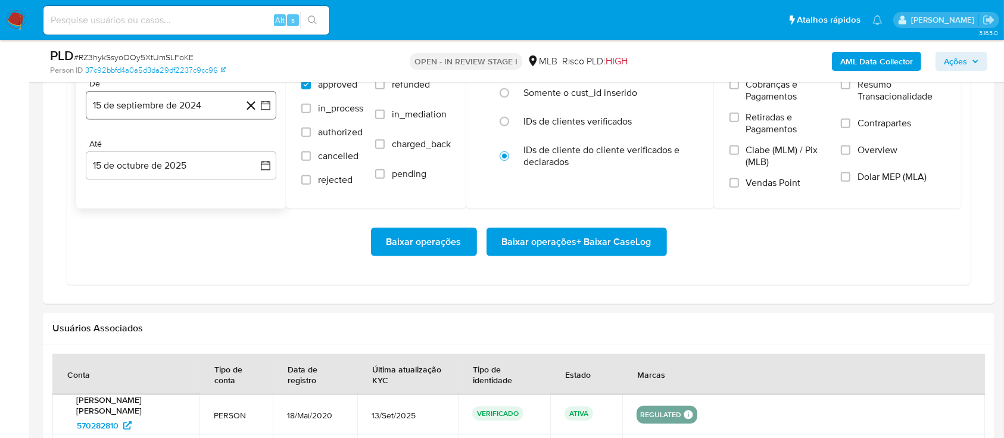
click at [174, 108] on button "15 de septiembre de 2024" at bounding box center [181, 105] width 191 height 29
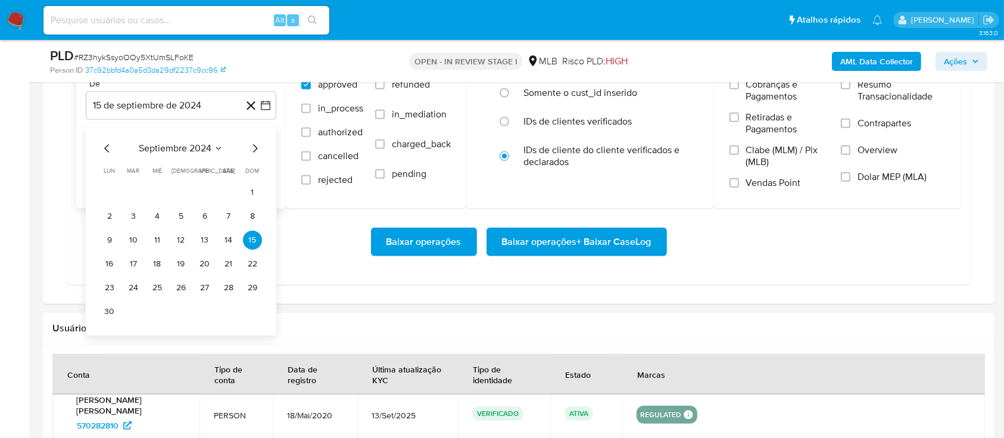
click at [254, 144] on icon "Mes siguiente" at bounding box center [255, 148] width 14 height 14
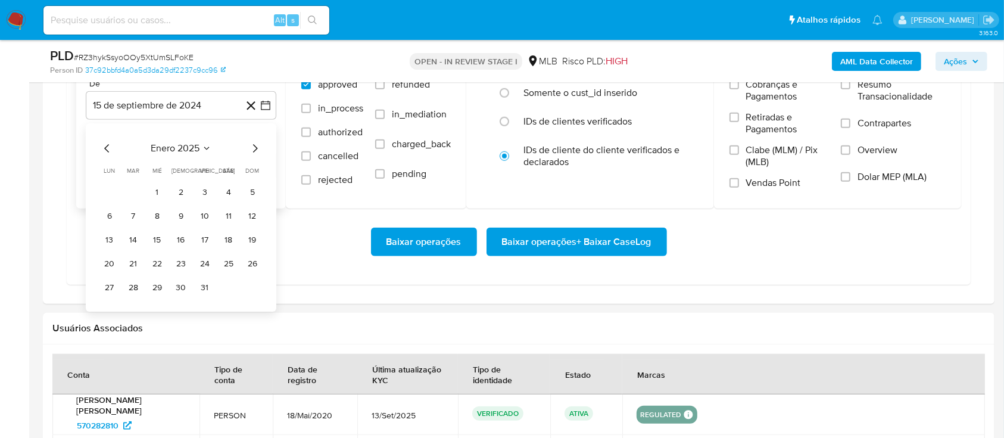
click at [254, 144] on icon "Mes siguiente" at bounding box center [255, 148] width 14 height 14
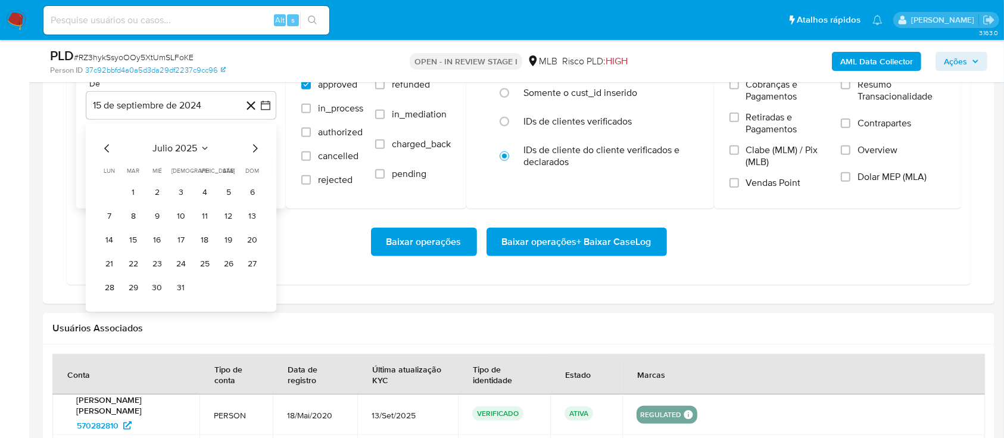
click at [254, 144] on icon "Mes siguiente" at bounding box center [255, 148] width 14 height 14
click at [211, 191] on button "1" at bounding box center [204, 192] width 19 height 19
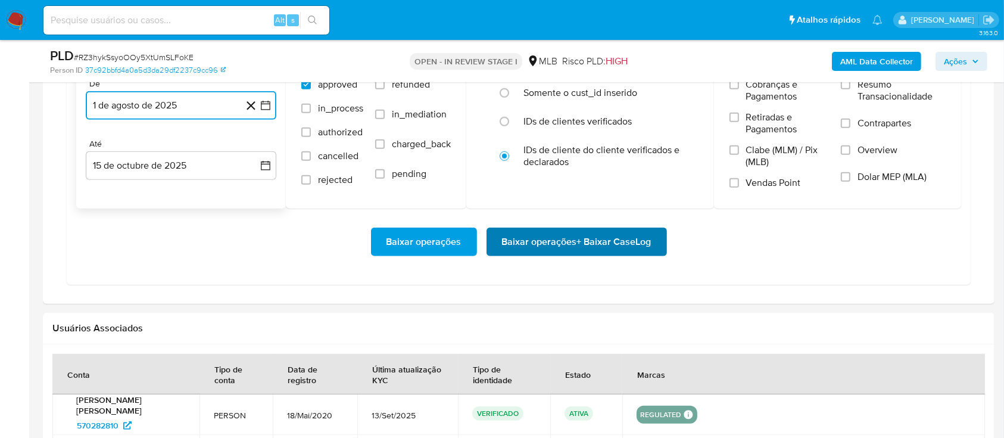
click at [567, 245] on span "Baixar operações + Baixar CaseLog" at bounding box center [577, 242] width 150 height 26
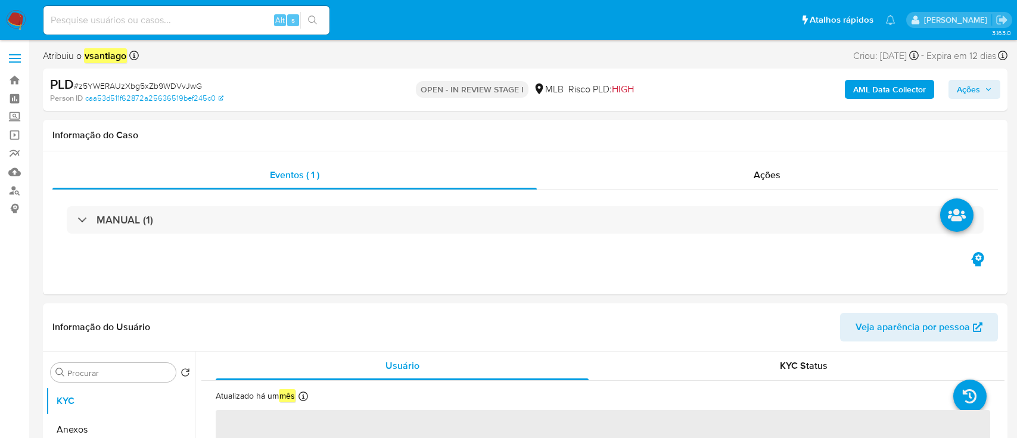
select select "10"
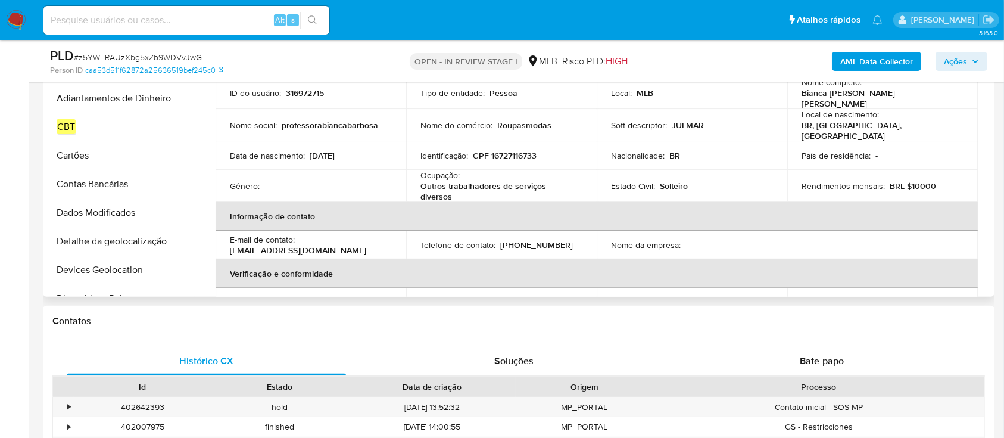
scroll to position [318, 0]
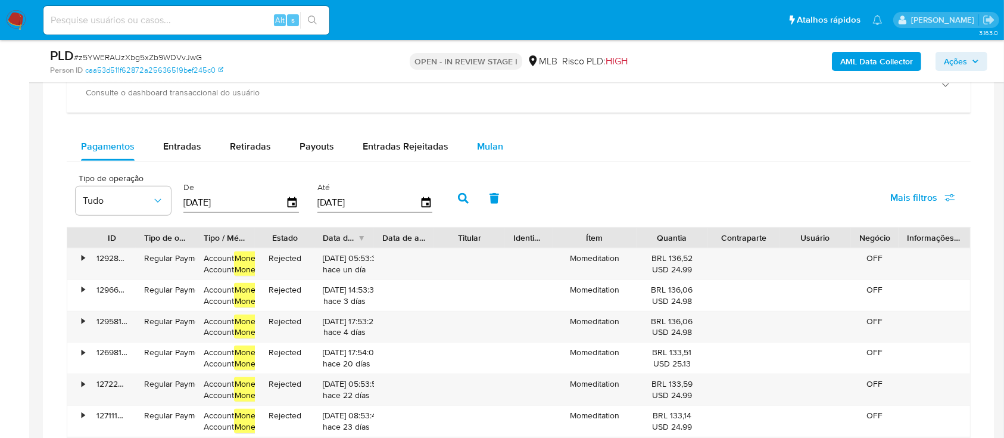
click at [503, 142] on button "Mulan" at bounding box center [490, 146] width 55 height 29
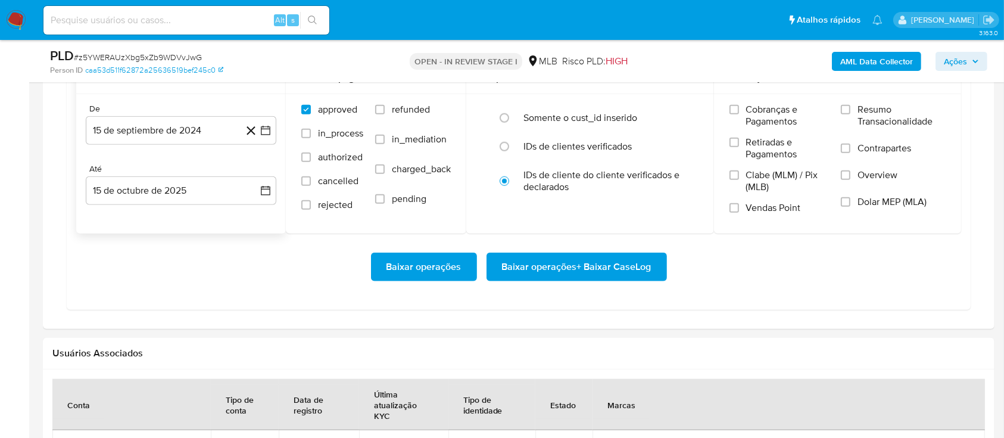
scroll to position [1112, 0]
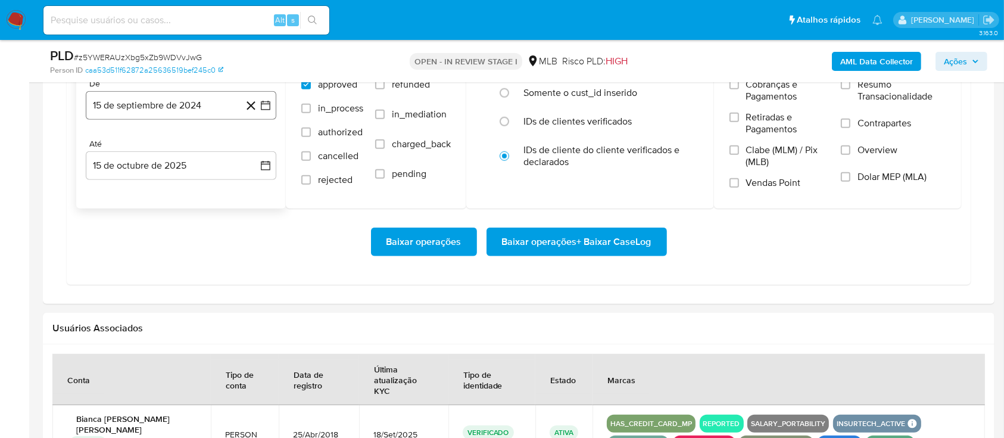
click at [189, 110] on button "15 de septiembre de 2024" at bounding box center [181, 105] width 191 height 29
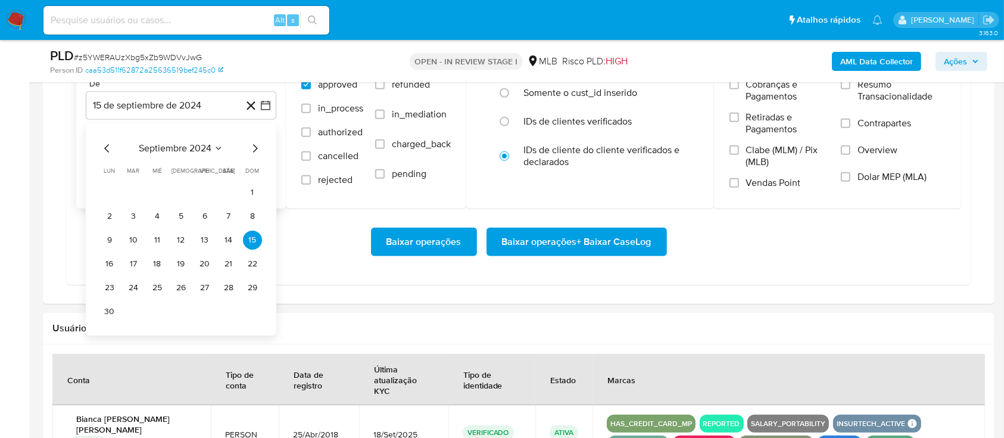
click at [257, 145] on icon "Mes siguiente" at bounding box center [255, 148] width 14 height 14
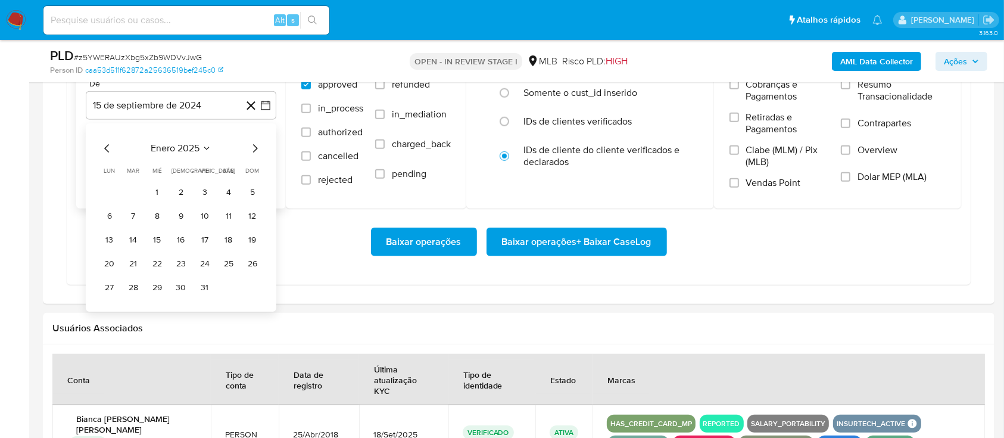
click at [257, 145] on icon "Mes siguiente" at bounding box center [255, 148] width 14 height 14
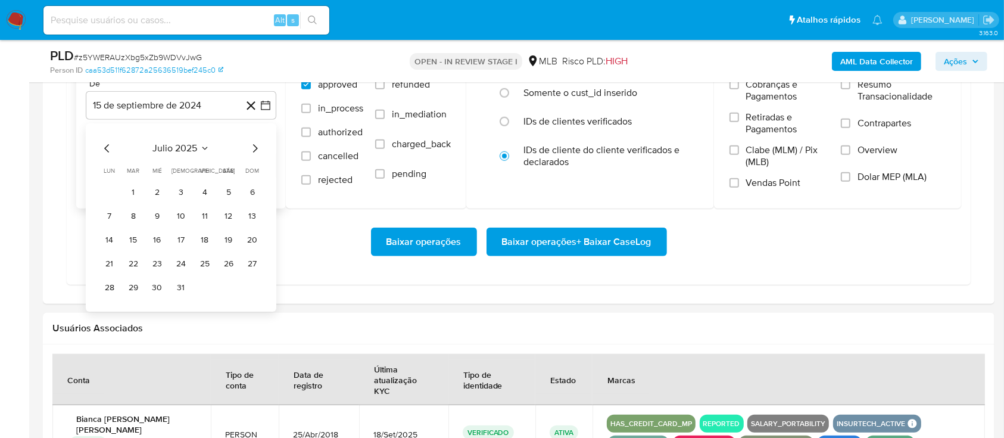
click at [257, 145] on icon "Mes siguiente" at bounding box center [255, 148] width 14 height 14
click at [203, 192] on button "1" at bounding box center [204, 192] width 19 height 19
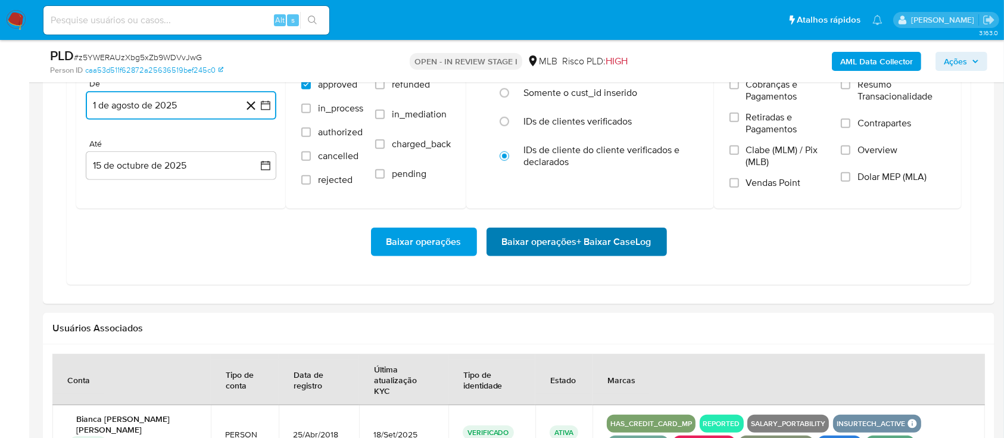
click at [574, 243] on span "Baixar operações + Baixar CaseLog" at bounding box center [577, 242] width 150 height 26
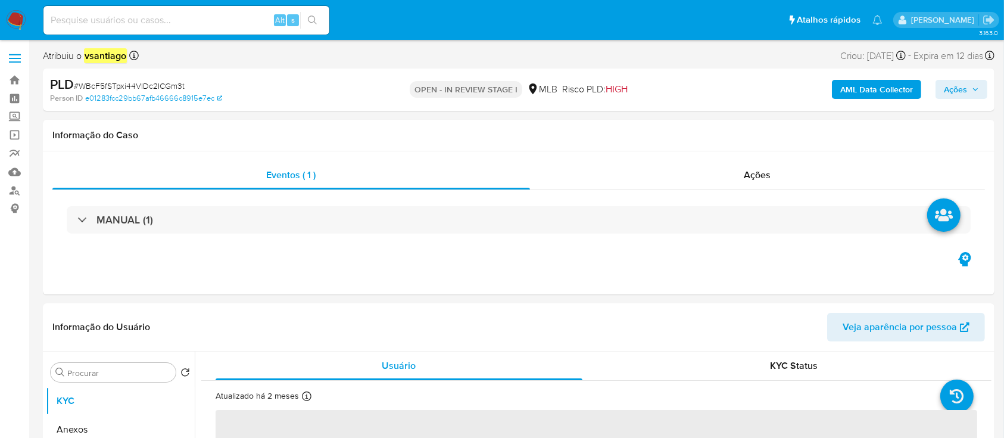
select select "10"
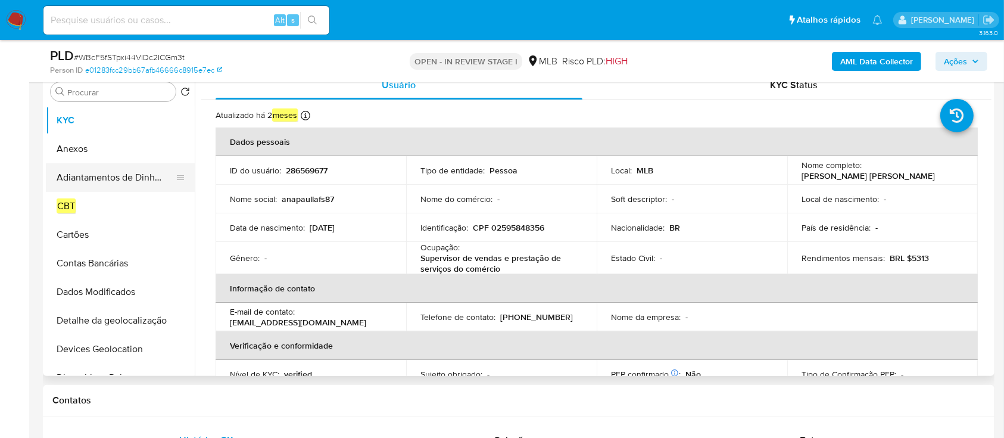
scroll to position [79, 0]
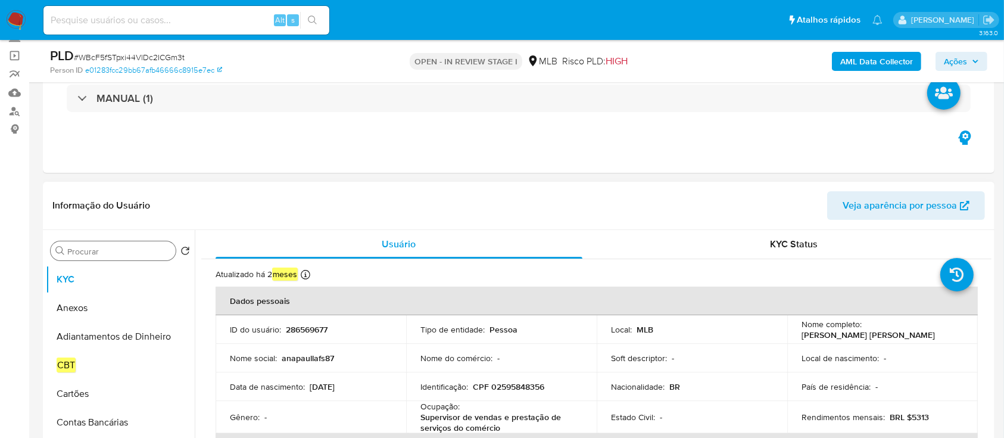
click at [140, 246] on input "Procurar" at bounding box center [119, 251] width 104 height 11
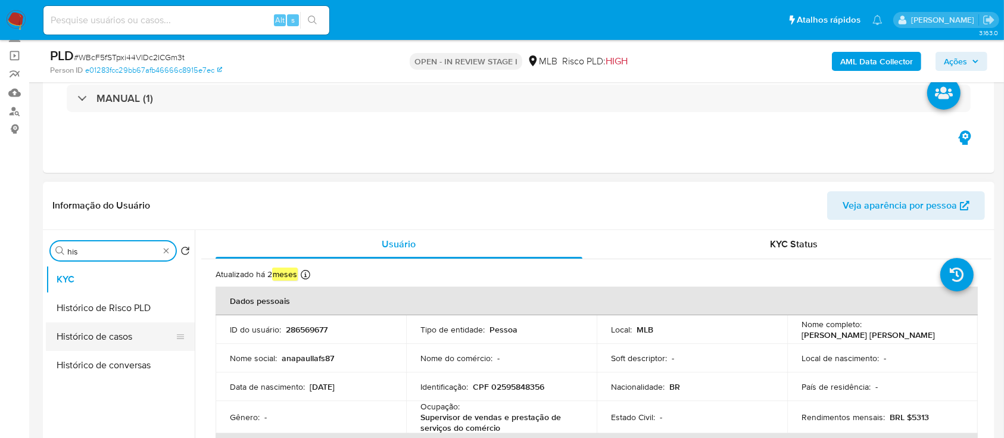
type input "his"
click at [117, 328] on button "Histórico de casos" at bounding box center [115, 336] width 139 height 29
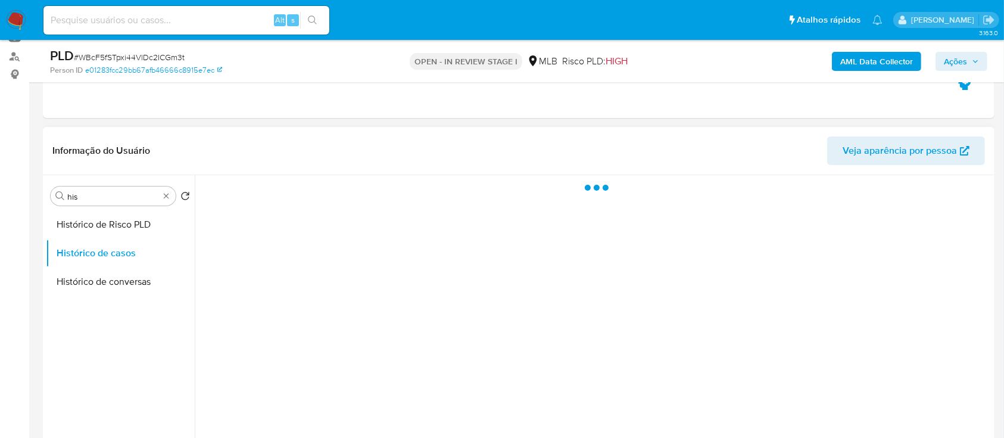
scroll to position [158, 0]
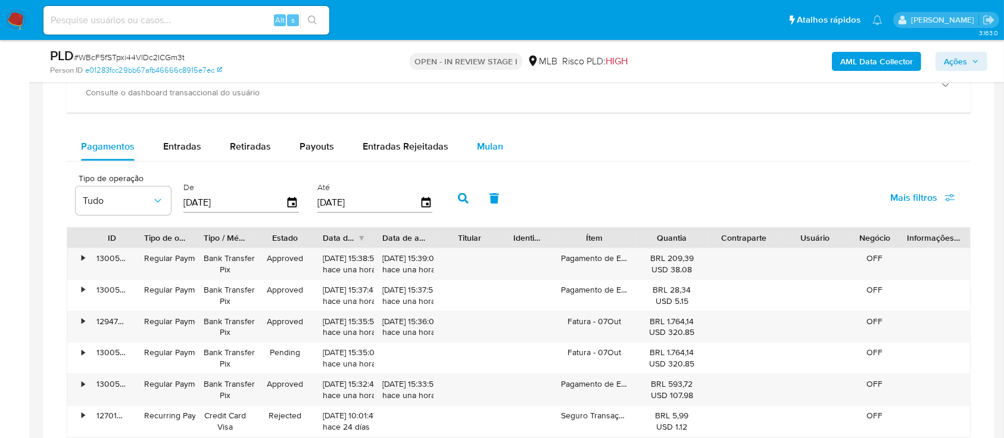
click at [490, 151] on span "Mulan" at bounding box center [490, 146] width 26 height 14
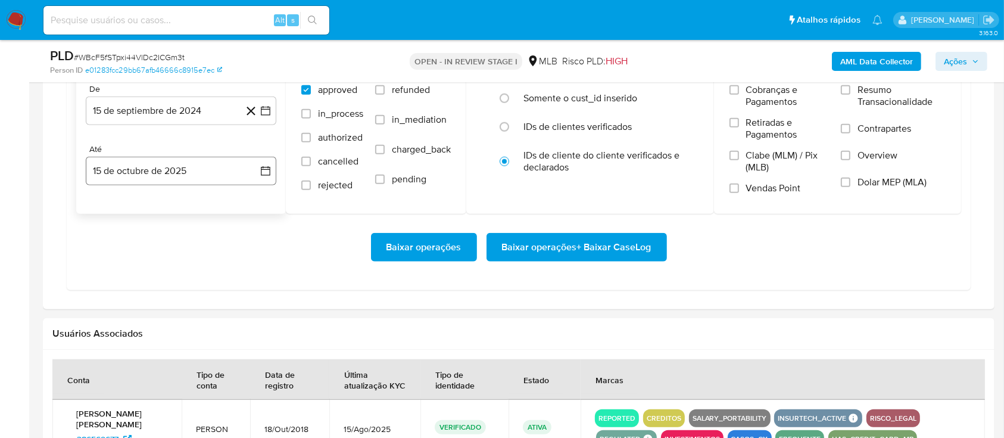
scroll to position [1112, 0]
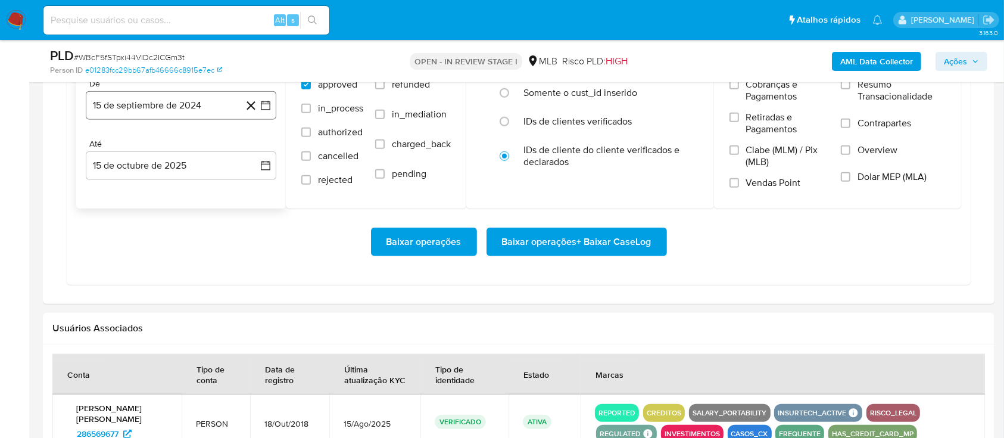
click at [153, 110] on button "15 de septiembre de 2024" at bounding box center [181, 105] width 191 height 29
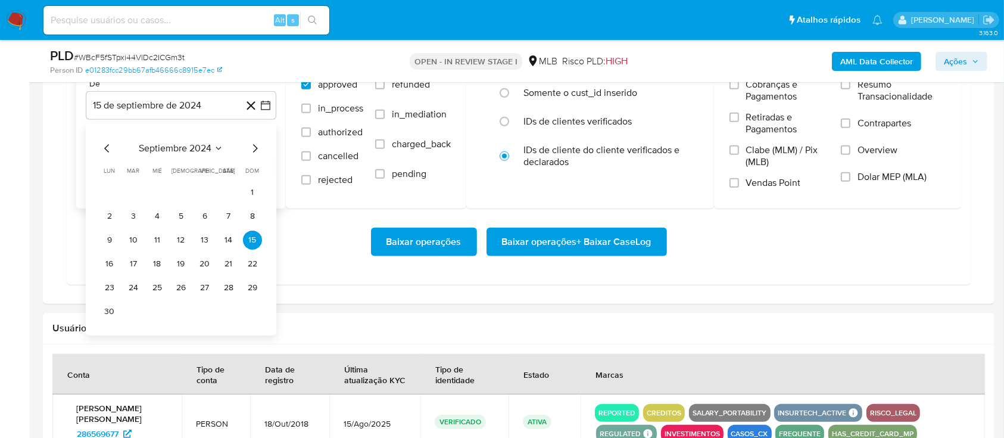
click at [250, 148] on icon "Mes siguiente" at bounding box center [255, 148] width 14 height 14
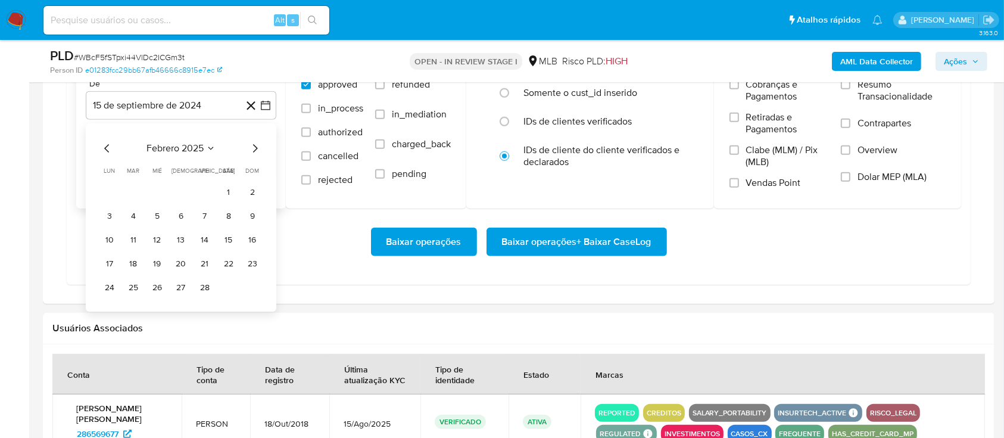
click at [250, 148] on icon "Mes siguiente" at bounding box center [255, 148] width 14 height 14
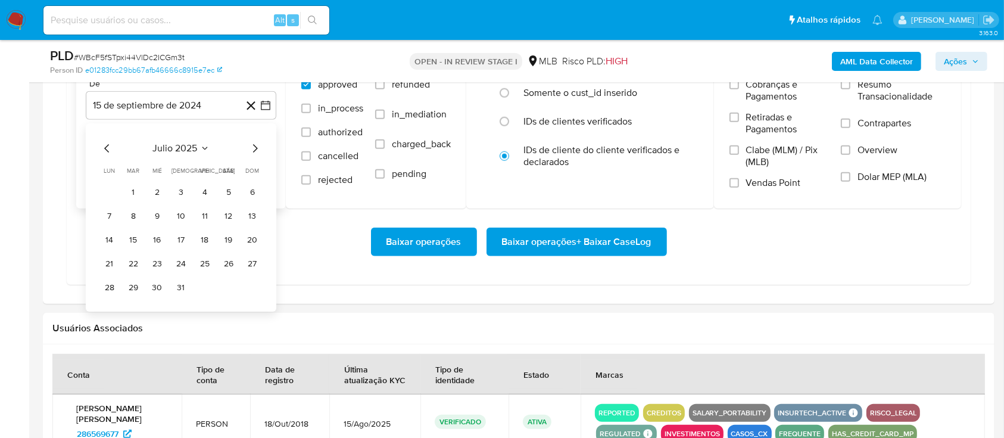
click at [250, 148] on icon "Mes siguiente" at bounding box center [255, 148] width 14 height 14
click at [205, 188] on button "1" at bounding box center [204, 192] width 19 height 19
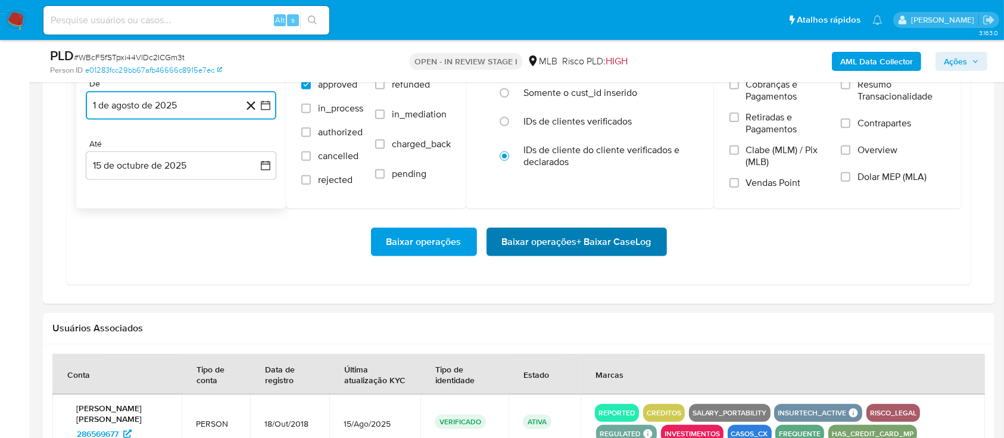
click at [567, 244] on span "Baixar operações + Baixar CaseLog" at bounding box center [577, 242] width 150 height 26
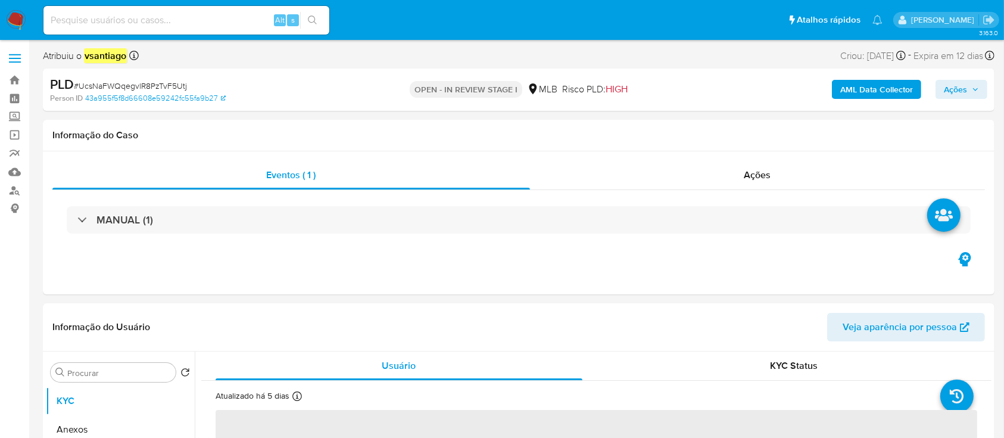
select select "10"
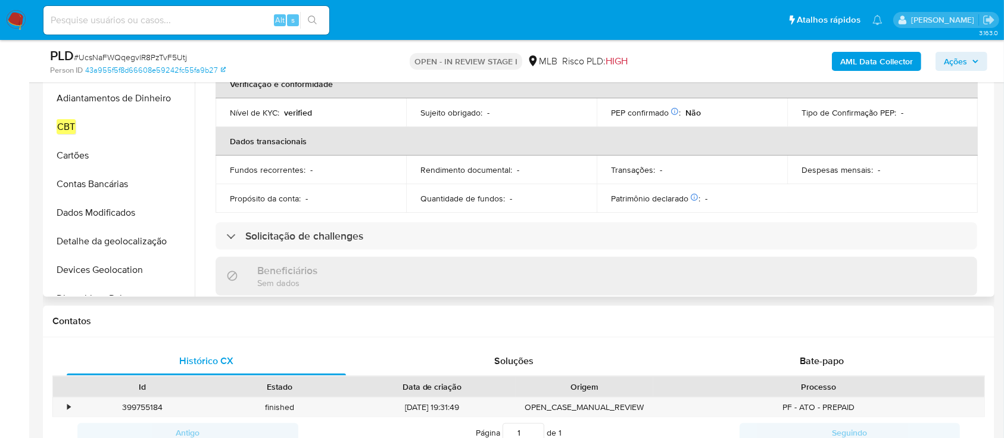
scroll to position [318, 0]
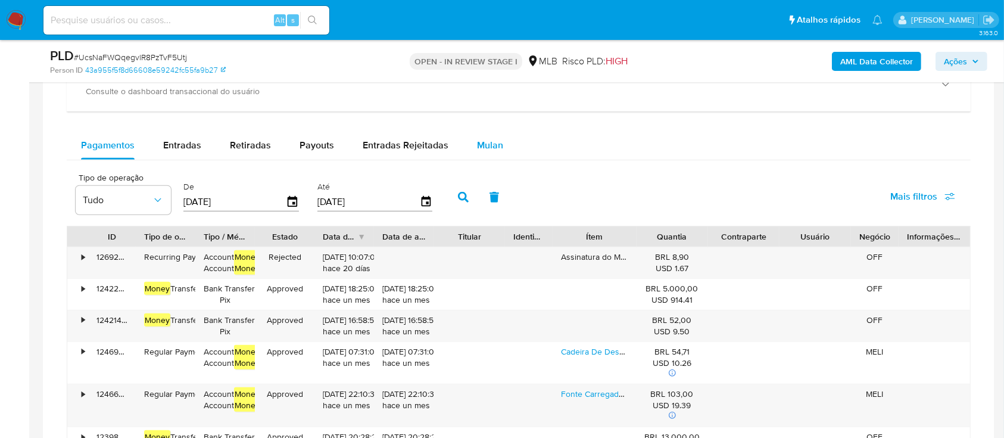
click at [484, 153] on div "Mulan" at bounding box center [490, 145] width 26 height 29
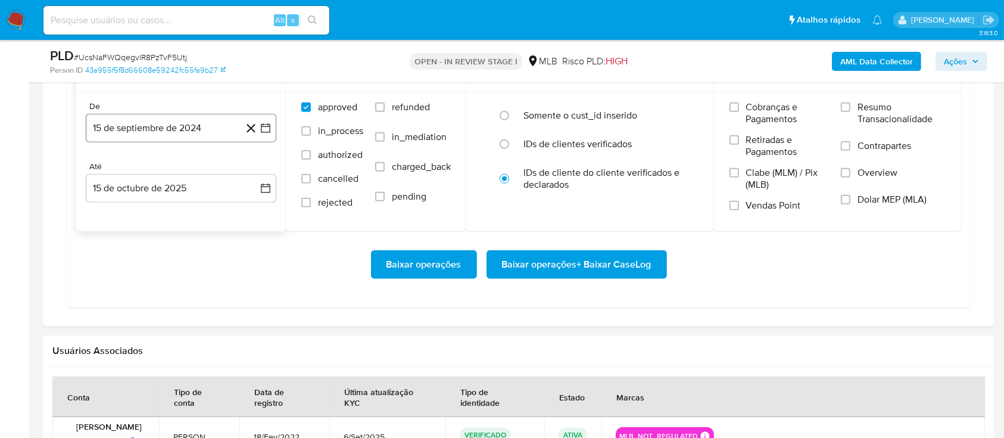
scroll to position [1032, 0]
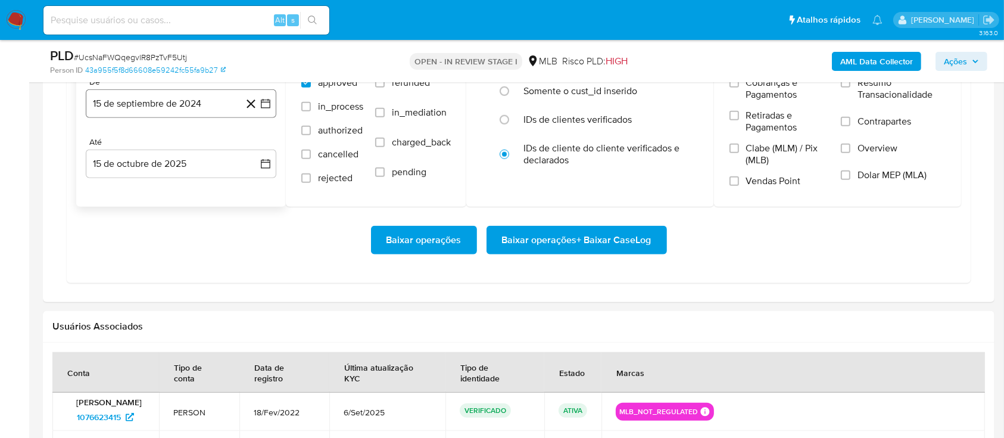
click at [187, 104] on button "15 de septiembre de 2024" at bounding box center [181, 103] width 191 height 29
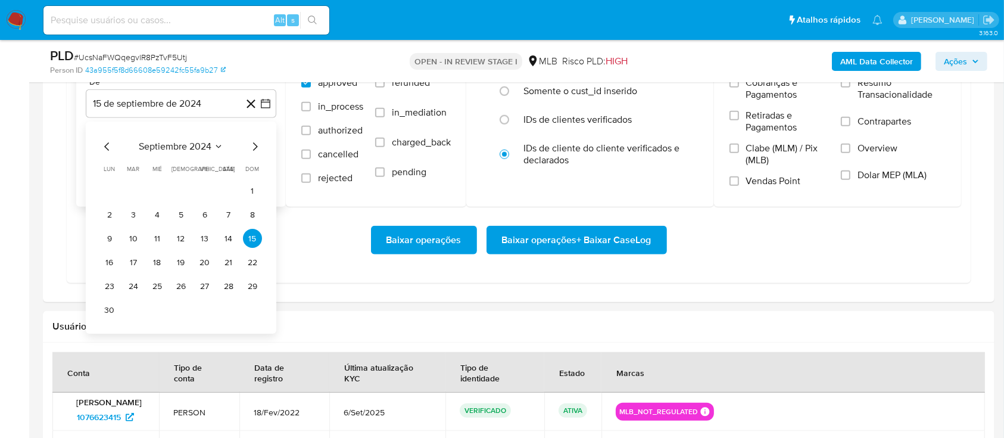
click at [259, 144] on icon "Mes siguiente" at bounding box center [255, 147] width 14 height 14
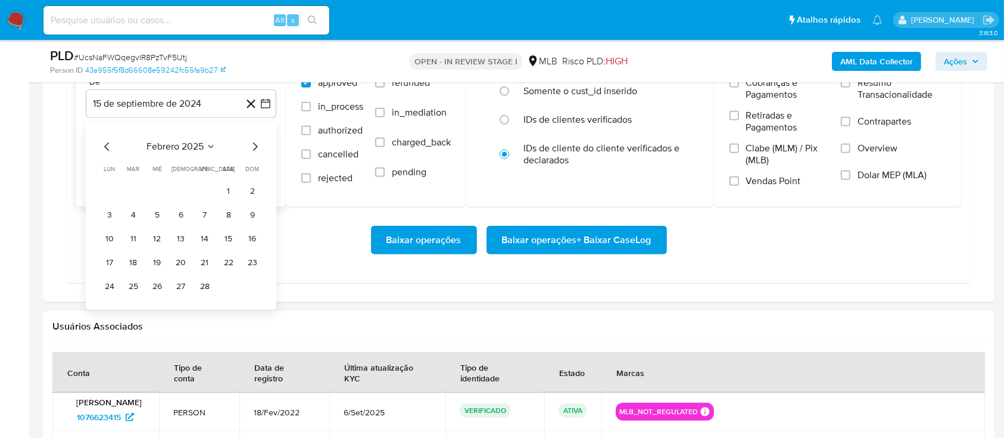
click at [259, 144] on icon "Mes siguiente" at bounding box center [255, 147] width 14 height 14
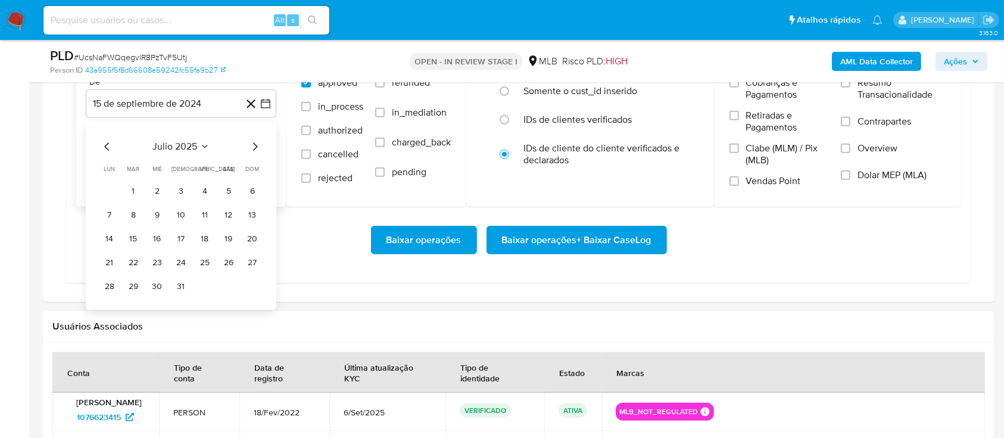
click at [259, 144] on icon "Mes siguiente" at bounding box center [255, 147] width 14 height 14
click at [205, 190] on button "1" at bounding box center [204, 191] width 19 height 19
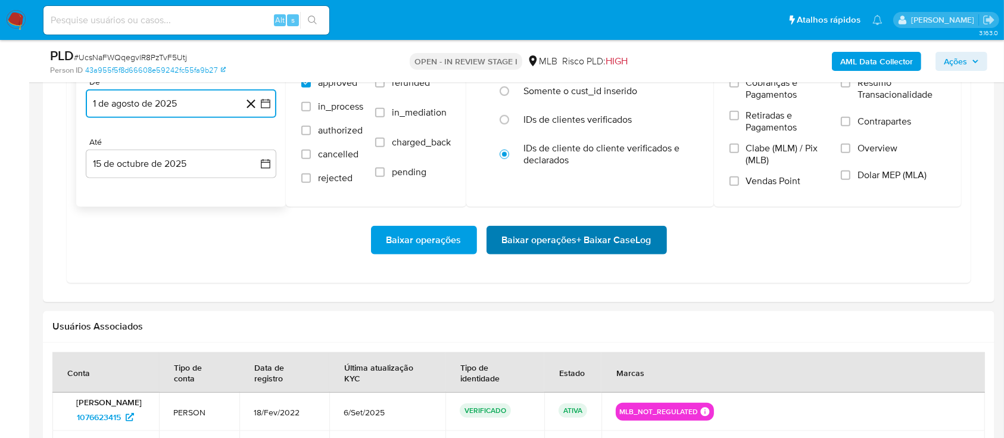
click at [595, 239] on span "Baixar operações + Baixar CaseLog" at bounding box center [577, 240] width 150 height 26
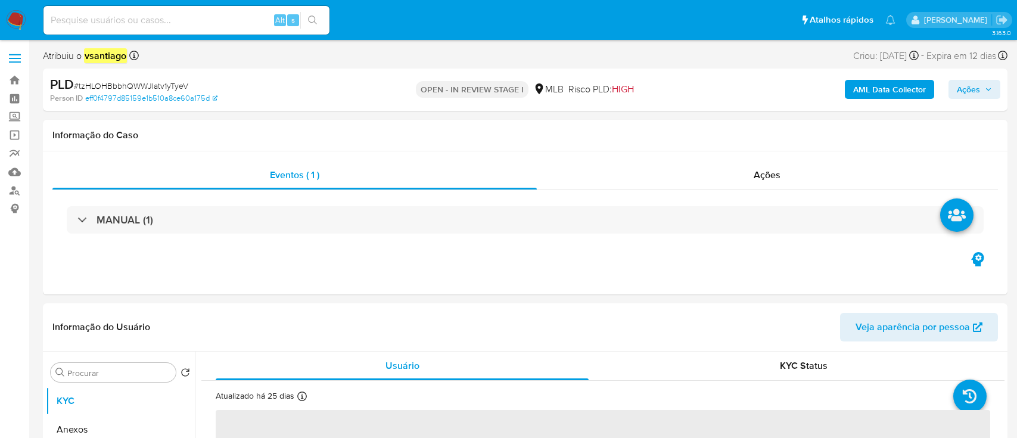
select select "10"
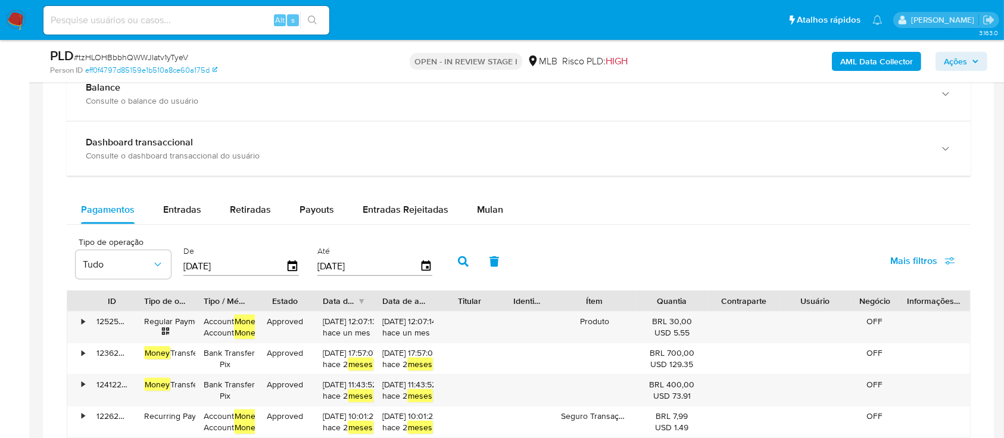
scroll to position [873, 0]
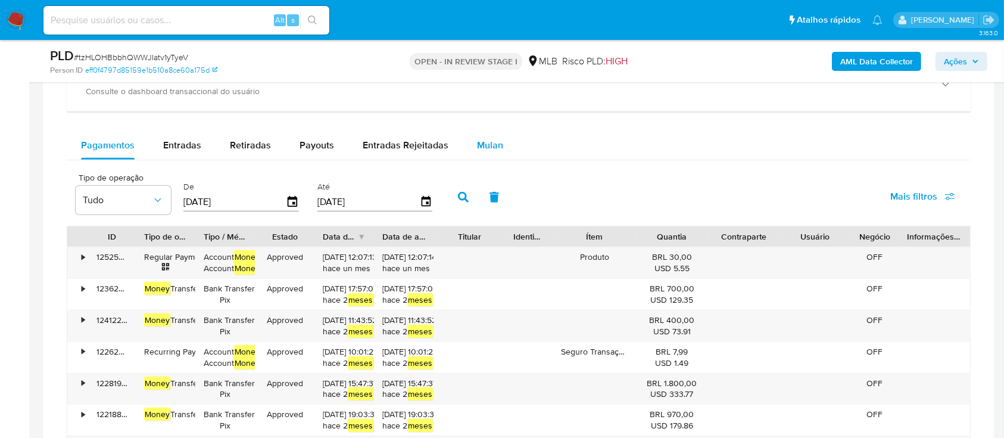
click at [485, 145] on span "Mulan" at bounding box center [490, 145] width 26 height 14
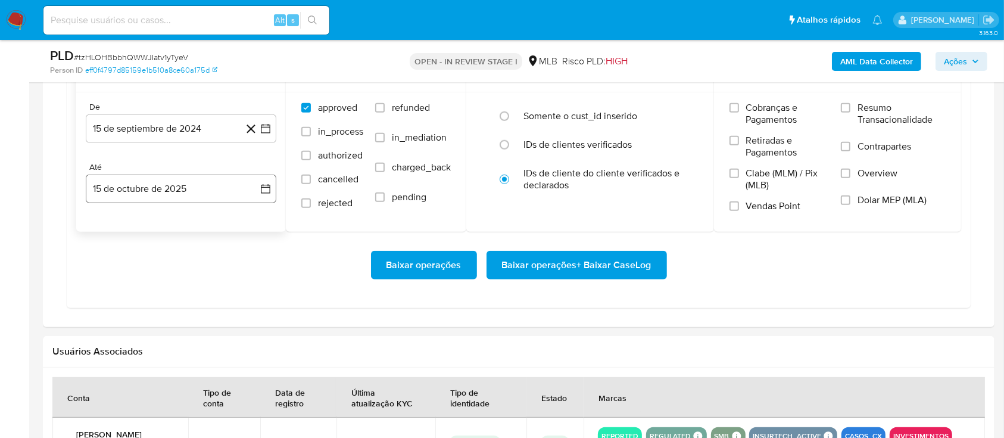
scroll to position [1032, 0]
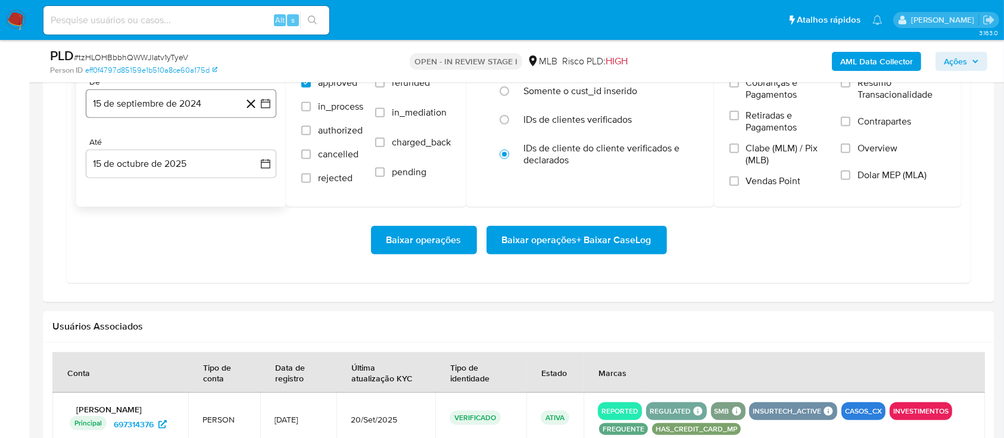
click at [172, 95] on button "15 de septiembre de 2024" at bounding box center [181, 103] width 191 height 29
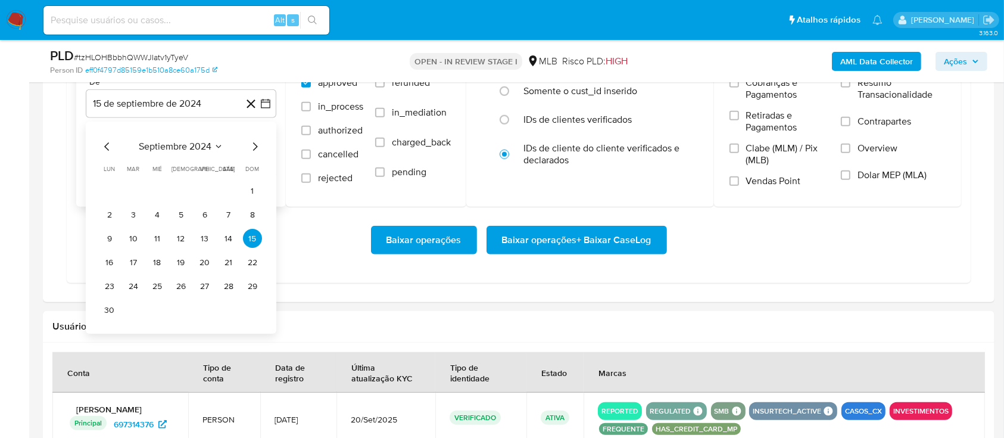
click at [250, 145] on icon "Mes siguiente" at bounding box center [255, 147] width 14 height 14
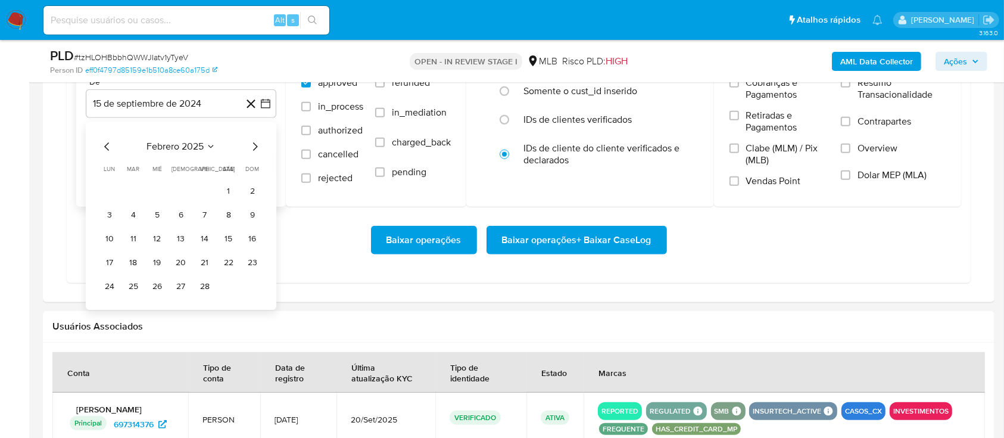
click at [250, 145] on icon "Mes siguiente" at bounding box center [255, 147] width 14 height 14
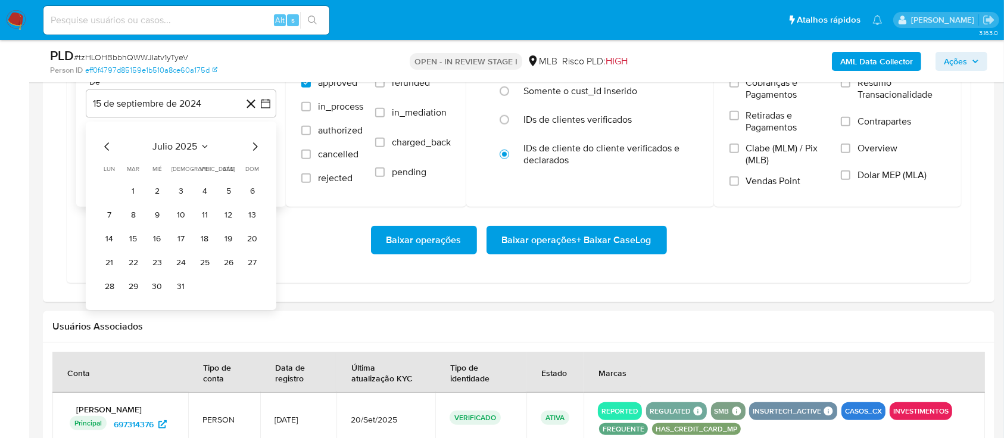
click at [250, 145] on icon "Mes siguiente" at bounding box center [255, 147] width 14 height 14
click at [207, 192] on button "1" at bounding box center [204, 191] width 19 height 19
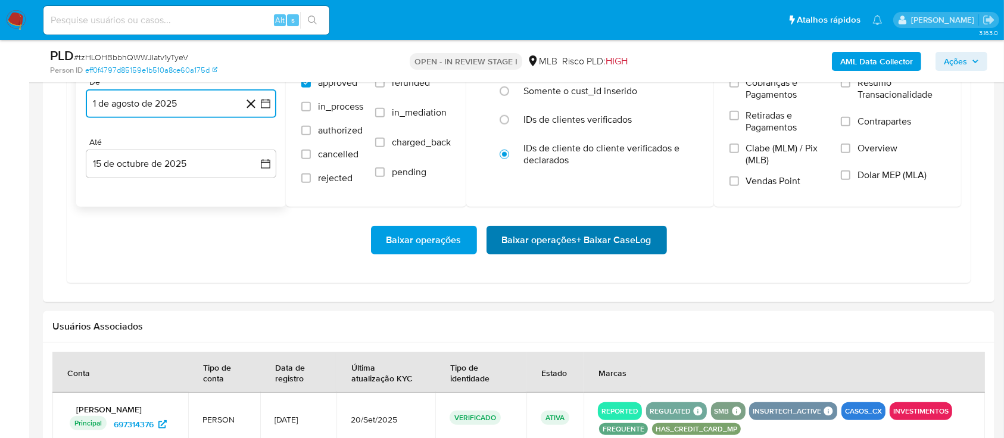
click at [583, 244] on span "Baixar operações + Baixar CaseLog" at bounding box center [577, 240] width 150 height 26
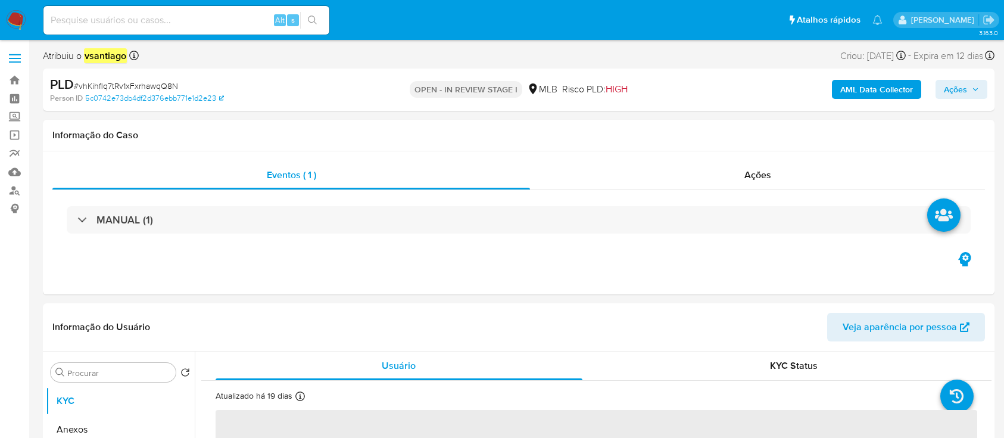
select select "10"
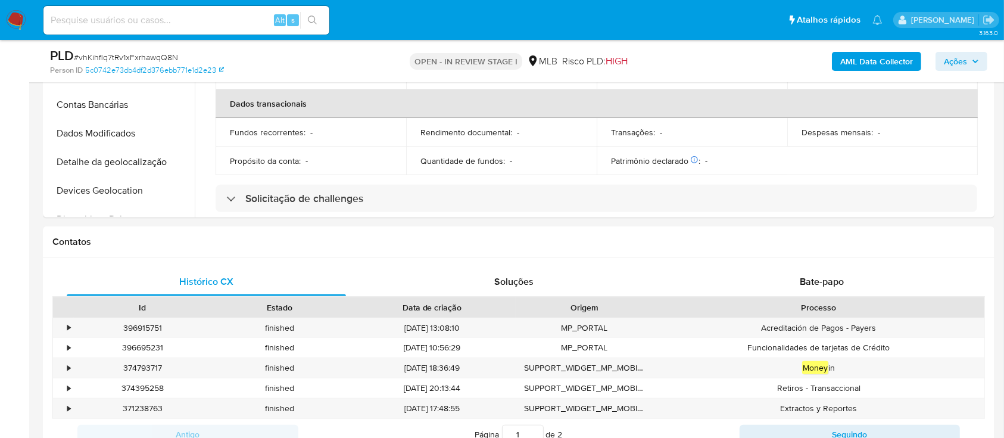
scroll to position [318, 0]
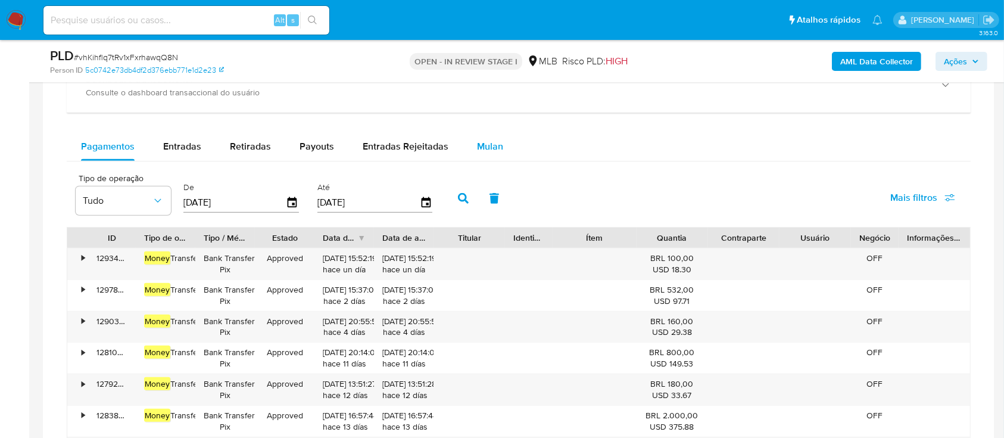
click at [480, 158] on div "Mulan" at bounding box center [490, 146] width 26 height 29
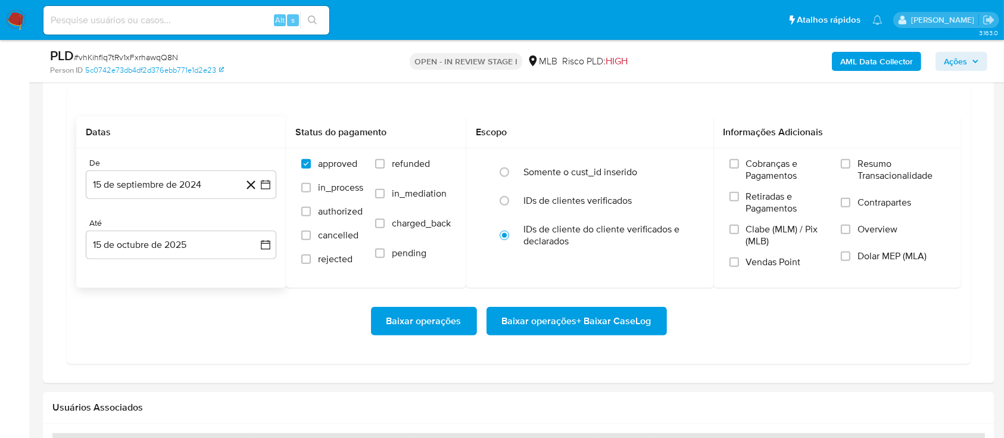
scroll to position [1112, 0]
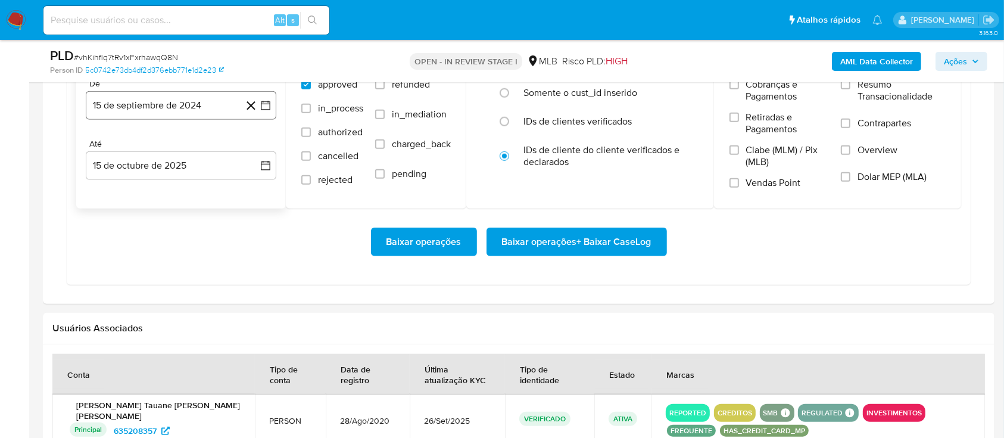
click at [162, 110] on button "15 de septiembre de 2024" at bounding box center [181, 105] width 191 height 29
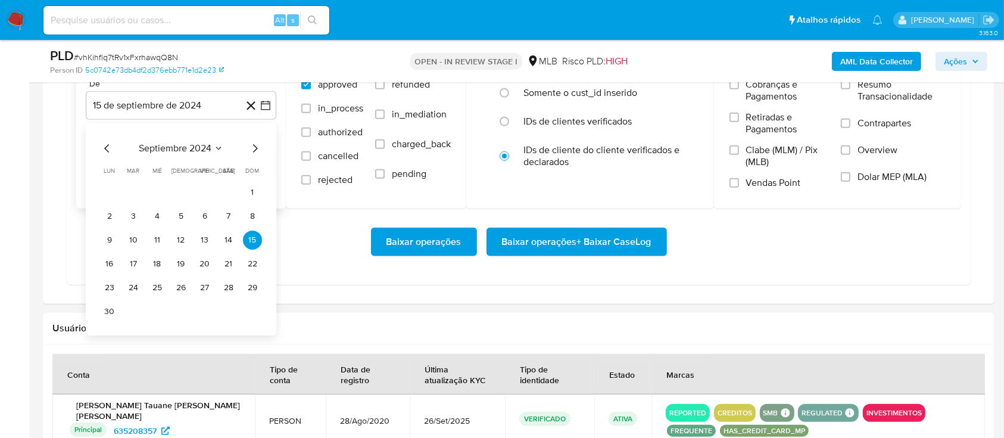
click at [257, 147] on icon "Mes siguiente" at bounding box center [255, 148] width 5 height 8
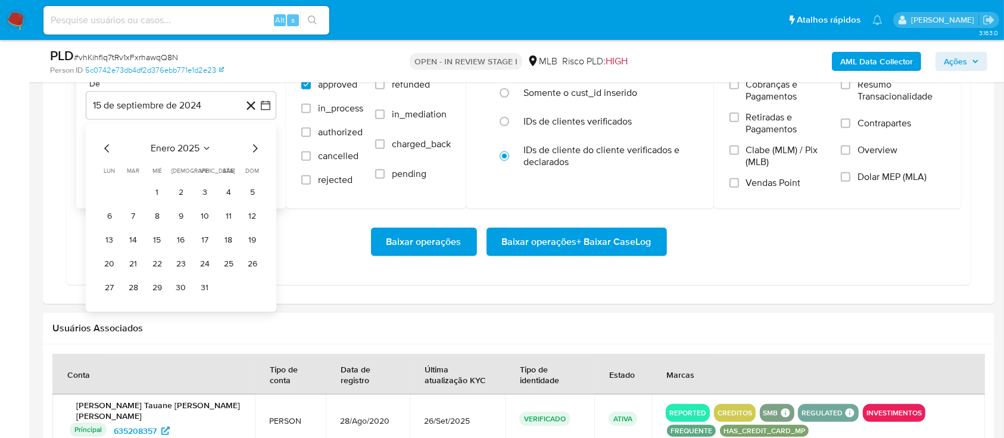
click at [257, 147] on icon "Mes siguiente" at bounding box center [255, 148] width 5 height 8
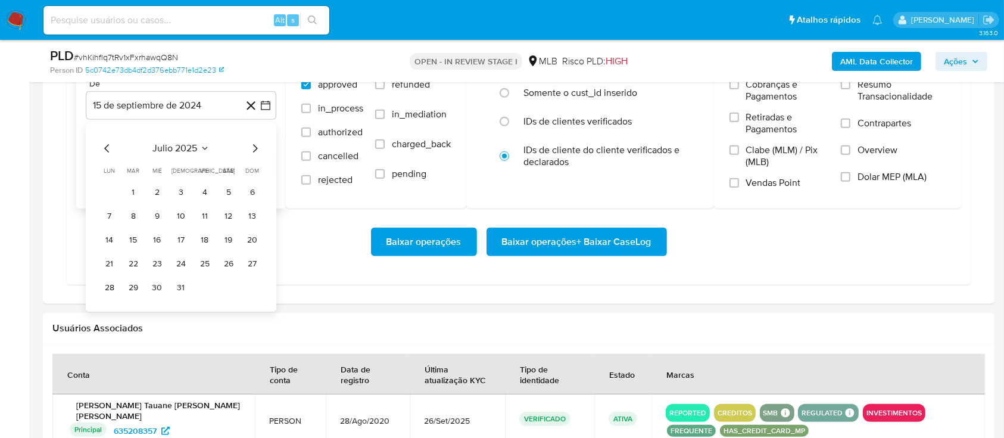
click at [257, 147] on icon "Mes siguiente" at bounding box center [255, 148] width 5 height 8
click at [200, 192] on button "1" at bounding box center [204, 192] width 19 height 19
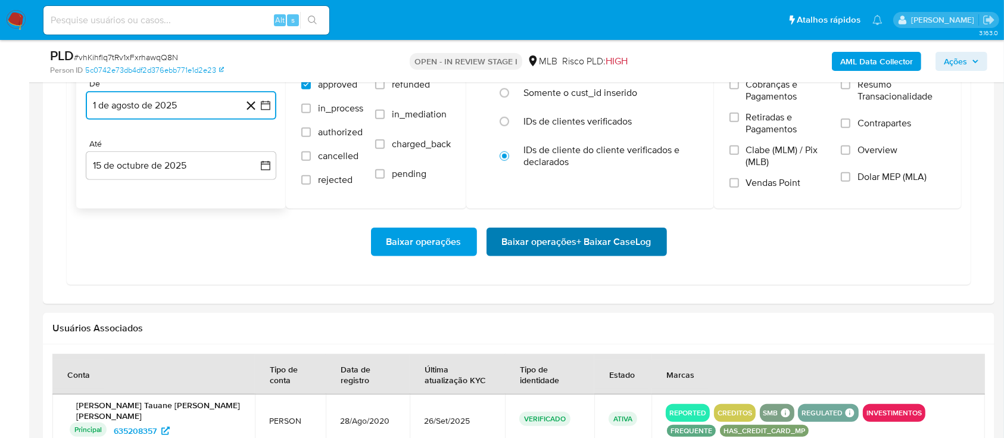
click at [562, 232] on span "Baixar operações + Baixar CaseLog" at bounding box center [577, 242] width 150 height 26
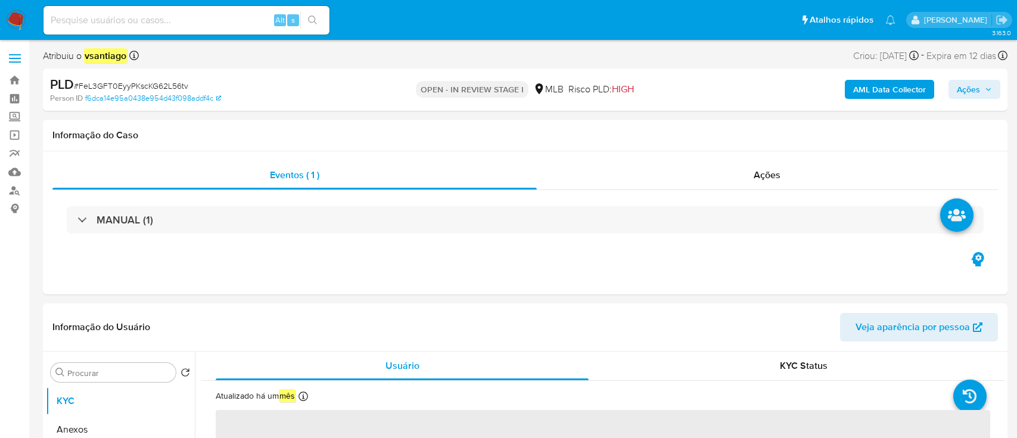
select select "10"
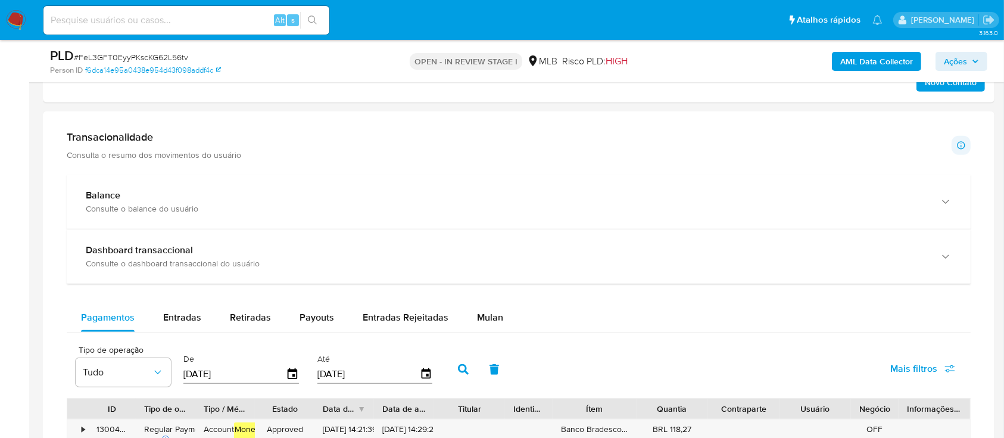
scroll to position [873, 0]
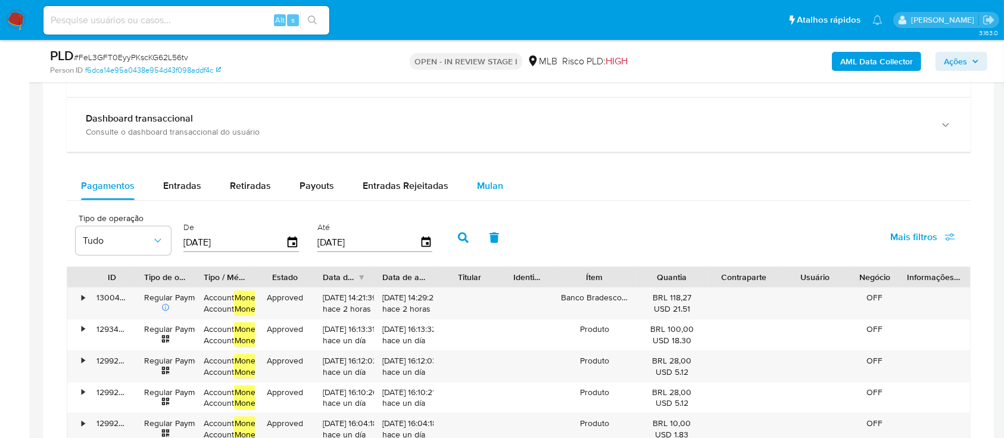
click at [478, 179] on span "Mulan" at bounding box center [490, 186] width 26 height 14
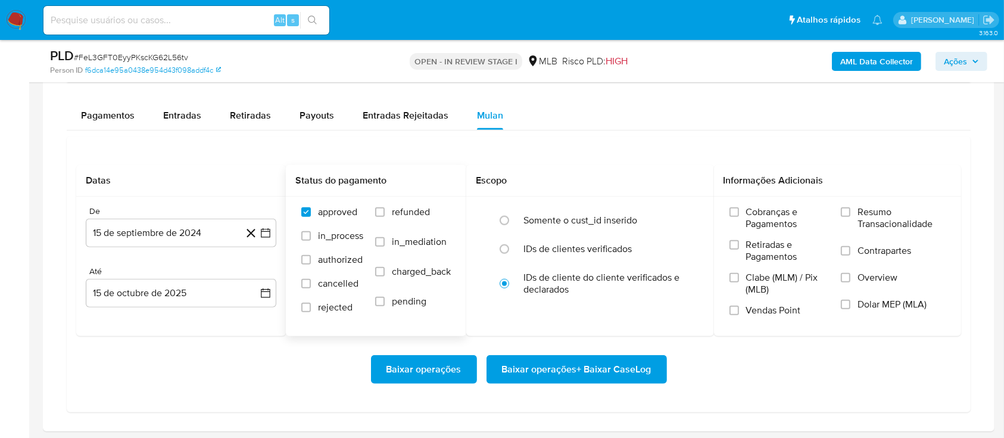
scroll to position [1032, 0]
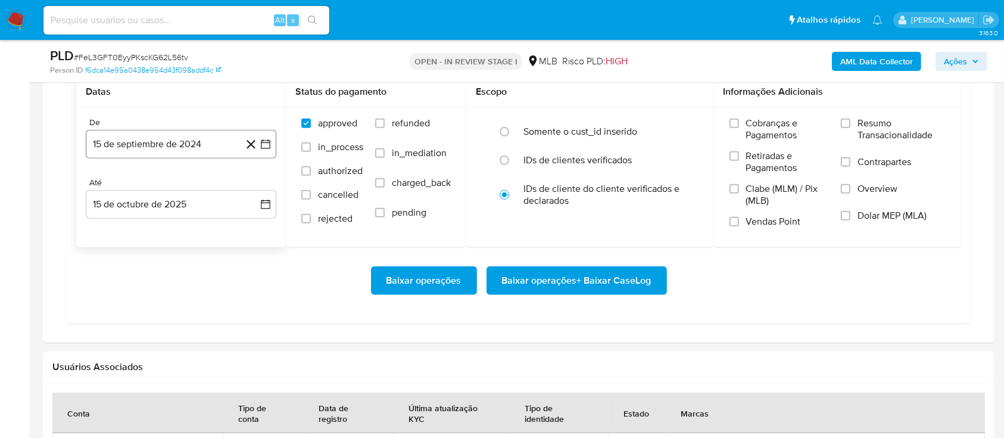
click at [183, 143] on button "15 de septiembre de 2024" at bounding box center [181, 144] width 191 height 29
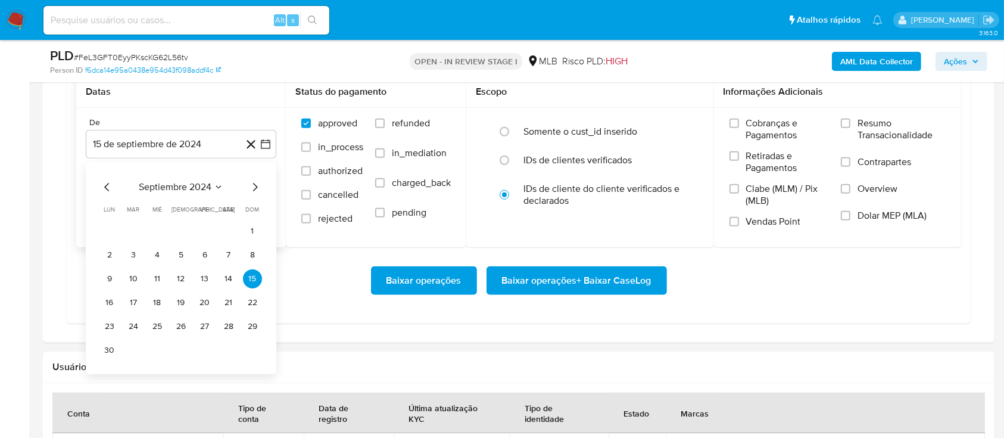
click at [251, 187] on icon "Mes siguiente" at bounding box center [255, 187] width 14 height 14
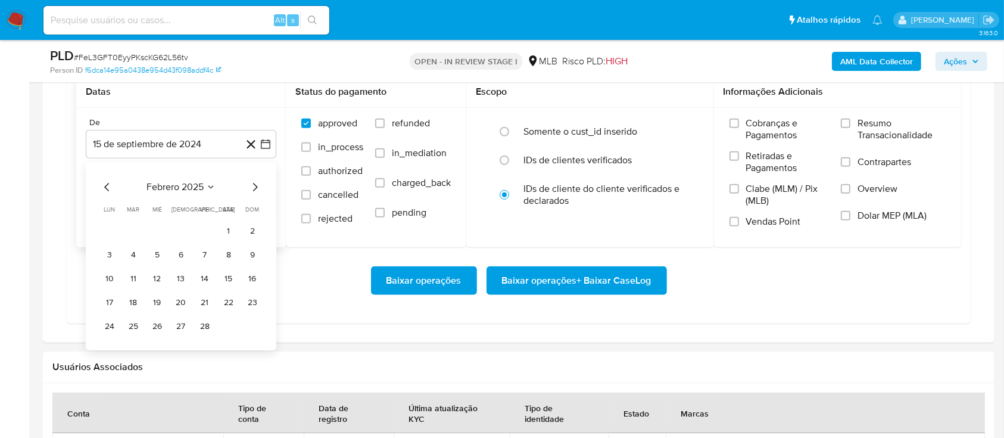
click at [251, 187] on icon "Mes siguiente" at bounding box center [255, 187] width 14 height 14
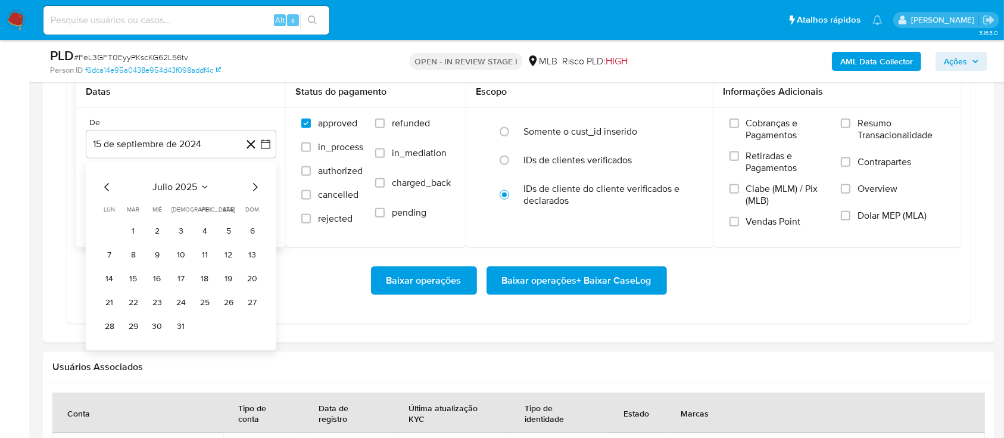
click at [251, 187] on icon "Mes siguiente" at bounding box center [255, 187] width 14 height 14
click at [209, 231] on button "1" at bounding box center [204, 231] width 19 height 19
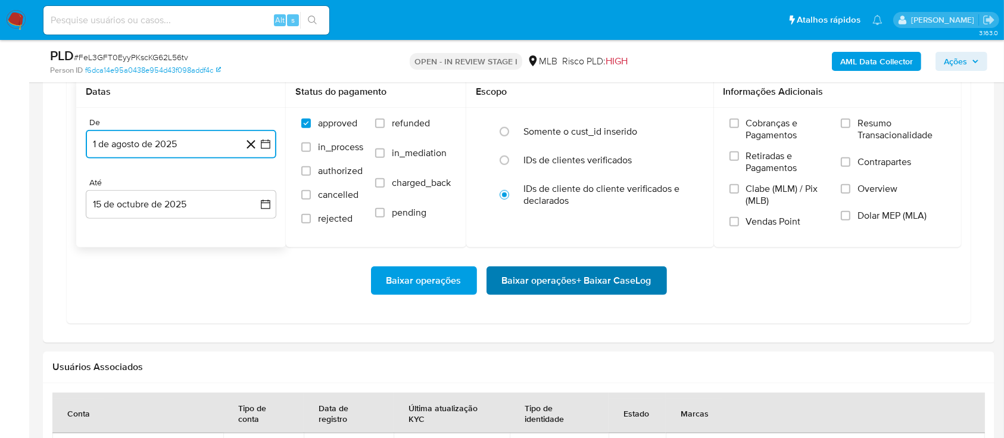
click at [626, 279] on span "Baixar operações + Baixar CaseLog" at bounding box center [577, 280] width 150 height 26
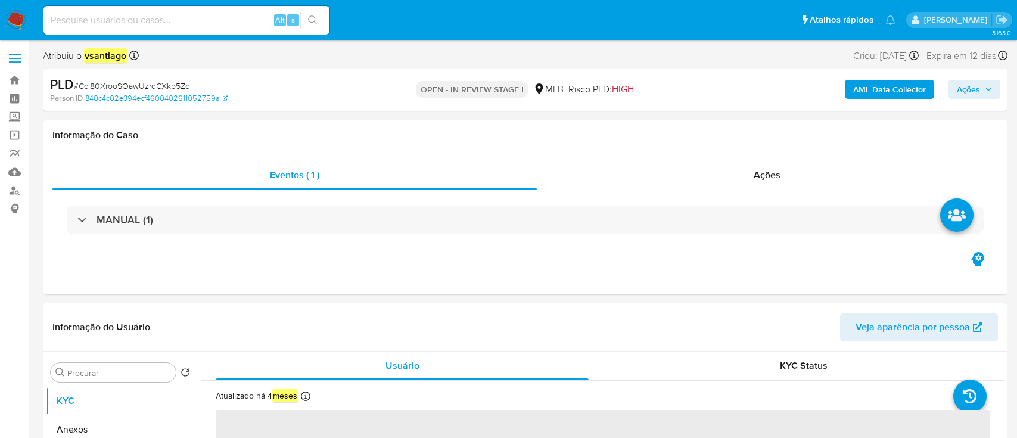
select select "10"
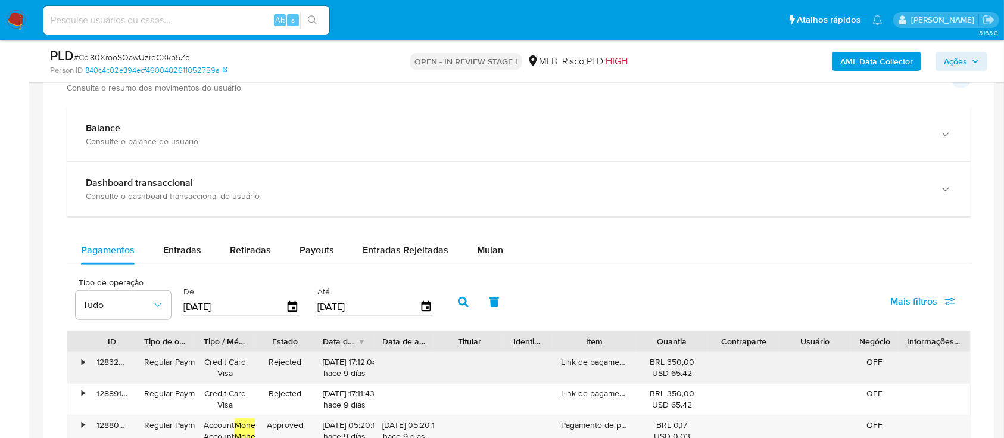
scroll to position [953, 0]
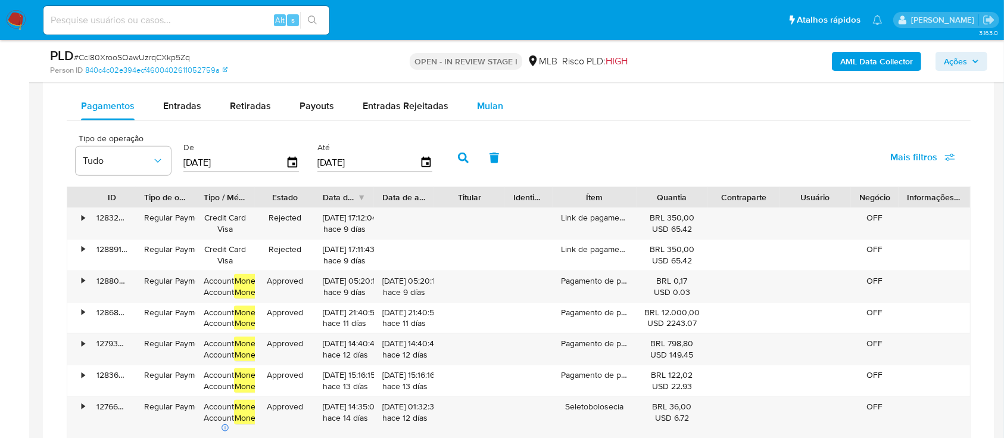
click at [487, 103] on span "Mulan" at bounding box center [490, 106] width 26 height 14
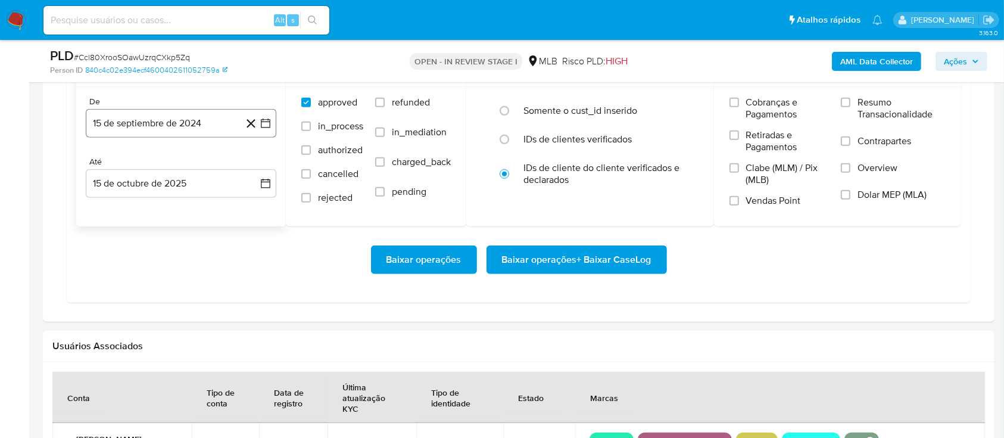
scroll to position [1032, 0]
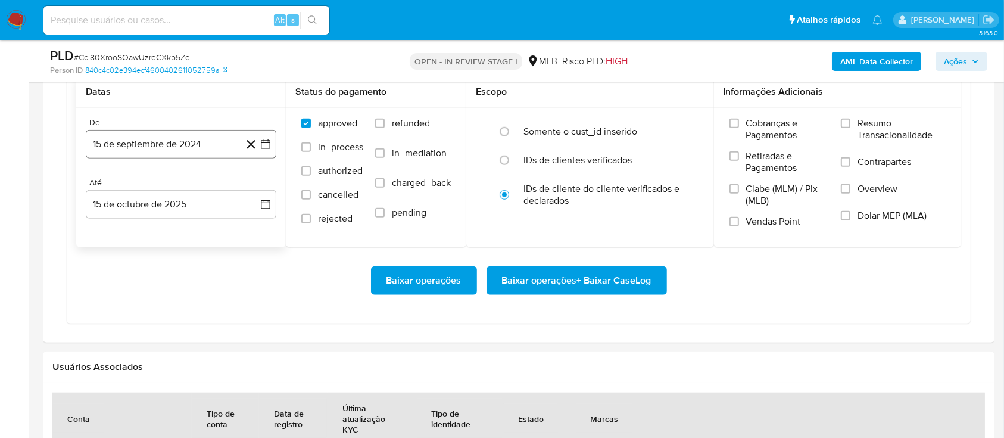
click at [194, 151] on button "15 de septiembre de 2024" at bounding box center [181, 144] width 191 height 29
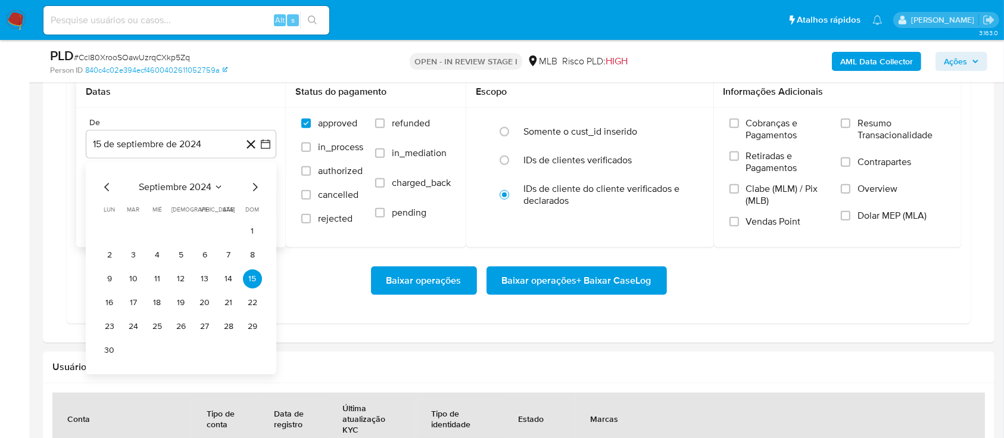
click at [253, 182] on icon "Mes siguiente" at bounding box center [255, 187] width 14 height 14
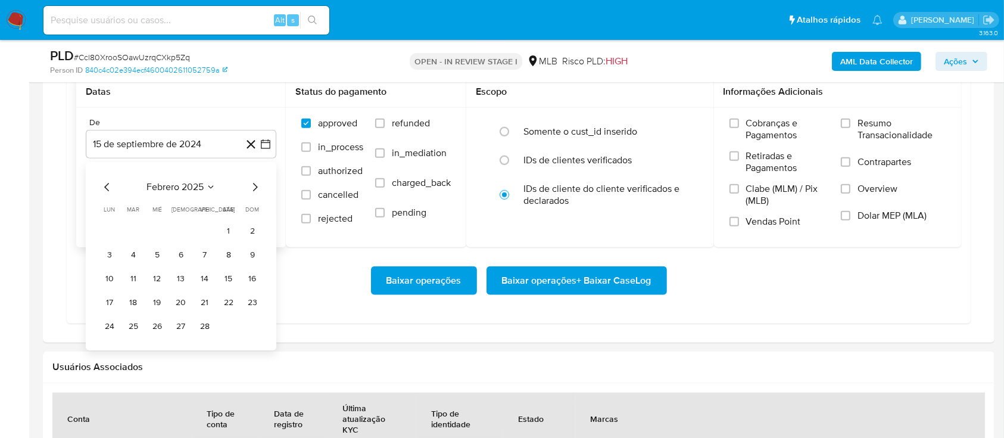
click at [253, 182] on icon "Mes siguiente" at bounding box center [255, 187] width 14 height 14
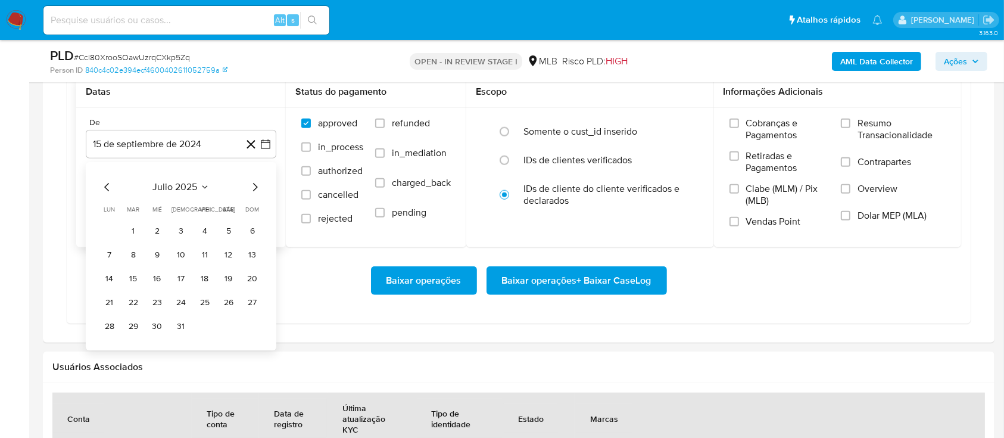
click at [253, 182] on icon "Mes siguiente" at bounding box center [255, 187] width 14 height 14
click at [208, 235] on button "1" at bounding box center [204, 231] width 19 height 19
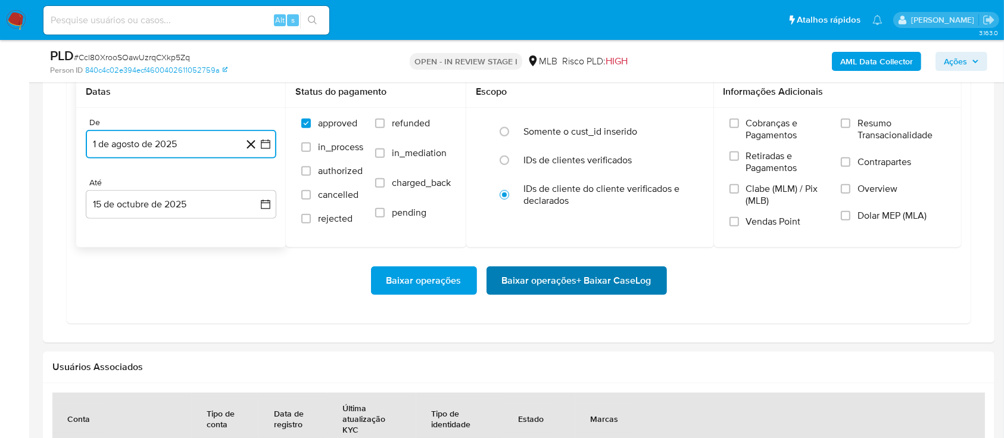
click at [556, 279] on span "Baixar operações + Baixar CaseLog" at bounding box center [577, 280] width 150 height 26
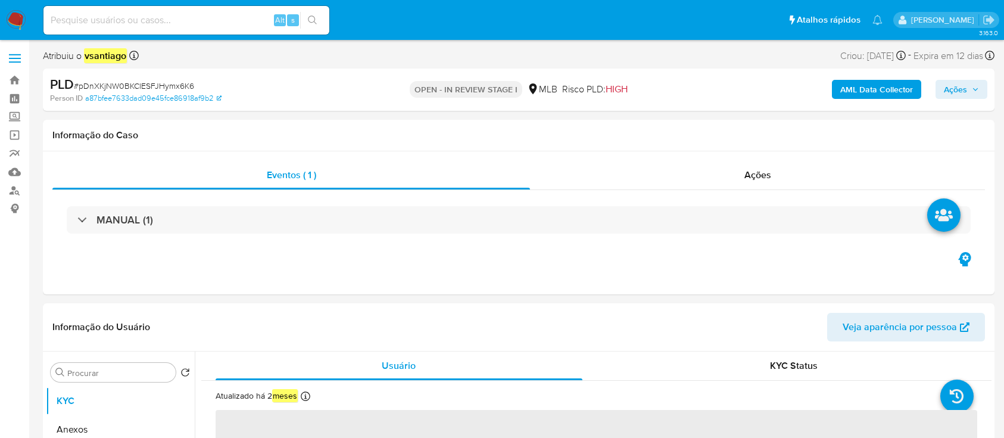
select select "10"
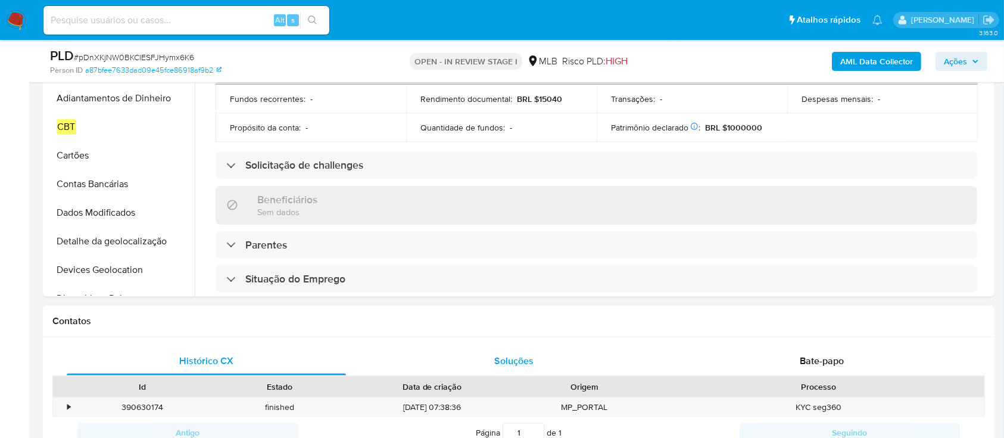
scroll to position [397, 0]
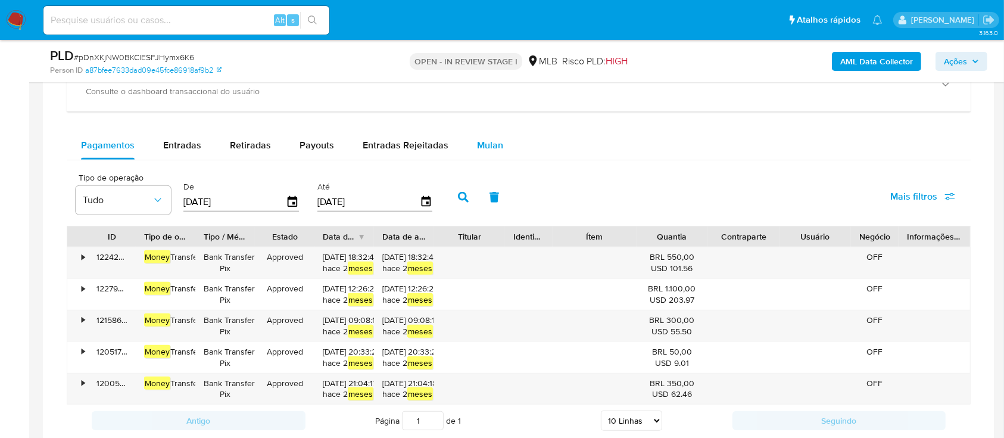
click at [471, 145] on button "Mulan" at bounding box center [490, 145] width 55 height 29
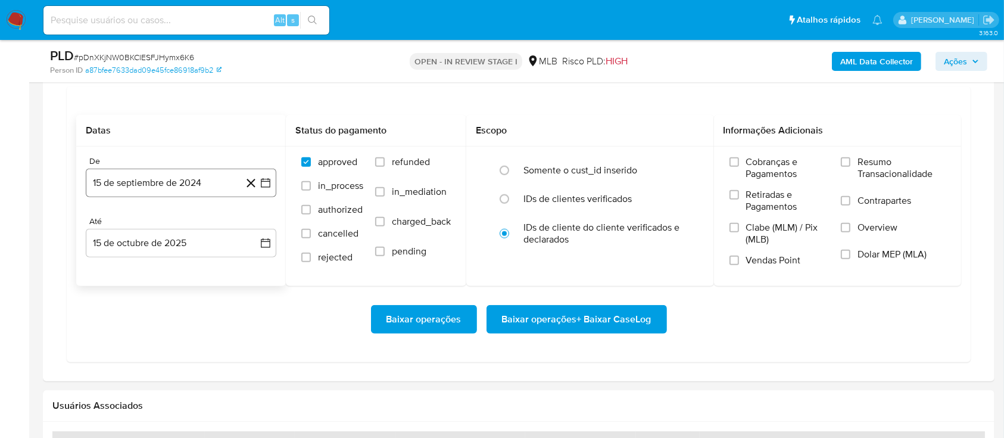
click at [193, 180] on button "15 de septiembre de 2024" at bounding box center [181, 183] width 191 height 29
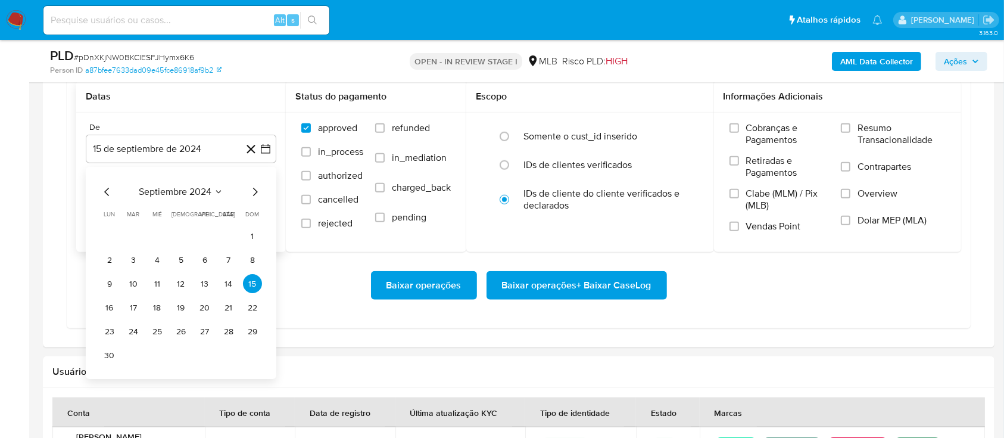
scroll to position [1032, 0]
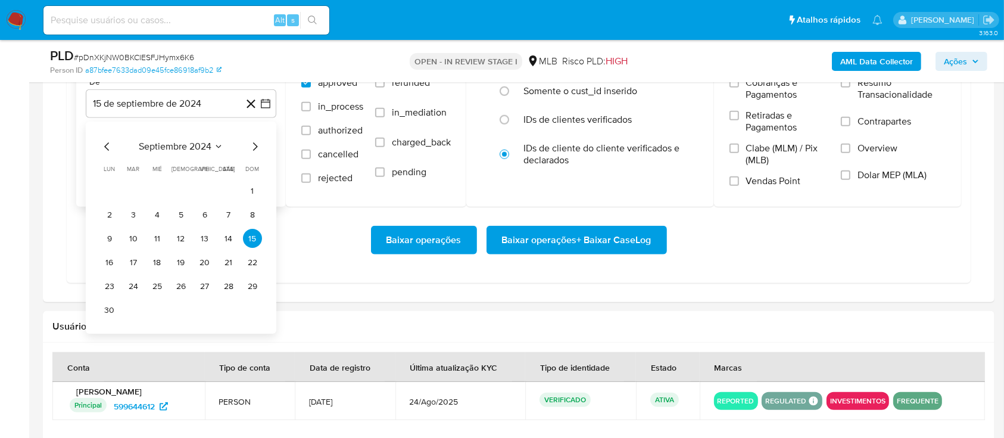
click at [252, 140] on icon "Mes siguiente" at bounding box center [255, 147] width 14 height 14
click at [254, 145] on icon "Mes siguiente" at bounding box center [255, 147] width 14 height 14
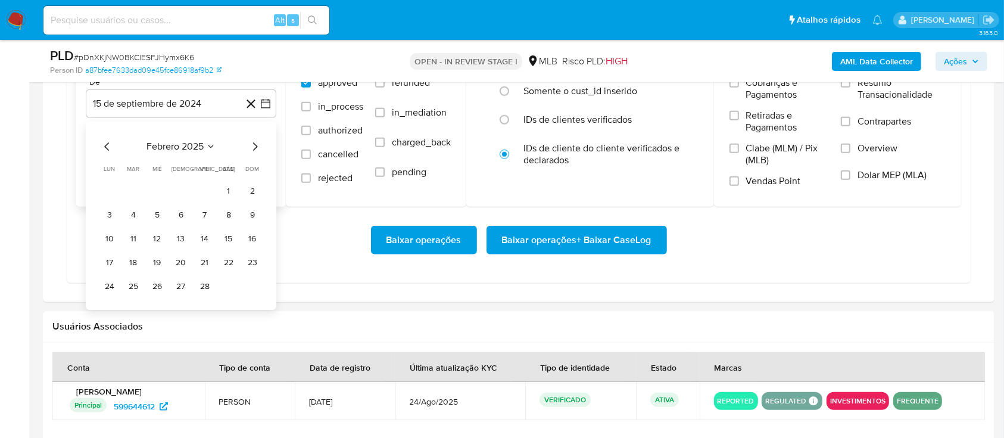
click at [254, 145] on icon "Mes siguiente" at bounding box center [255, 147] width 14 height 14
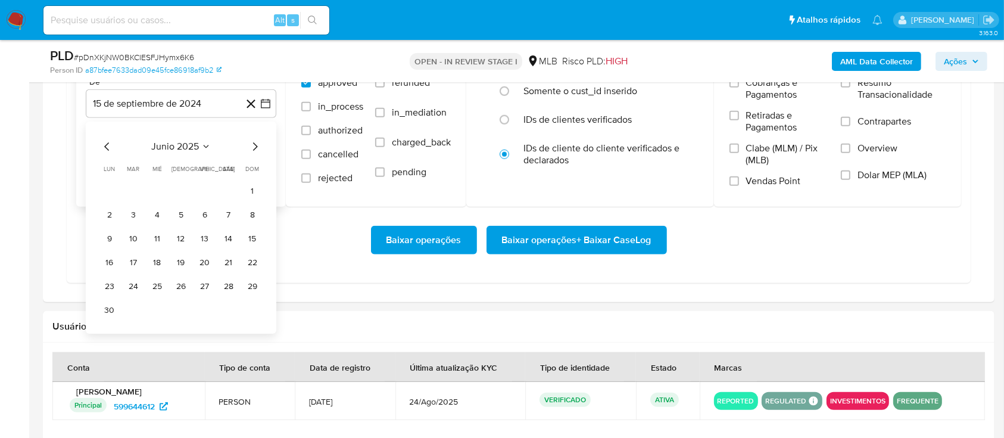
click at [254, 145] on icon "Mes siguiente" at bounding box center [255, 147] width 14 height 14
click at [104, 148] on icon "Mes anterior" at bounding box center [107, 147] width 14 height 14
click at [197, 192] on button "1" at bounding box center [204, 191] width 19 height 19
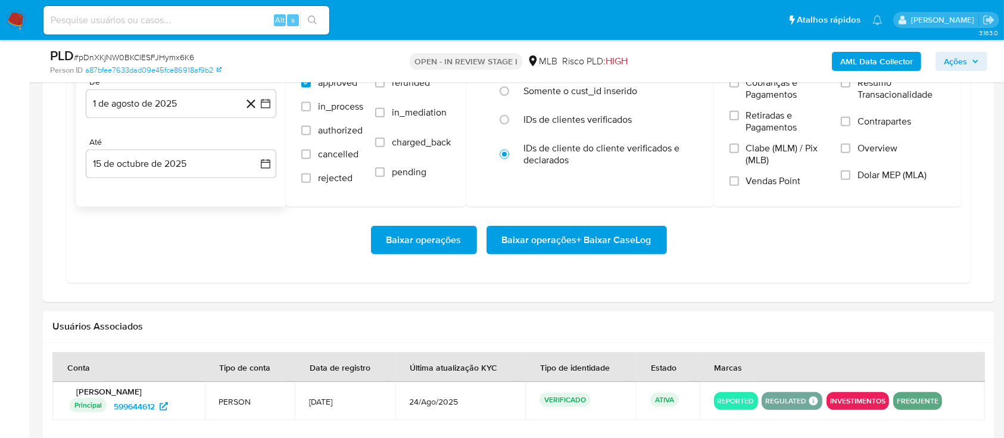
click at [412, 281] on div "Datas De 1 de agosto de 2025 1-08-2025 Até 15 de octubre de 2025 15-10-2025 Sta…" at bounding box center [519, 145] width 904 height 276
click at [587, 244] on span "Baixar operações + Baixar CaseLog" at bounding box center [577, 240] width 150 height 26
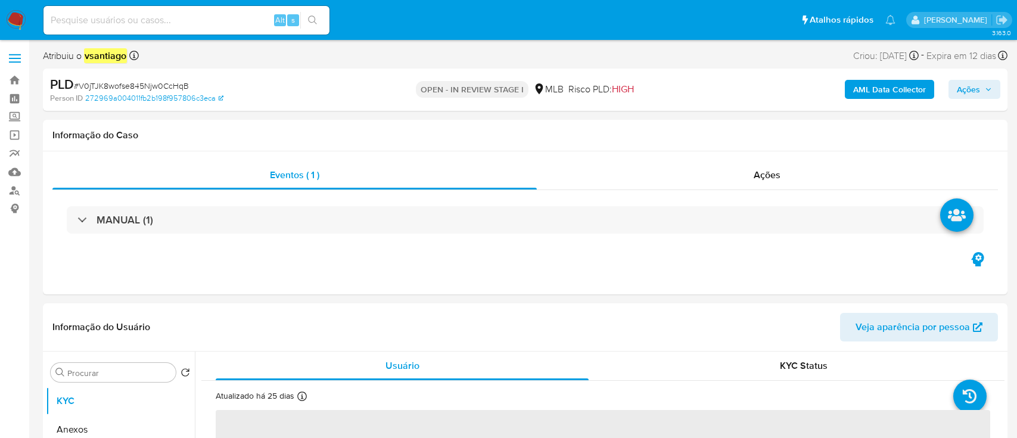
select select "10"
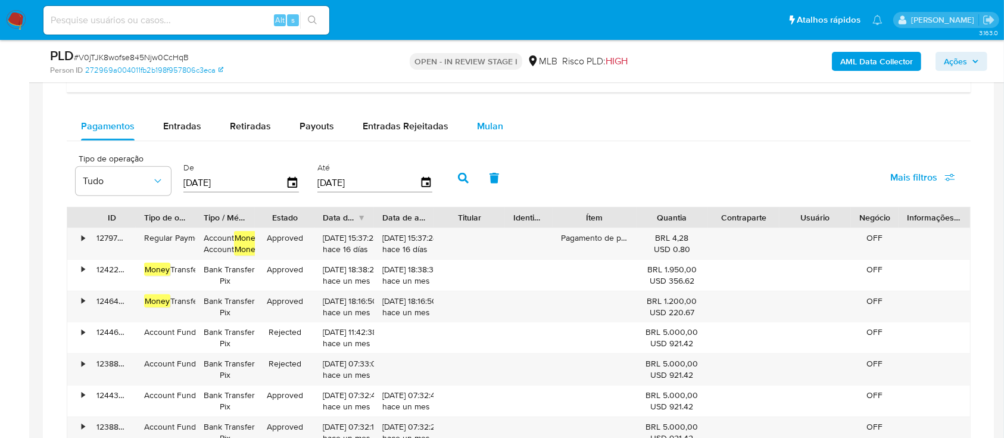
click at [499, 126] on button "Mulan" at bounding box center [490, 126] width 55 height 29
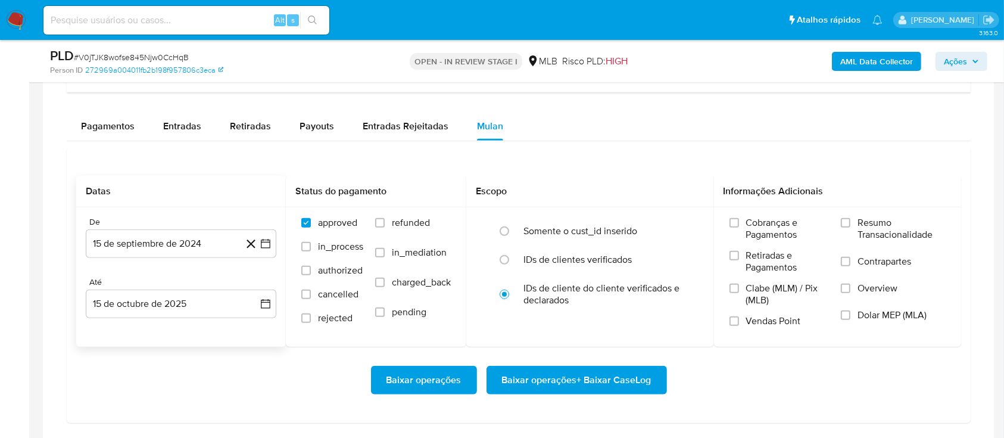
scroll to position [1032, 0]
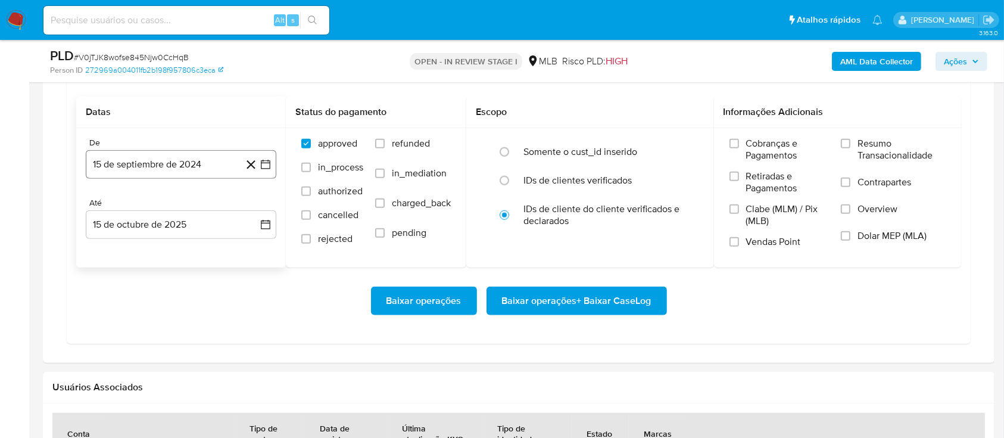
click at [191, 169] on button "15 de septiembre de 2024" at bounding box center [181, 164] width 191 height 29
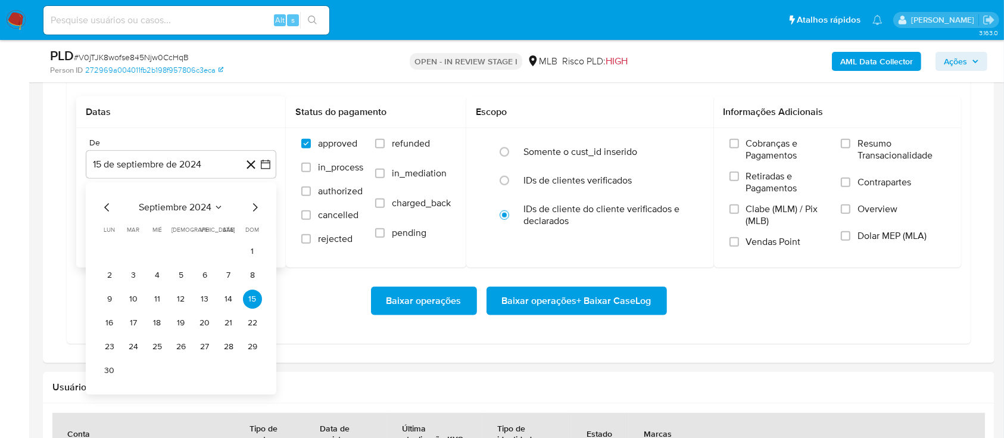
click at [257, 204] on icon "Mes siguiente" at bounding box center [255, 207] width 14 height 14
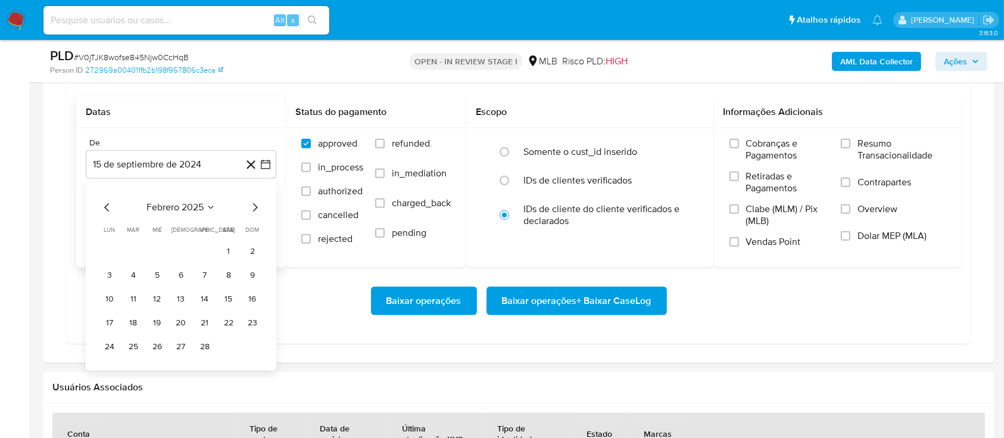
click at [257, 204] on icon "Mes siguiente" at bounding box center [255, 207] width 14 height 14
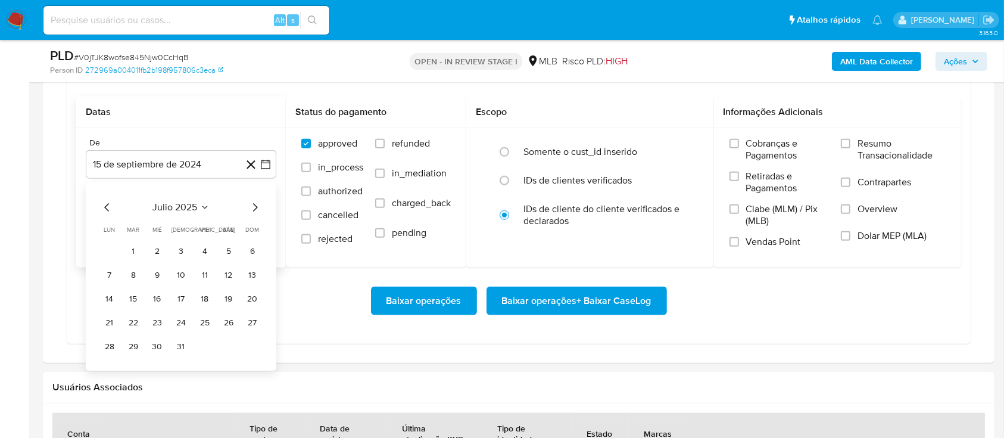
click at [257, 204] on icon "Mes siguiente" at bounding box center [255, 207] width 14 height 14
click at [197, 246] on tr "1 2 3" at bounding box center [181, 251] width 162 height 19
click at [202, 248] on button "1" at bounding box center [204, 251] width 19 height 19
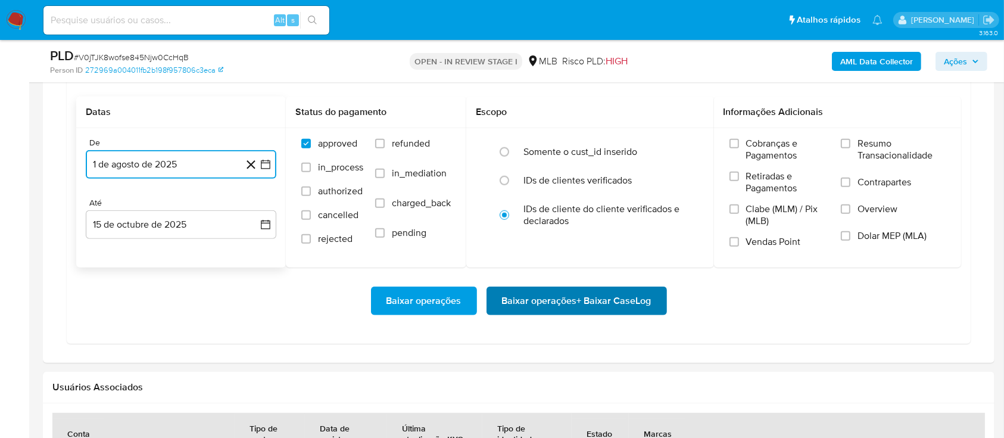
click at [589, 297] on span "Baixar operações + Baixar CaseLog" at bounding box center [577, 301] width 150 height 26
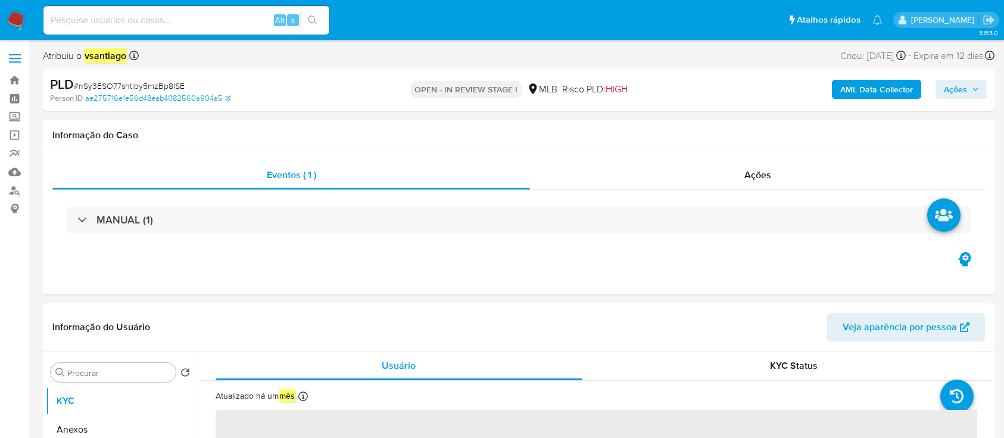
select select "10"
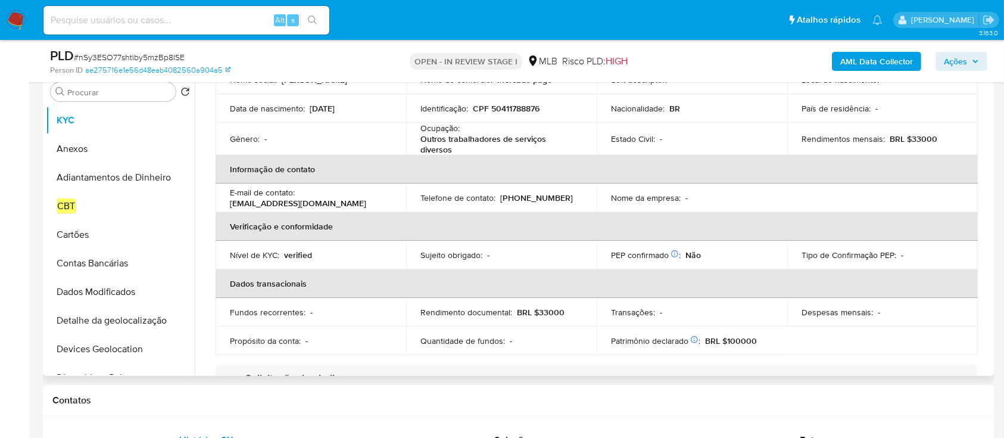
scroll to position [318, 0]
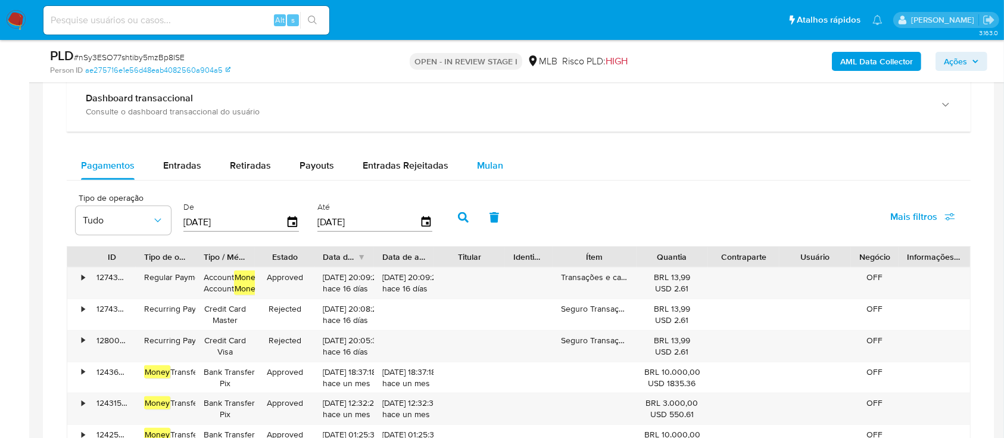
click at [498, 155] on div "Mulan" at bounding box center [490, 165] width 26 height 29
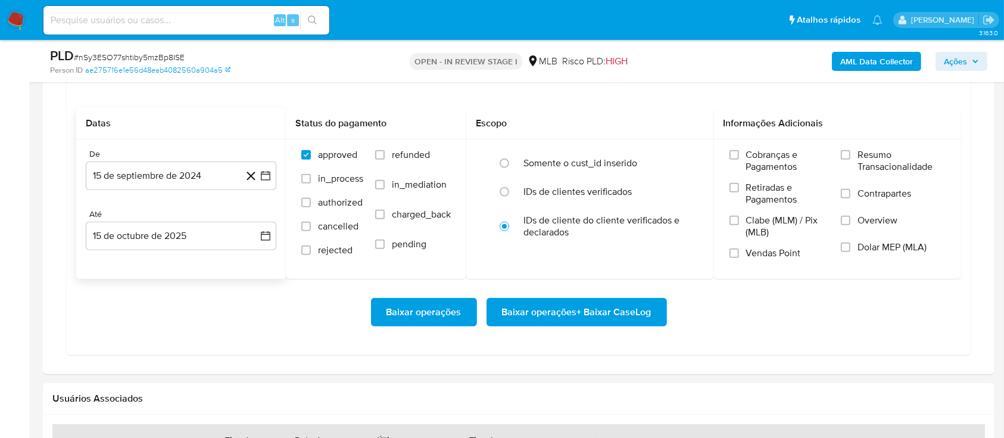
scroll to position [1032, 0]
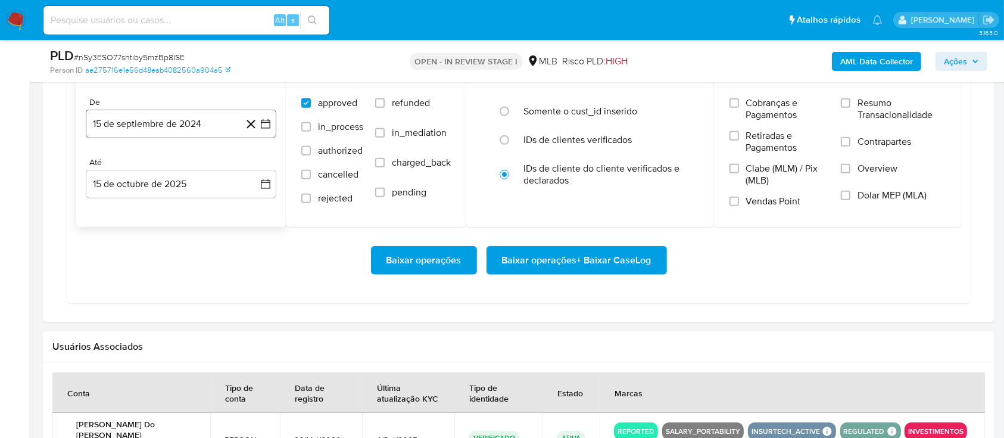
click at [191, 126] on button "15 de septiembre de 2024" at bounding box center [181, 124] width 191 height 29
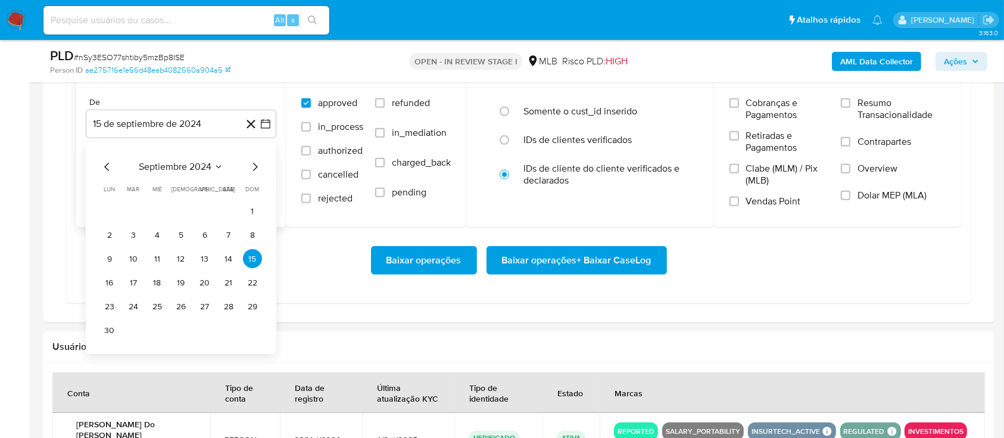
click at [249, 166] on icon "Mes siguiente" at bounding box center [255, 167] width 14 height 14
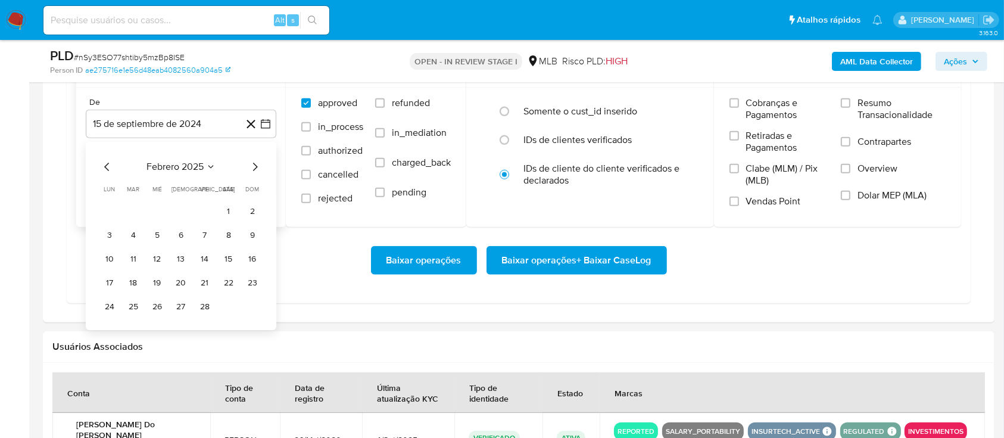
click at [250, 166] on icon "Mes siguiente" at bounding box center [255, 167] width 14 height 14
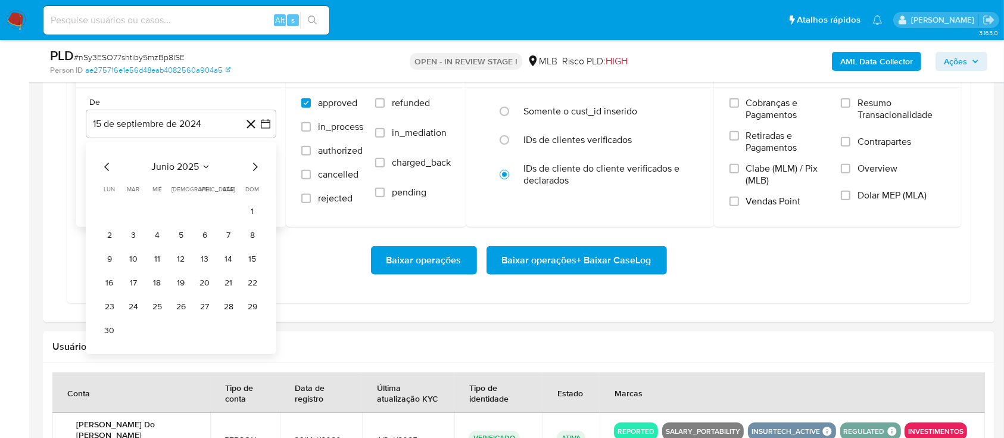
click at [250, 166] on icon "Mes siguiente" at bounding box center [255, 167] width 14 height 14
click at [104, 167] on icon "Mes anterior" at bounding box center [107, 167] width 14 height 14
click at [198, 207] on button "1" at bounding box center [204, 211] width 19 height 19
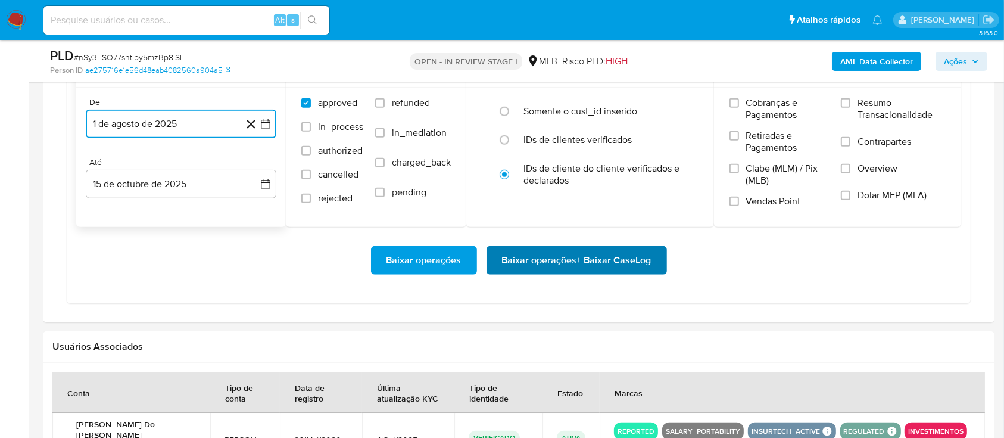
click at [572, 266] on span "Baixar operações + Baixar CaseLog" at bounding box center [577, 260] width 150 height 26
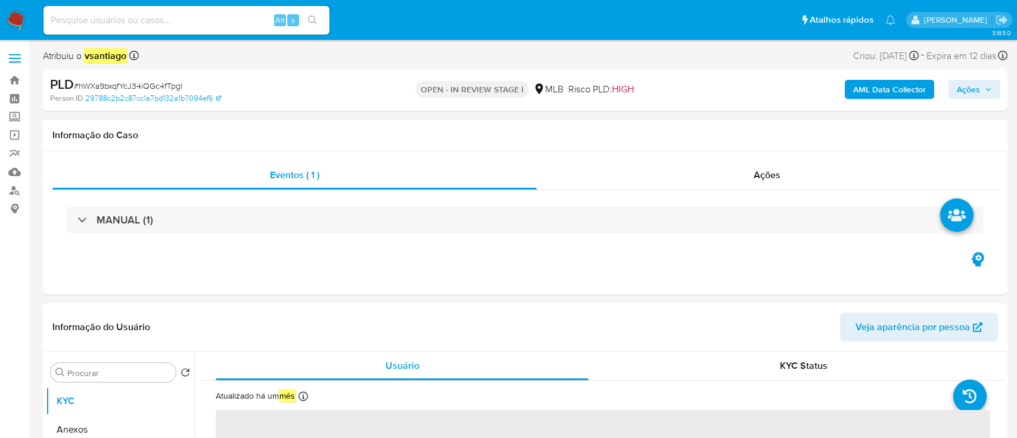
select select "10"
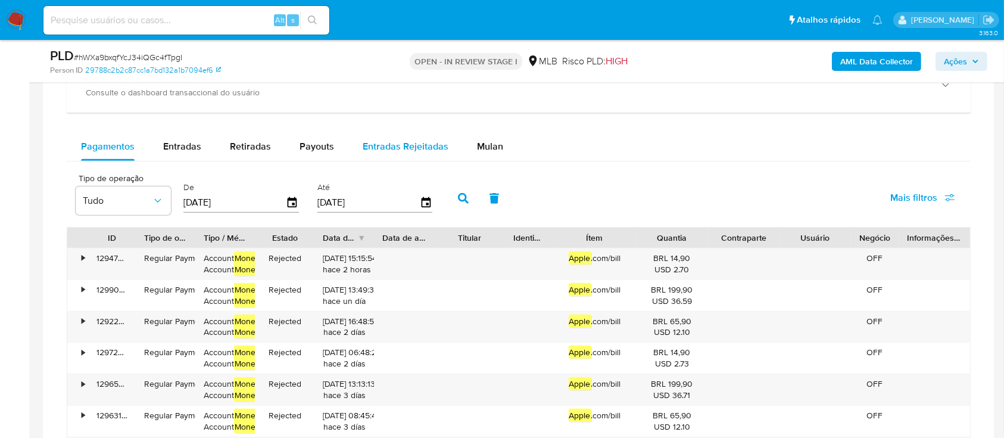
click at [483, 139] on span "Mulan" at bounding box center [490, 146] width 26 height 14
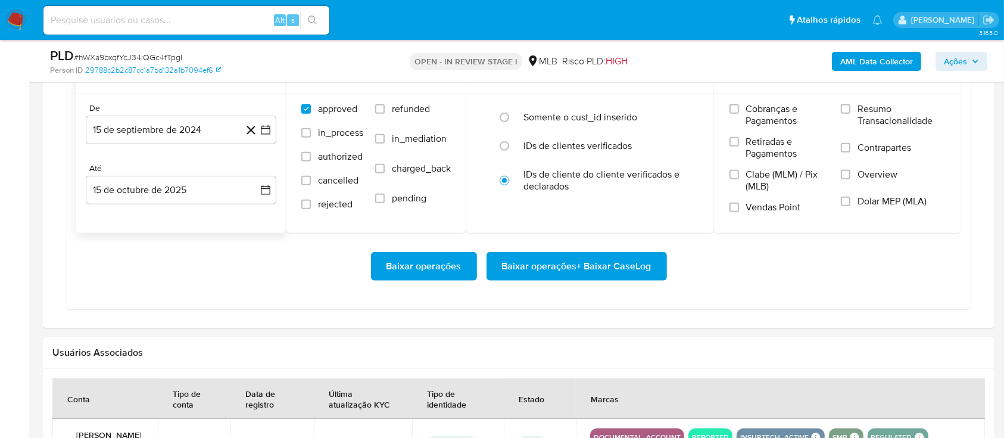
scroll to position [1112, 0]
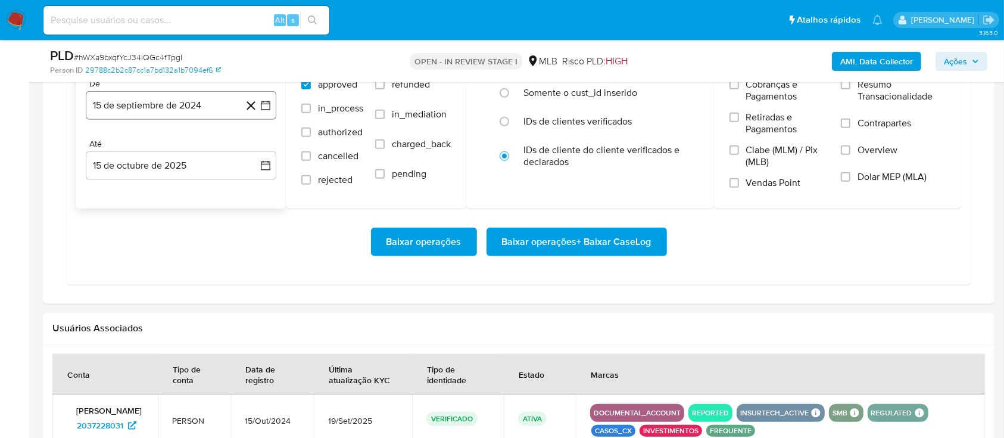
click at [176, 109] on button "15 de septiembre de 2024" at bounding box center [181, 105] width 191 height 29
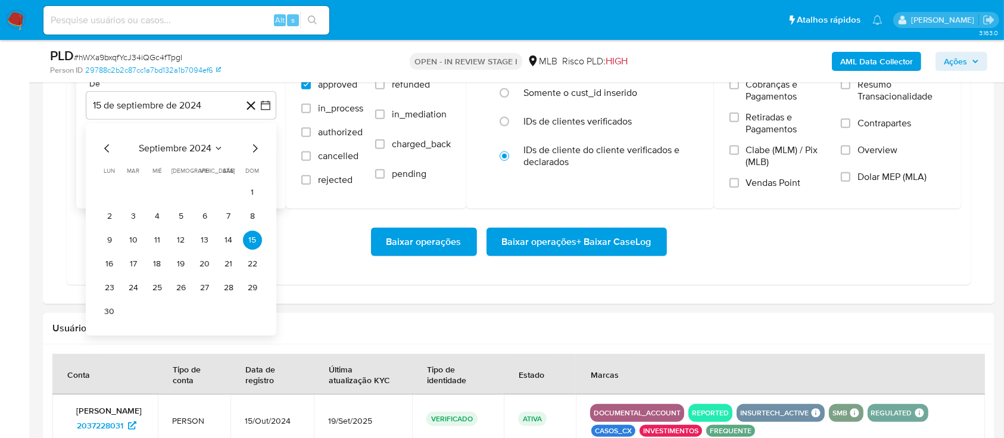
click at [253, 145] on icon "Mes siguiente" at bounding box center [255, 148] width 14 height 14
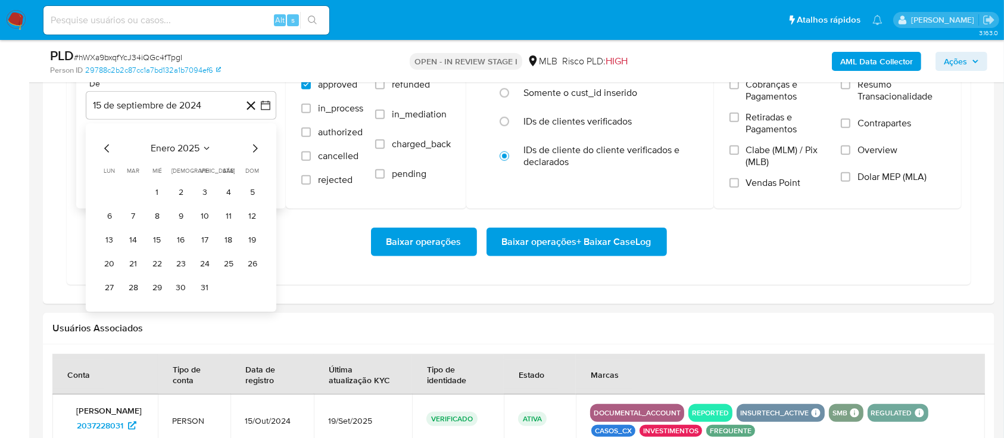
click at [253, 145] on icon "Mes siguiente" at bounding box center [255, 148] width 14 height 14
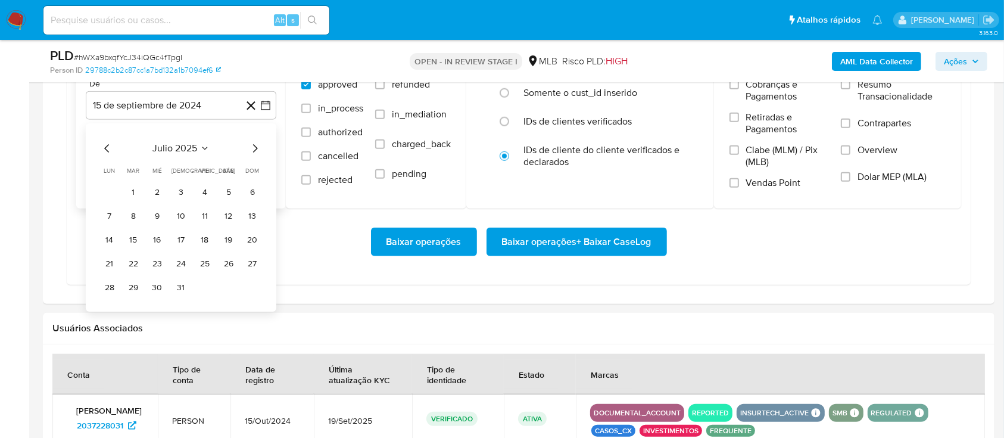
click at [253, 145] on icon "Mes siguiente" at bounding box center [255, 148] width 14 height 14
click at [105, 142] on icon "Mes anterior" at bounding box center [107, 148] width 14 height 14
click at [205, 191] on button "1" at bounding box center [204, 192] width 19 height 19
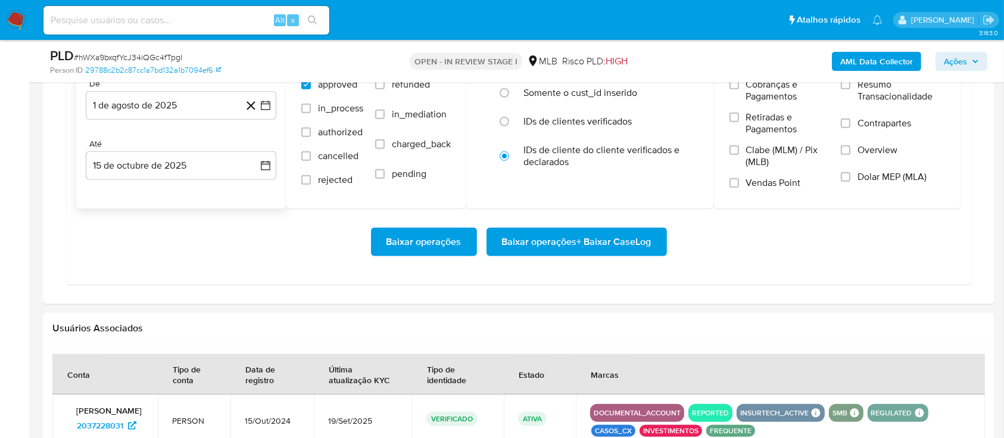
click at [334, 275] on div "Datas De 1 de agosto de 2025 1-08-2025 Até 15 de octubre de 2025 15-10-2025 Sta…" at bounding box center [519, 147] width 904 height 276
click at [586, 239] on span "Baixar operações + Baixar CaseLog" at bounding box center [577, 242] width 150 height 26
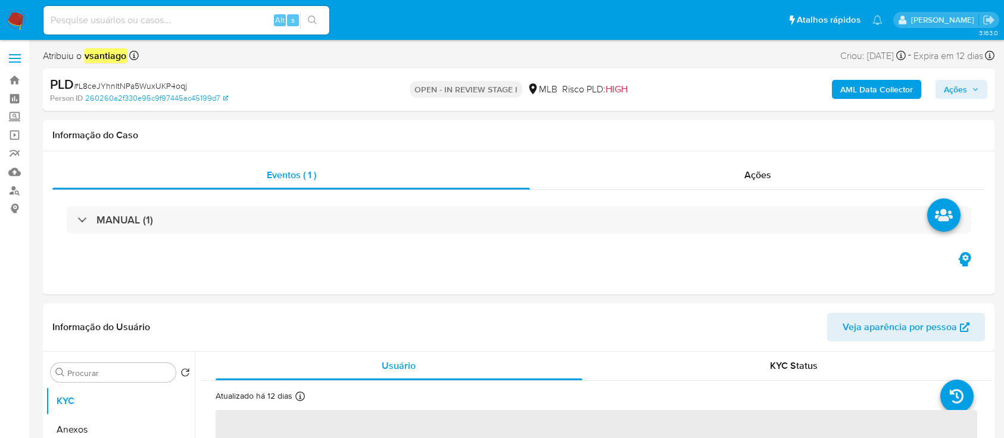
select select "10"
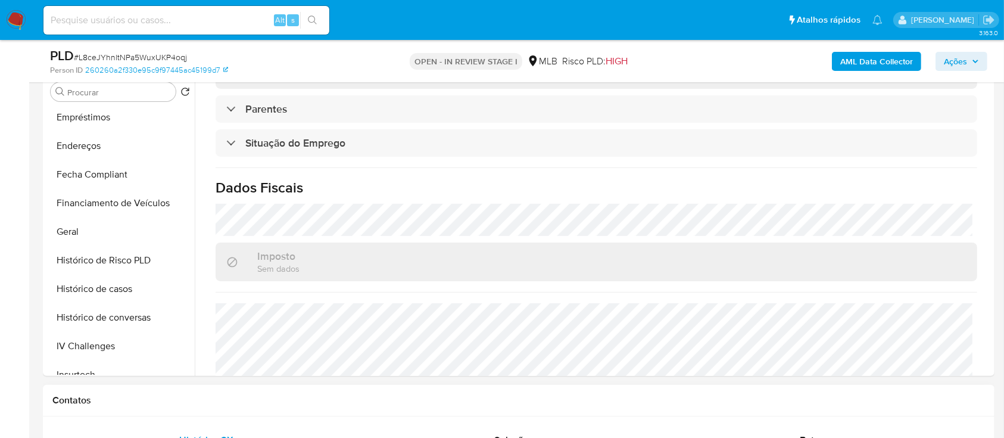
scroll to position [518, 0]
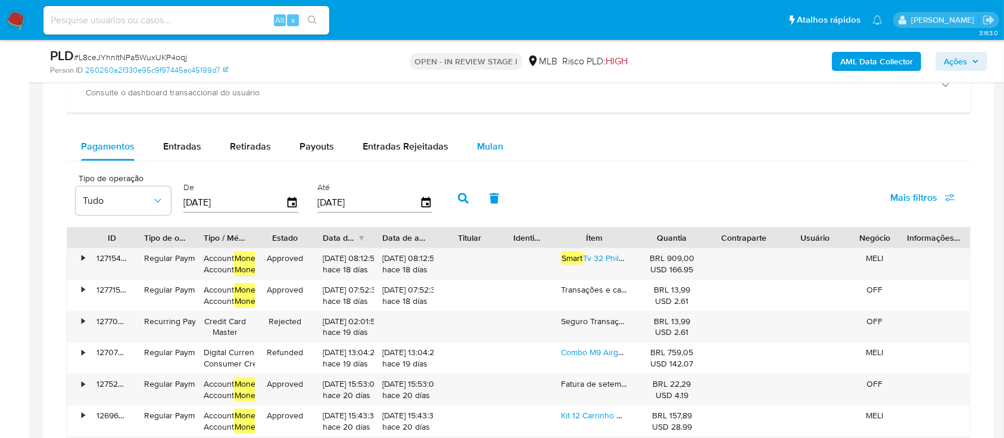
click at [488, 151] on span "Mulan" at bounding box center [490, 146] width 26 height 14
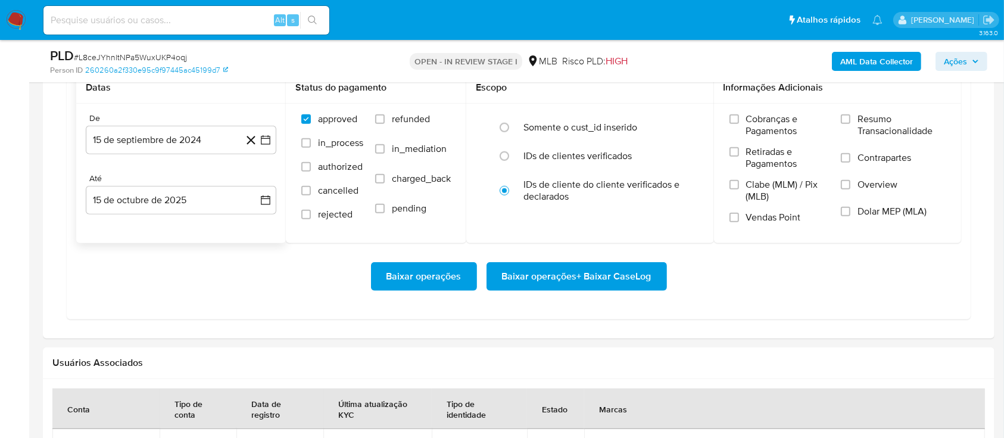
scroll to position [1112, 0]
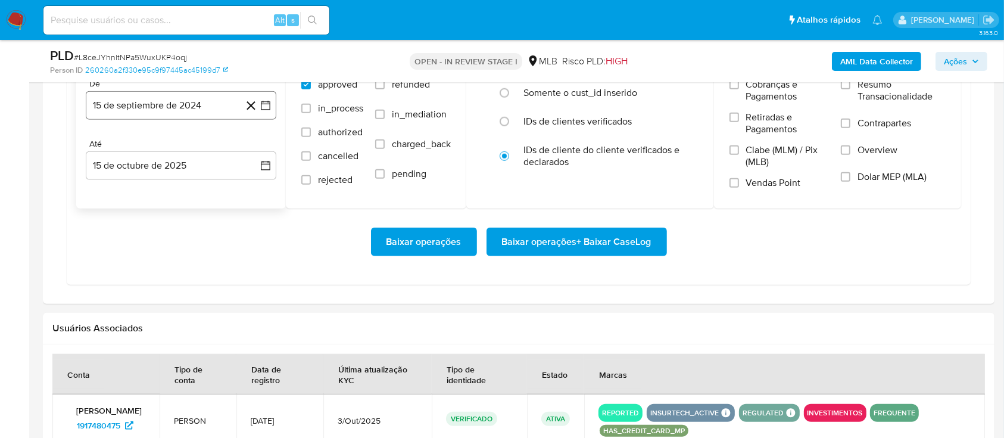
click at [192, 110] on button "15 de septiembre de 2024" at bounding box center [181, 105] width 191 height 29
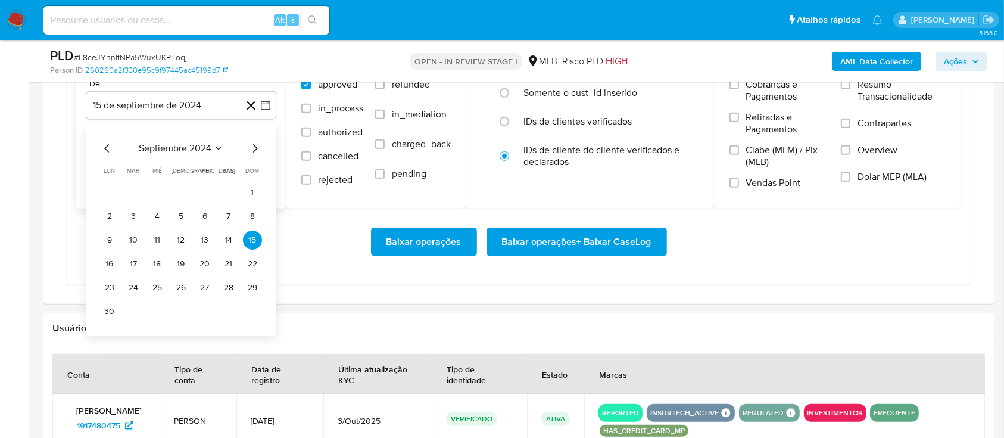
click at [253, 147] on icon "Mes siguiente" at bounding box center [255, 148] width 14 height 14
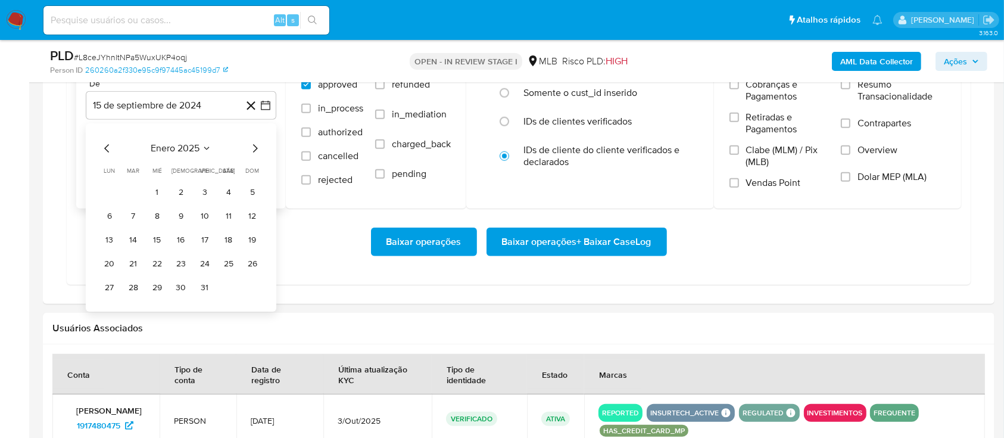
click at [253, 147] on icon "Mes siguiente" at bounding box center [255, 148] width 14 height 14
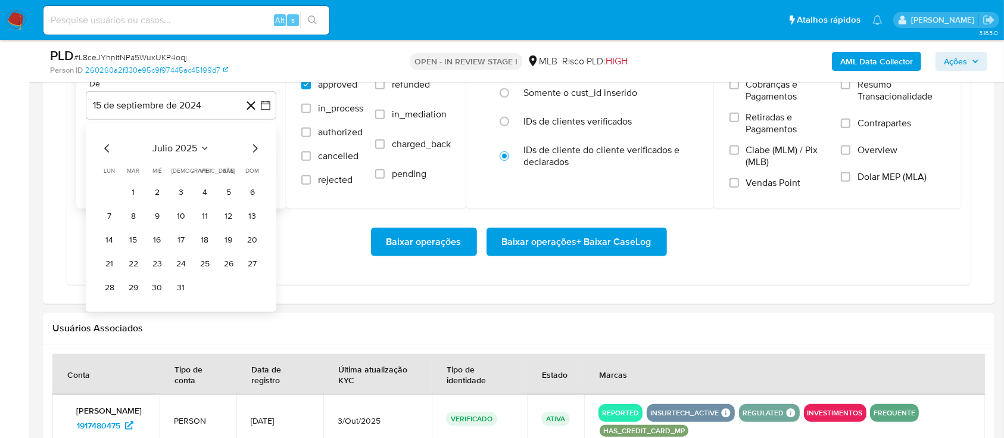
click at [253, 147] on icon "Mes siguiente" at bounding box center [255, 148] width 14 height 14
click at [105, 149] on icon "Mes anterior" at bounding box center [106, 148] width 5 height 8
click at [205, 192] on button "1" at bounding box center [204, 192] width 19 height 19
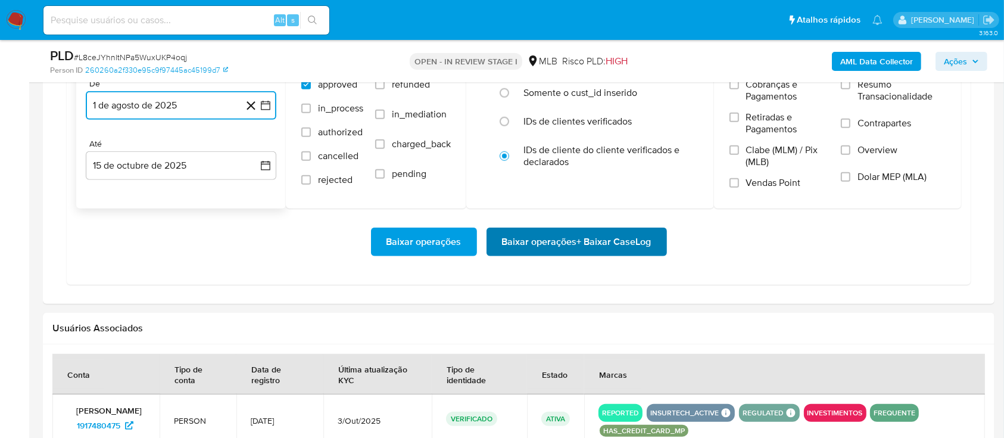
click at [564, 239] on span "Baixar operações + Baixar CaseLog" at bounding box center [577, 242] width 150 height 26
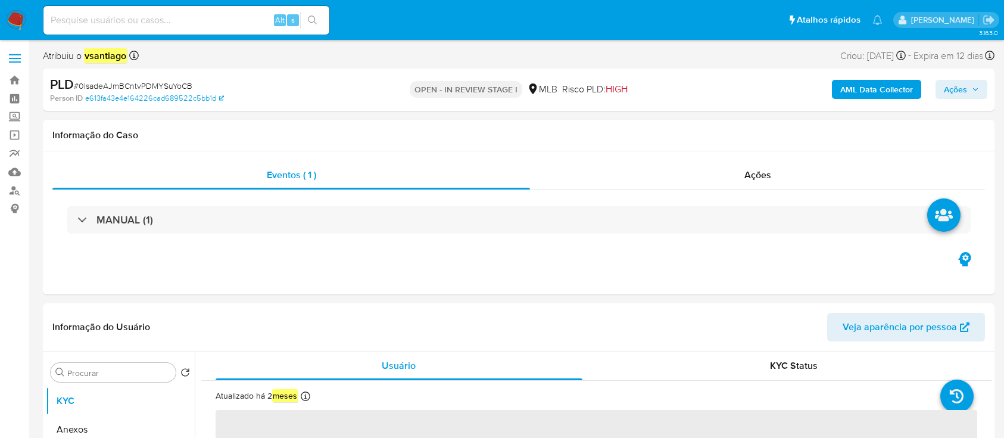
select select "10"
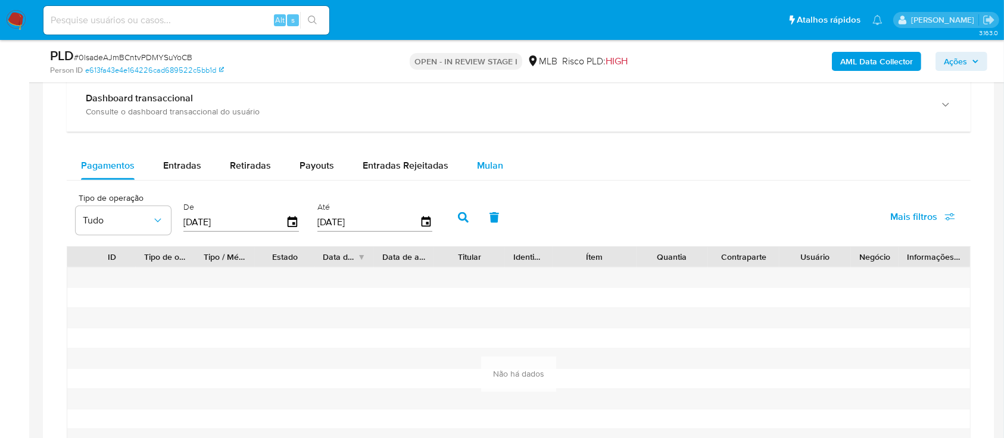
click at [484, 159] on span "Mulan" at bounding box center [490, 165] width 26 height 14
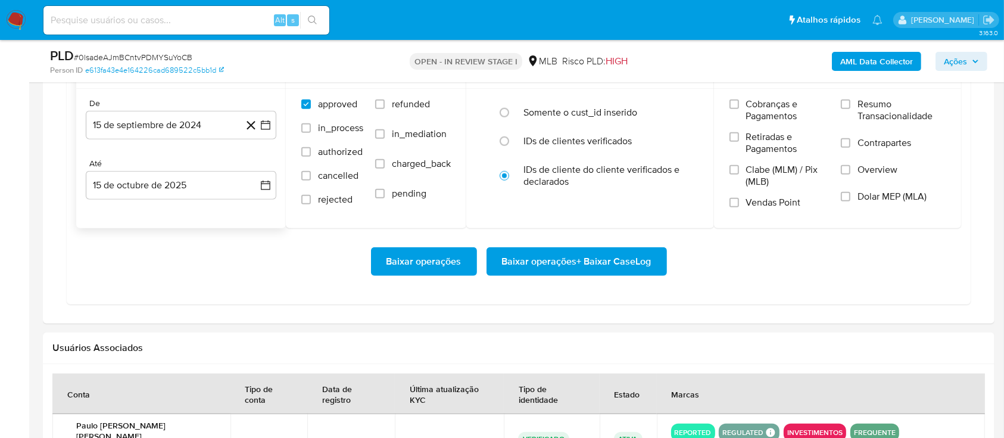
scroll to position [1032, 0]
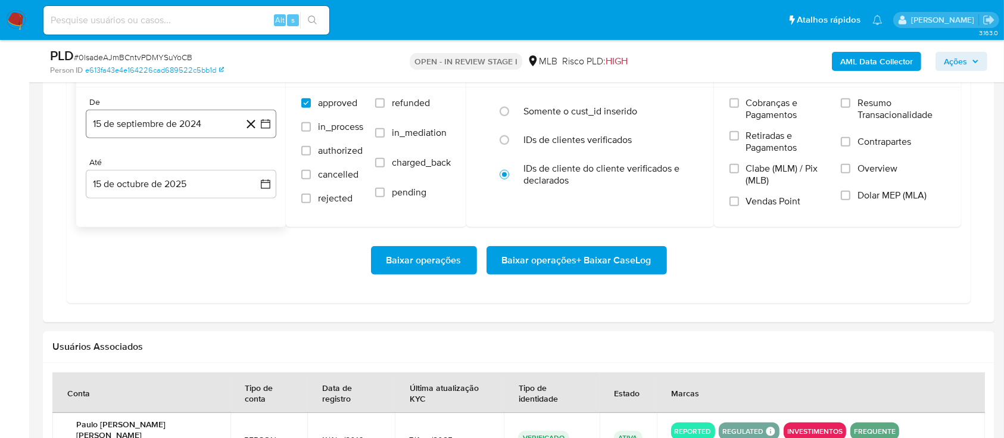
click at [182, 112] on button "15 de septiembre de 2024" at bounding box center [181, 124] width 191 height 29
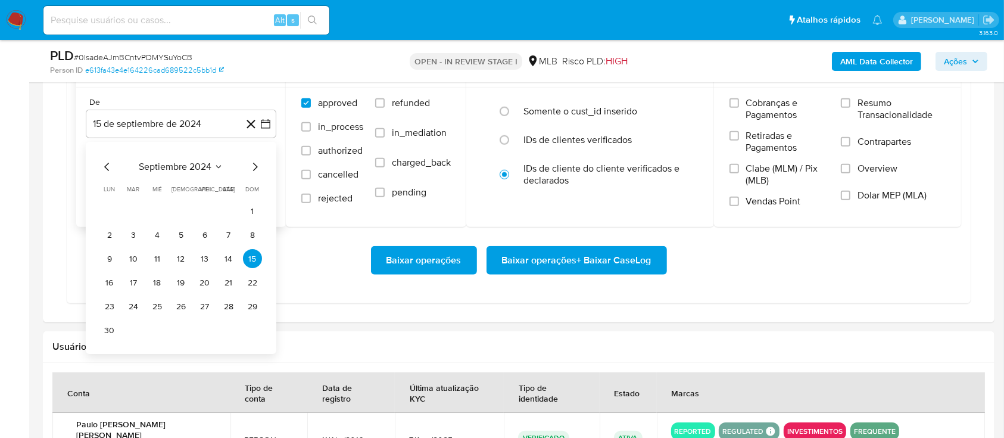
click at [257, 164] on icon "Mes siguiente" at bounding box center [255, 167] width 14 height 14
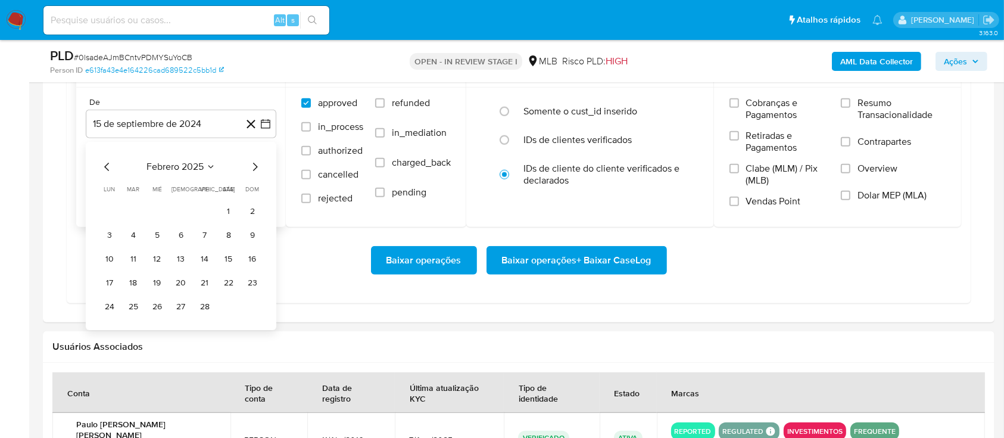
click at [257, 164] on icon "Mes siguiente" at bounding box center [255, 167] width 14 height 14
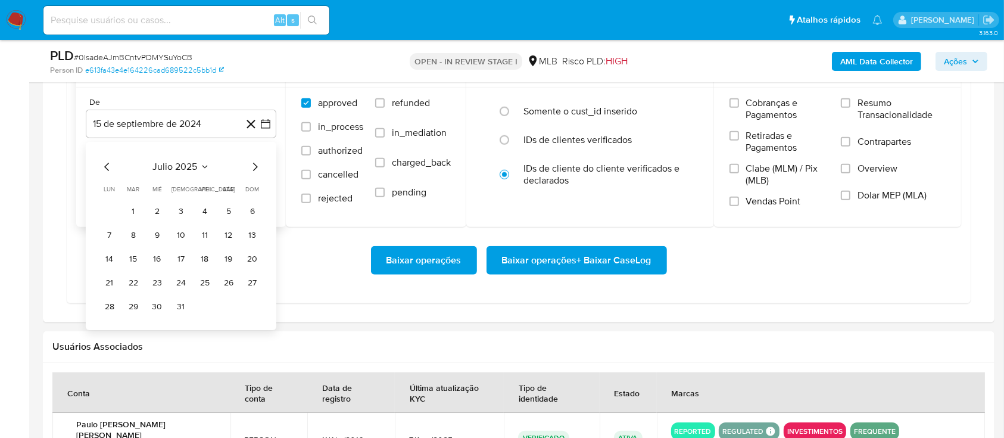
click at [249, 170] on div "julio 2025 julio 2025 lun lunes mar martes mié miércoles jue jueves vie viernes…" at bounding box center [181, 238] width 162 height 156
click at [253, 166] on icon "Mes siguiente" at bounding box center [255, 167] width 14 height 14
drag, startPoint x: 207, startPoint y: 208, endPoint x: 315, endPoint y: 270, distance: 124.4
click at [208, 207] on button "1" at bounding box center [204, 211] width 19 height 19
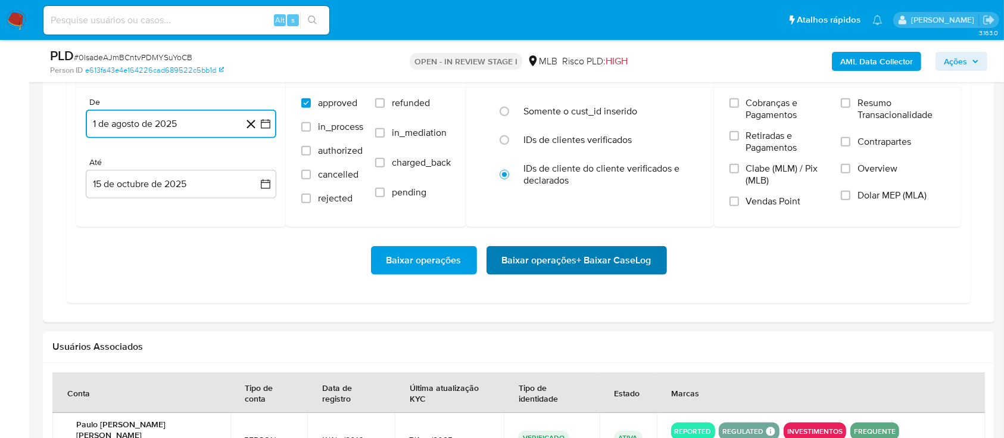
click at [576, 255] on span "Baixar operações + Baixar CaseLog" at bounding box center [577, 260] width 150 height 26
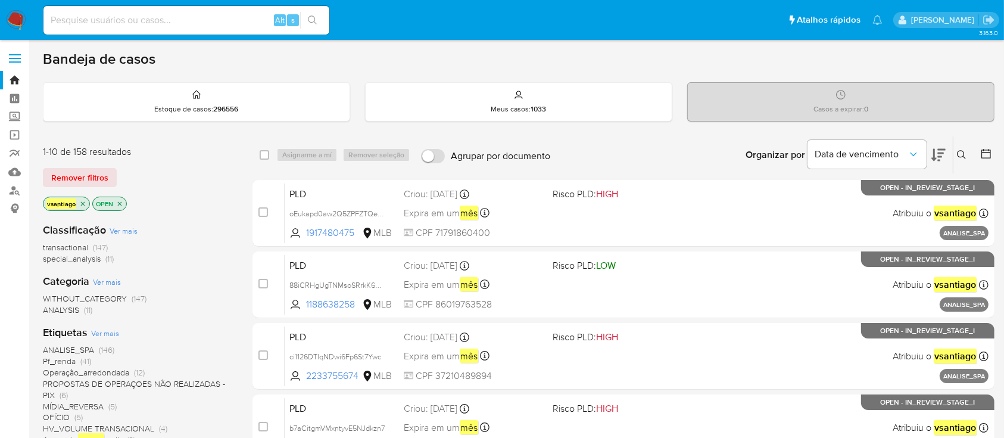
click at [209, 197] on div "vsantiago OPEN" at bounding box center [138, 205] width 191 height 17
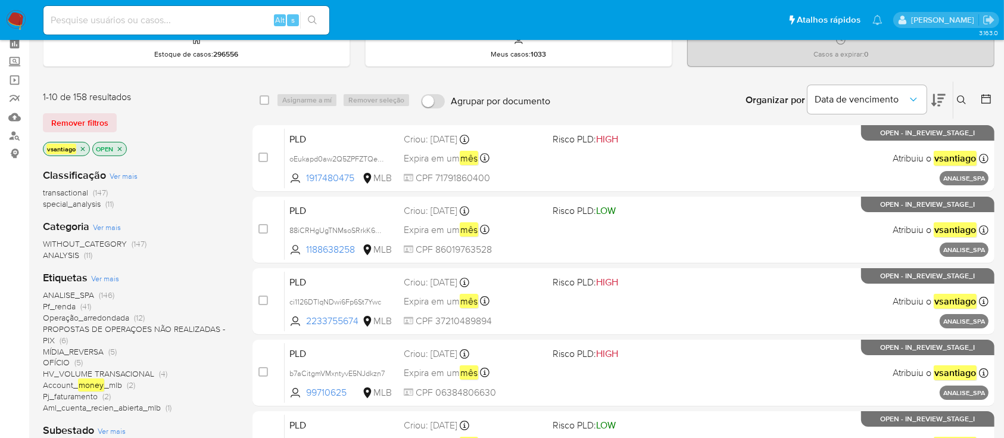
scroll to position [79, 0]
